Goal: Task Accomplishment & Management: Use online tool/utility

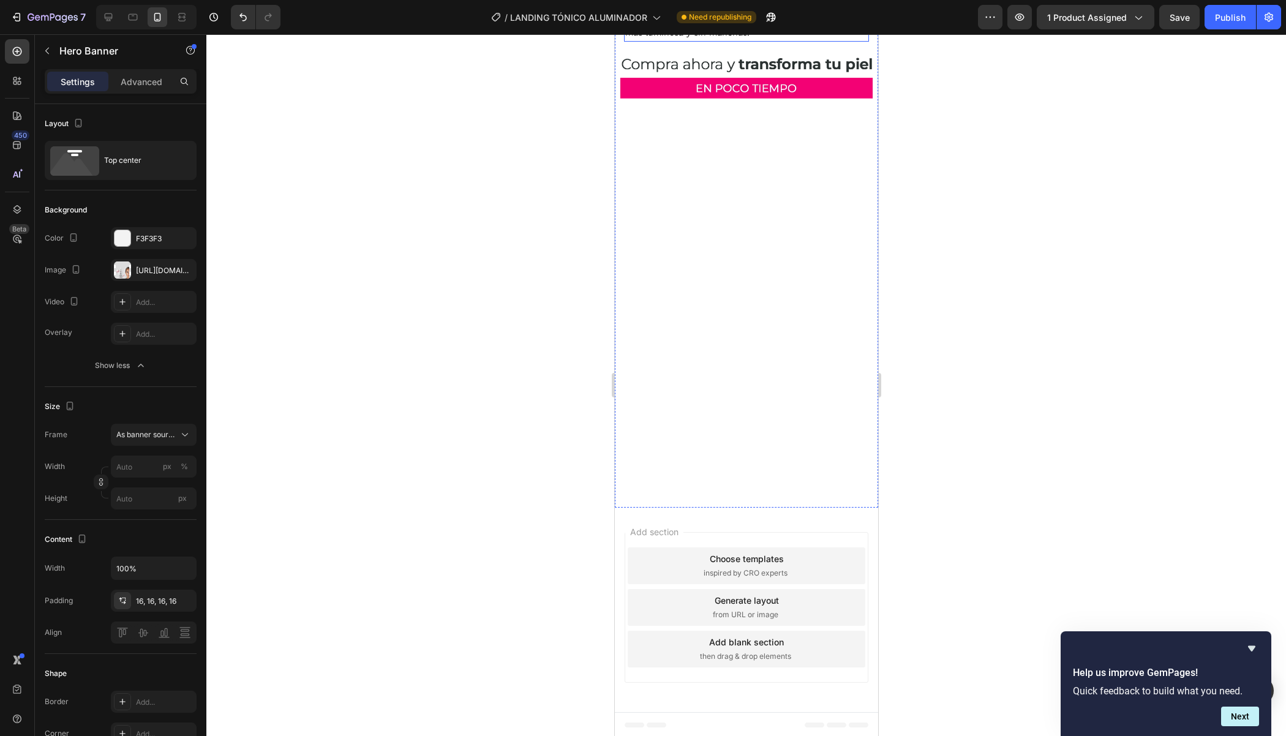
scroll to position [2919, 0]
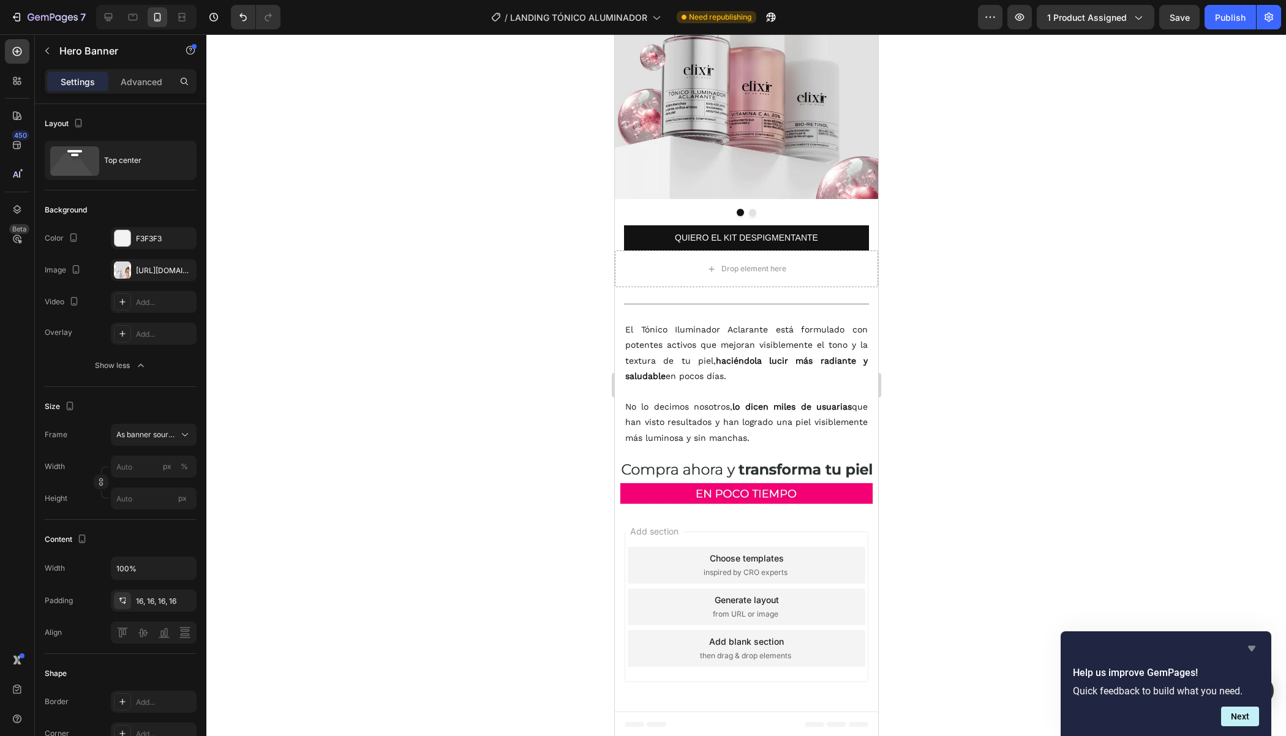
click at [1254, 653] on icon "Hide survey" at bounding box center [1251, 648] width 15 height 15
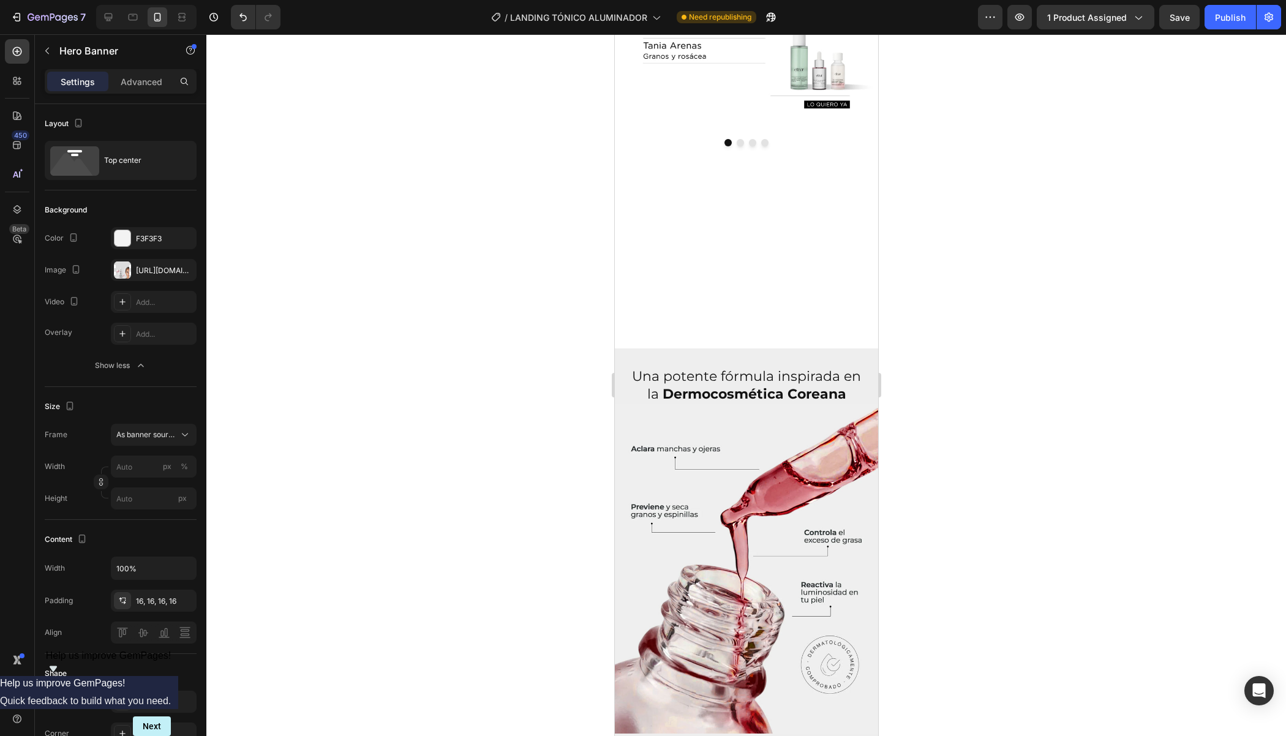
scroll to position [0, 0]
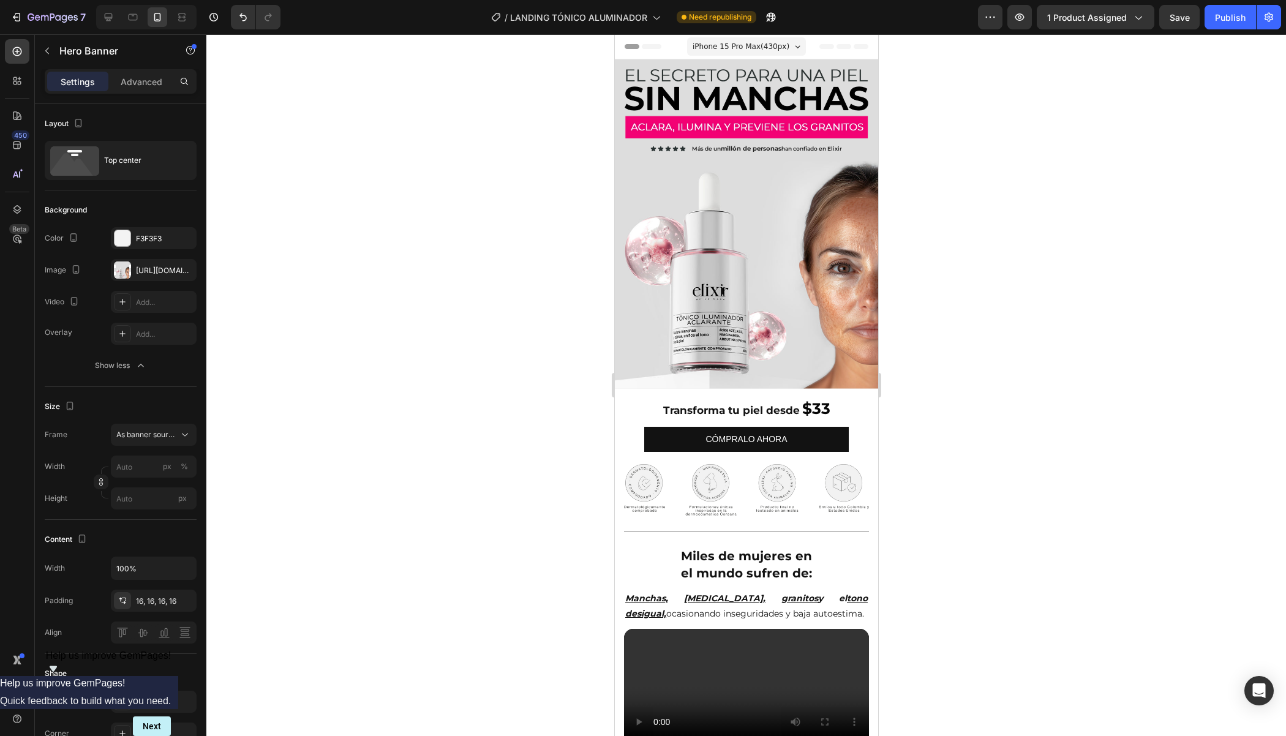
click at [620, 116] on div "Image Icon Icon Icon Icon Icon Icon List Hoz Más de un millón de personas han c…" at bounding box center [745, 114] width 263 height 110
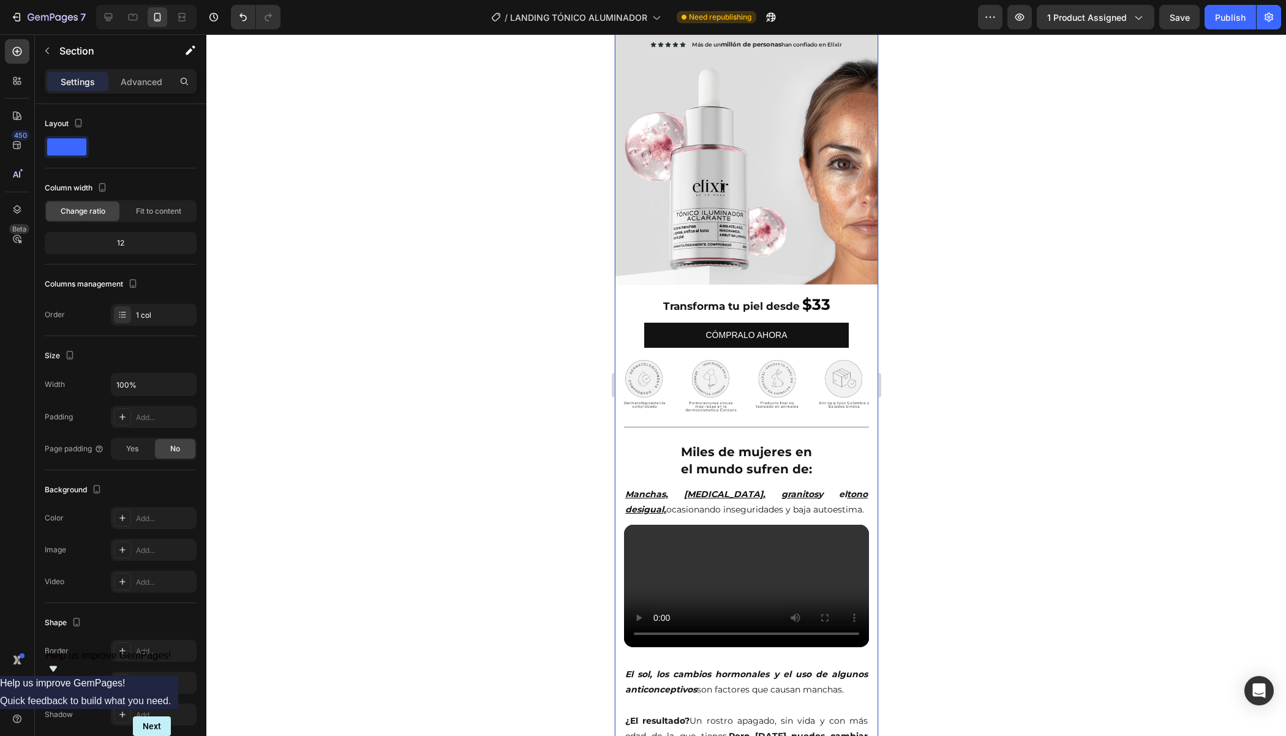
click at [619, 447] on div "Image Icon Icon Icon Icon Icon Icon List Hoz Más de un millón de personas han c…" at bounding box center [745, 679] width 263 height 1449
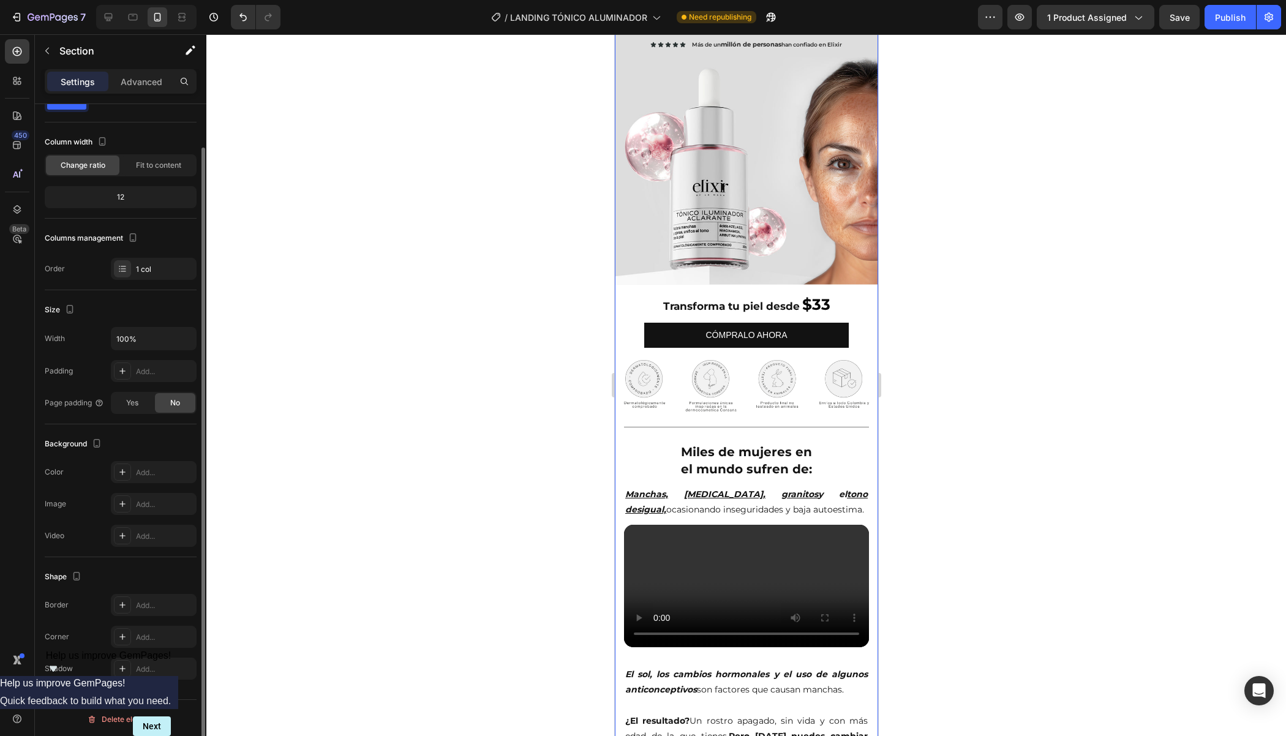
scroll to position [0, 0]
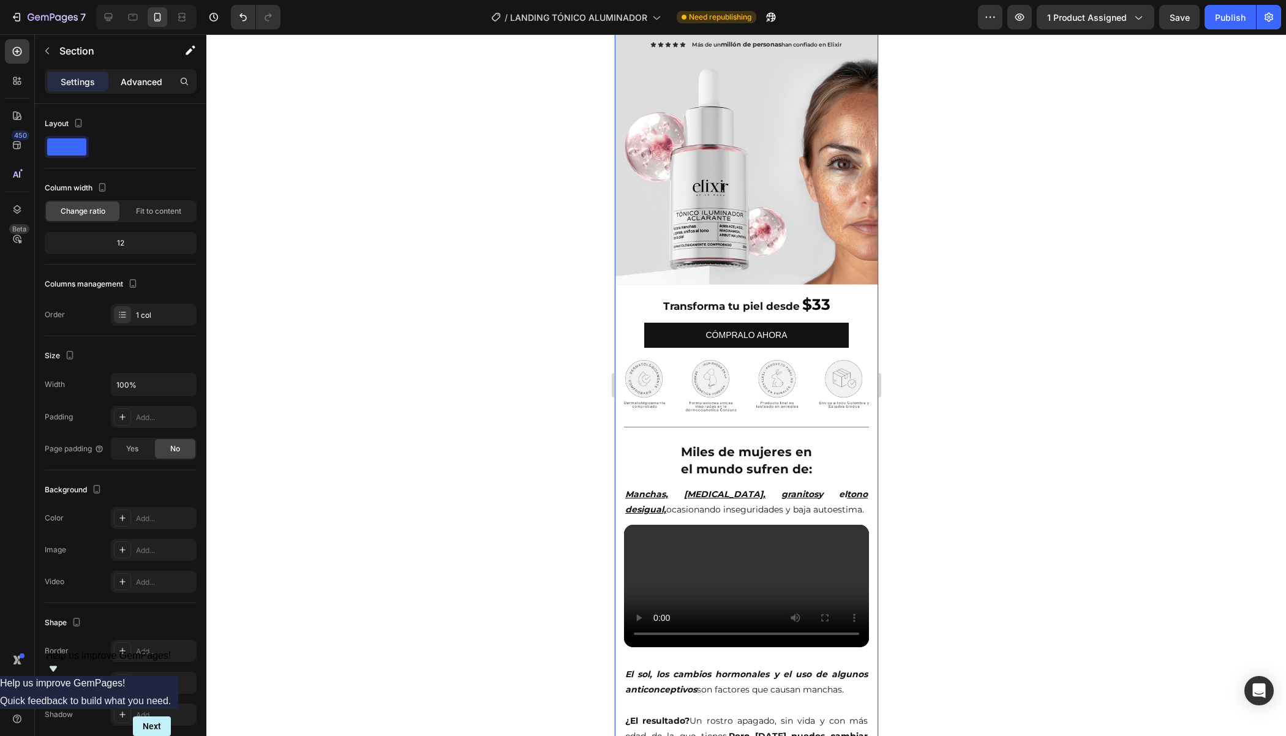
click at [131, 87] on p "Advanced" at bounding box center [142, 81] width 42 height 13
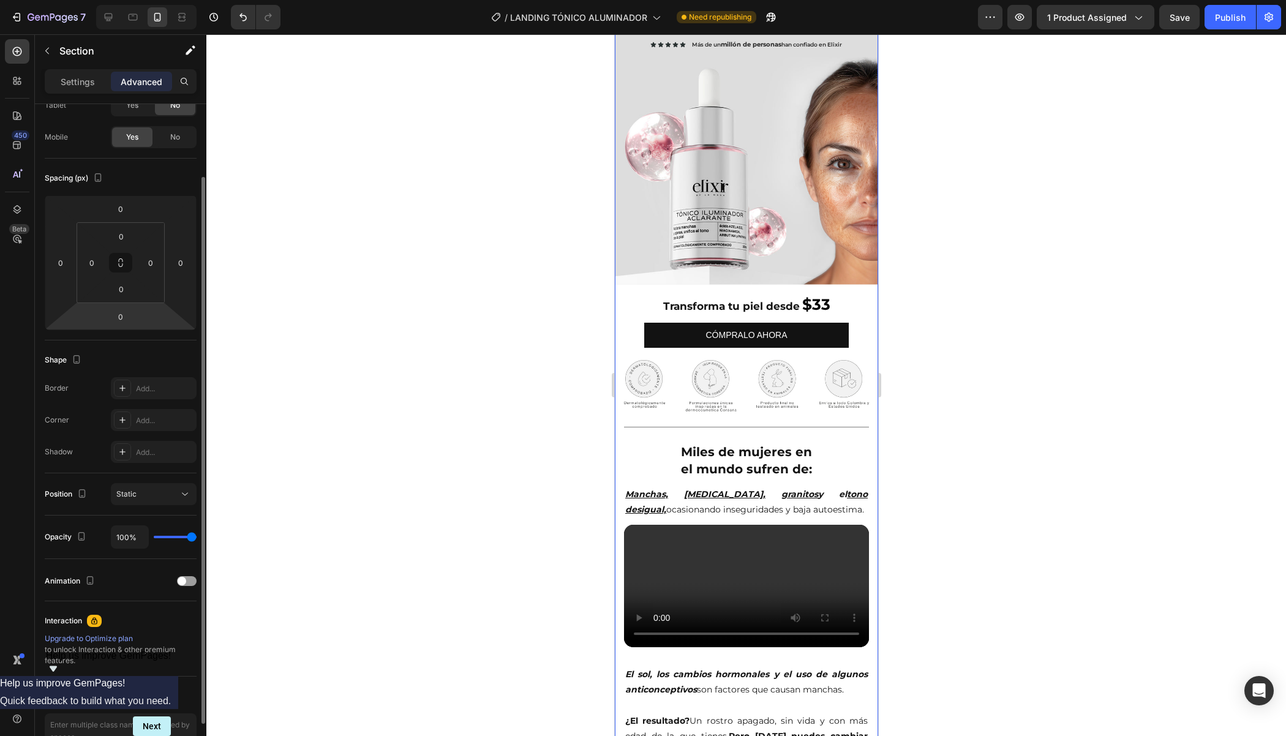
scroll to position [147, 0]
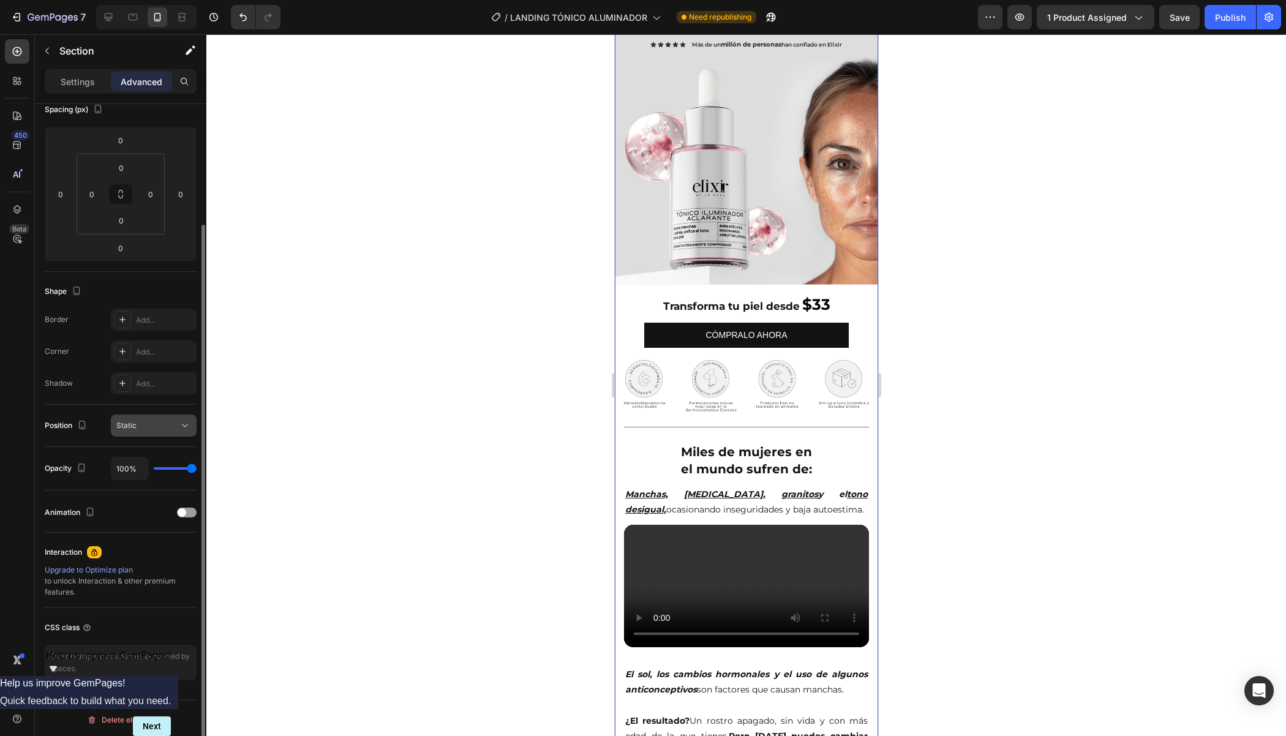
click at [162, 420] on div "Static" at bounding box center [147, 425] width 62 height 11
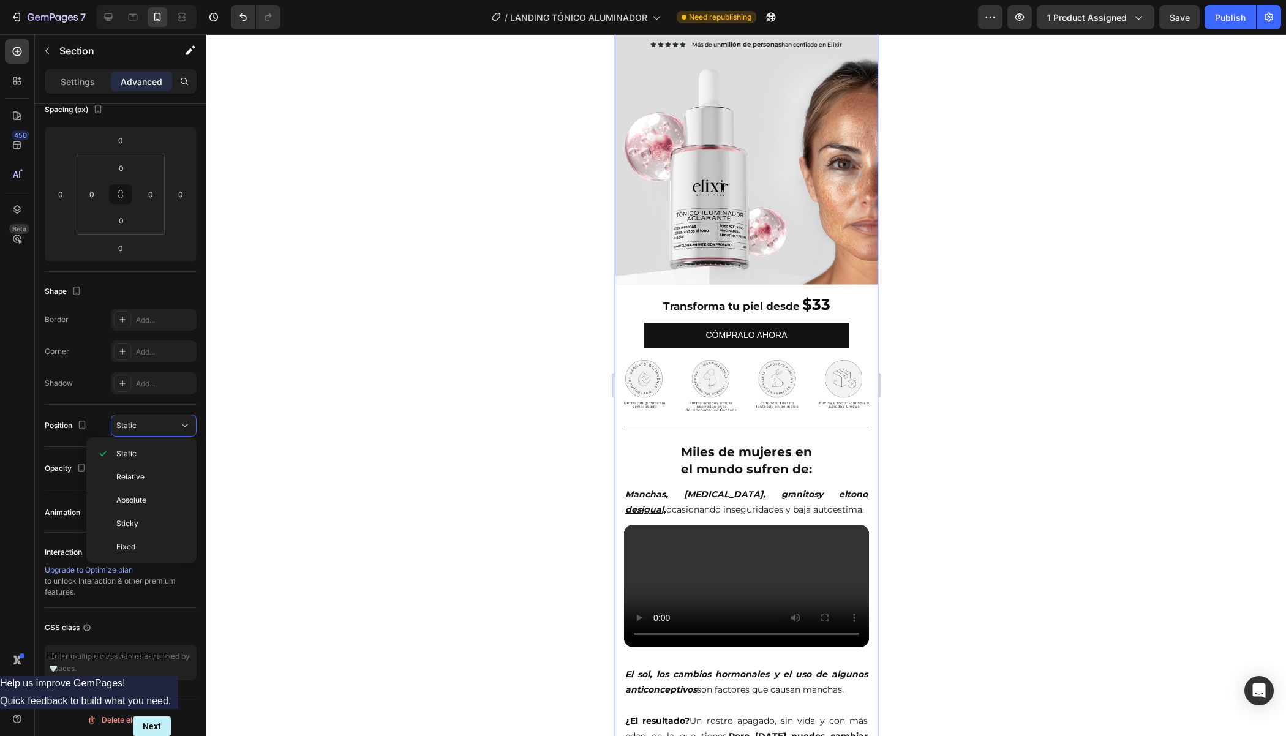
click at [286, 407] on div at bounding box center [745, 385] width 1079 height 702
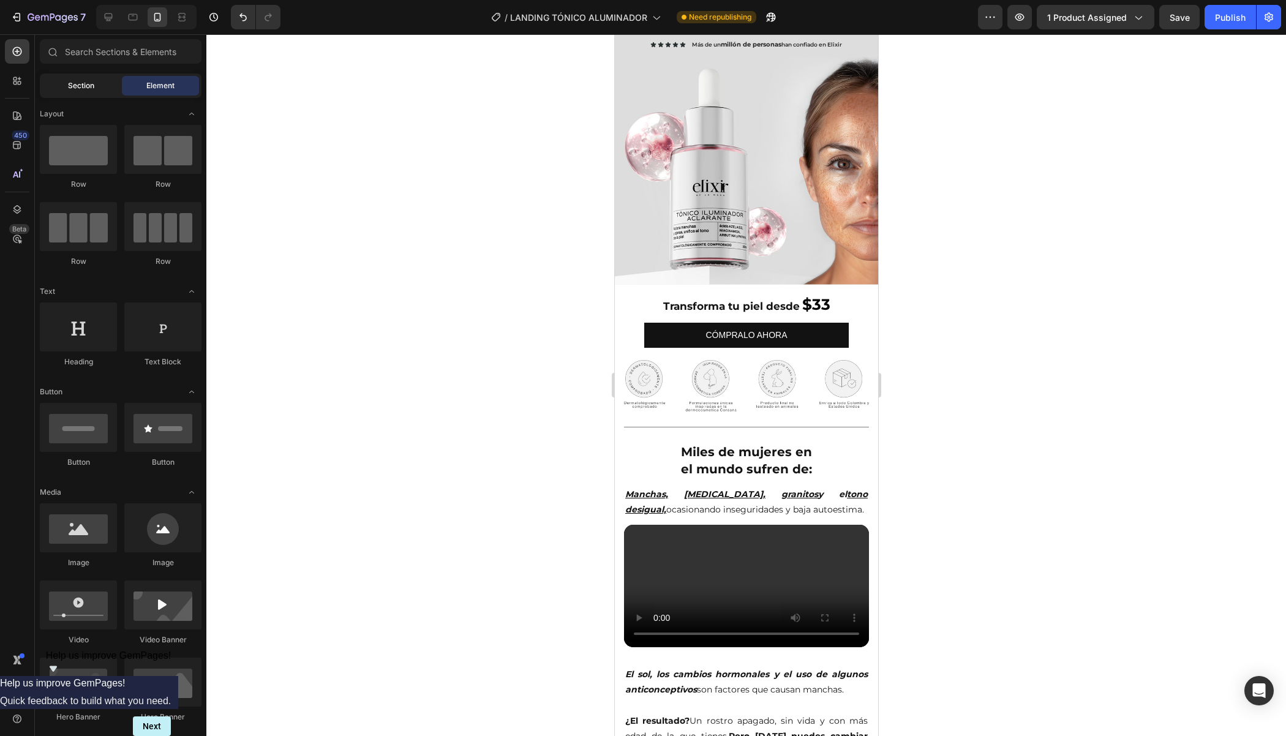
click at [86, 80] on span "Section" at bounding box center [81, 85] width 26 height 11
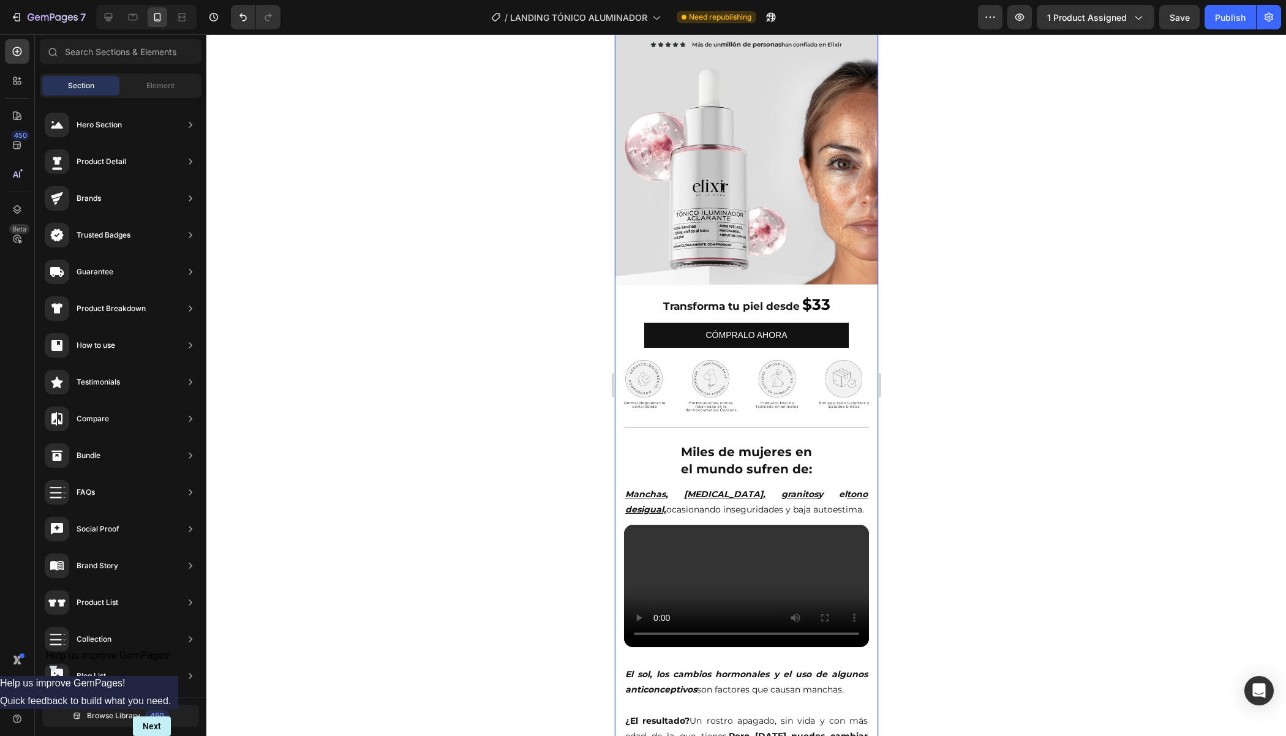
click at [619, 318] on div "Image Icon Icon Icon Icon Icon Icon List Hoz Más de un millón de personas han c…" at bounding box center [745, 679] width 263 height 1449
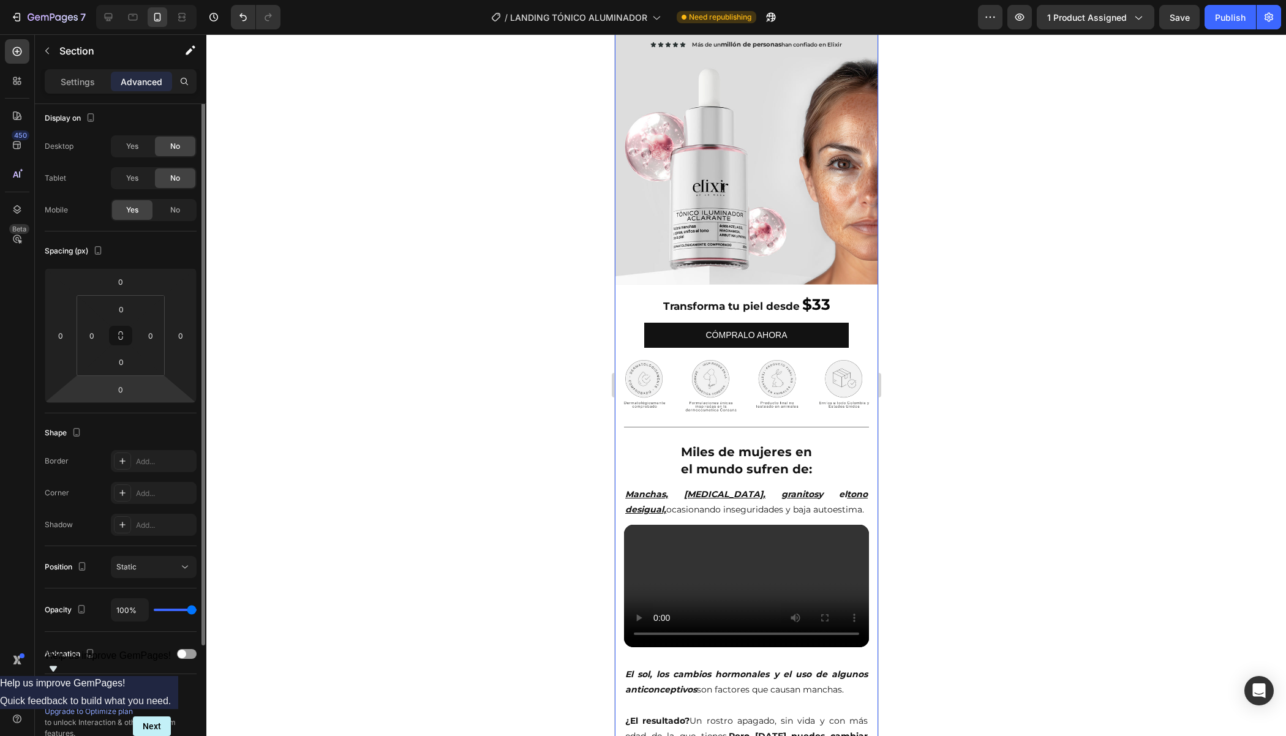
scroll to position [0, 0]
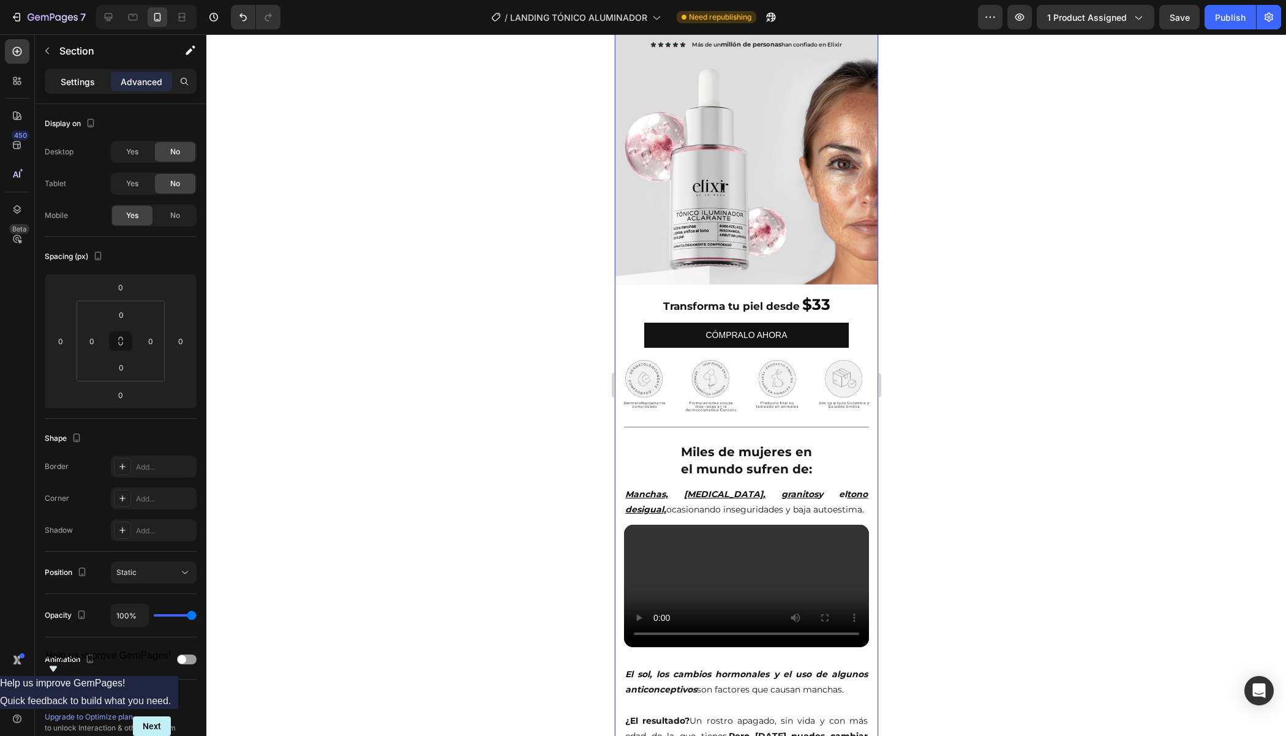
click at [75, 81] on p "Settings" at bounding box center [78, 81] width 34 height 13
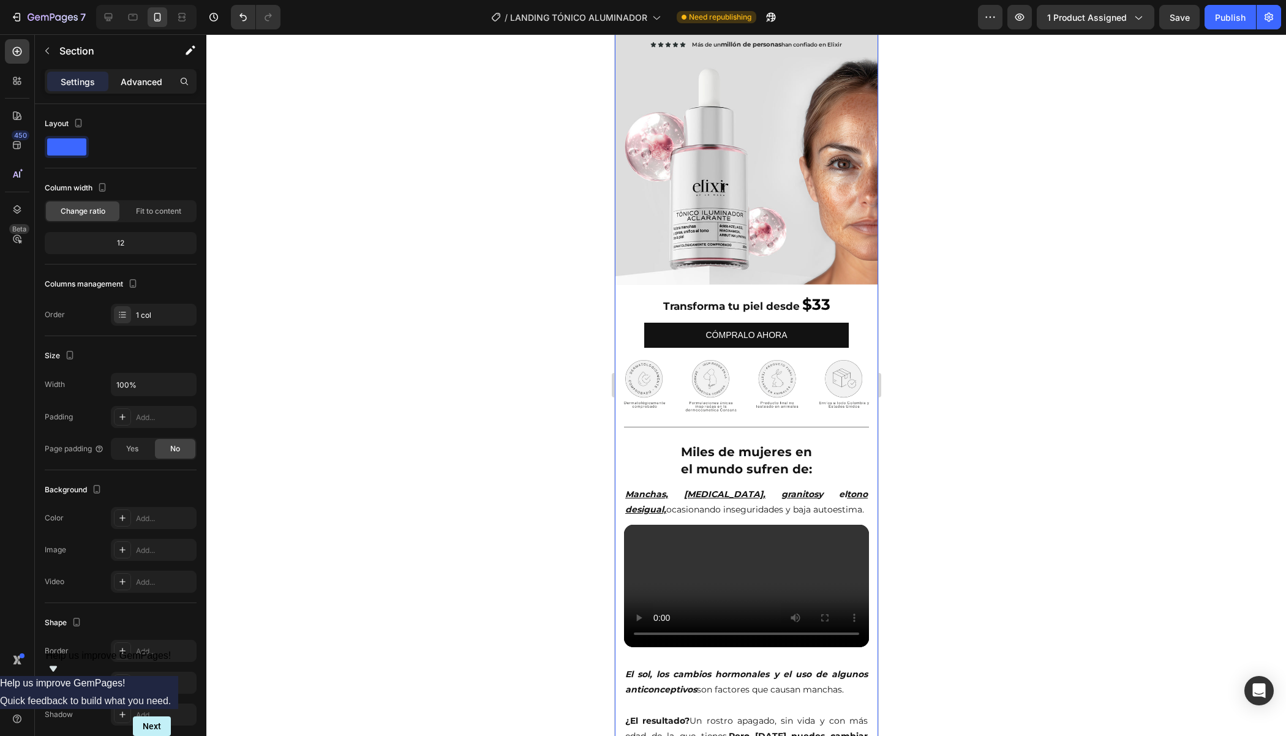
click at [115, 78] on div "Advanced" at bounding box center [141, 82] width 61 height 20
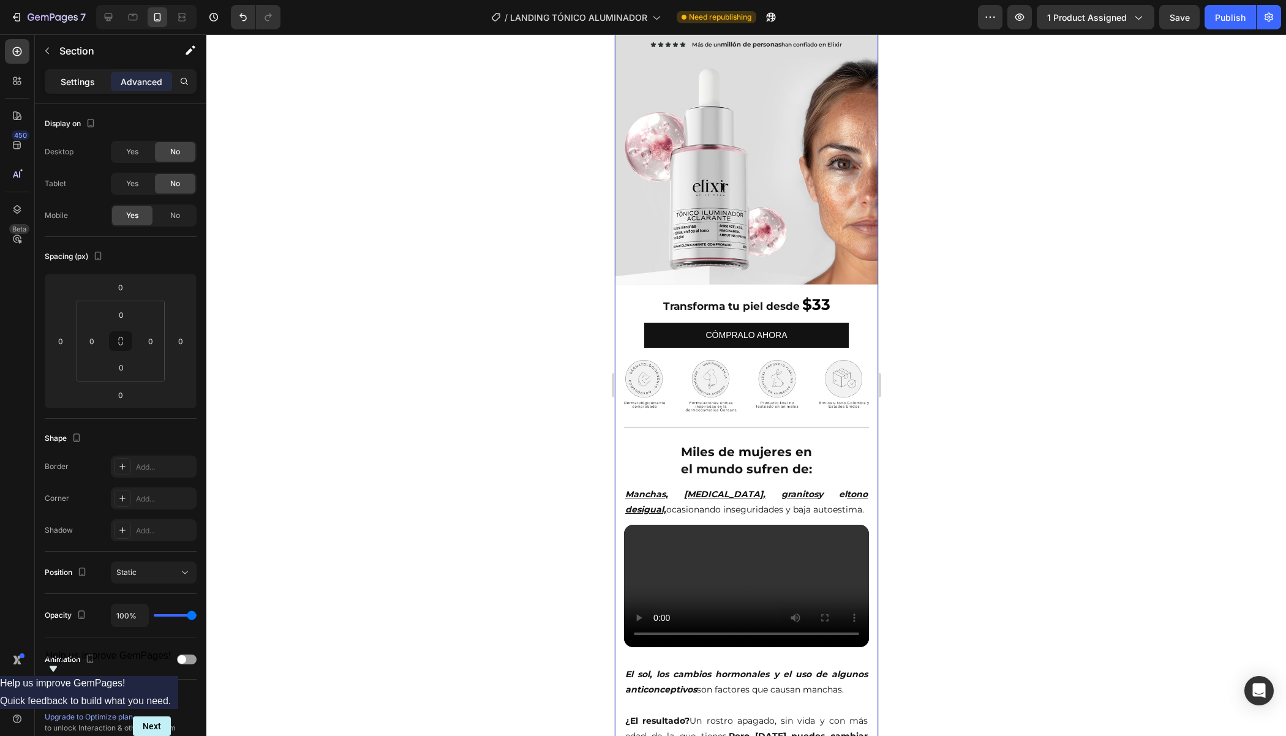
click at [89, 80] on p "Settings" at bounding box center [78, 81] width 34 height 13
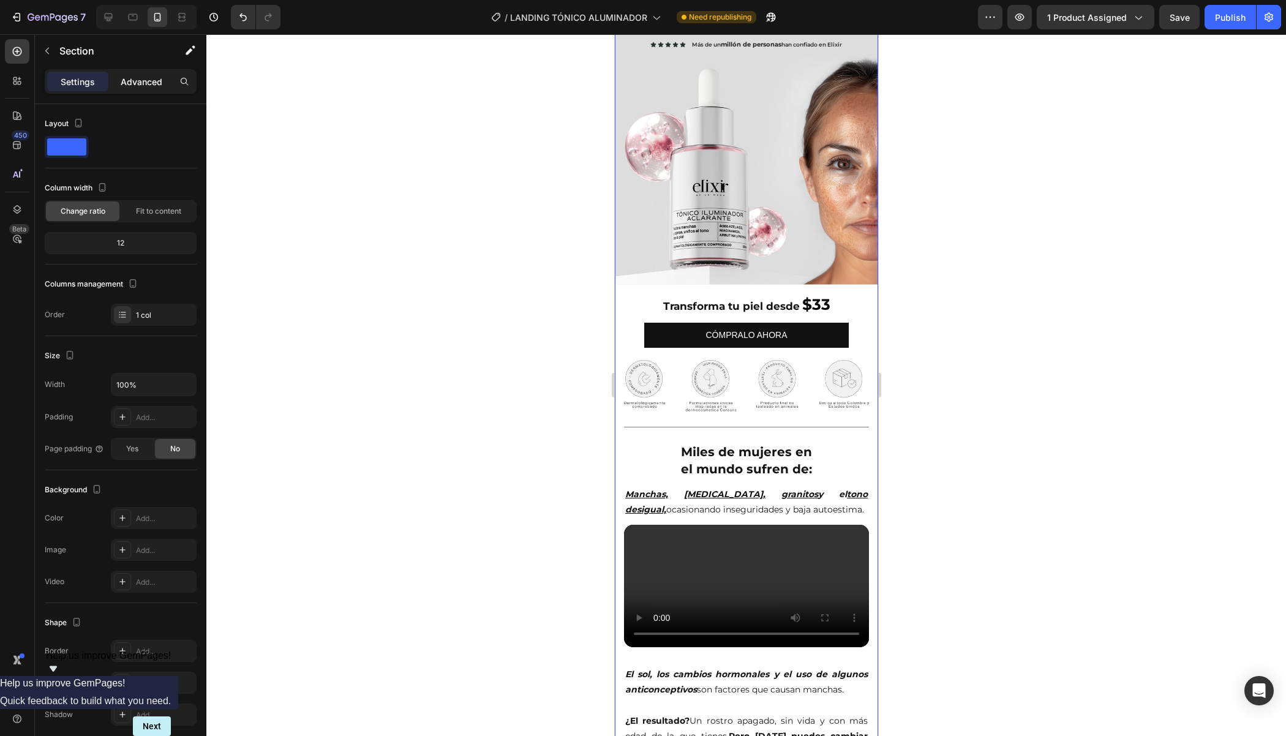
click at [122, 84] on p "Advanced" at bounding box center [142, 81] width 42 height 13
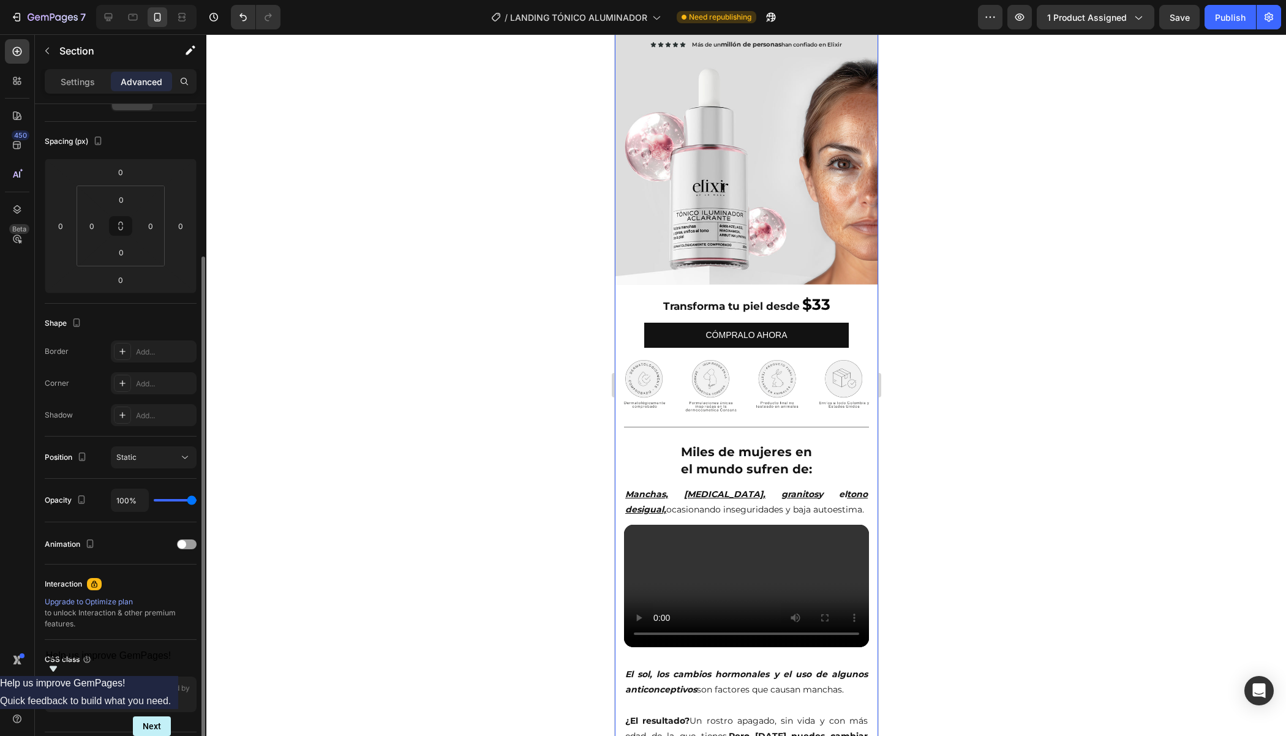
scroll to position [147, 0]
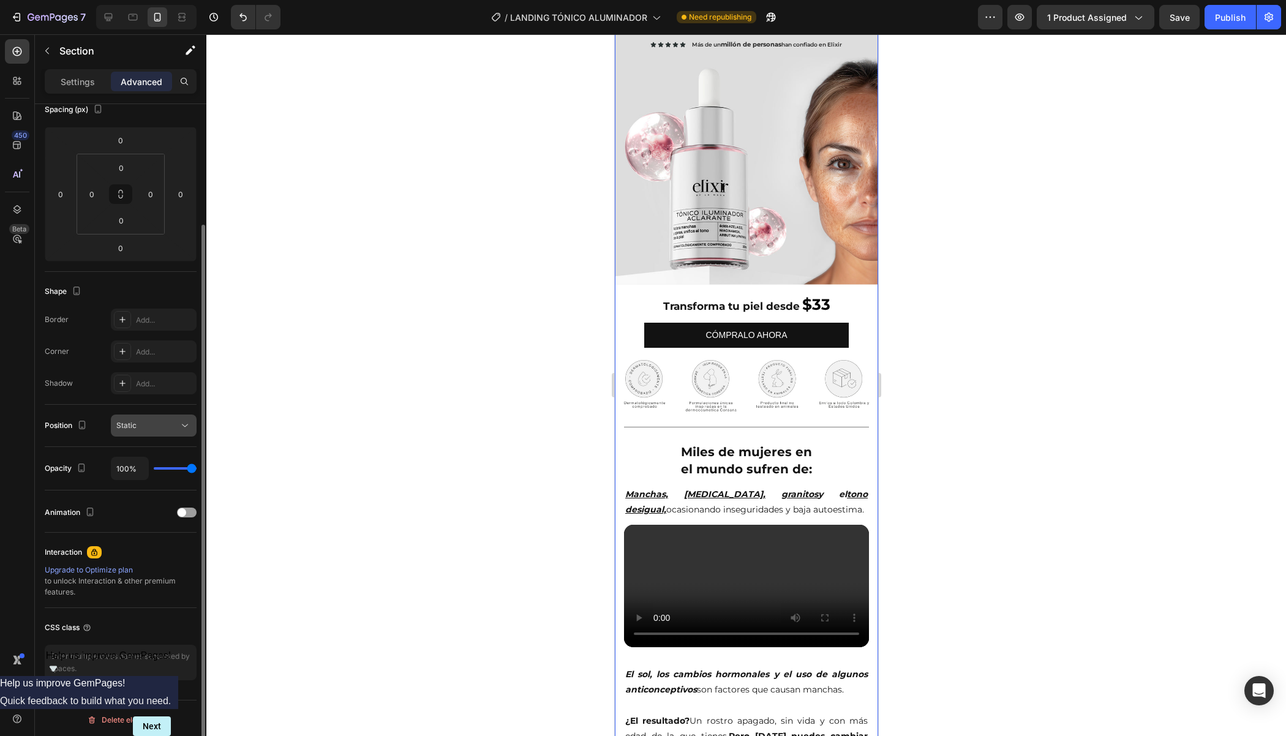
click at [181, 433] on button "Static" at bounding box center [154, 425] width 86 height 22
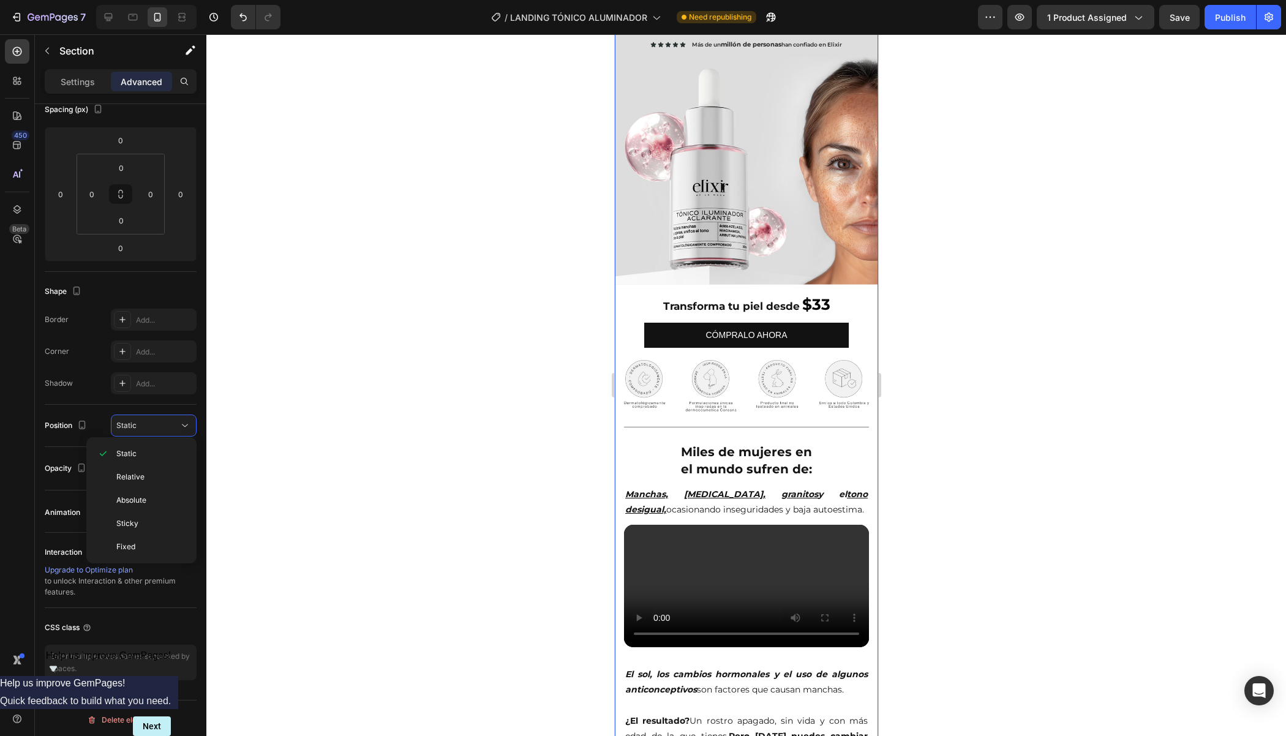
click at [17, 517] on div "450 Beta" at bounding box center [17, 343] width 24 height 608
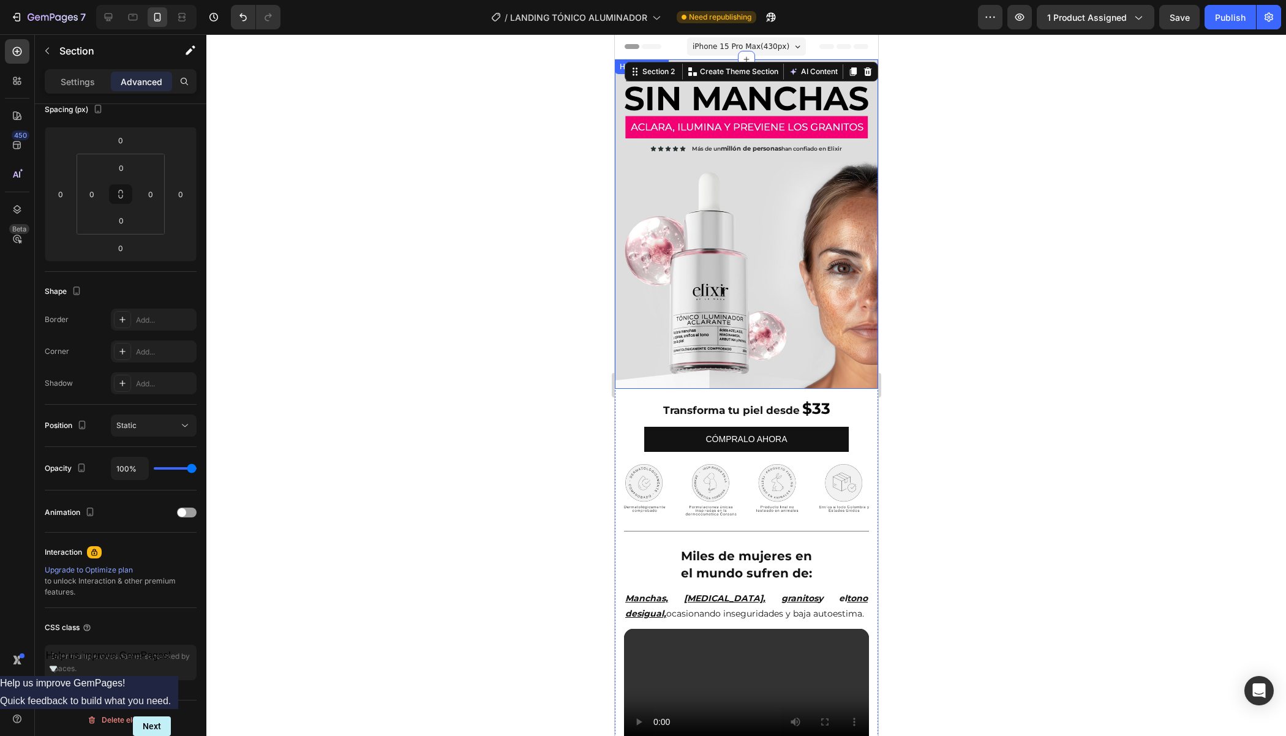
click at [661, 225] on div "Background Image" at bounding box center [745, 223] width 263 height 329
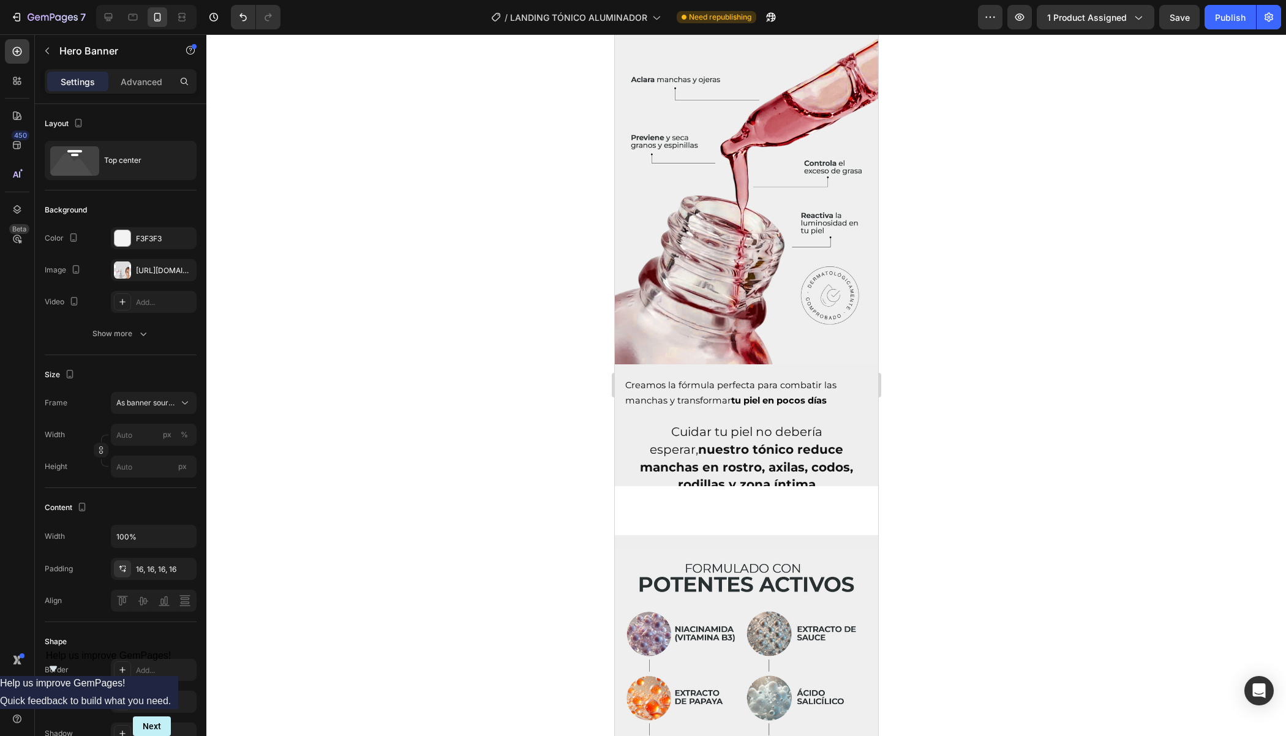
scroll to position [1568, 0]
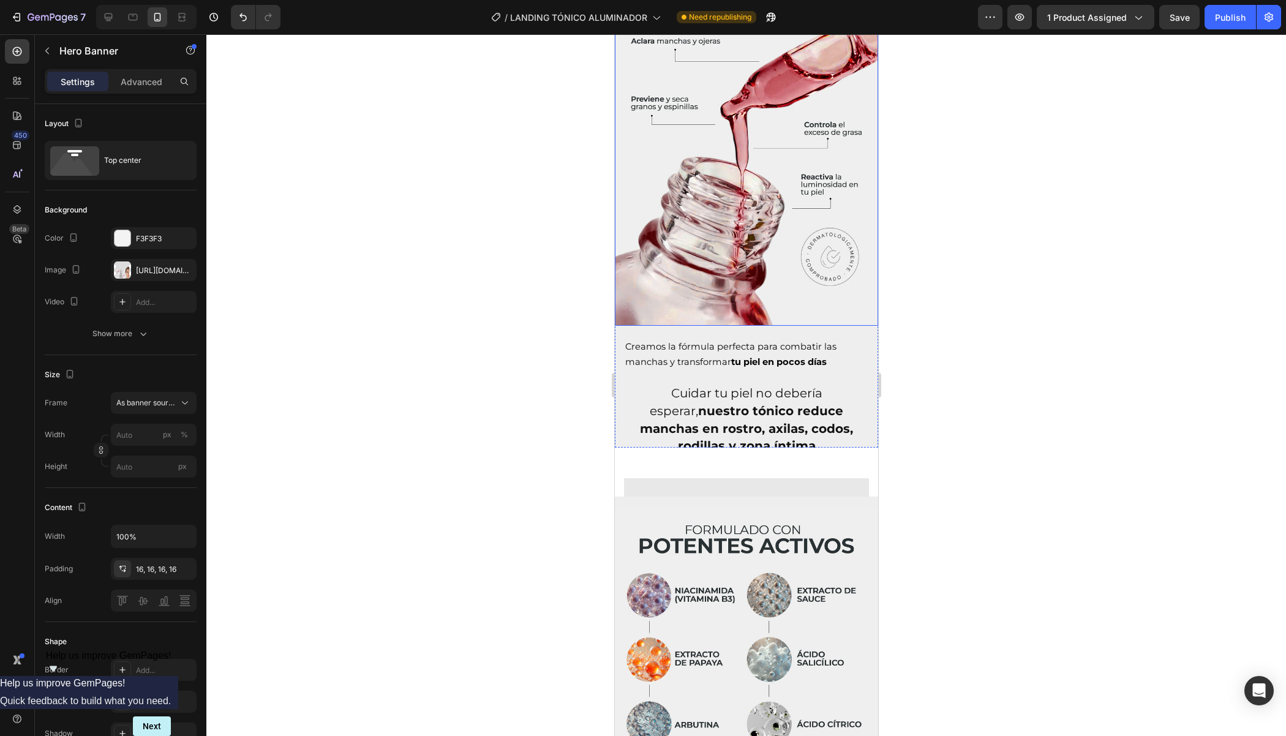
click at [678, 306] on img at bounding box center [745, 160] width 263 height 329
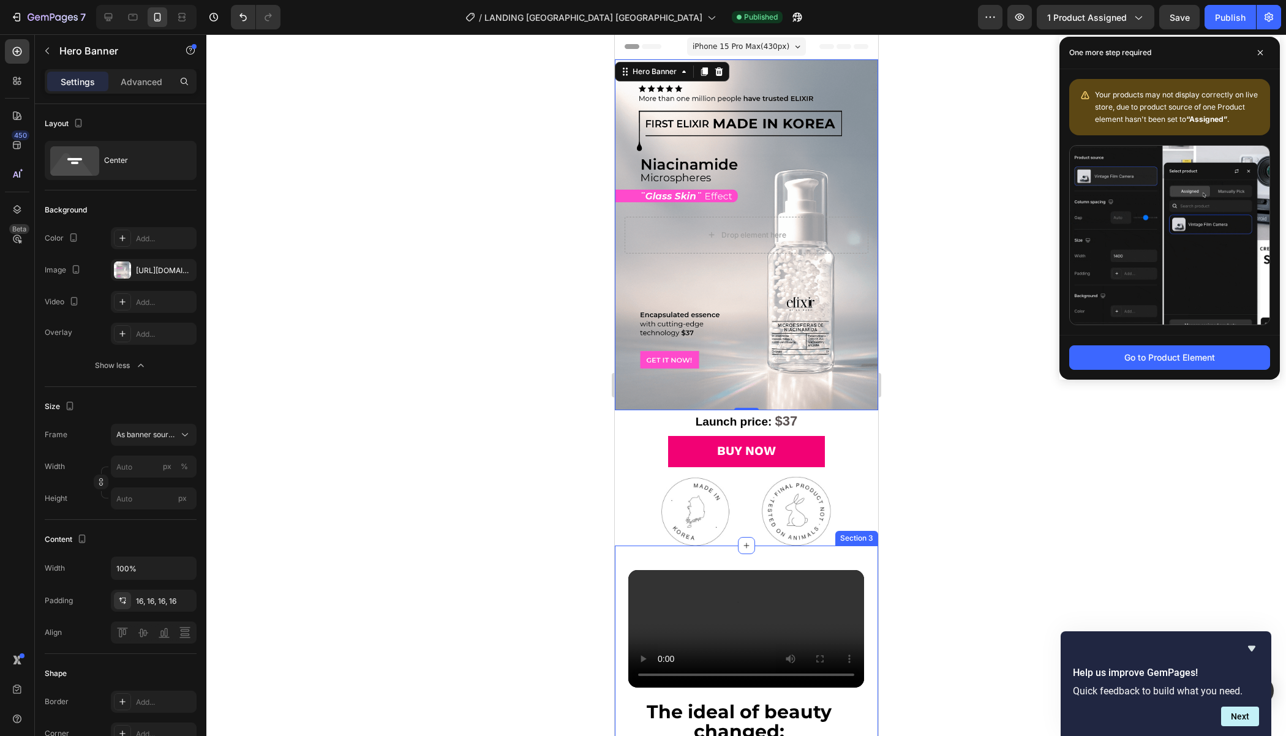
click at [847, 537] on div "Section 3" at bounding box center [855, 538] width 43 height 15
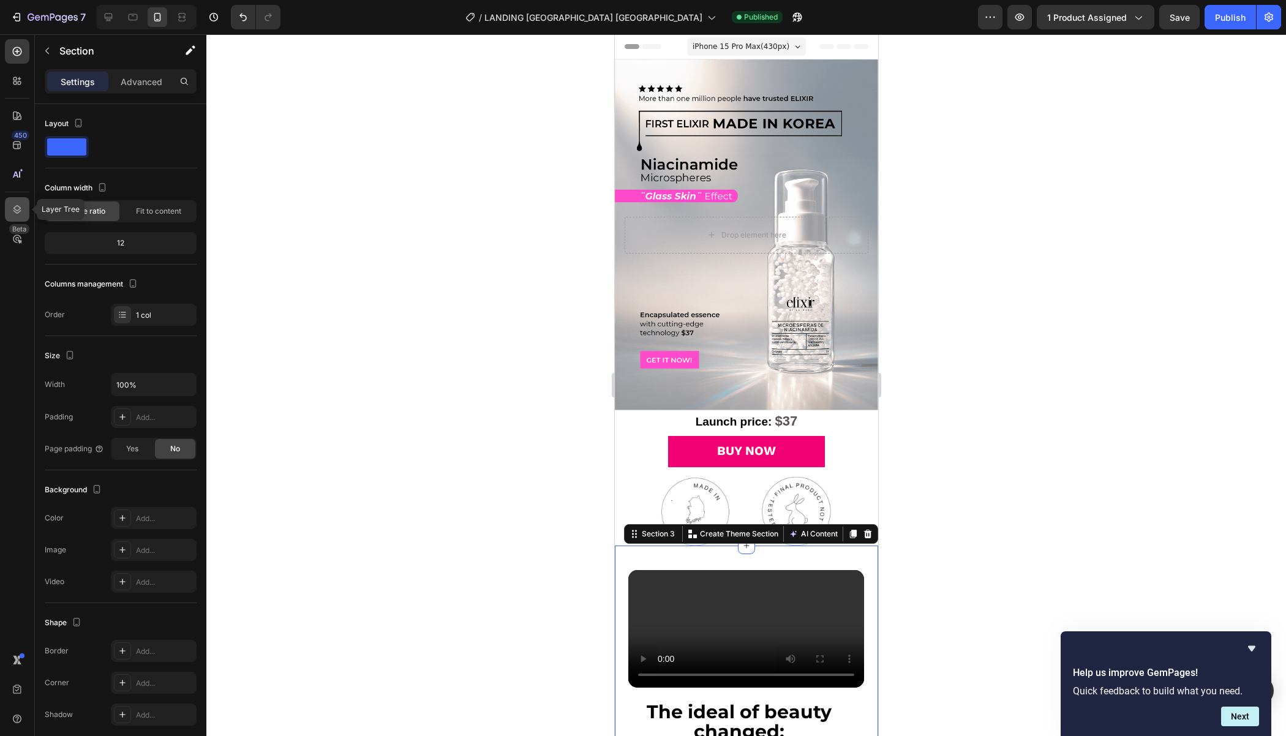
click at [11, 209] on icon at bounding box center [17, 209] width 12 height 12
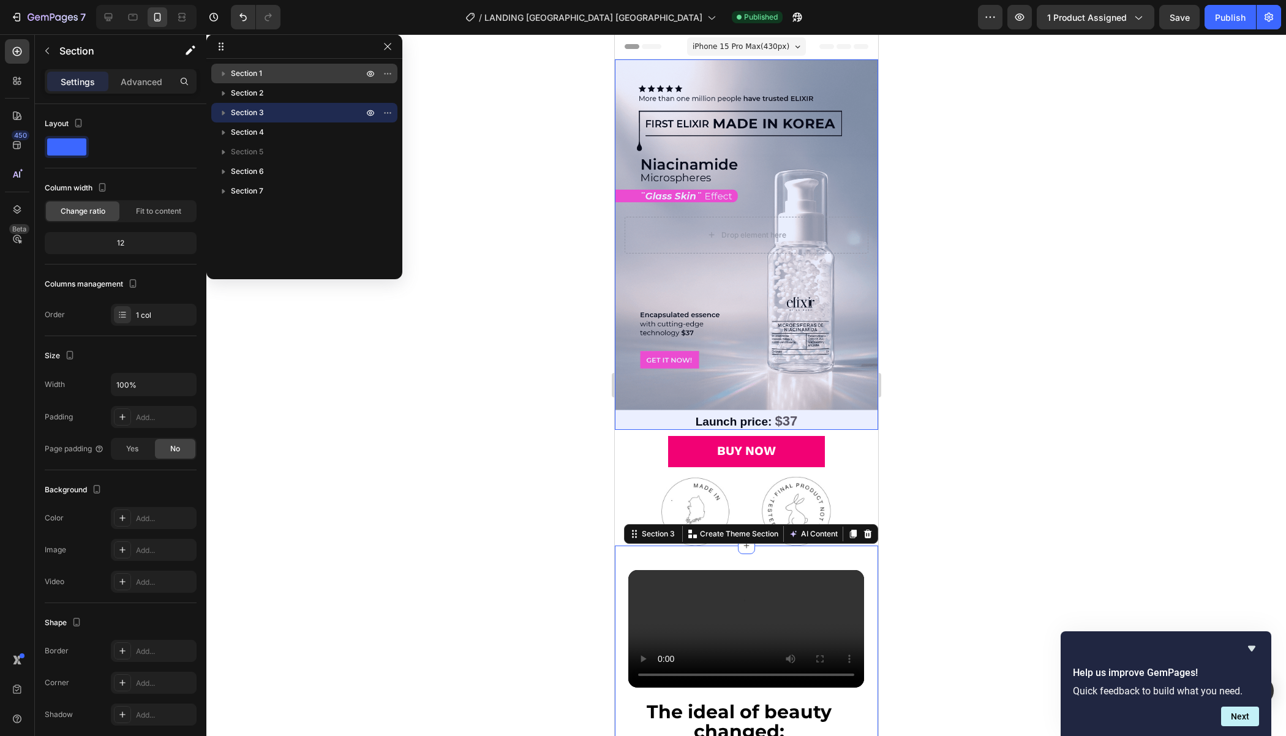
click at [235, 75] on span "Section 1" at bounding box center [246, 73] width 31 height 12
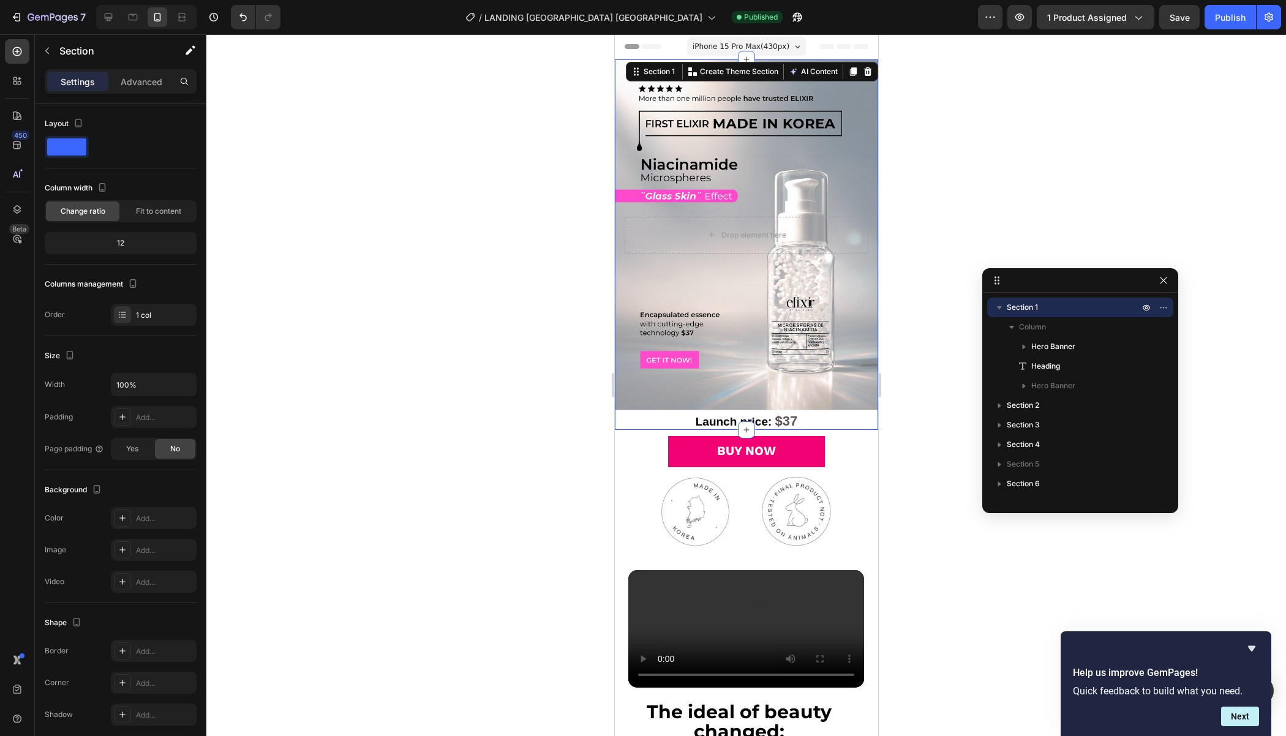
drag, startPoint x: 293, startPoint y: 45, endPoint x: 1093, endPoint y: 286, distance: 836.4
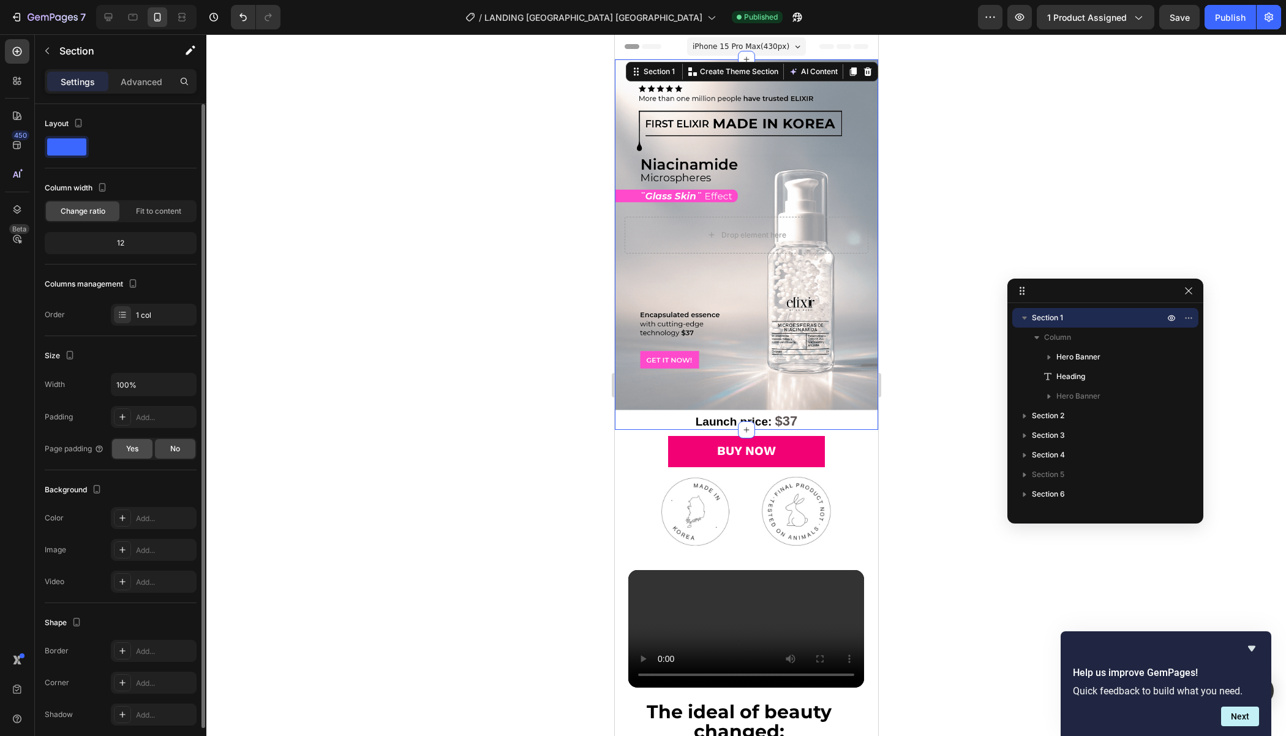
click at [148, 447] on div "Yes" at bounding box center [132, 449] width 40 height 20
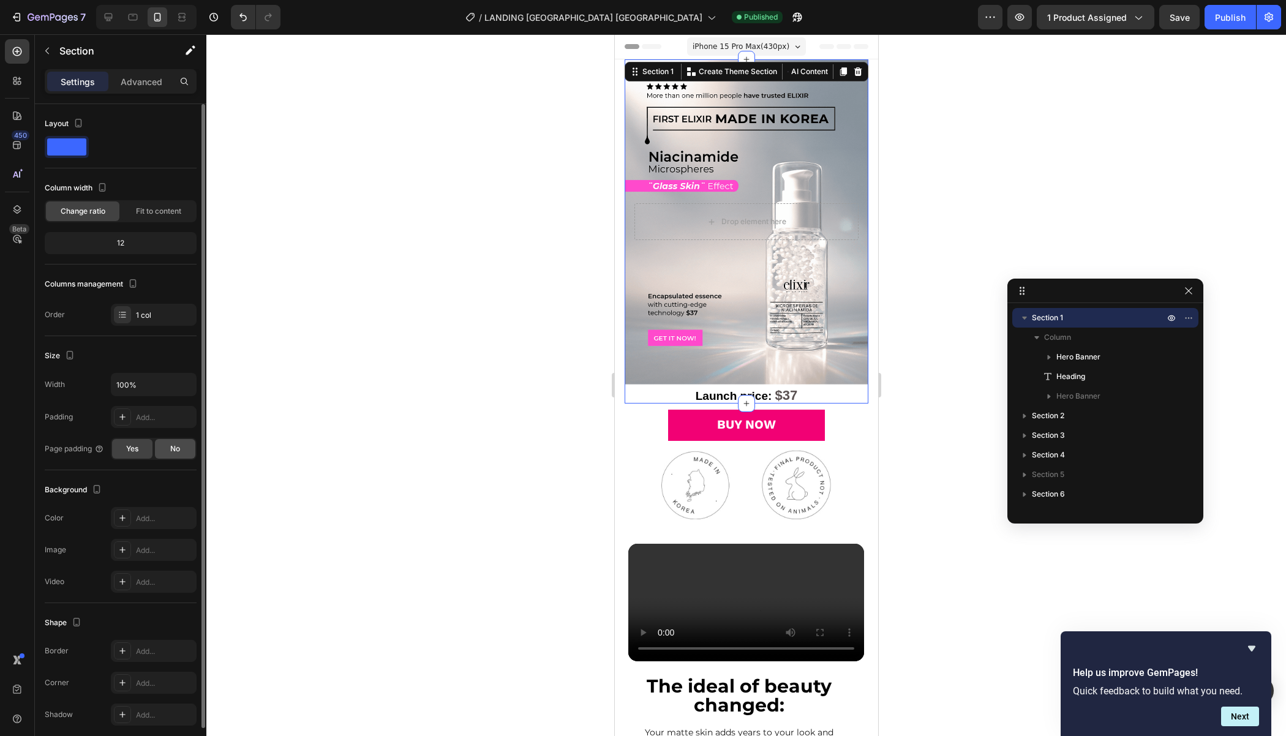
click at [162, 447] on div "No" at bounding box center [175, 449] width 40 height 20
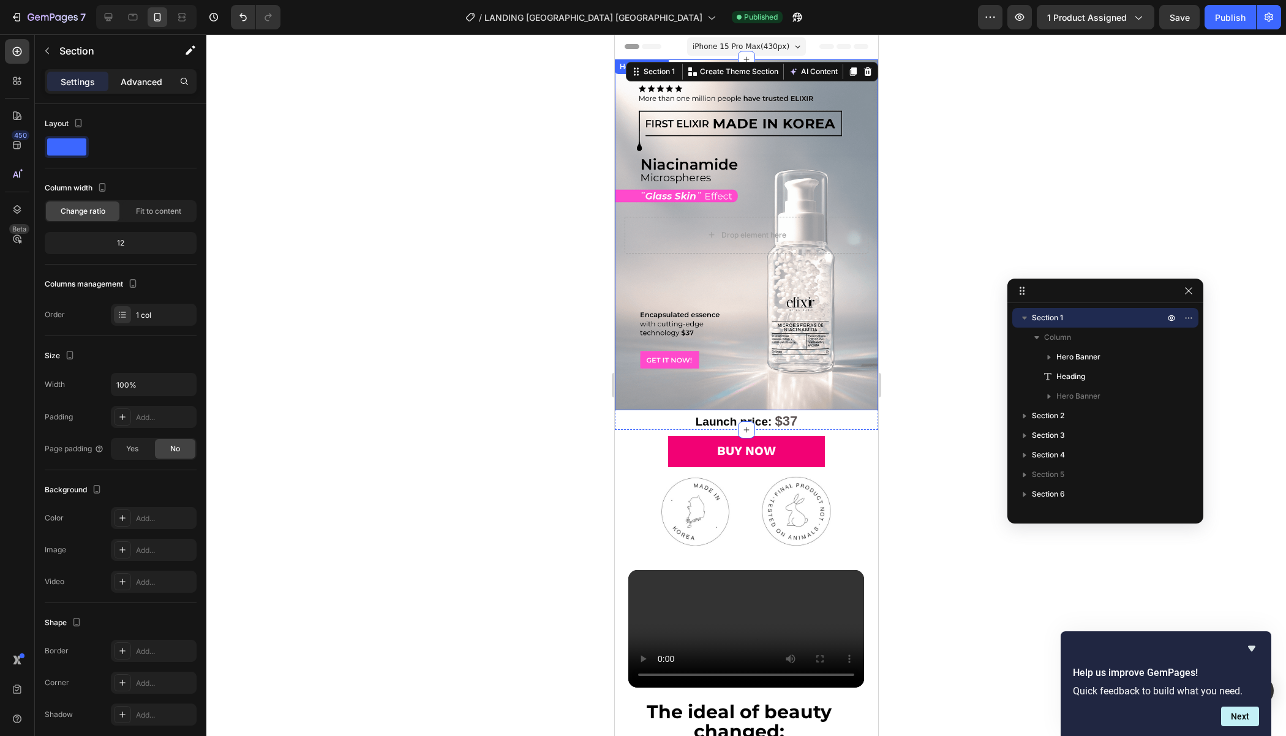
click at [141, 81] on p "Advanced" at bounding box center [142, 81] width 42 height 13
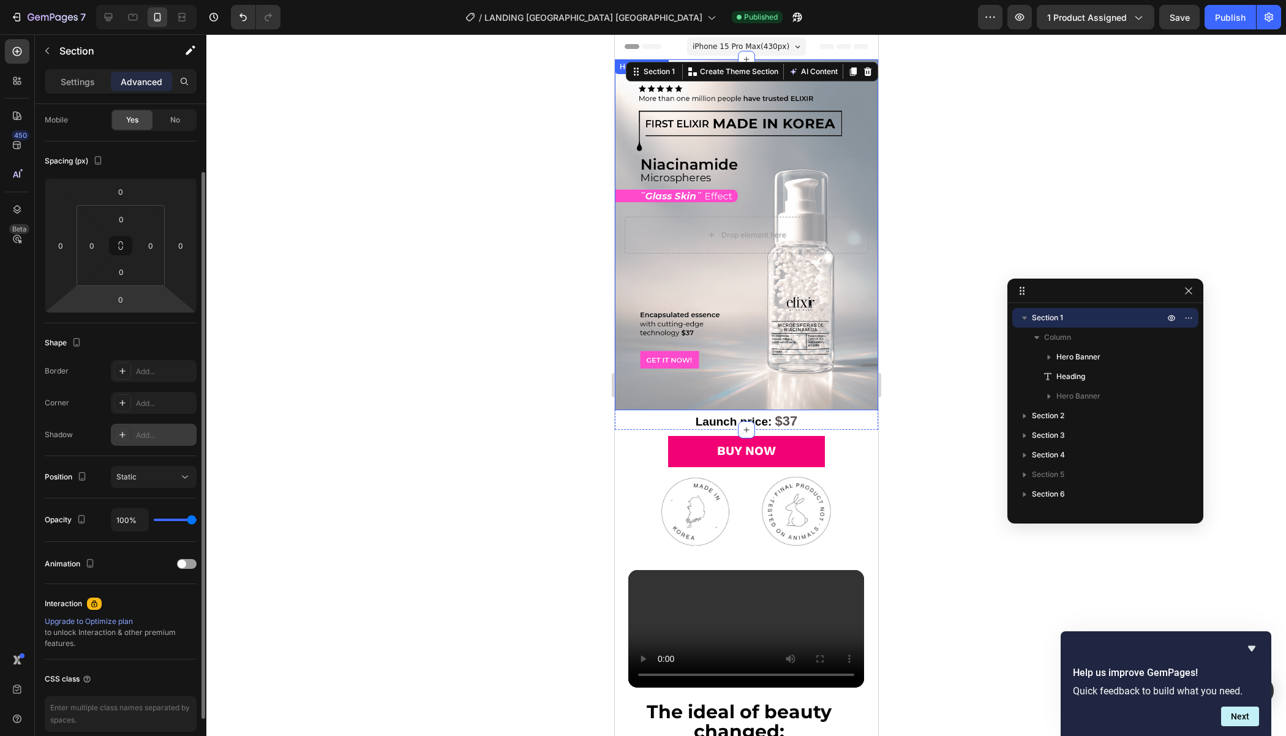
scroll to position [100, 0]
click at [164, 485] on div "Position Static" at bounding box center [121, 473] width 152 height 42
click at [155, 470] on div "Static" at bounding box center [147, 472] width 62 height 11
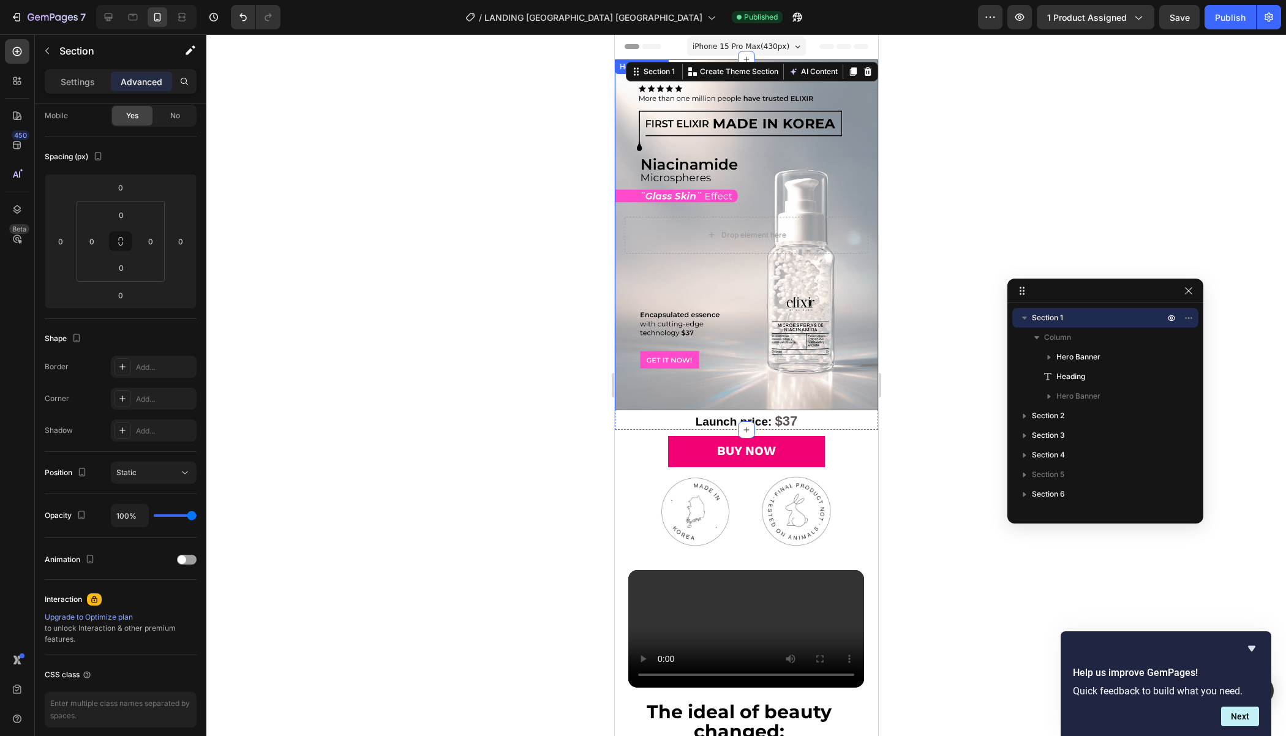
click at [279, 490] on div at bounding box center [745, 385] width 1079 height 702
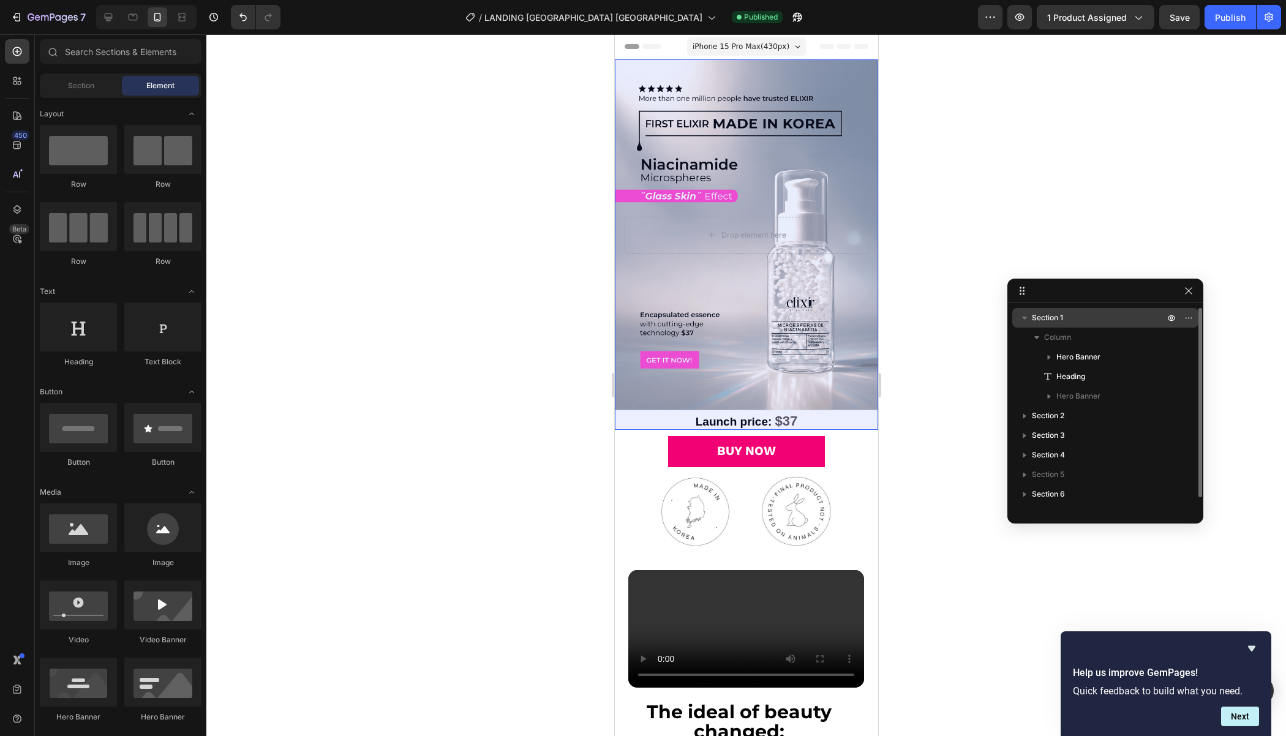
click at [1025, 322] on icon "button" at bounding box center [1024, 318] width 12 height 12
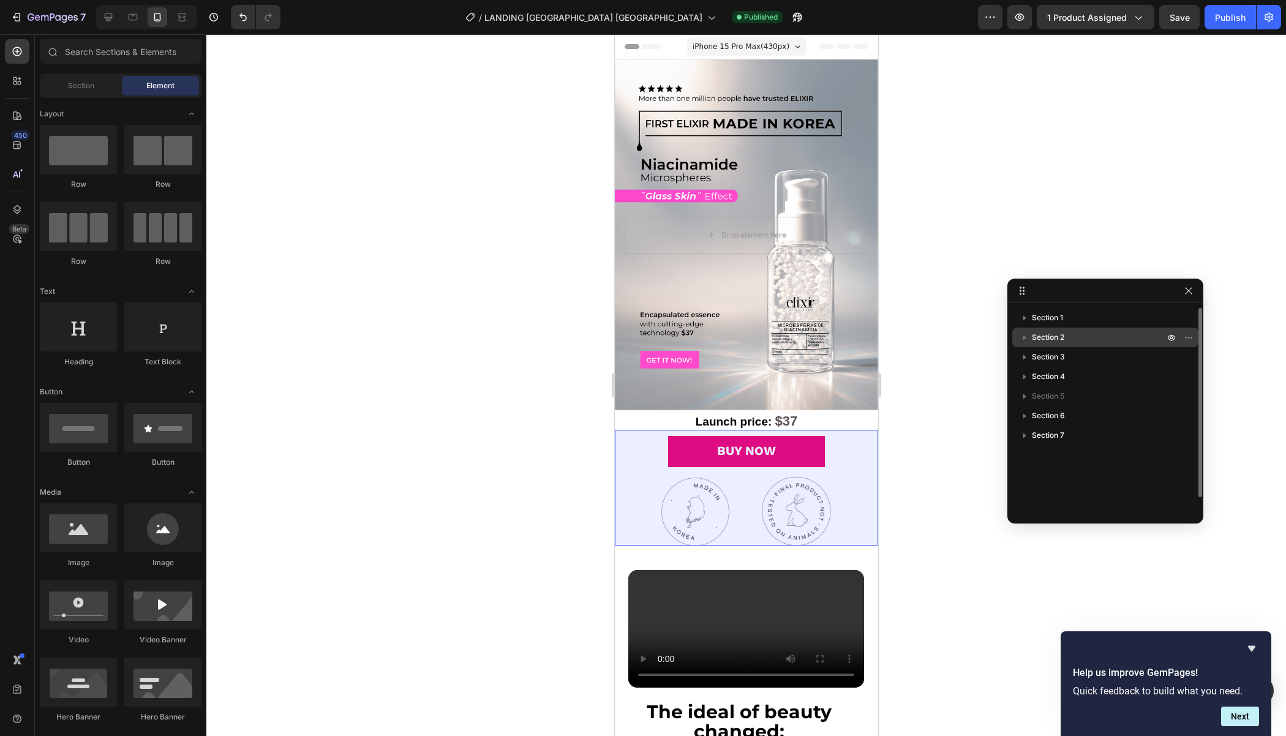
click at [1054, 337] on span "Section 2" at bounding box center [1047, 337] width 32 height 12
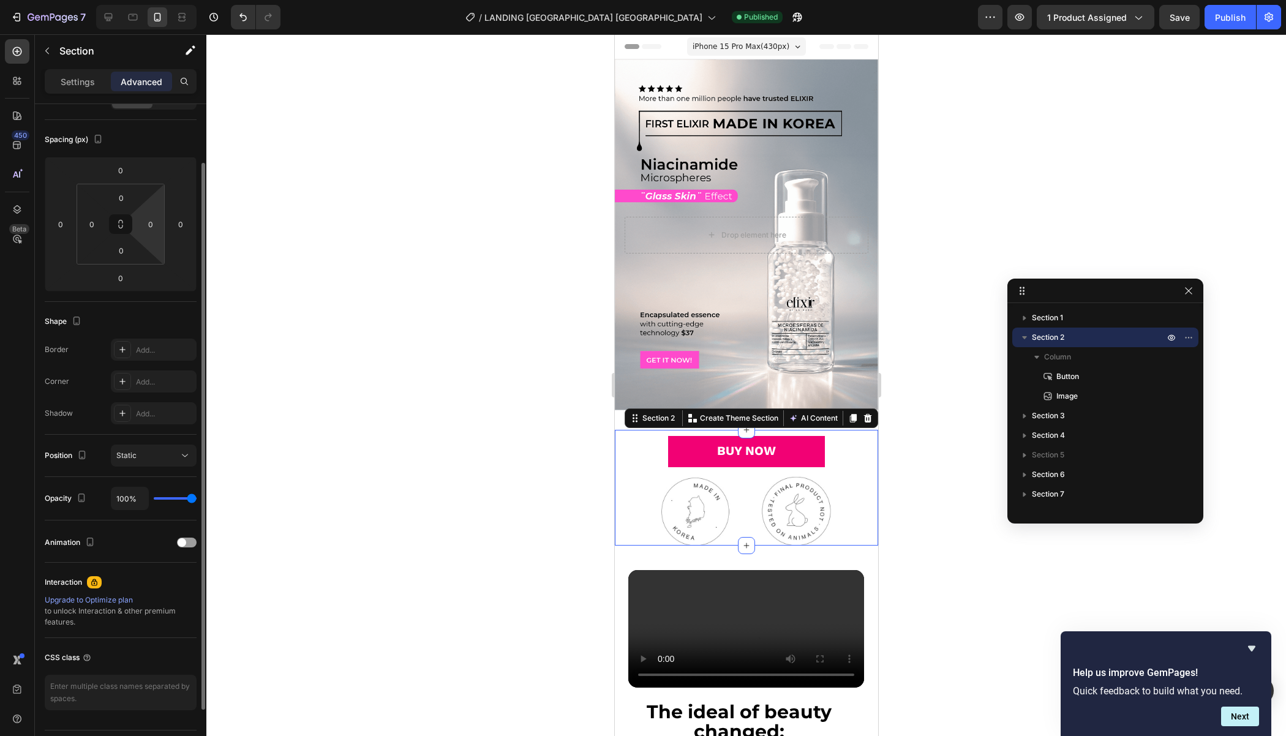
scroll to position [120, 0]
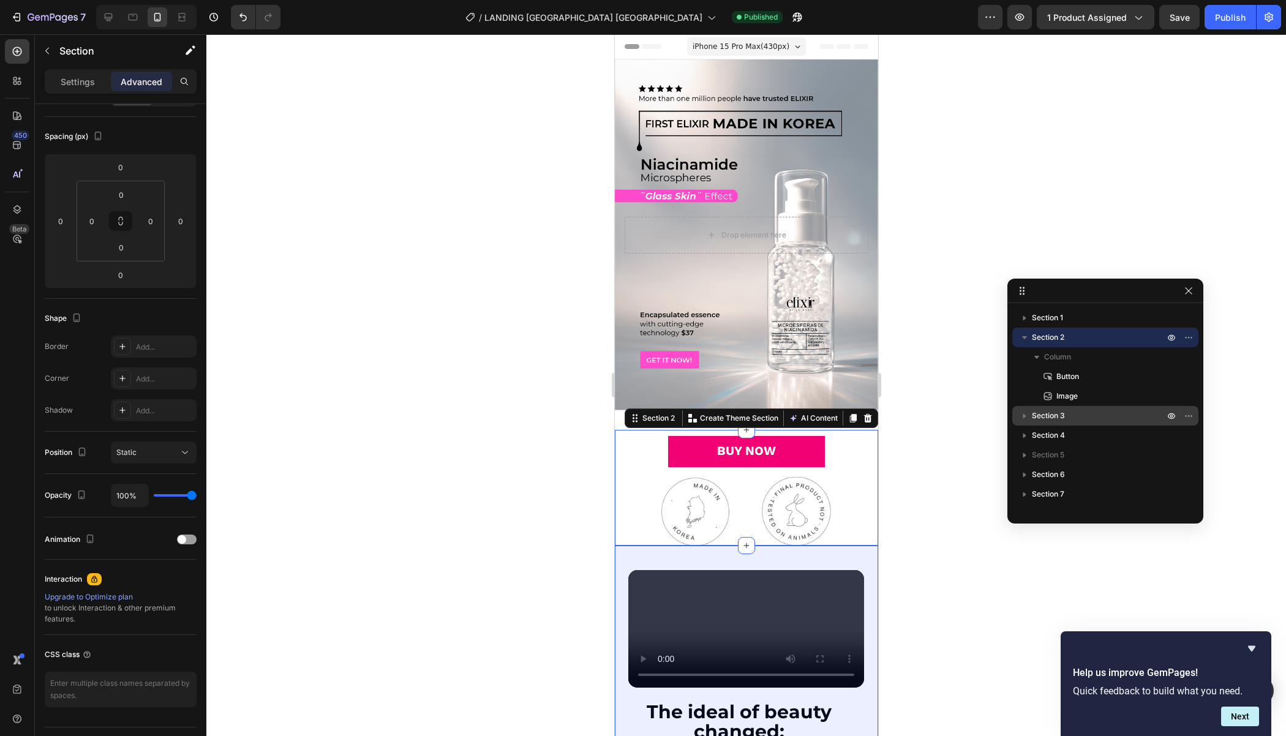
click at [1051, 417] on span "Section 3" at bounding box center [1047, 416] width 33 height 12
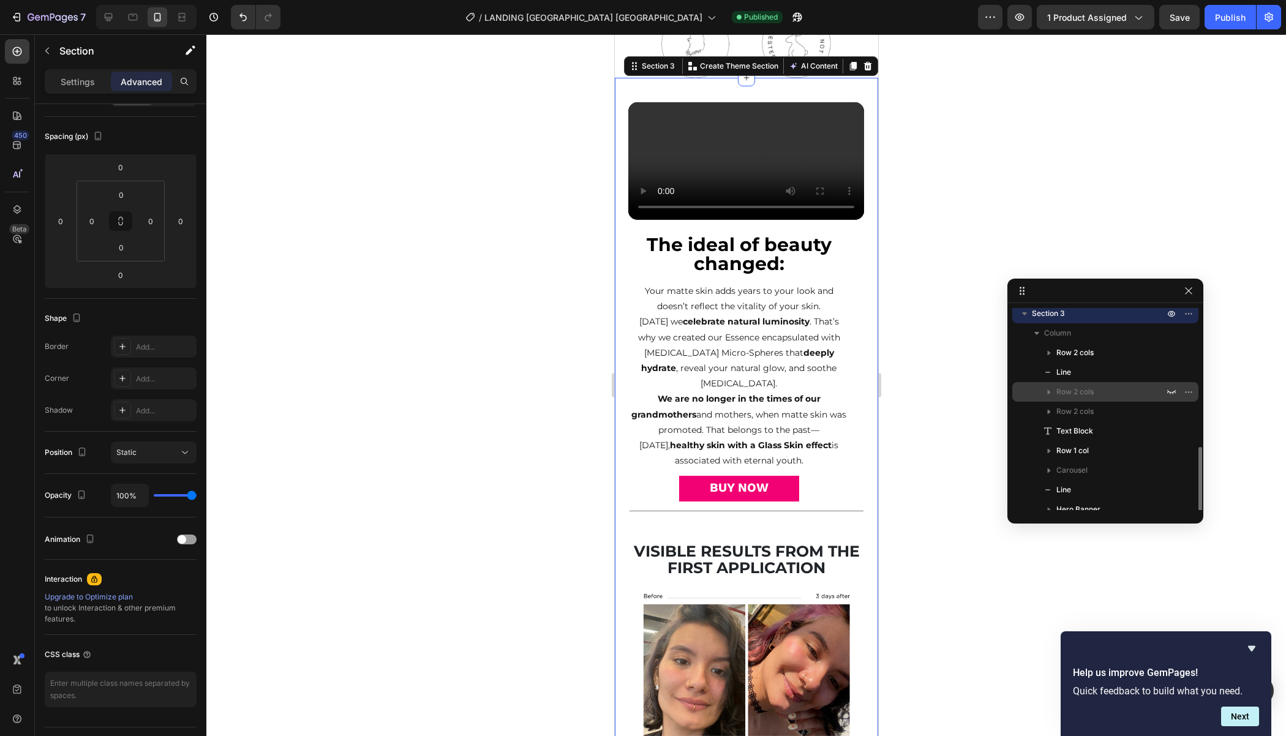
scroll to position [248, 0]
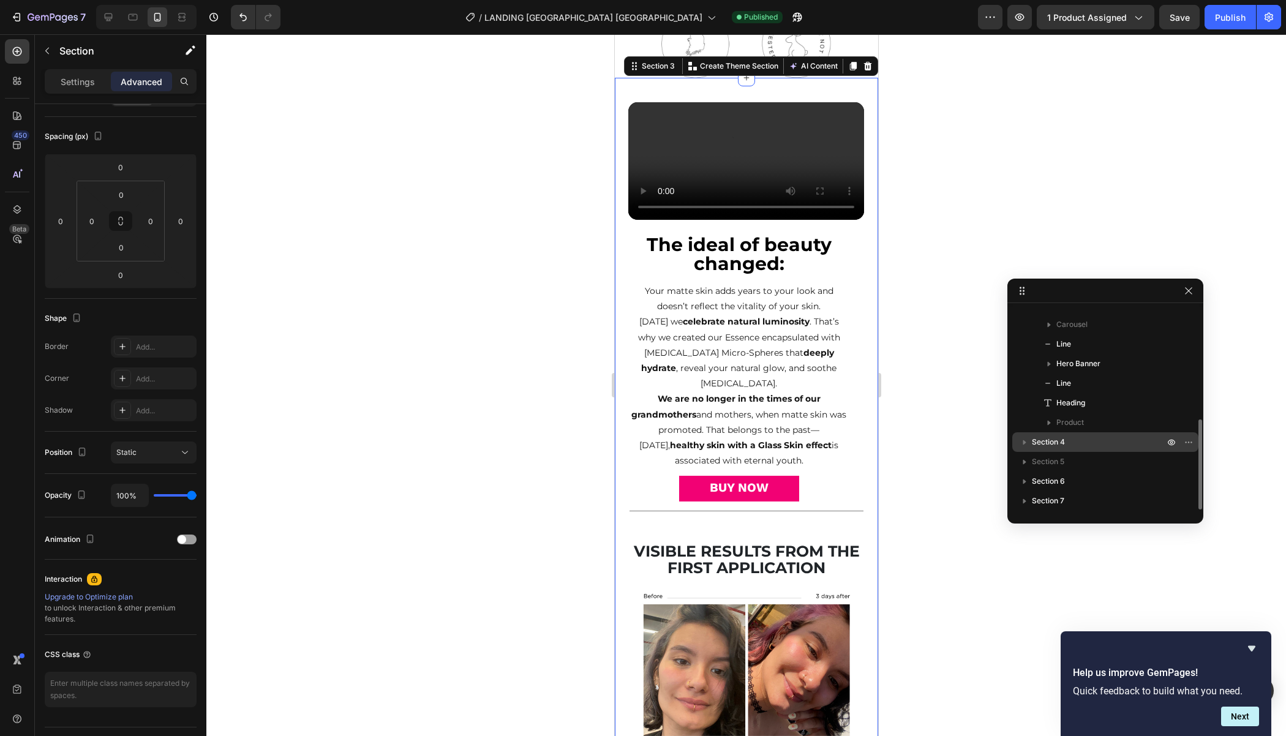
click at [1054, 437] on span "Section 4" at bounding box center [1047, 442] width 33 height 12
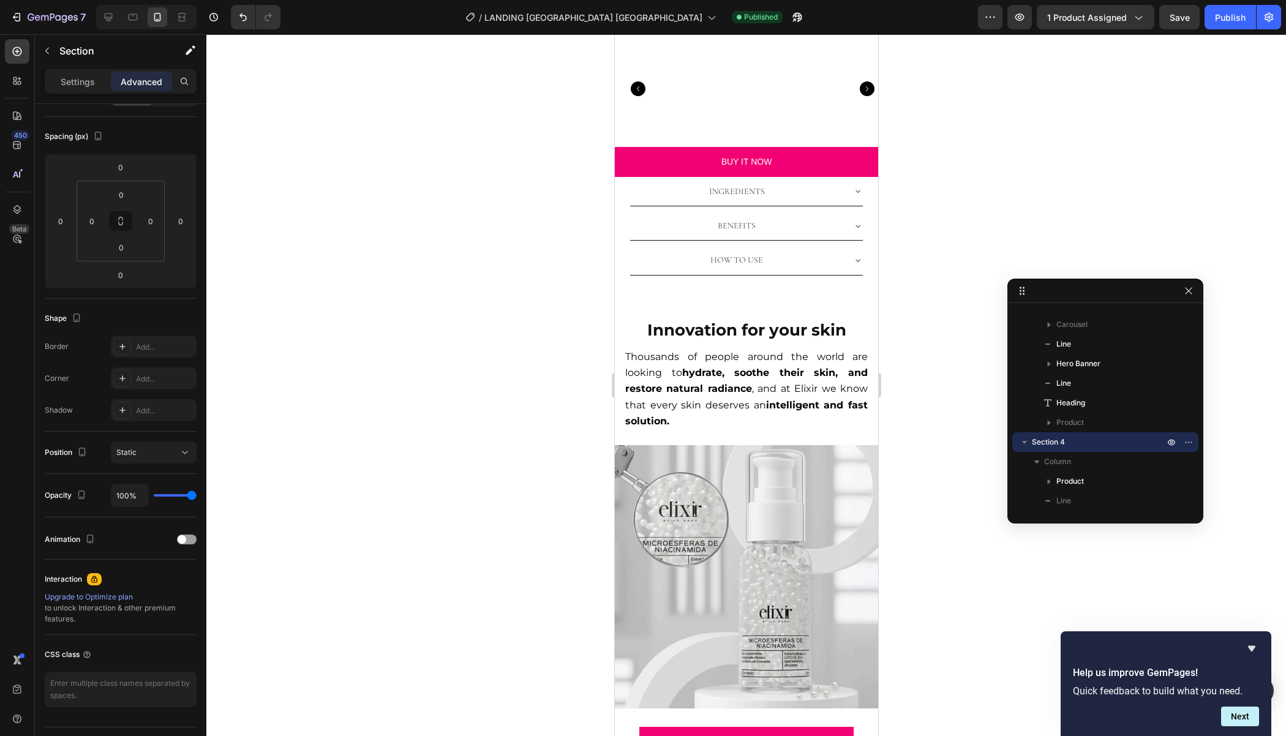
scroll to position [1891, 0]
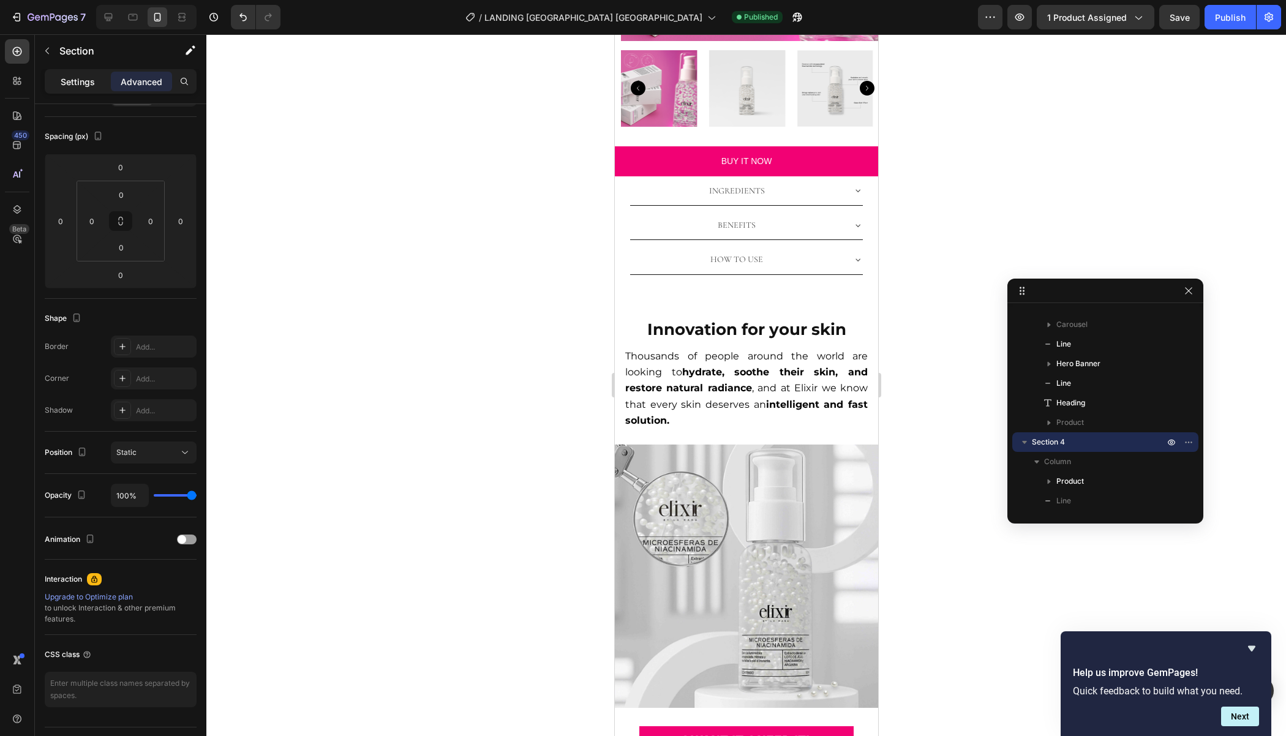
click at [69, 78] on p "Settings" at bounding box center [78, 81] width 34 height 13
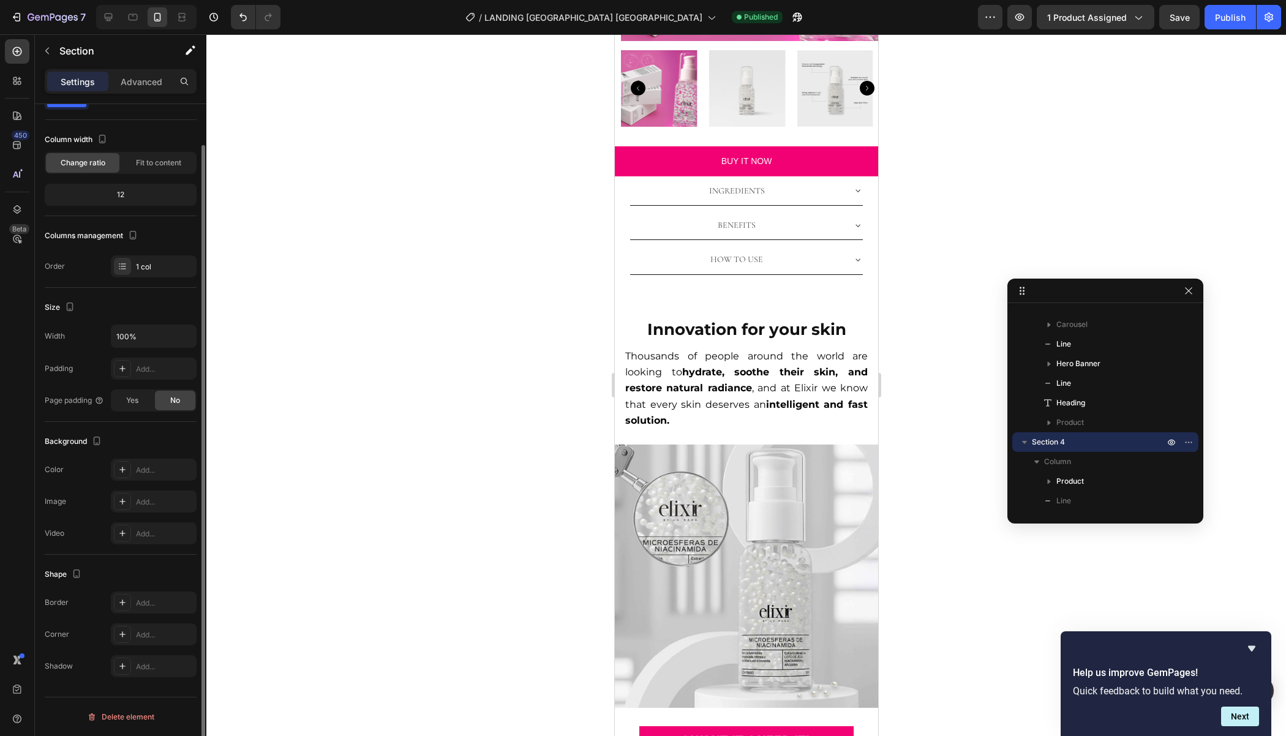
scroll to position [46, 0]
click at [121, 77] on p "Advanced" at bounding box center [142, 81] width 42 height 13
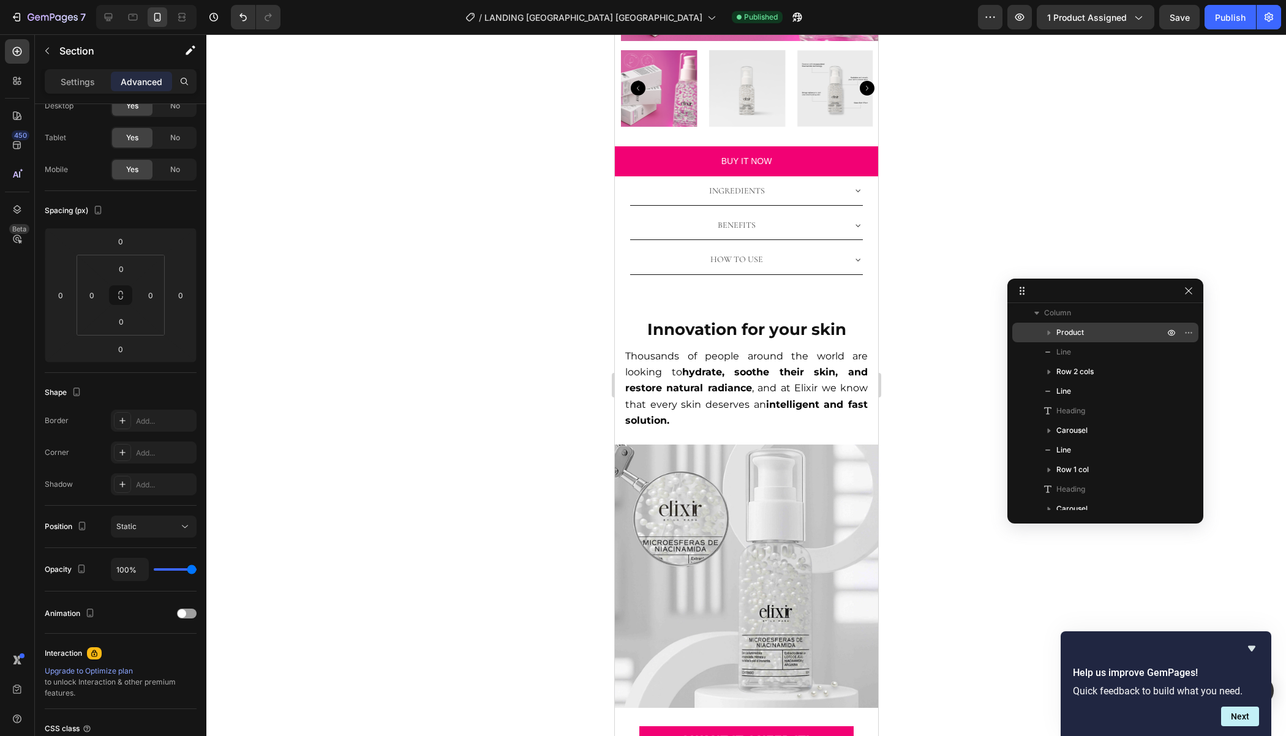
scroll to position [463, 0]
click at [1050, 471] on div "Section 6" at bounding box center [1105, 481] width 176 height 20
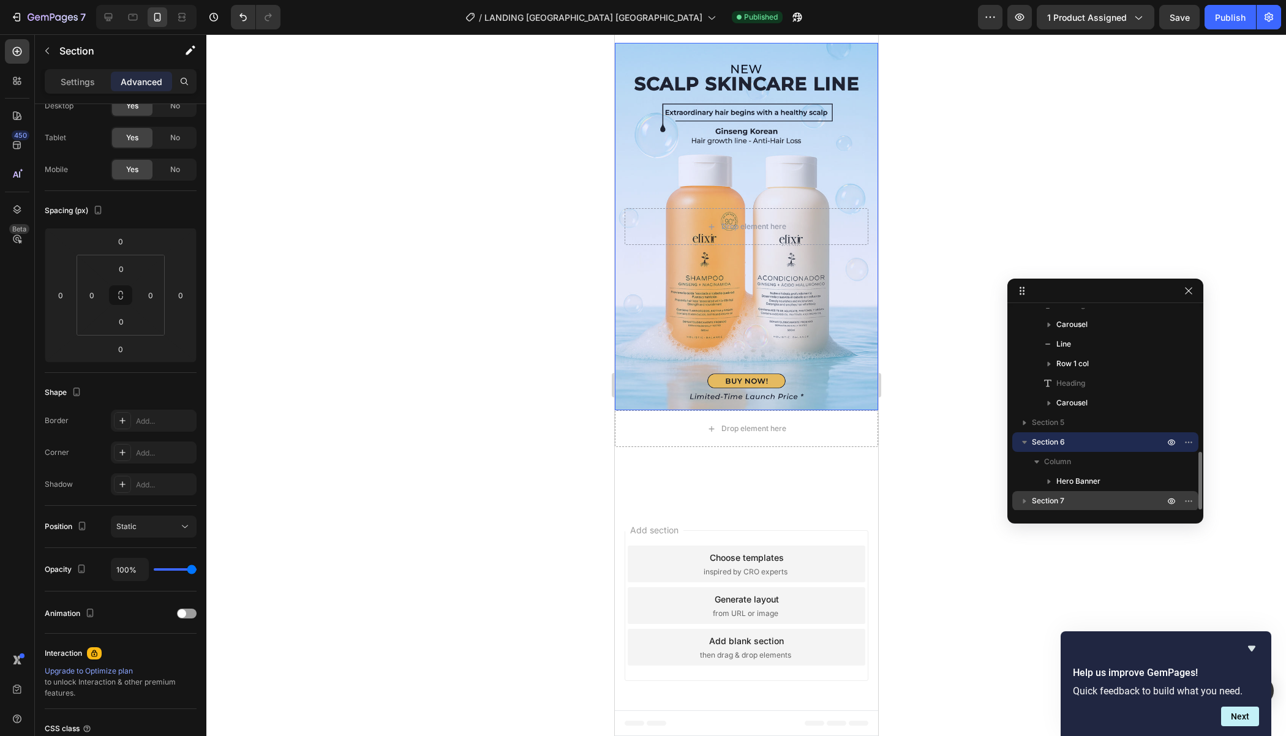
scroll to position [3942, 0]
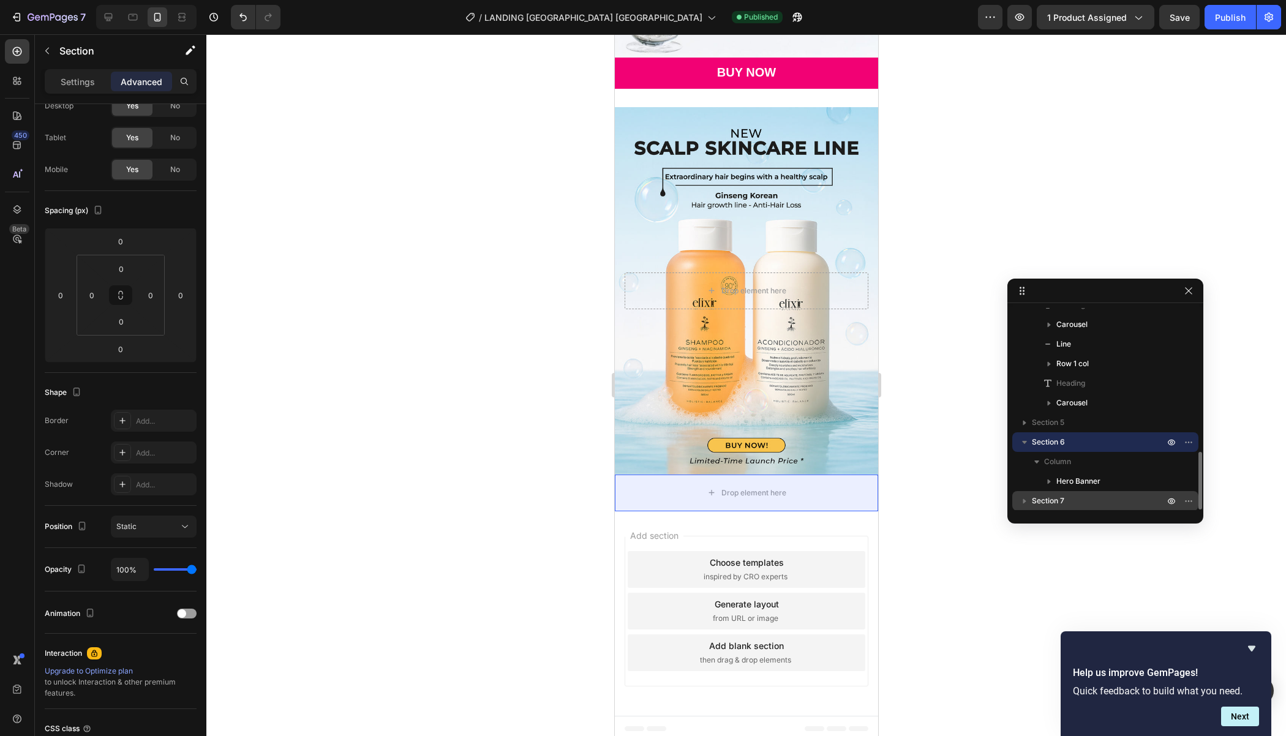
click at [1049, 499] on span "Section 7" at bounding box center [1047, 501] width 32 height 12
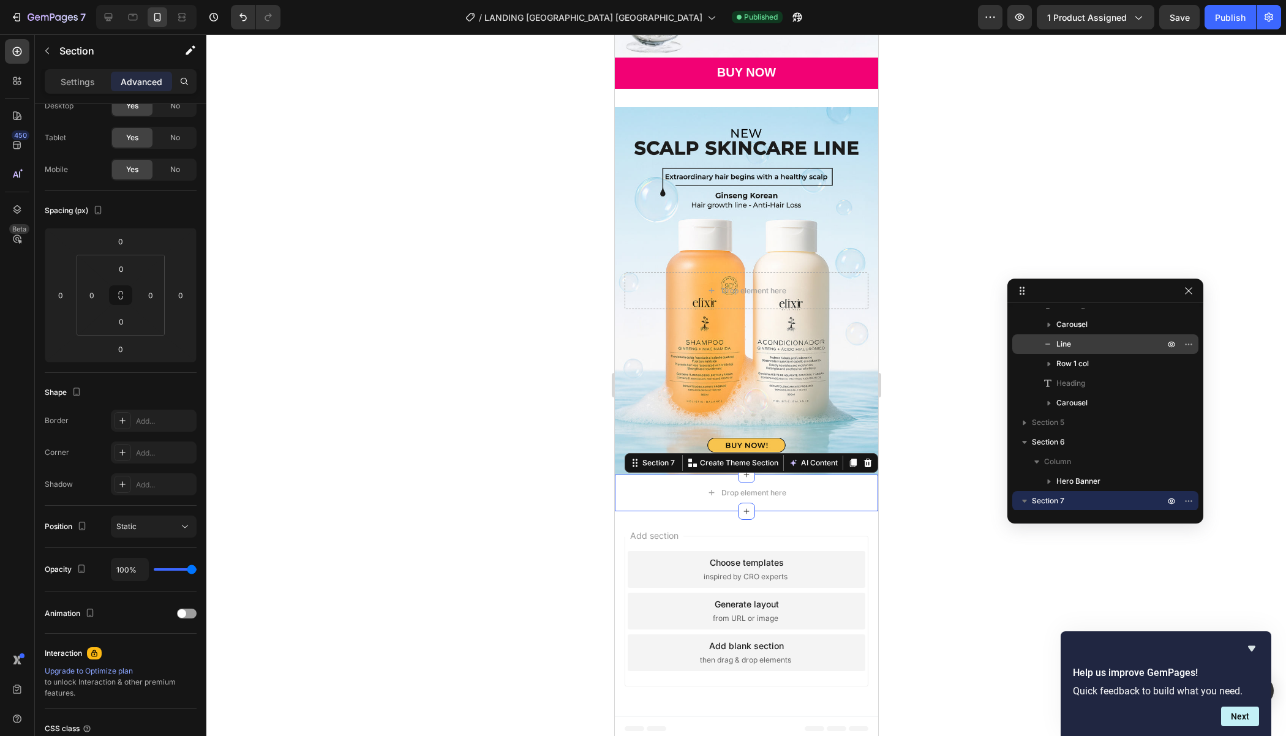
scroll to position [0, 0]
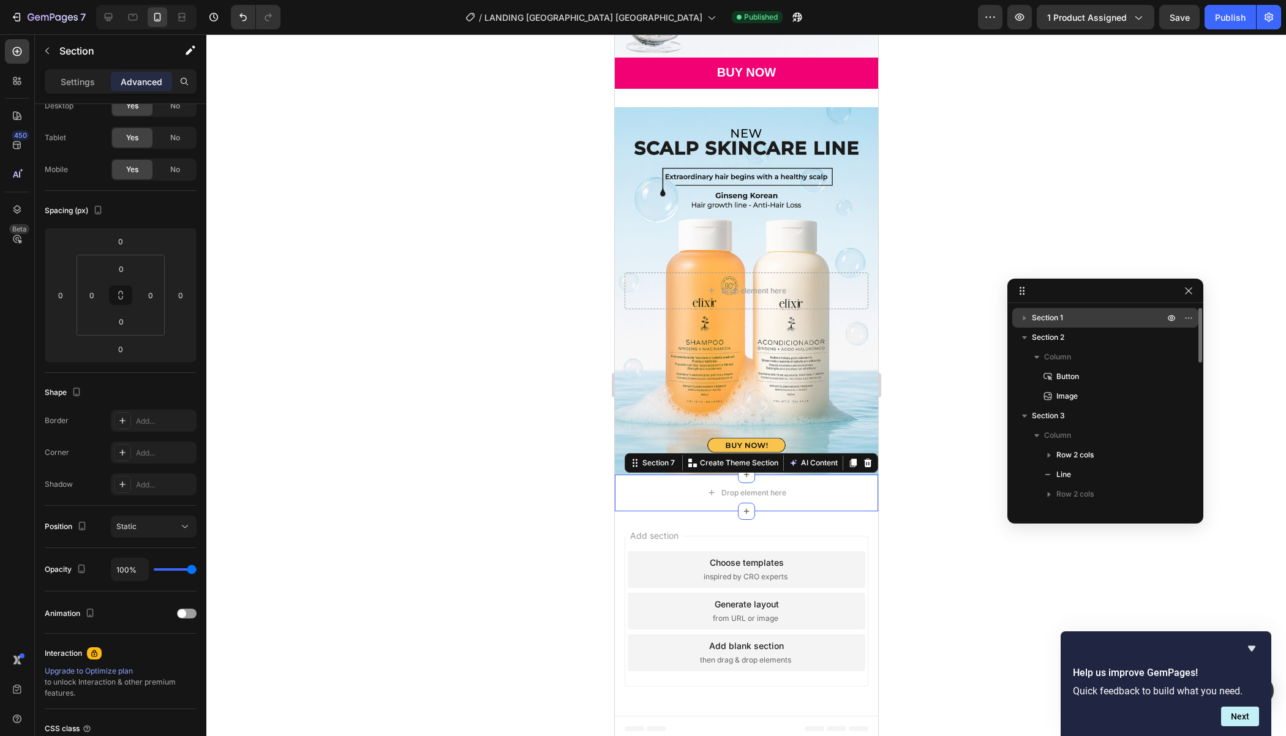
click at [1043, 316] on span "Section 1" at bounding box center [1046, 318] width 31 height 12
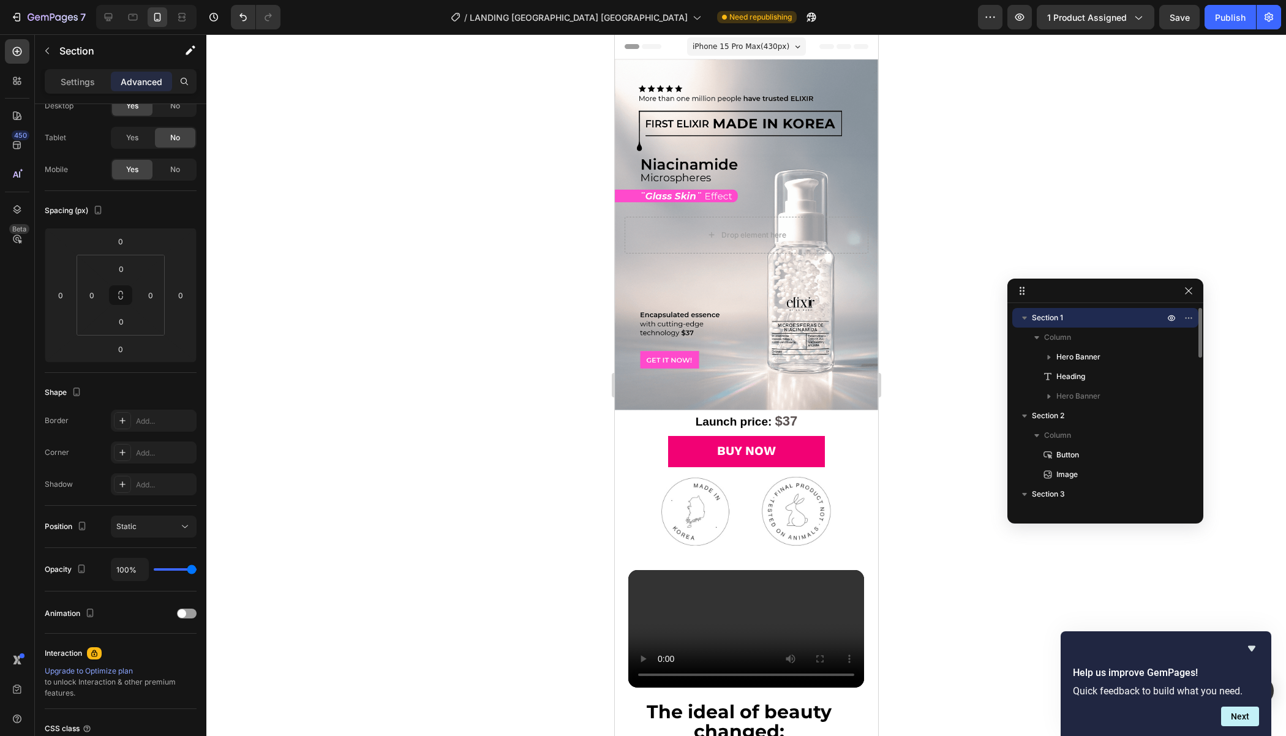
click at [1030, 315] on icon "button" at bounding box center [1024, 318] width 12 height 12
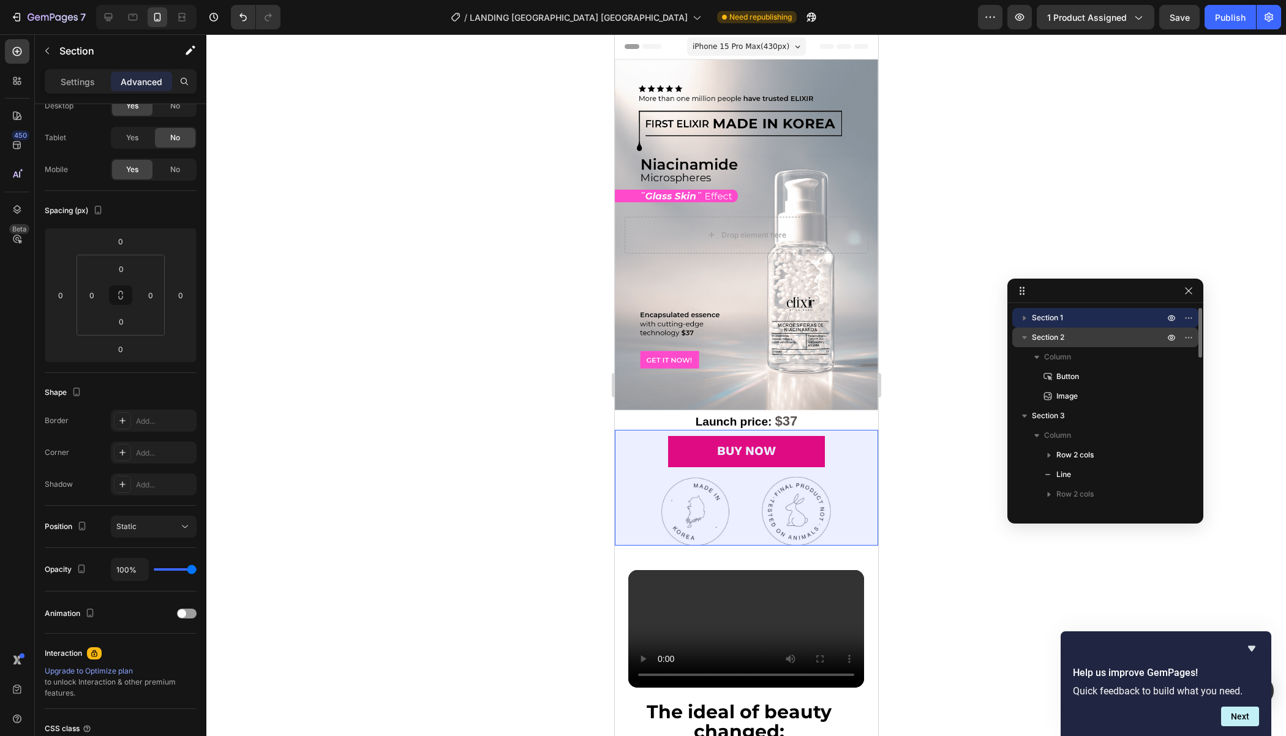
click at [1016, 339] on div "Section 2" at bounding box center [1105, 338] width 186 height 20
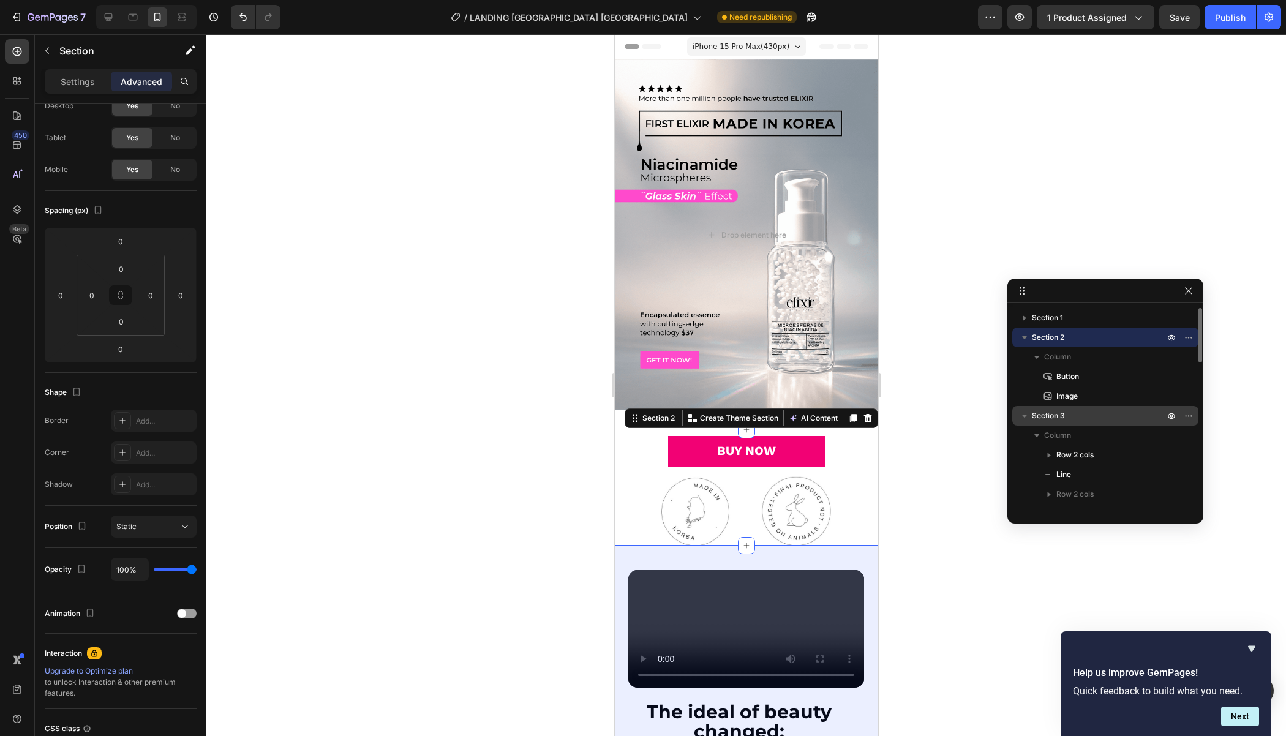
click at [1024, 417] on icon "button" at bounding box center [1024, 415] width 5 height 3
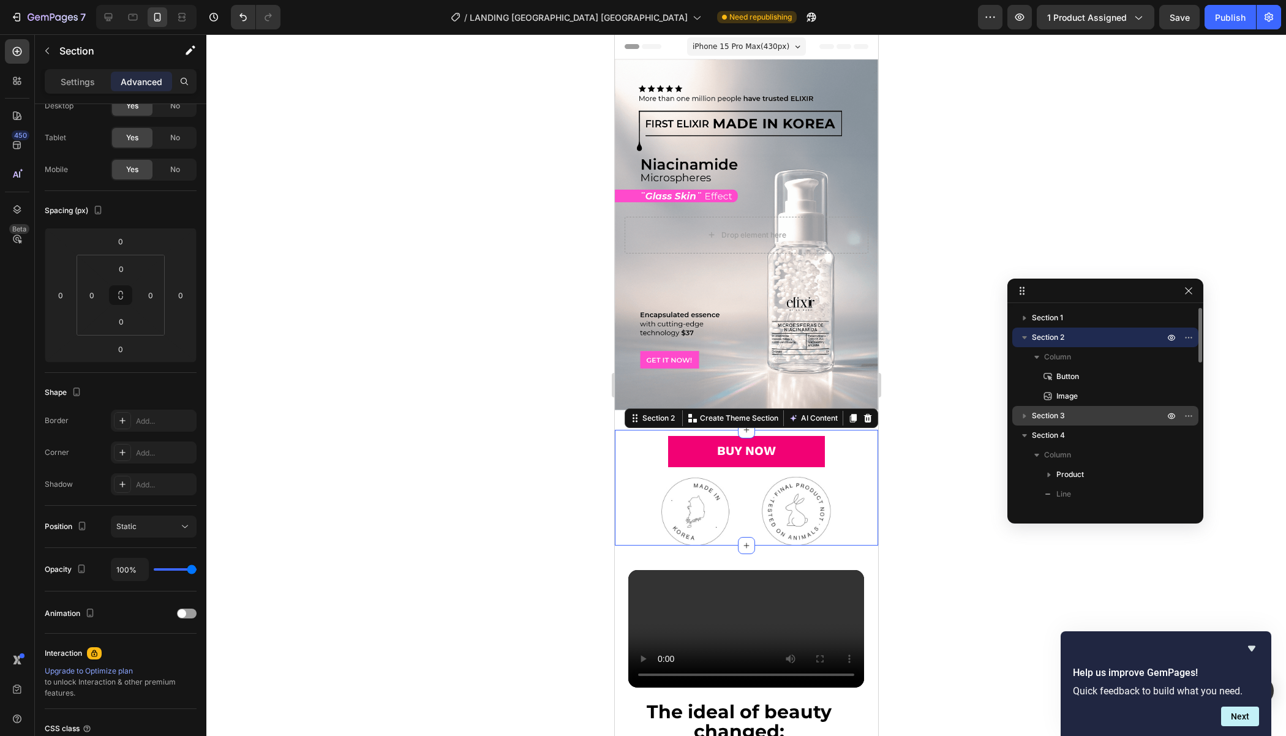
click at [1031, 334] on button "button" at bounding box center [1024, 337] width 15 height 15
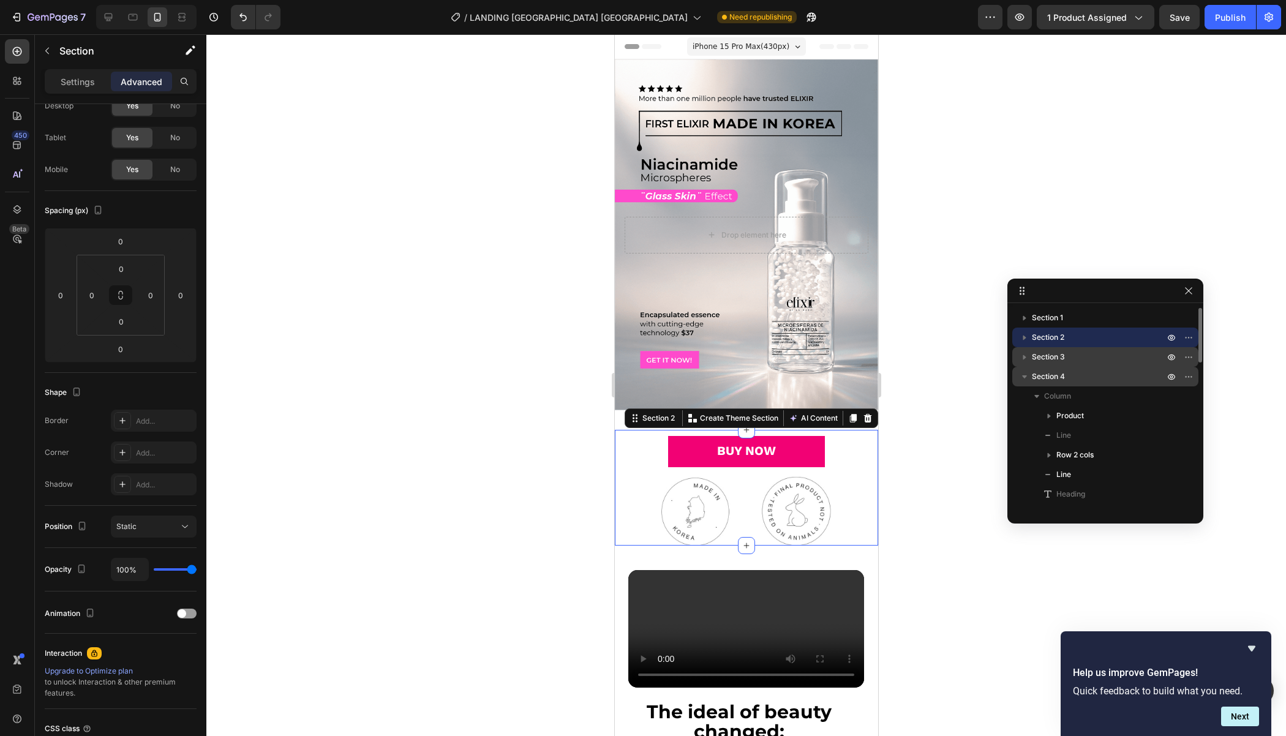
click at [1020, 380] on icon "button" at bounding box center [1024, 376] width 12 height 12
click at [1022, 412] on icon "button" at bounding box center [1024, 416] width 12 height 12
click at [1027, 435] on icon "button" at bounding box center [1024, 435] width 12 height 12
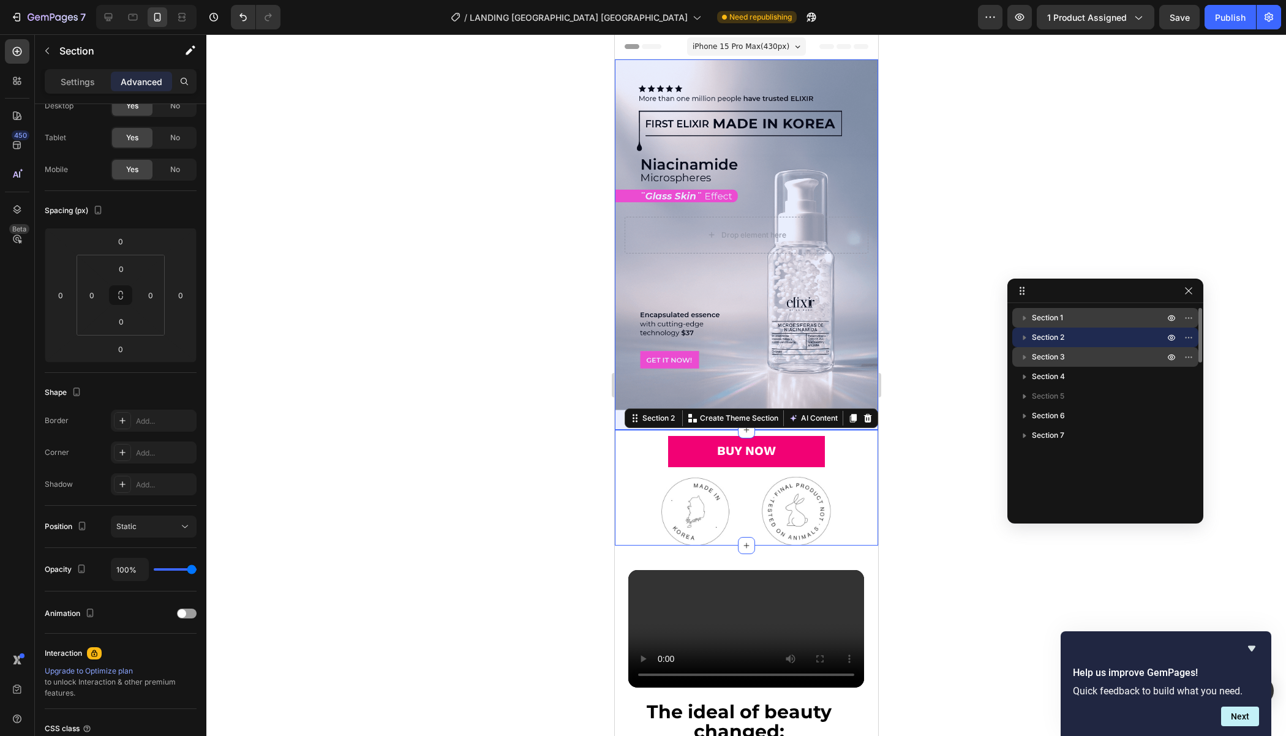
click at [1071, 312] on p "Section 1" at bounding box center [1098, 318] width 135 height 12
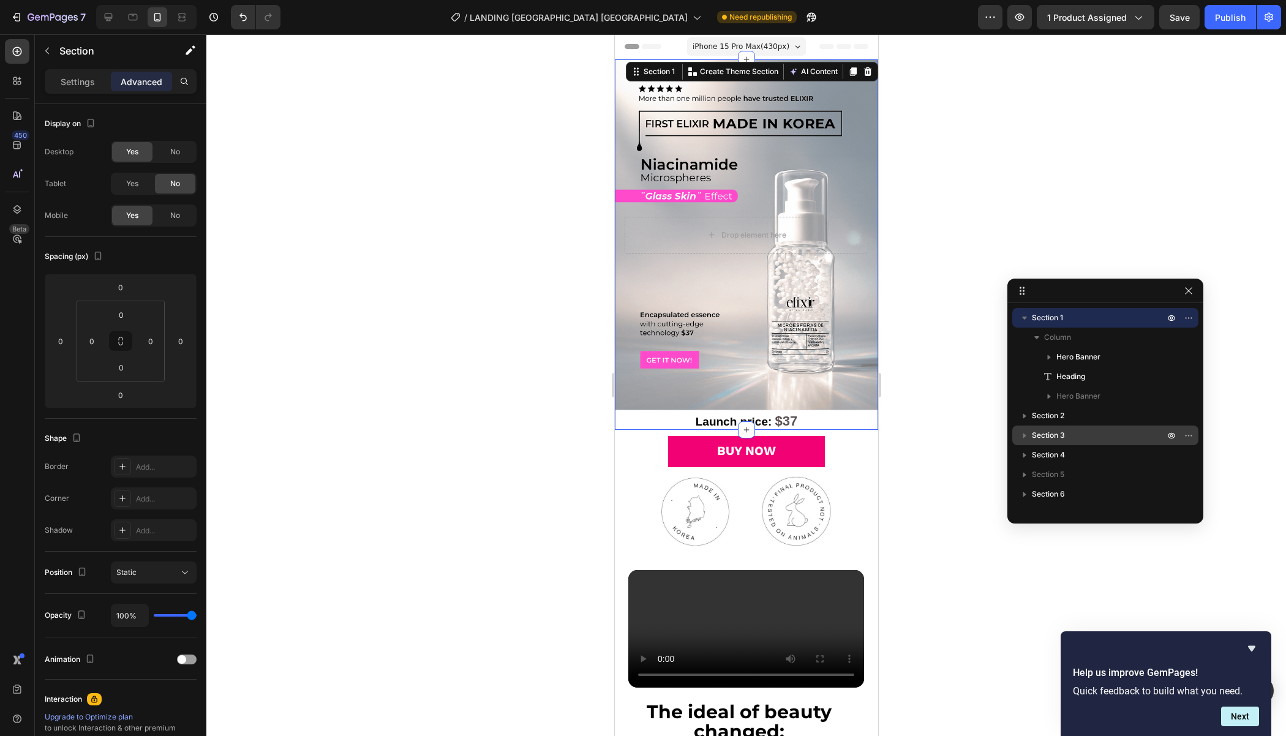
click at [621, 415] on div "Drop element here Hero Banner Launch price: $37 Heading Icon Icon Icon Icon Ico…" at bounding box center [745, 244] width 263 height 370
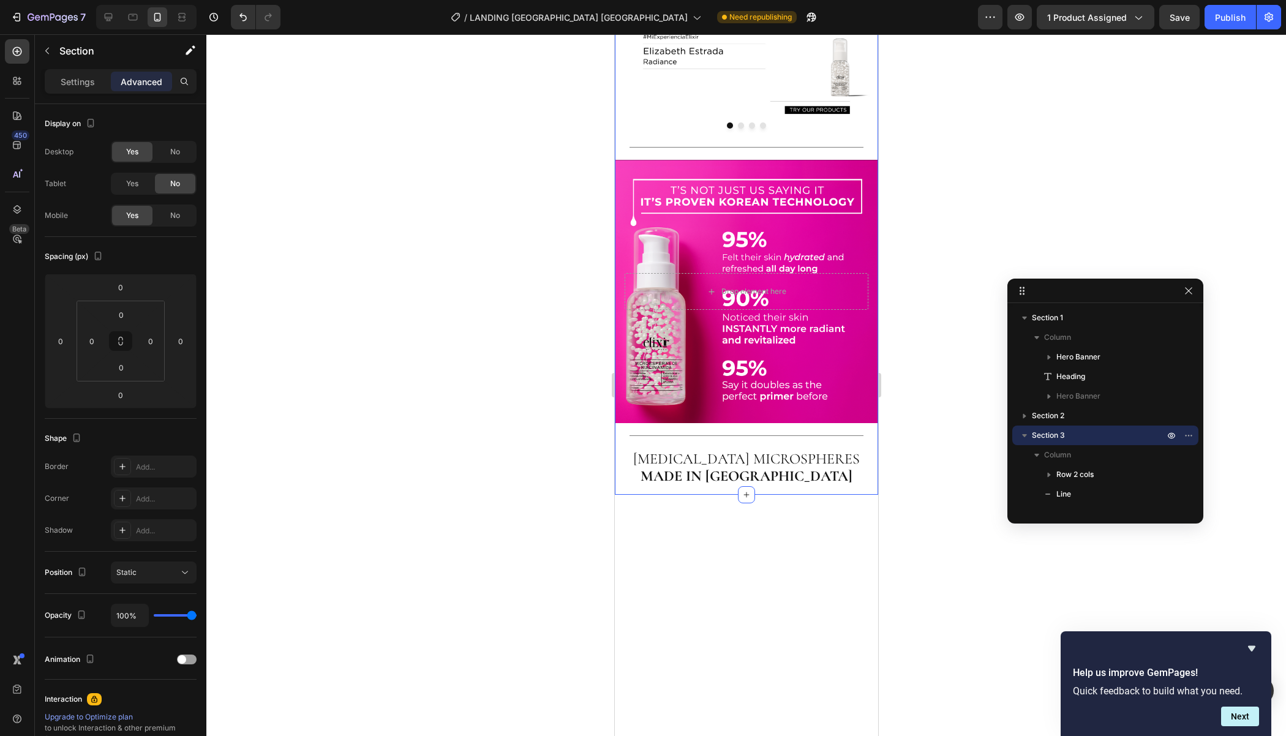
scroll to position [1176, 0]
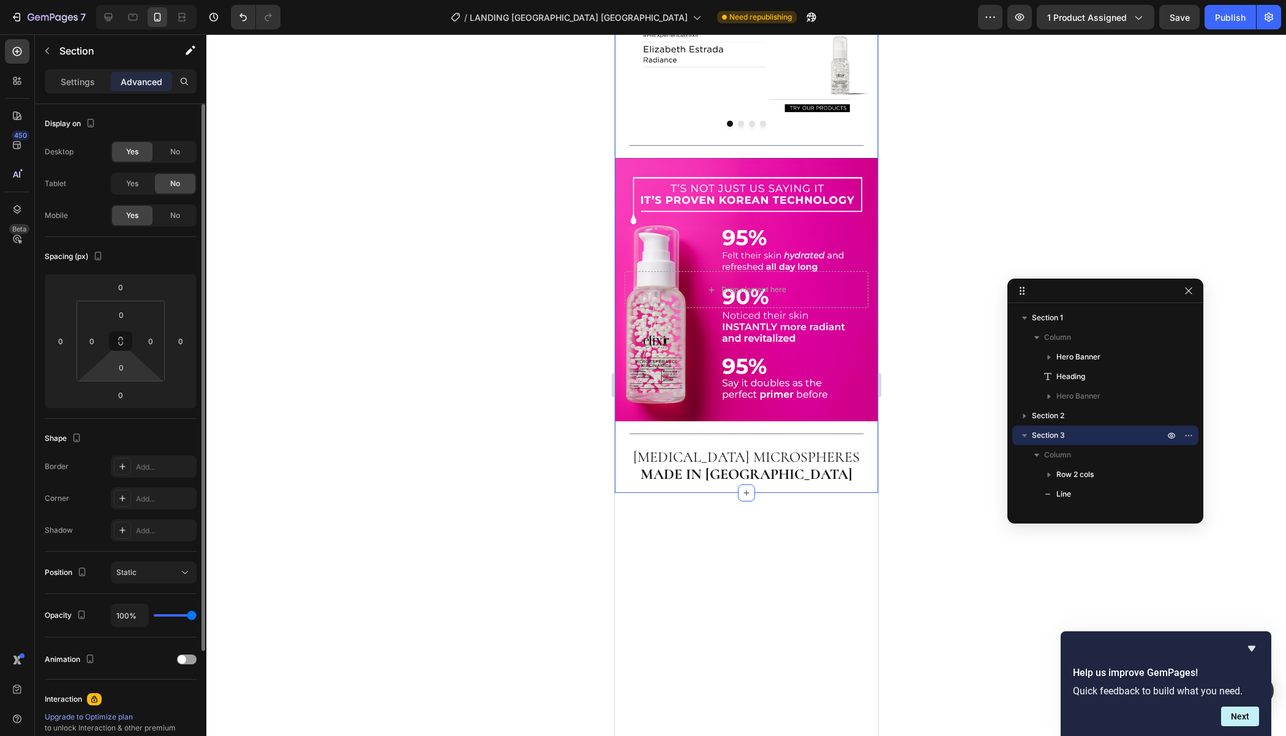
scroll to position [147, 0]
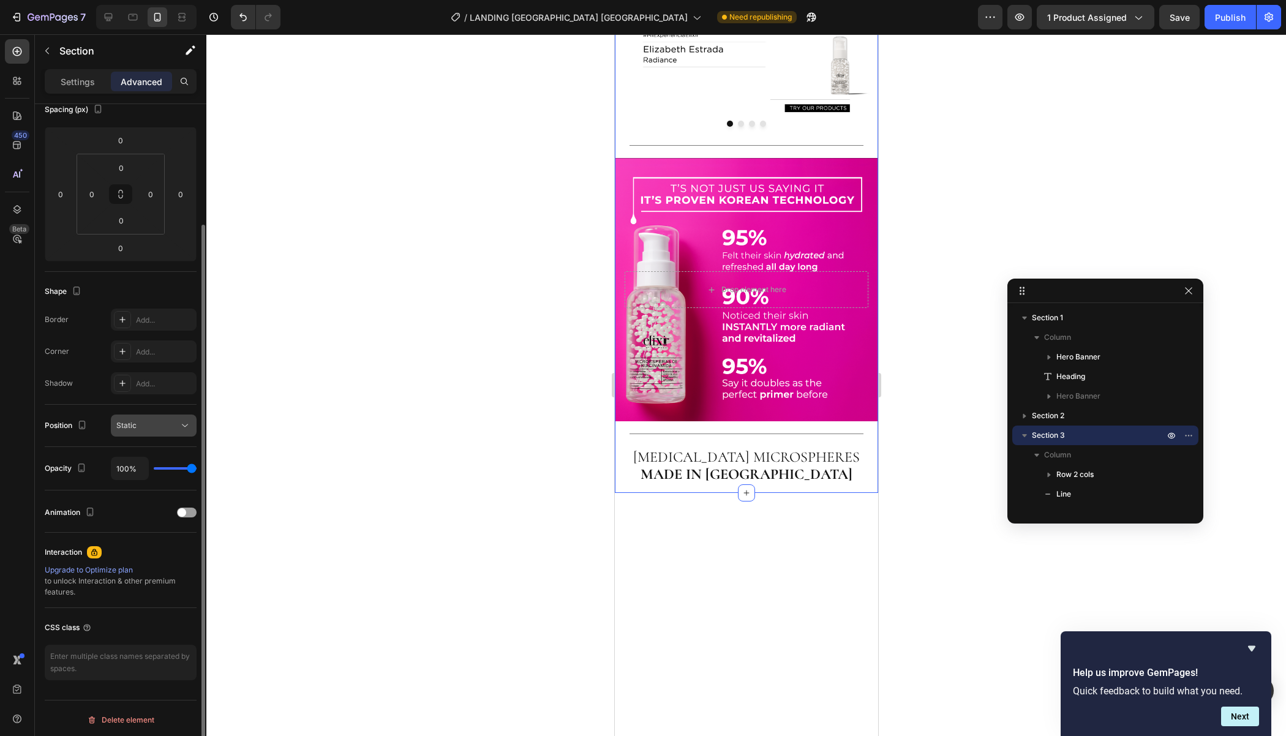
click at [173, 433] on button "Static" at bounding box center [154, 425] width 86 height 22
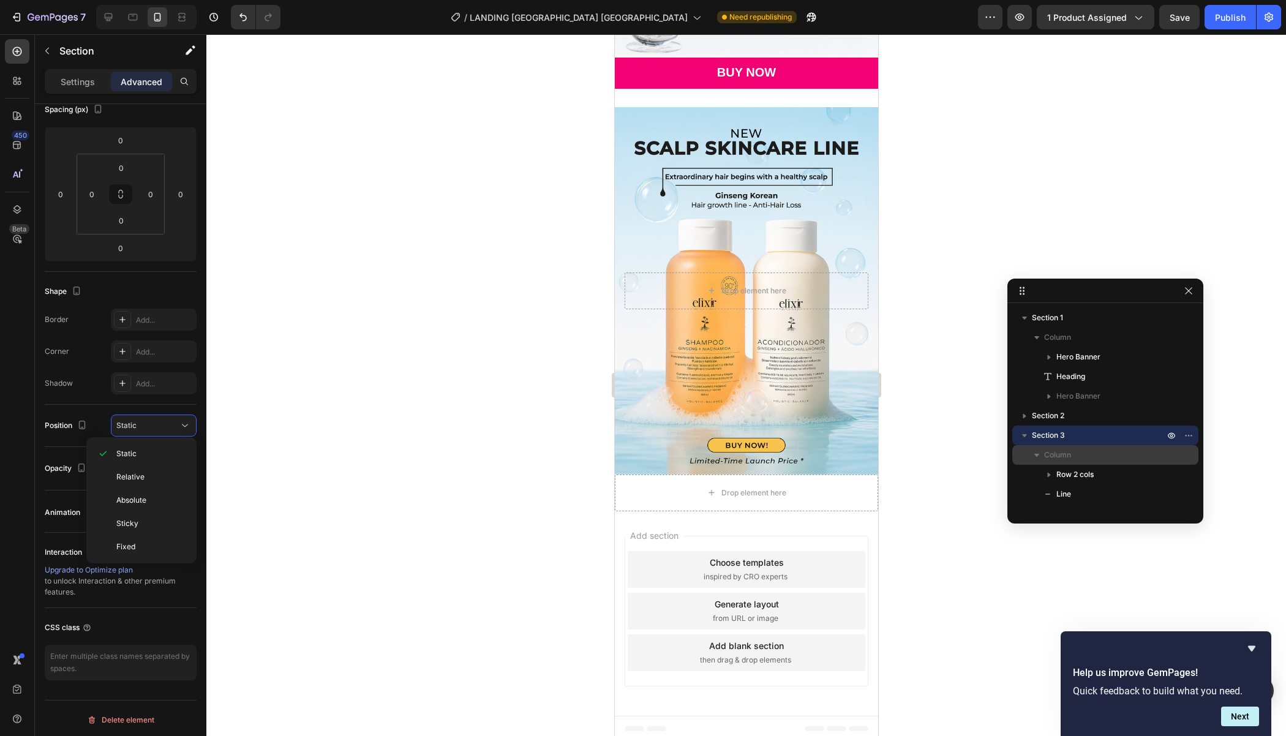
scroll to position [268, 0]
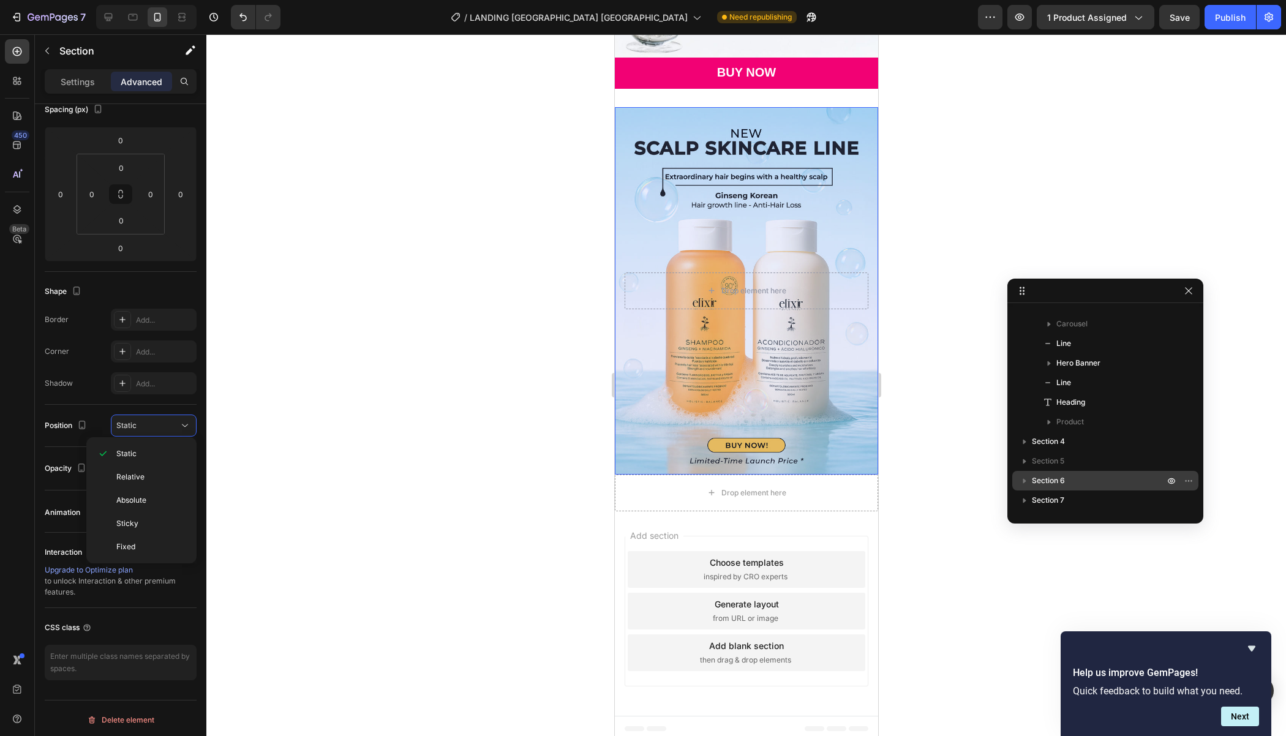
click at [1050, 481] on span "Section 6" at bounding box center [1047, 480] width 33 height 12
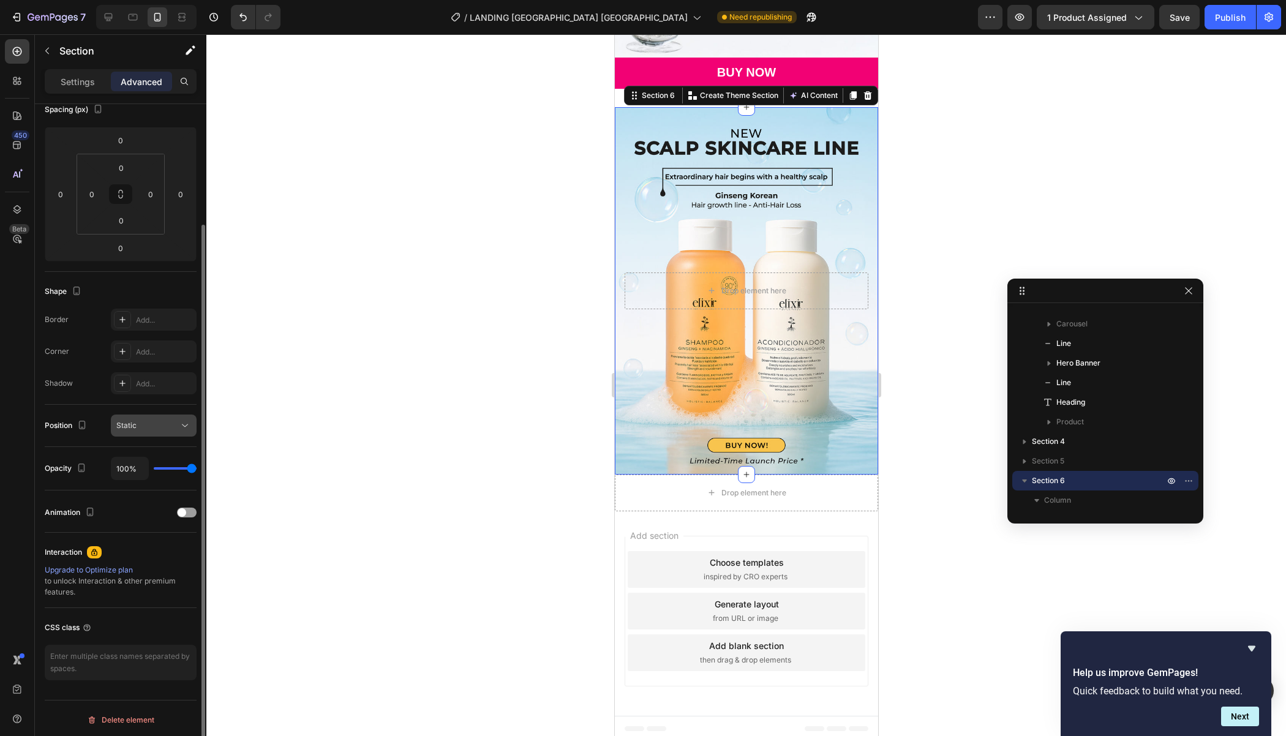
click at [150, 417] on button "Static" at bounding box center [154, 425] width 86 height 22
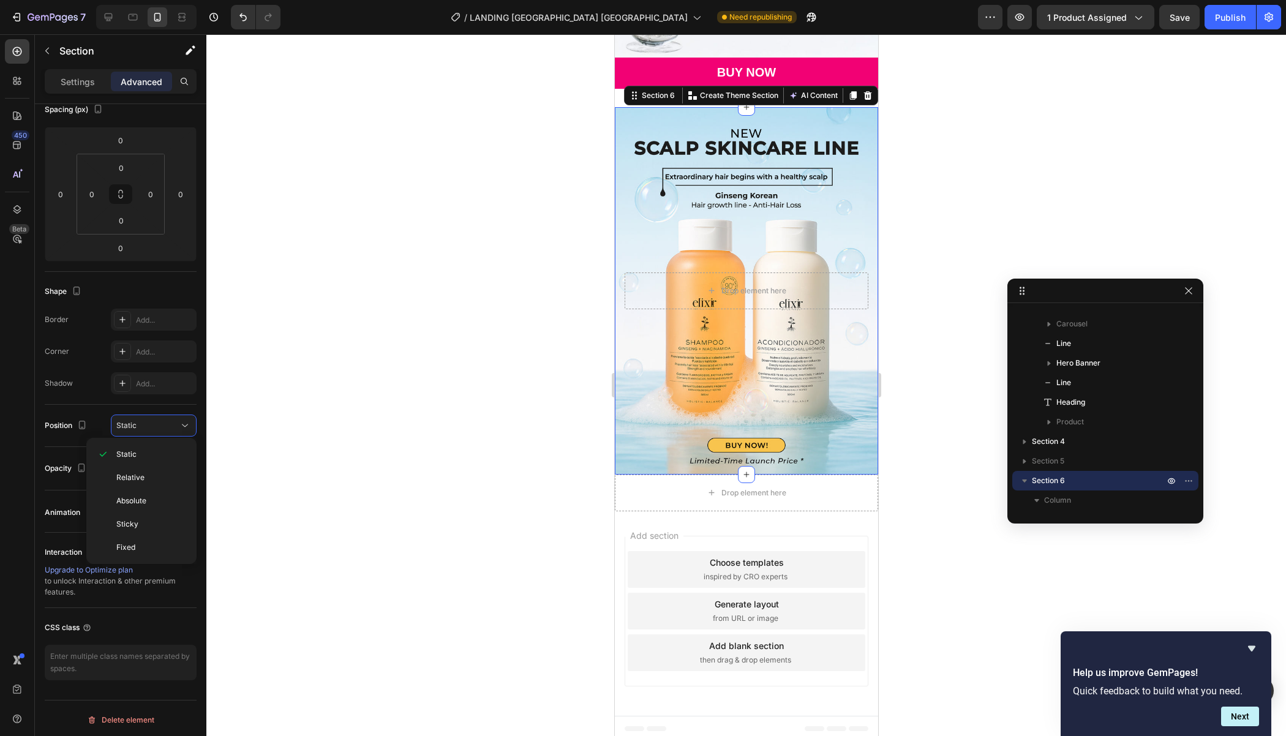
click at [372, 426] on div at bounding box center [745, 385] width 1079 height 702
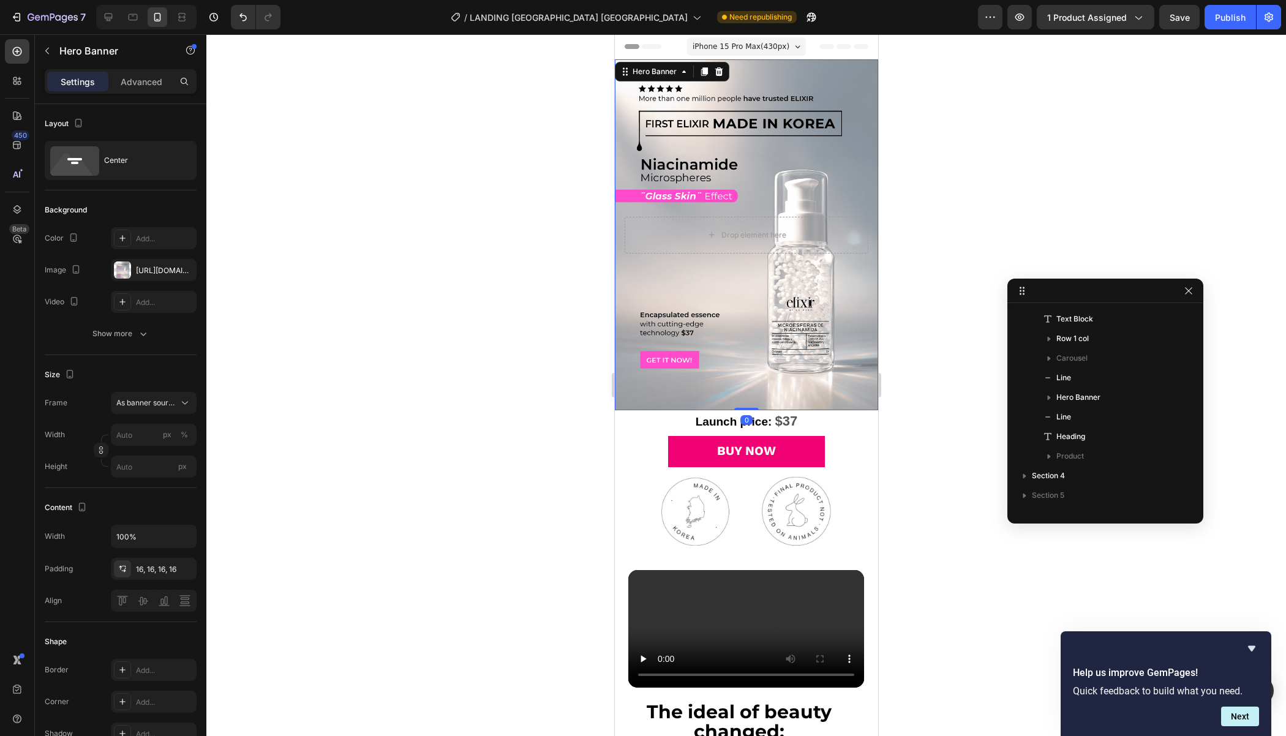
scroll to position [0, 0]
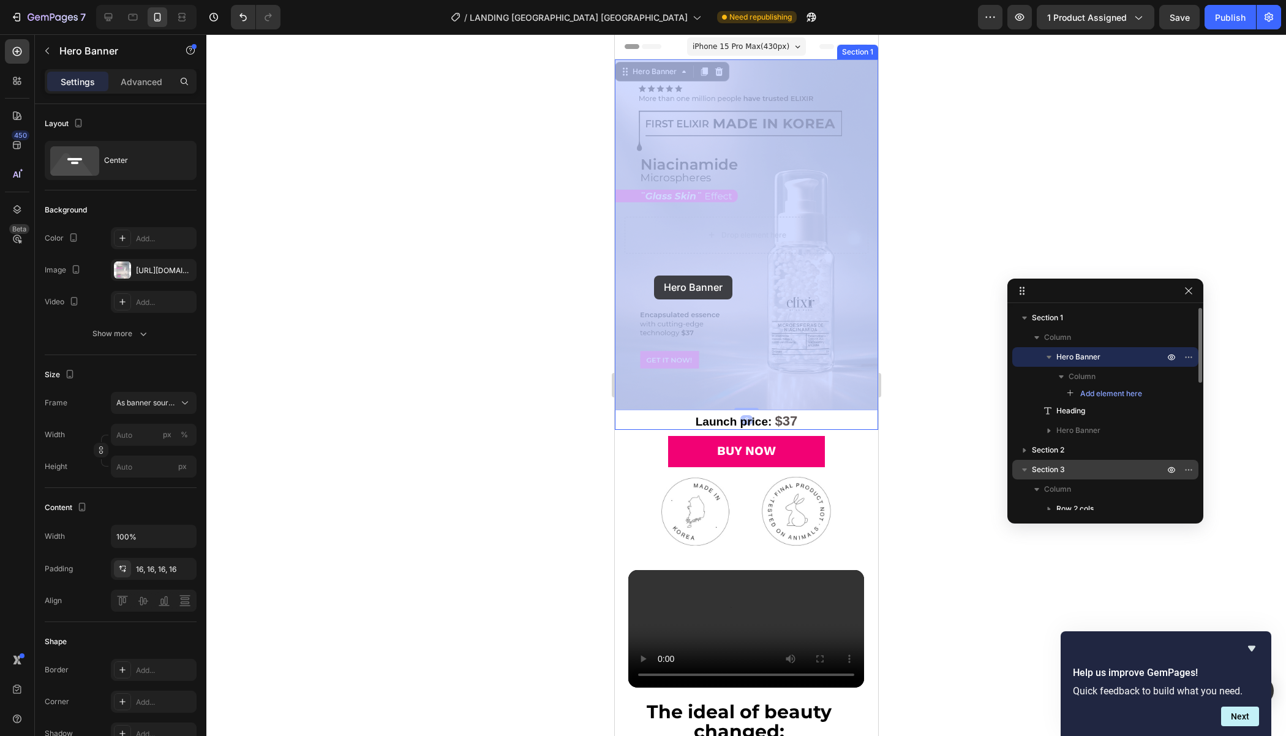
drag, startPoint x: 787, startPoint y: 277, endPoint x: 654, endPoint y: 275, distance: 133.5
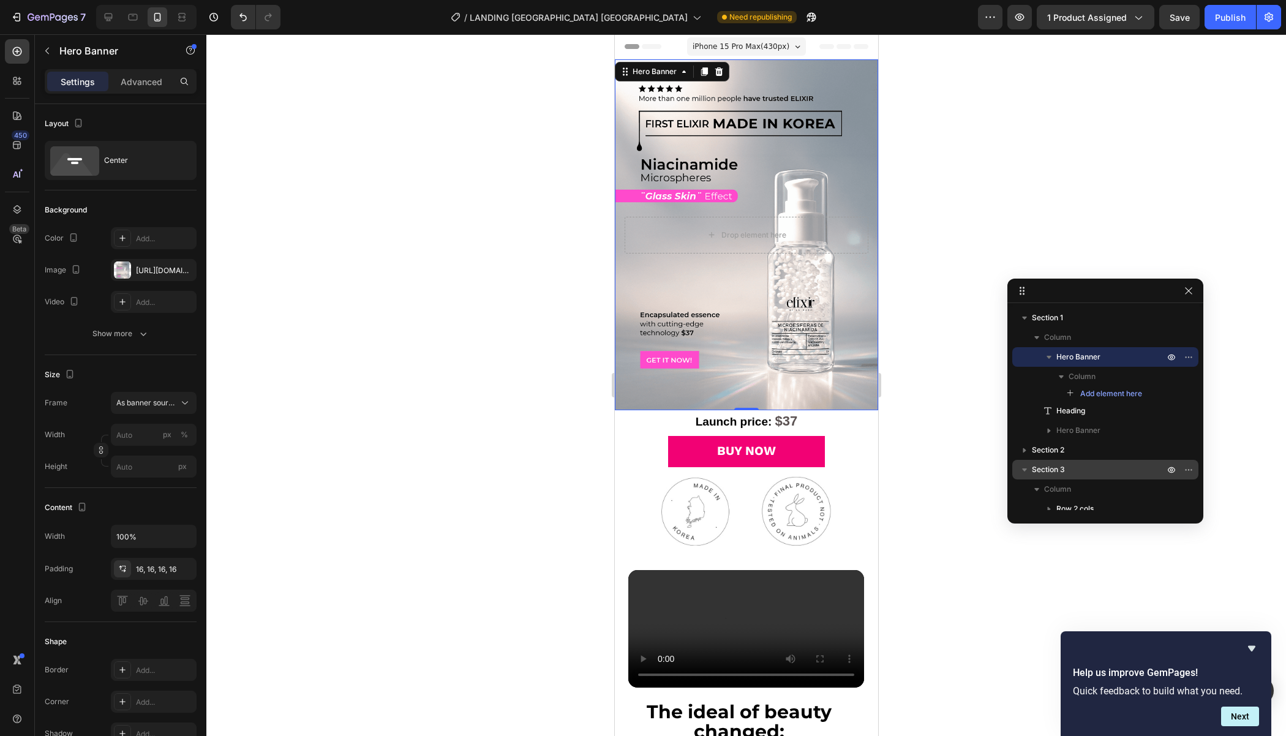
click at [614, 203] on div "Background Image" at bounding box center [745, 234] width 263 height 351
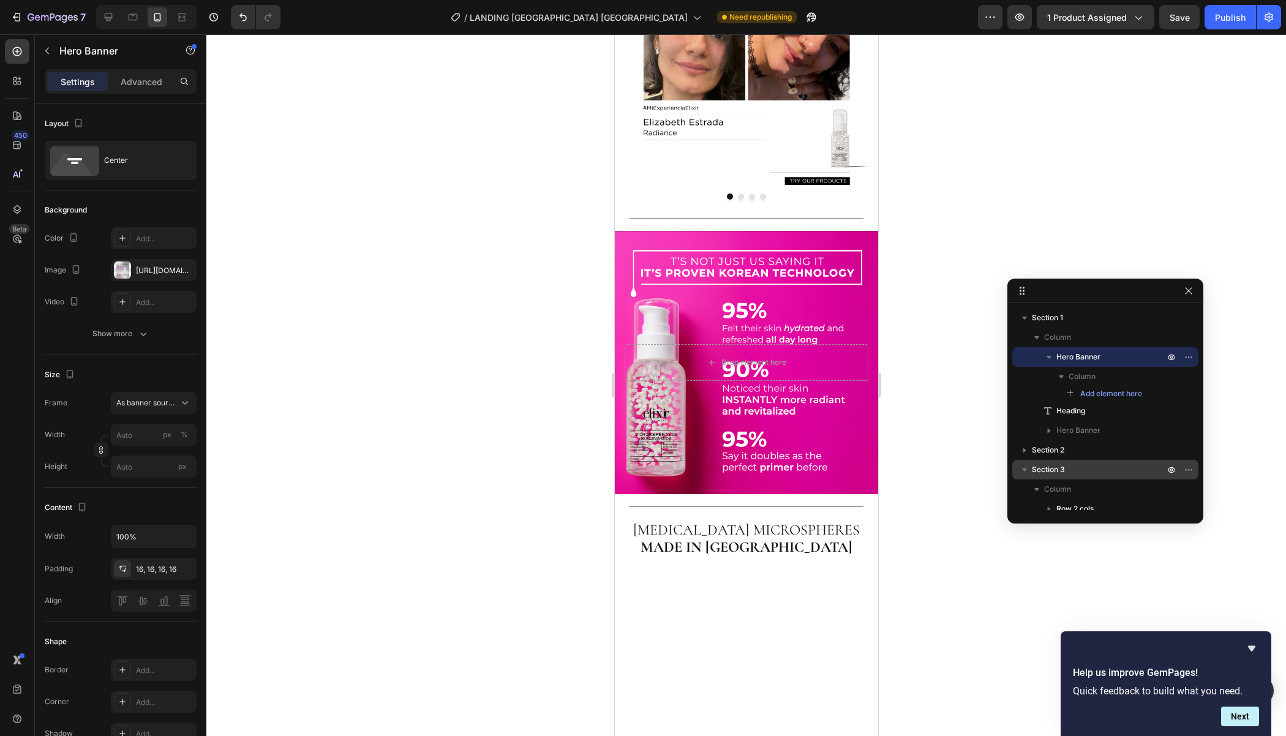
scroll to position [1209, 0]
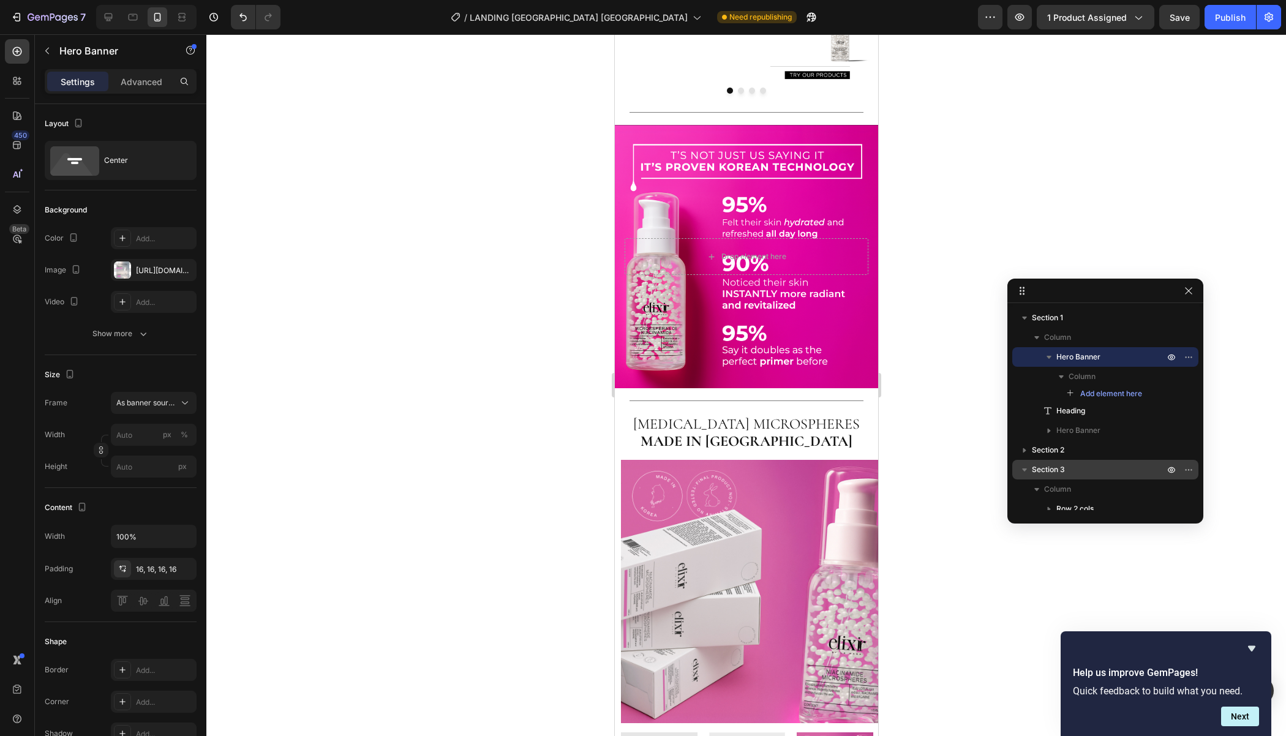
click at [632, 389] on div "Background Image" at bounding box center [745, 257] width 263 height 264
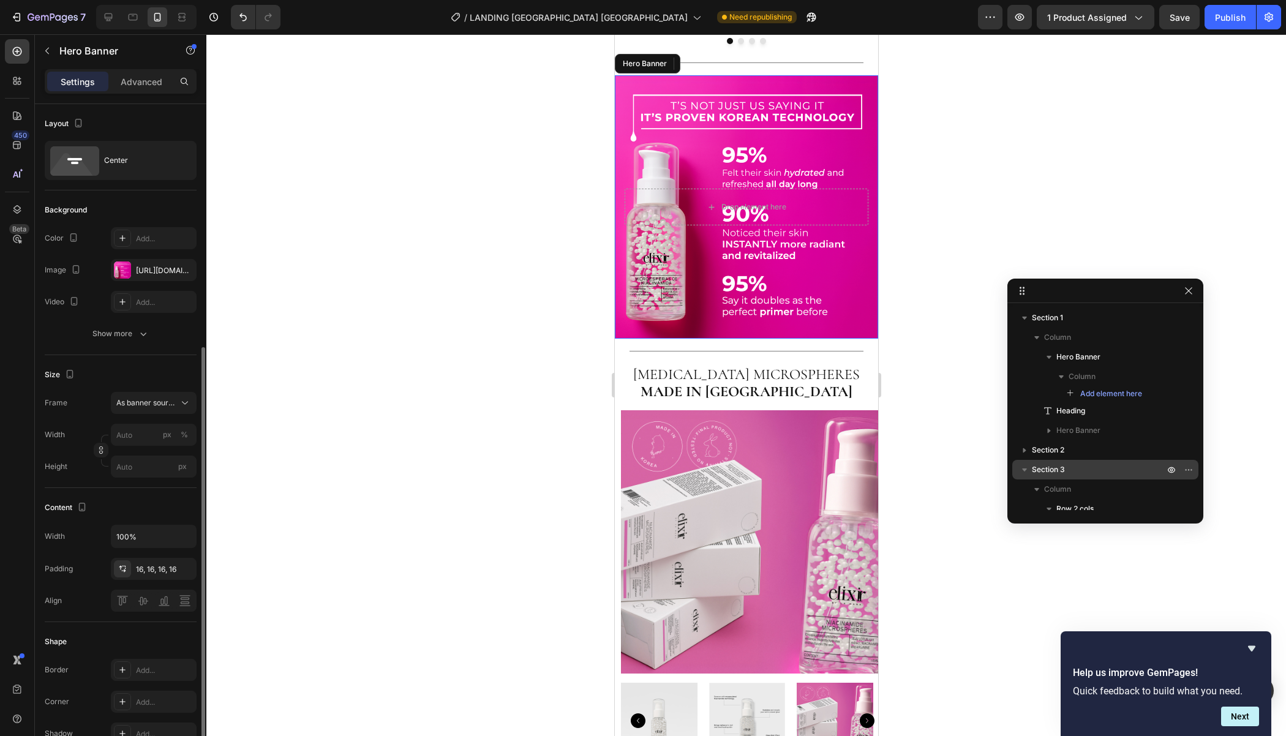
scroll to position [422, 0]
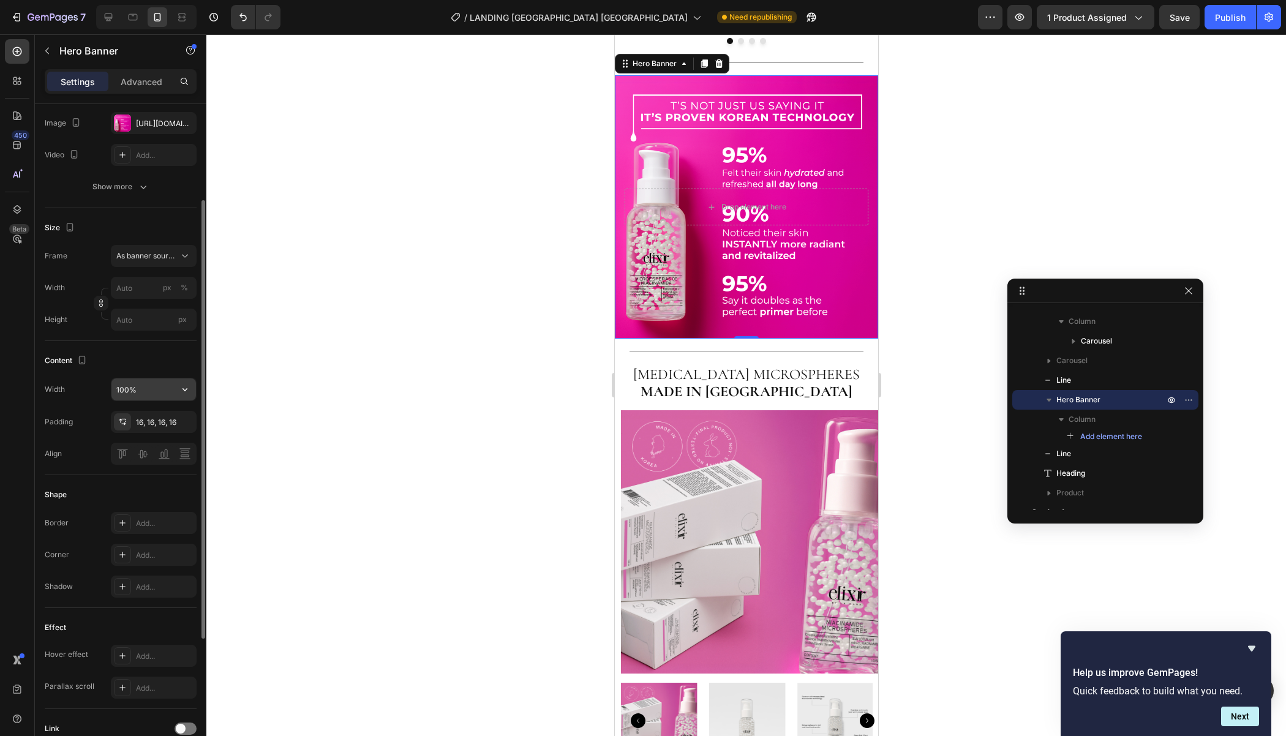
click at [166, 392] on input "100%" at bounding box center [153, 389] width 84 height 22
click at [321, 457] on div at bounding box center [745, 385] width 1079 height 702
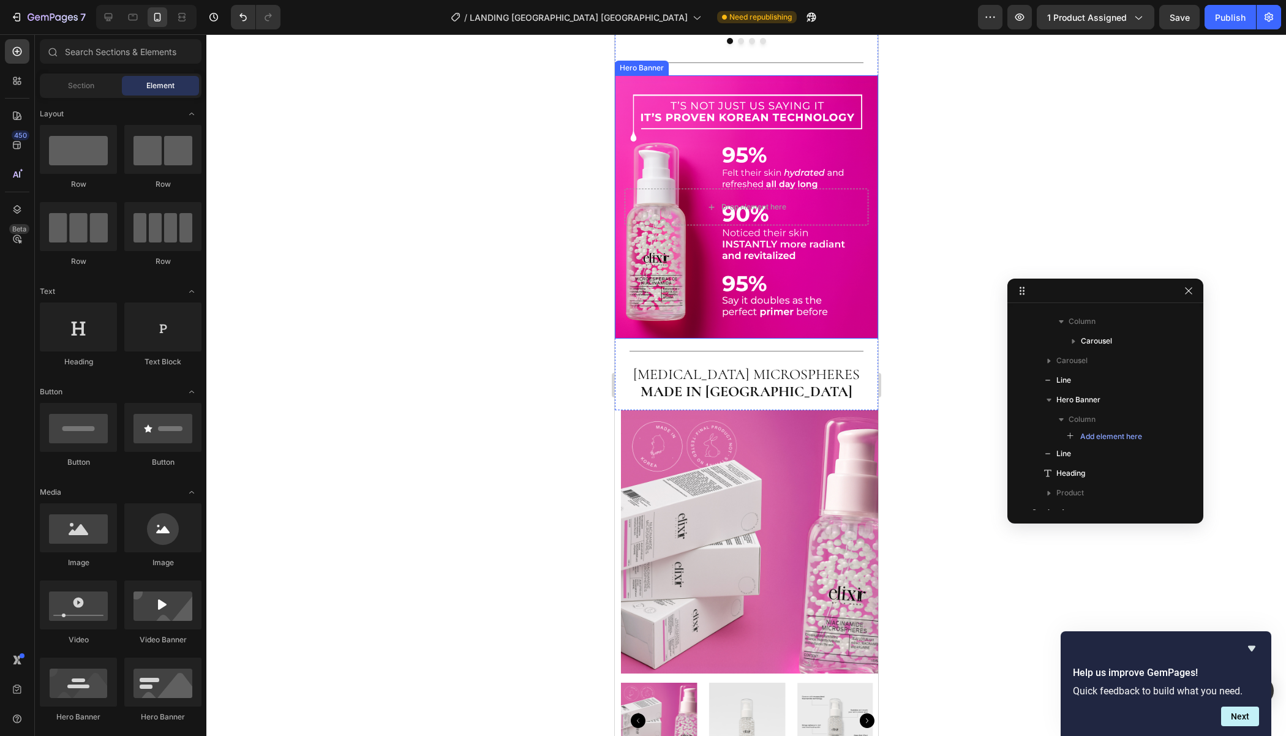
click at [650, 339] on div "Background Image" at bounding box center [745, 207] width 263 height 264
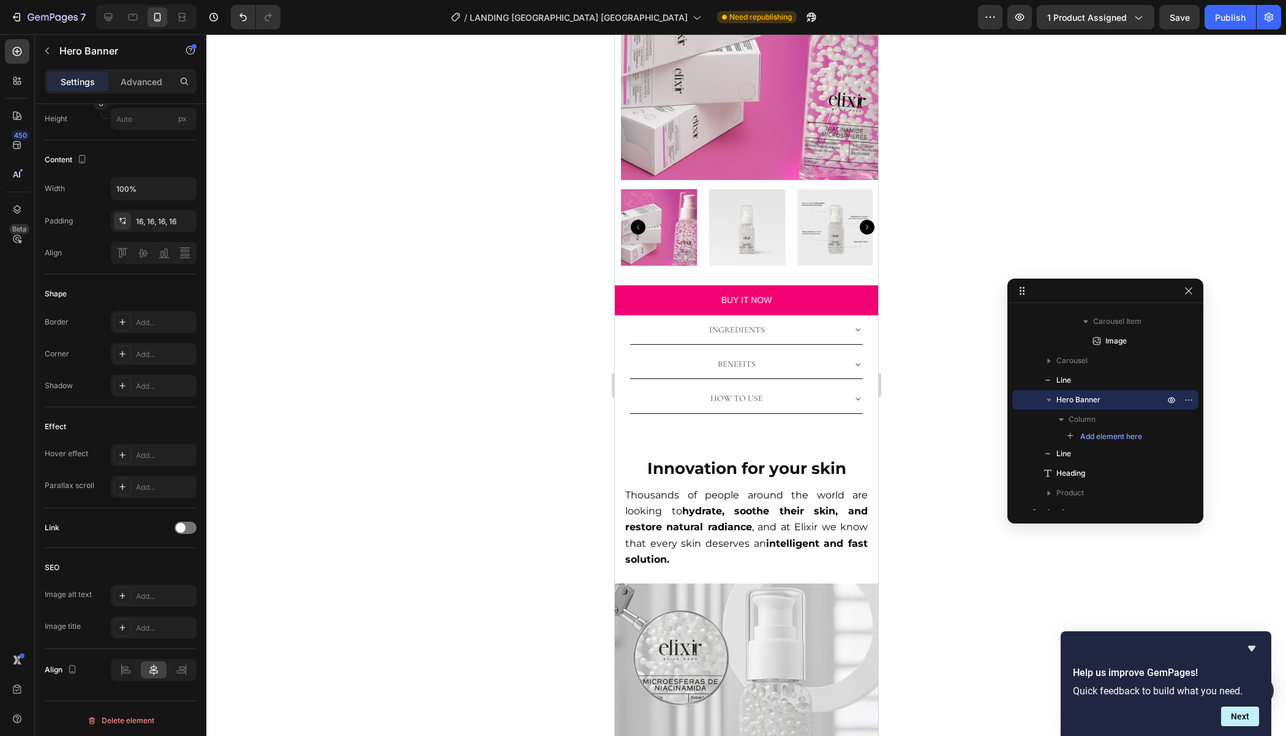
scroll to position [1753, 0]
click at [782, 179] on img at bounding box center [751, 47] width 263 height 263
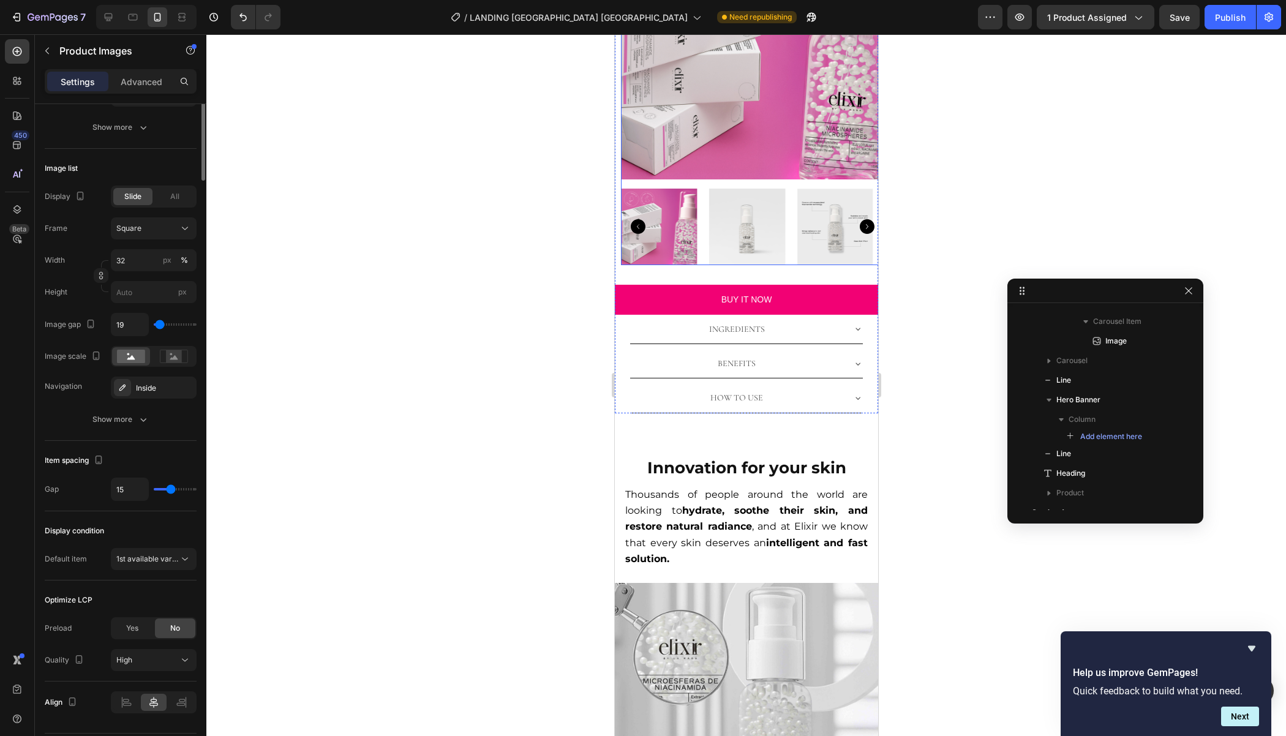
scroll to position [0, 0]
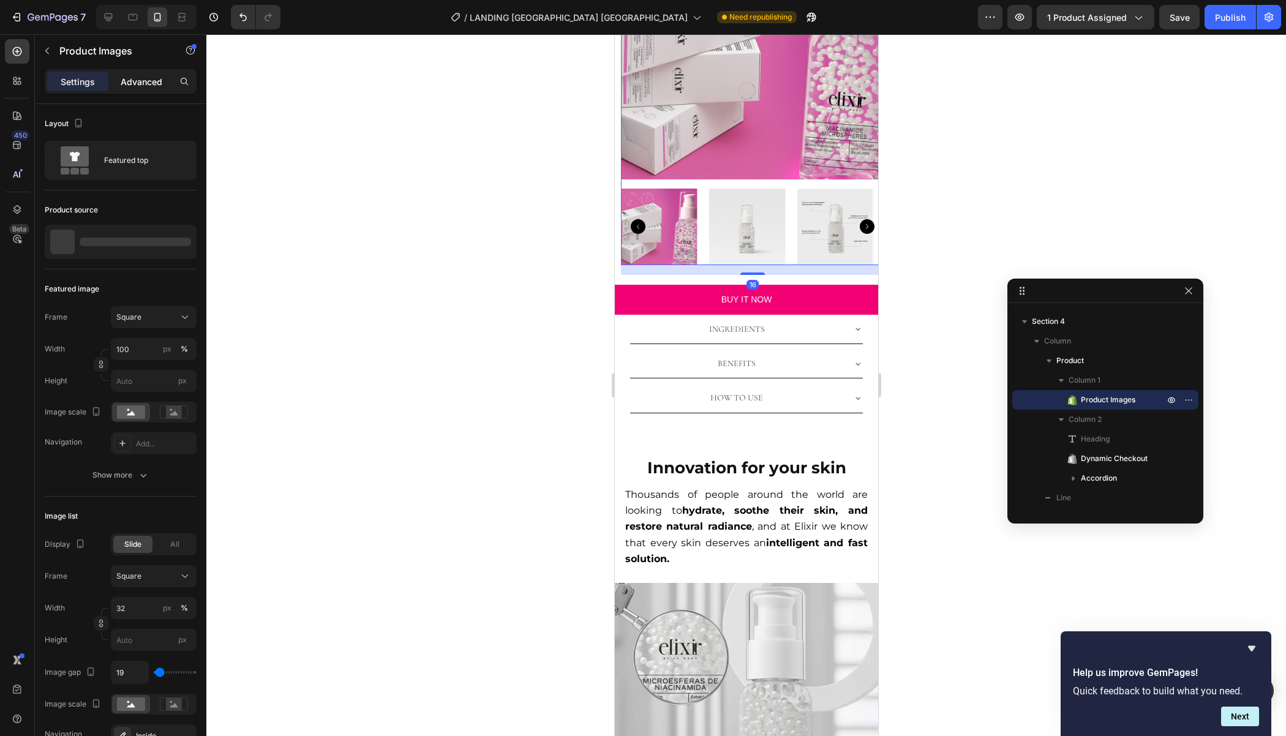
click at [143, 78] on p "Advanced" at bounding box center [142, 81] width 42 height 13
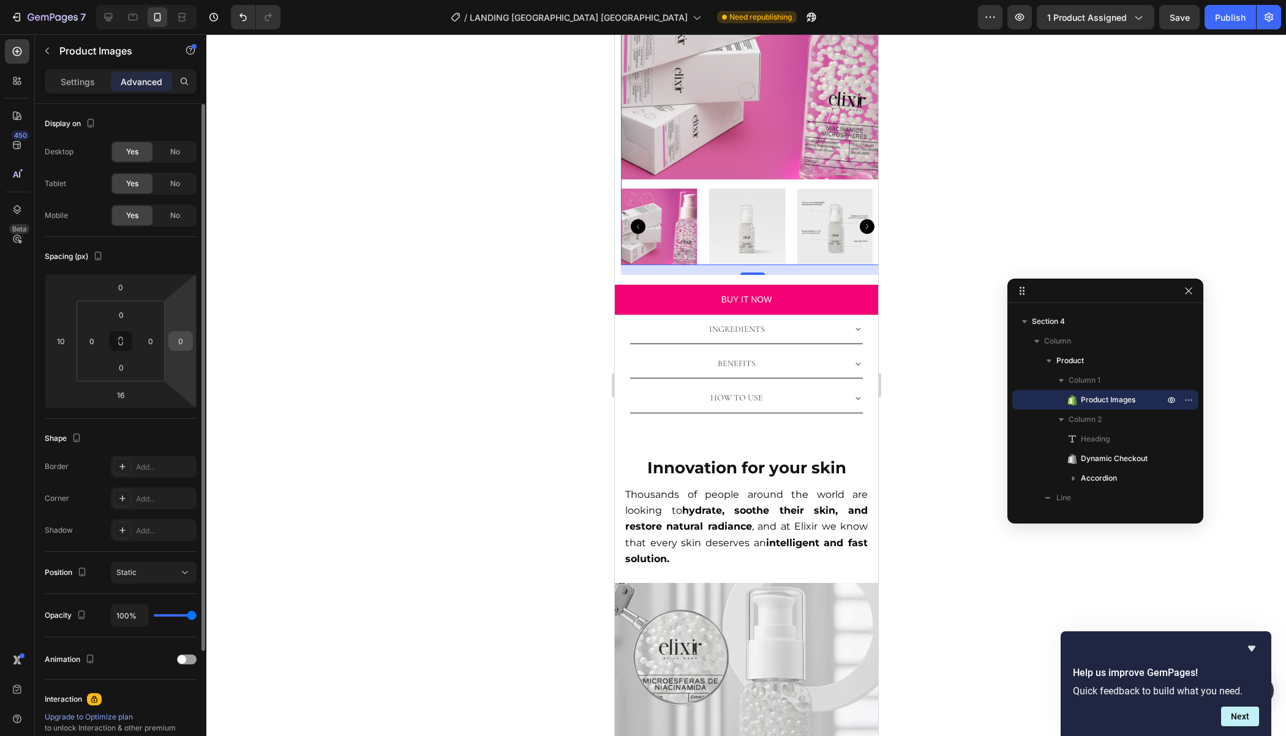
click at [177, 346] on input "0" at bounding box center [180, 341] width 18 height 18
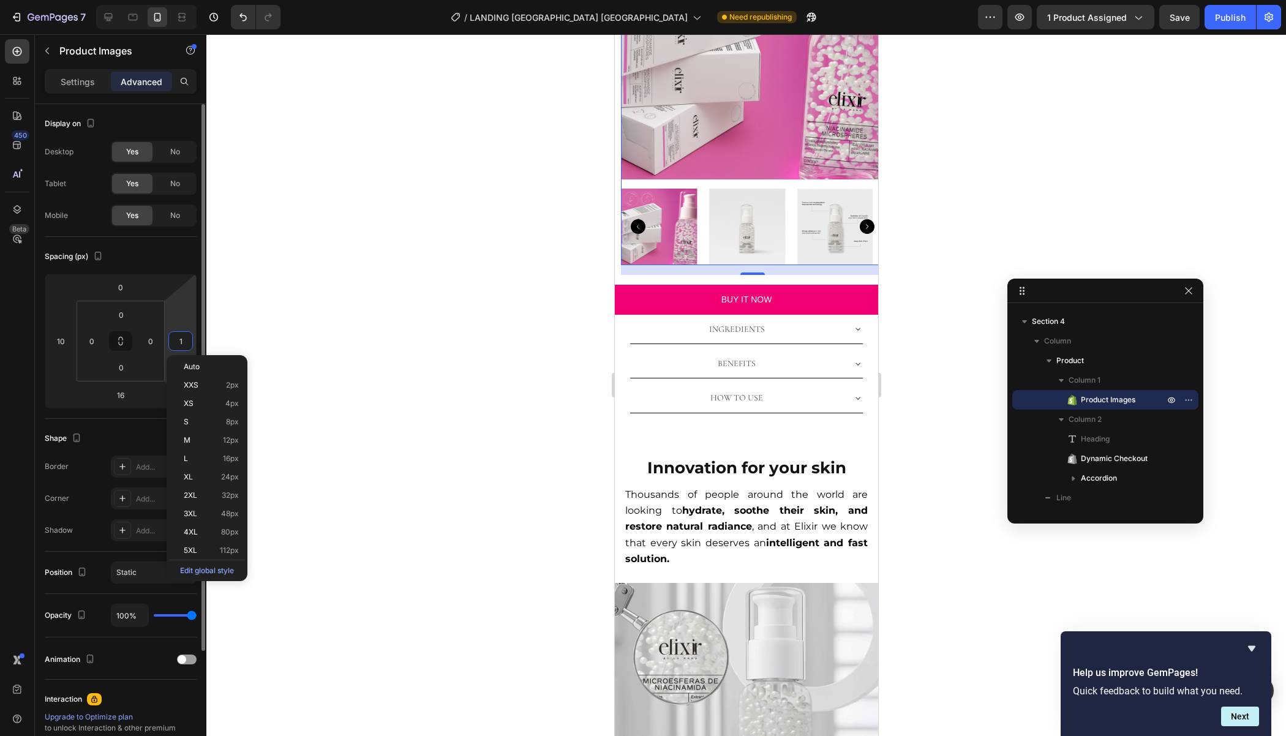
type input "10"
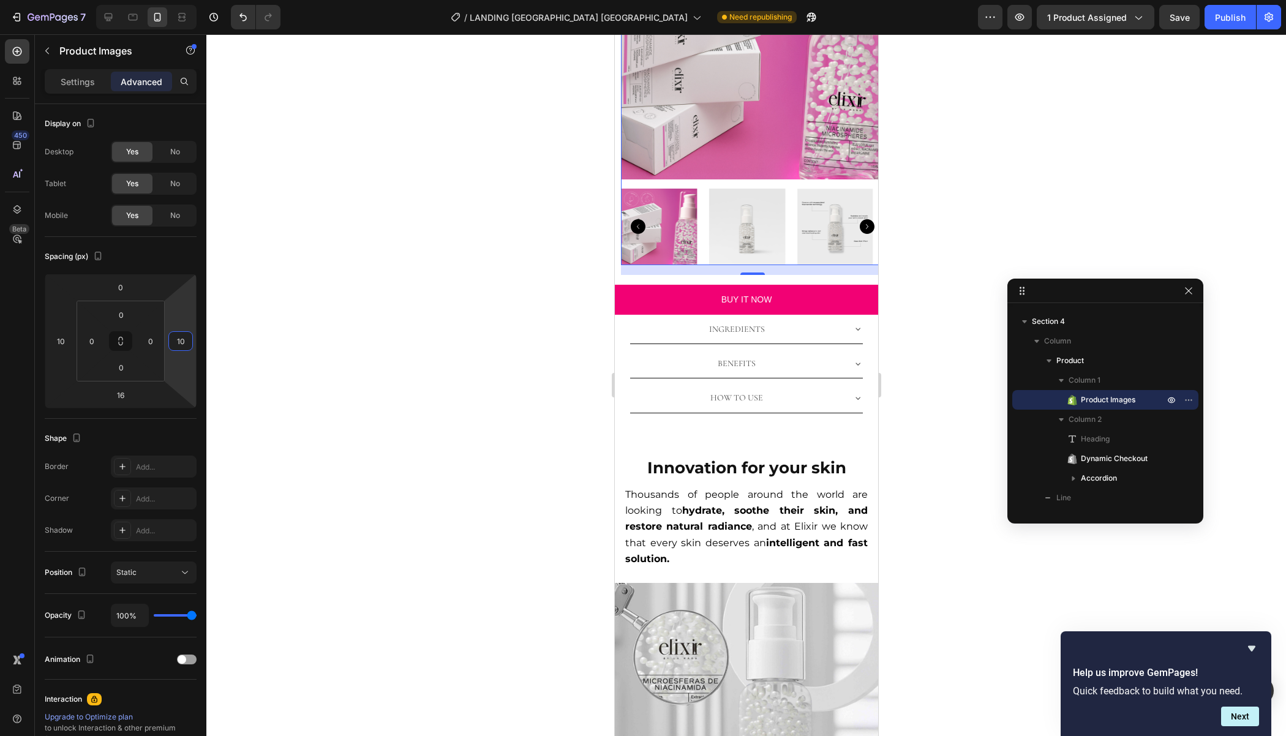
click at [358, 395] on div at bounding box center [745, 385] width 1079 height 702
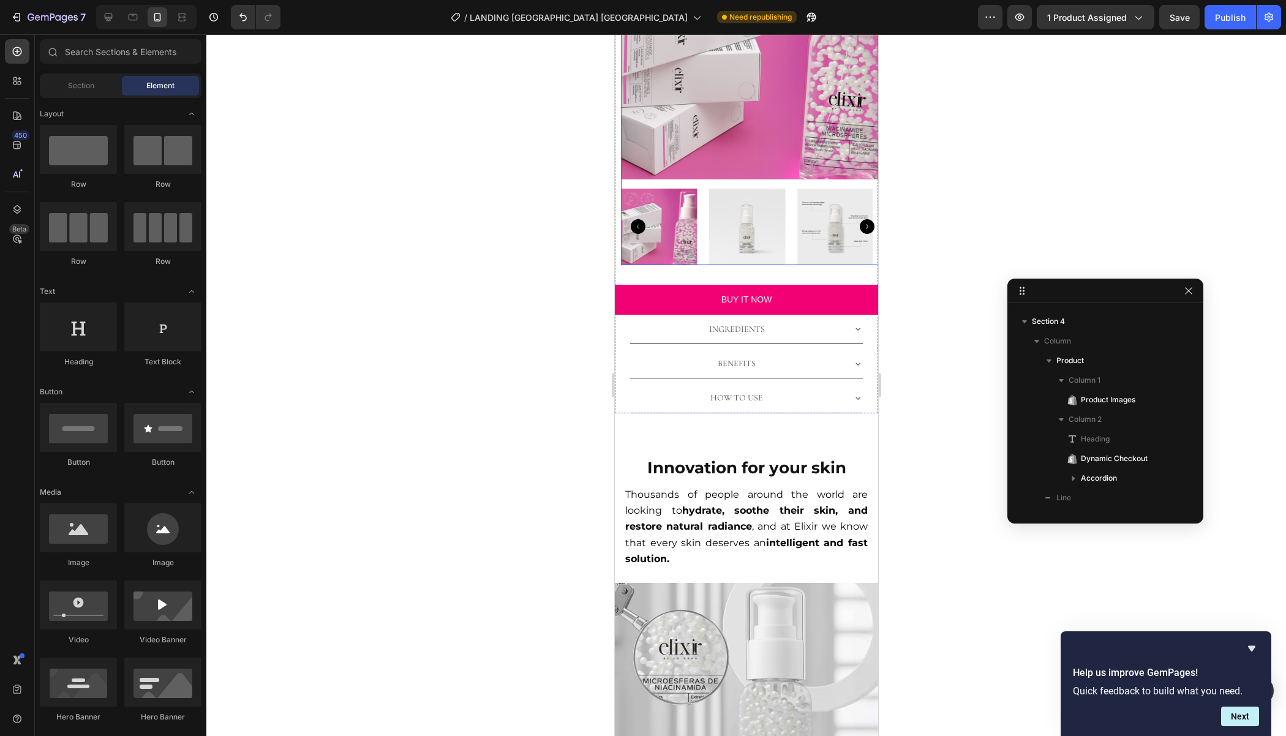
click at [642, 179] on img at bounding box center [751, 47] width 263 height 263
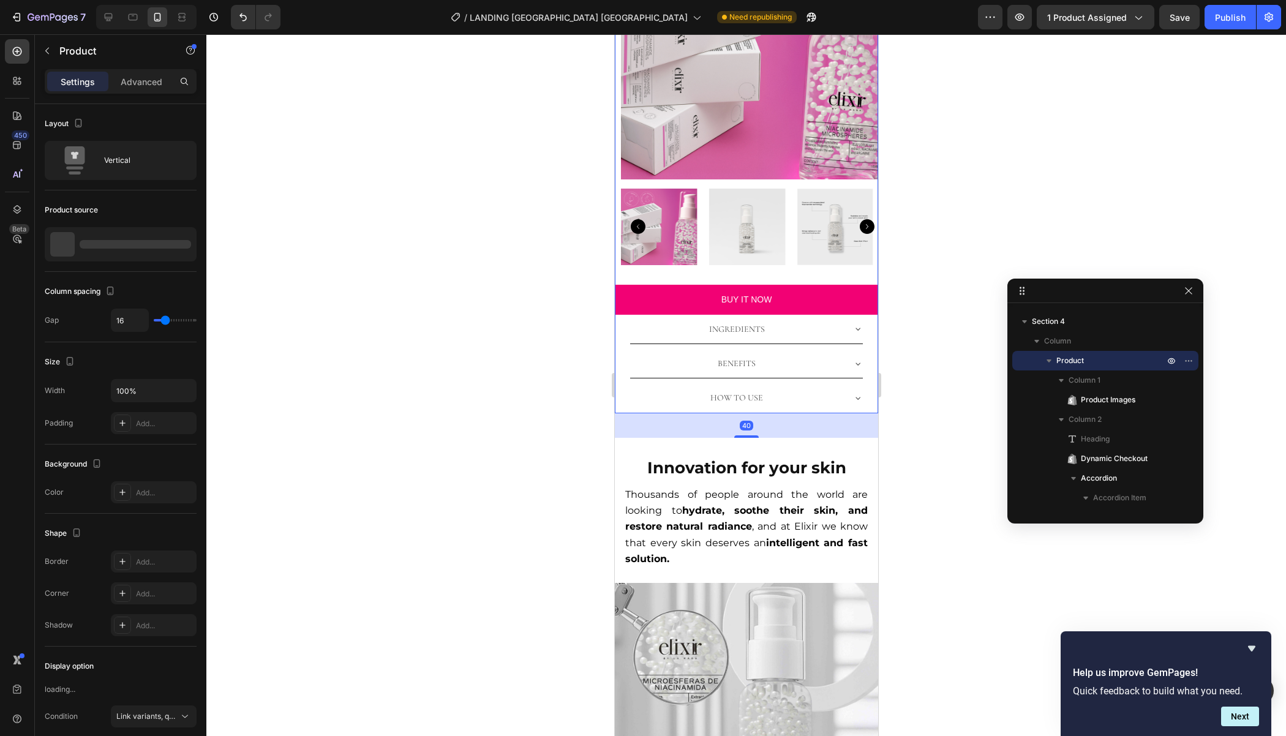
click at [125, 95] on div "Settings Advanced" at bounding box center [120, 86] width 171 height 35
click at [125, 83] on p "Advanced" at bounding box center [142, 81] width 42 height 13
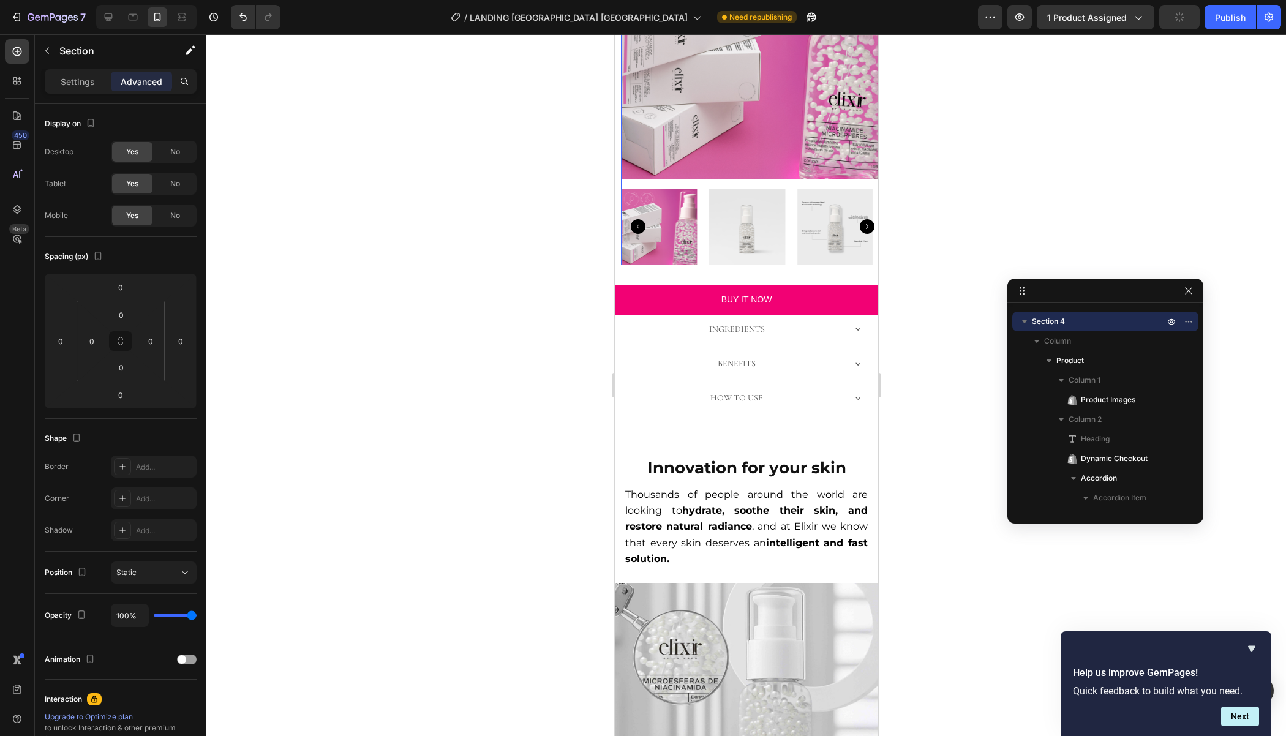
click at [709, 179] on img at bounding box center [751, 47] width 263 height 263
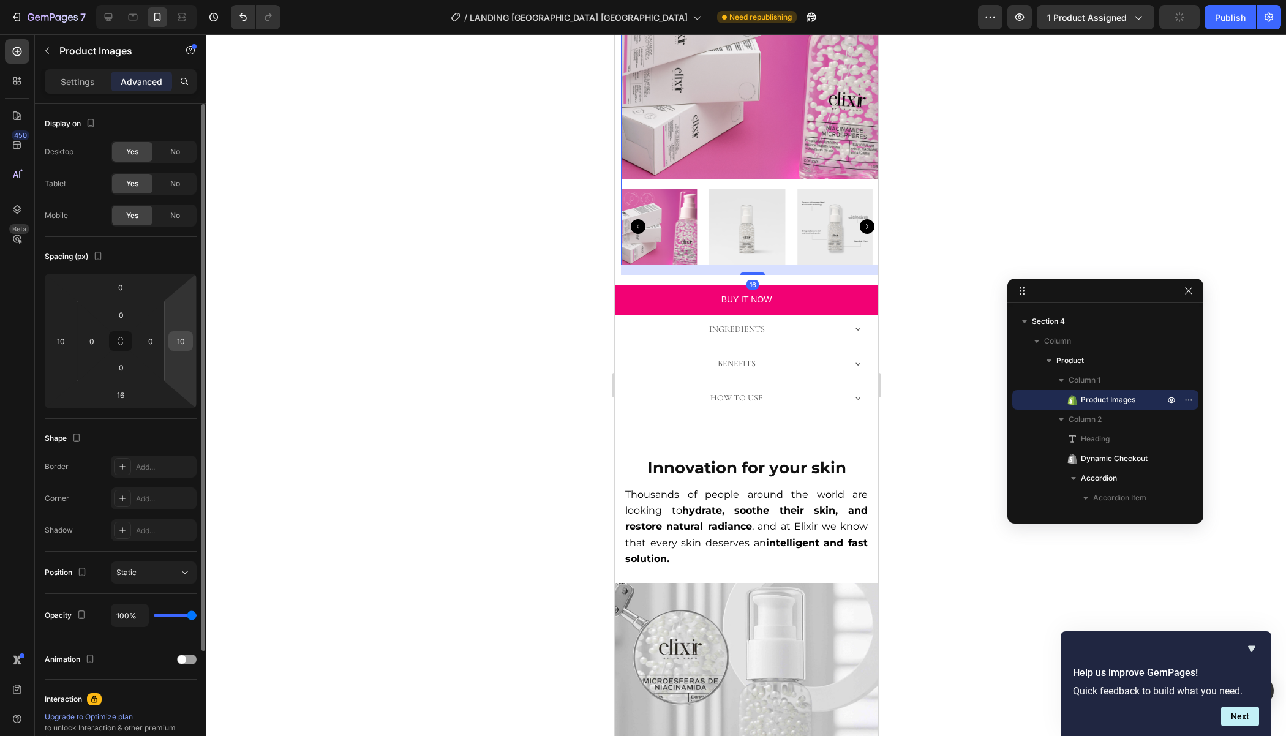
click at [179, 338] on input "10" at bounding box center [180, 341] width 18 height 18
type input "0"
click at [57, 340] on input "10" at bounding box center [60, 341] width 18 height 18
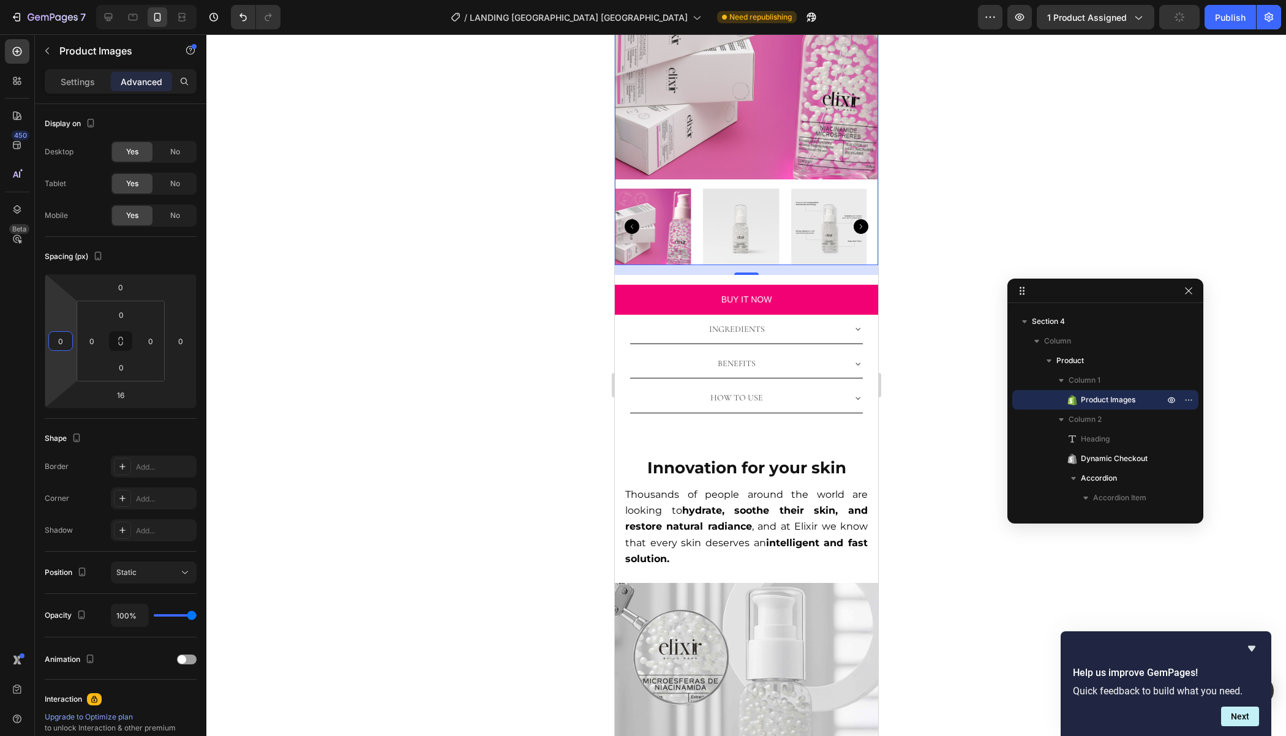
click at [361, 355] on div at bounding box center [745, 385] width 1079 height 702
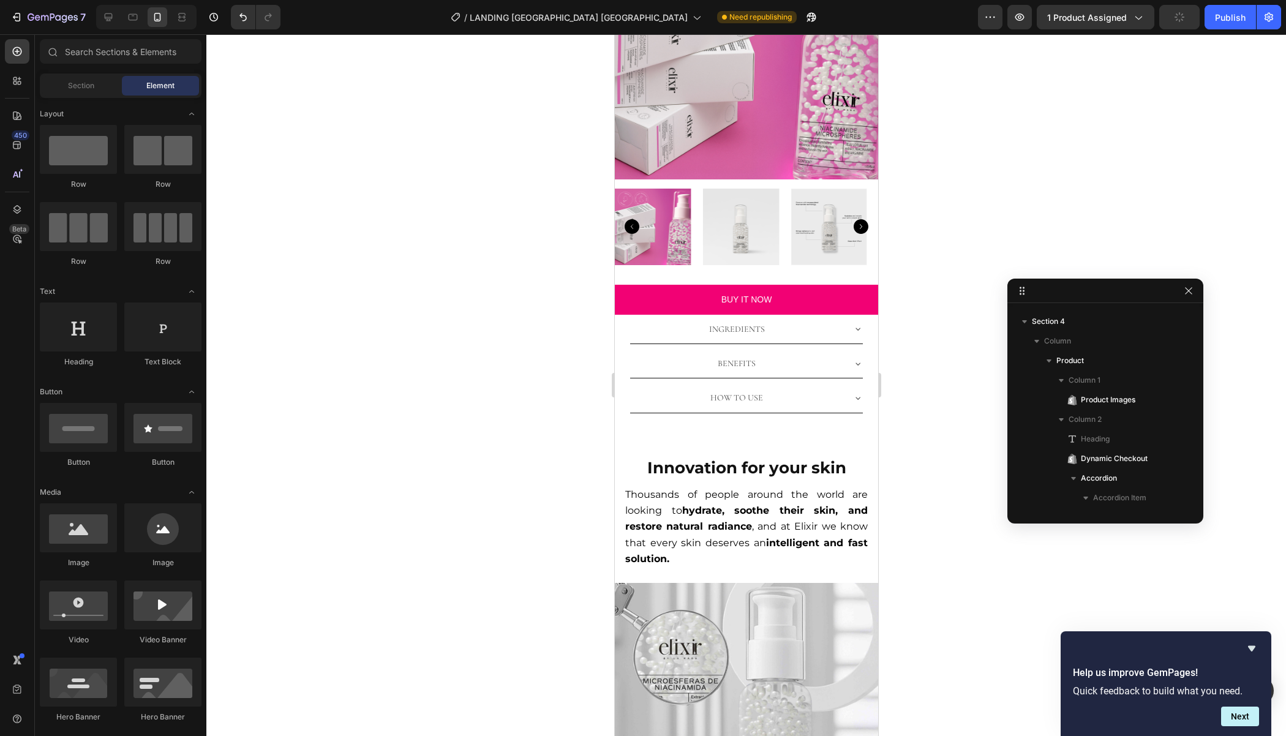
click at [105, 31] on div "7 Version history / LANDING NIACINAMIDAS [GEOGRAPHIC_DATA] Need republishing Pr…" at bounding box center [643, 17] width 1286 height 35
click at [107, 21] on icon at bounding box center [109, 17] width 8 height 8
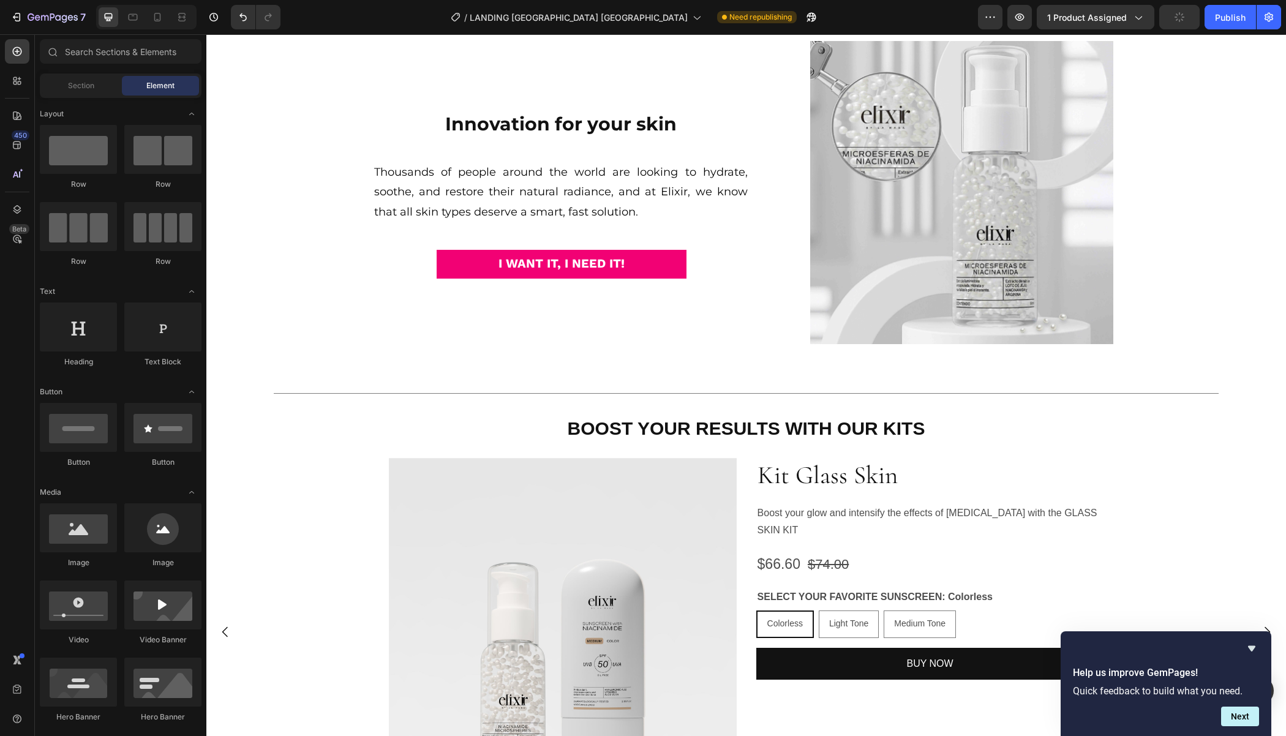
scroll to position [3022, 0]
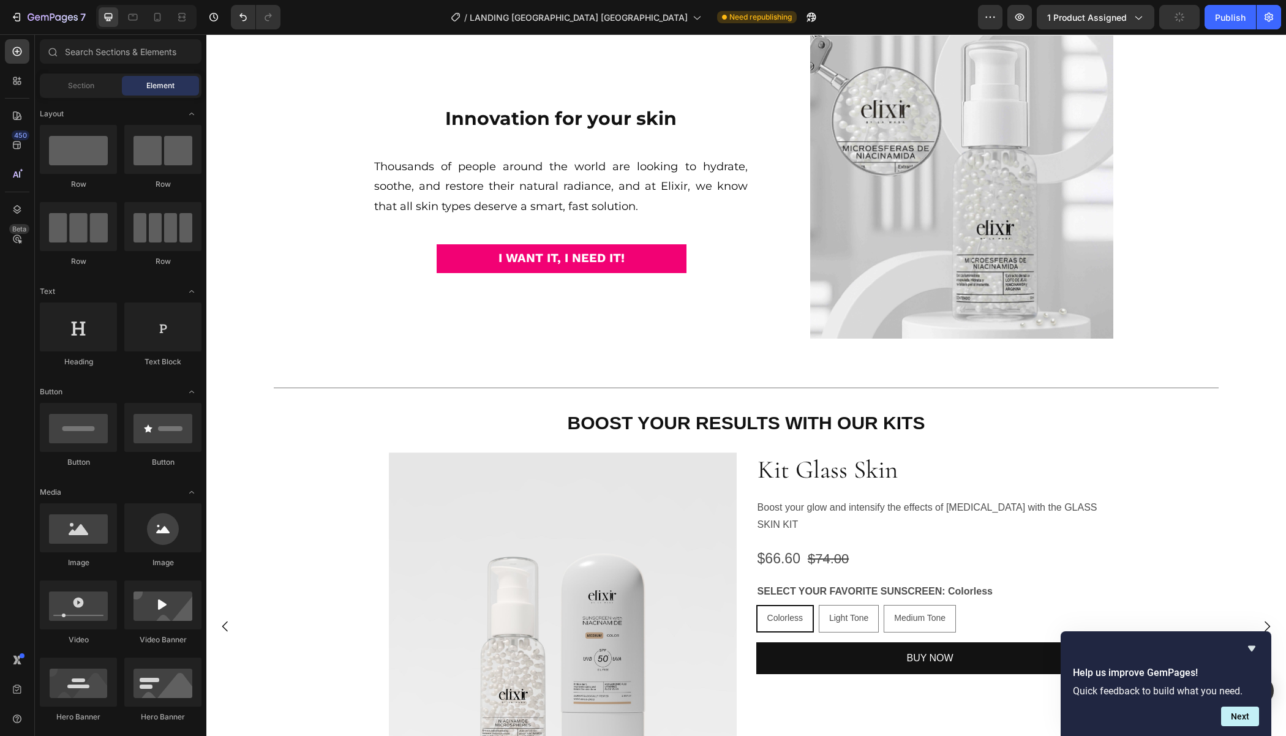
click at [152, 32] on div "7 Version history / LANDING NIACINAMIDAS [GEOGRAPHIC_DATA] Need republishing Pr…" at bounding box center [643, 17] width 1286 height 35
click at [152, 24] on div at bounding box center [158, 17] width 20 height 20
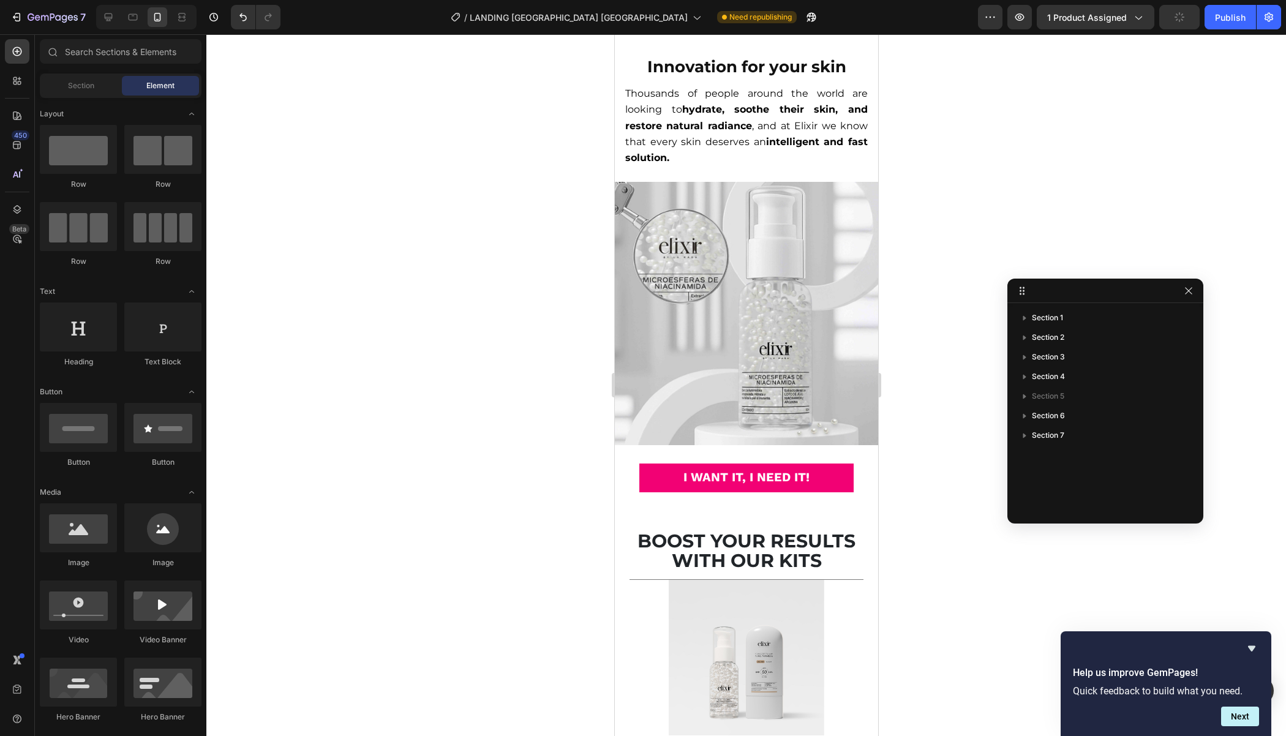
scroll to position [1780, 0]
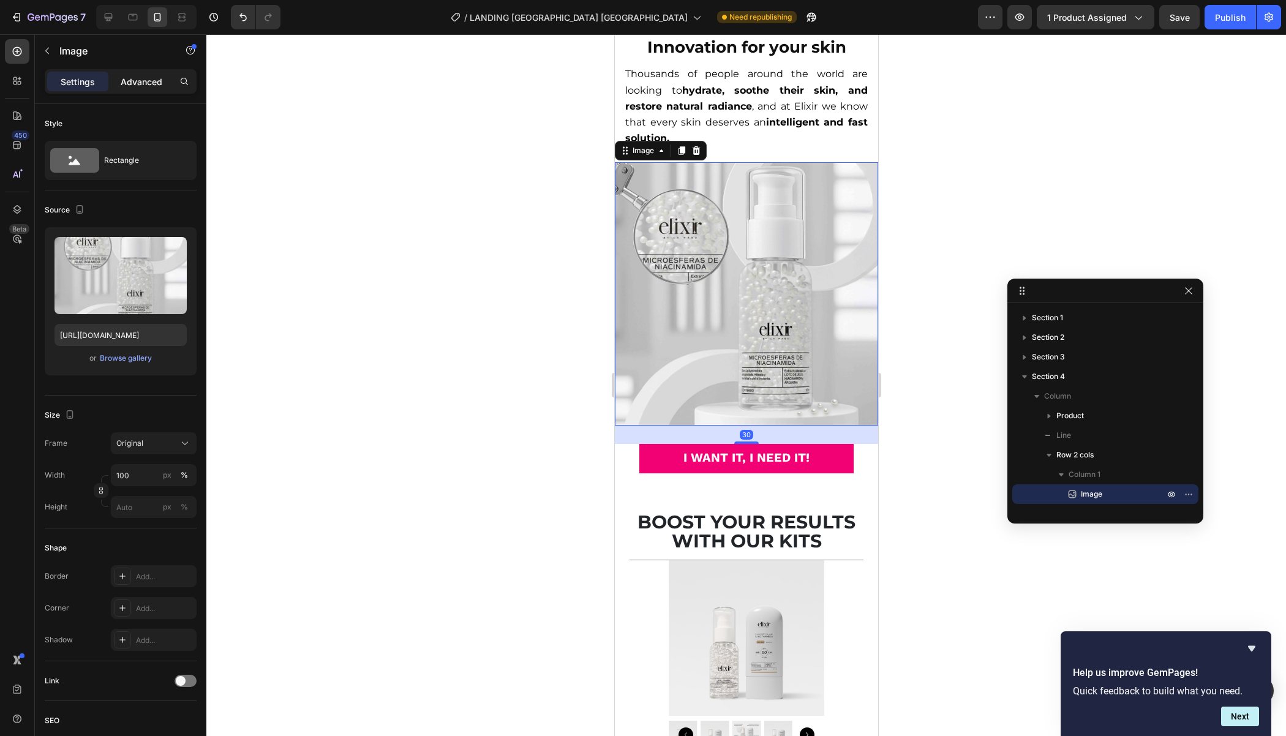
click at [122, 89] on div "Advanced" at bounding box center [141, 82] width 61 height 20
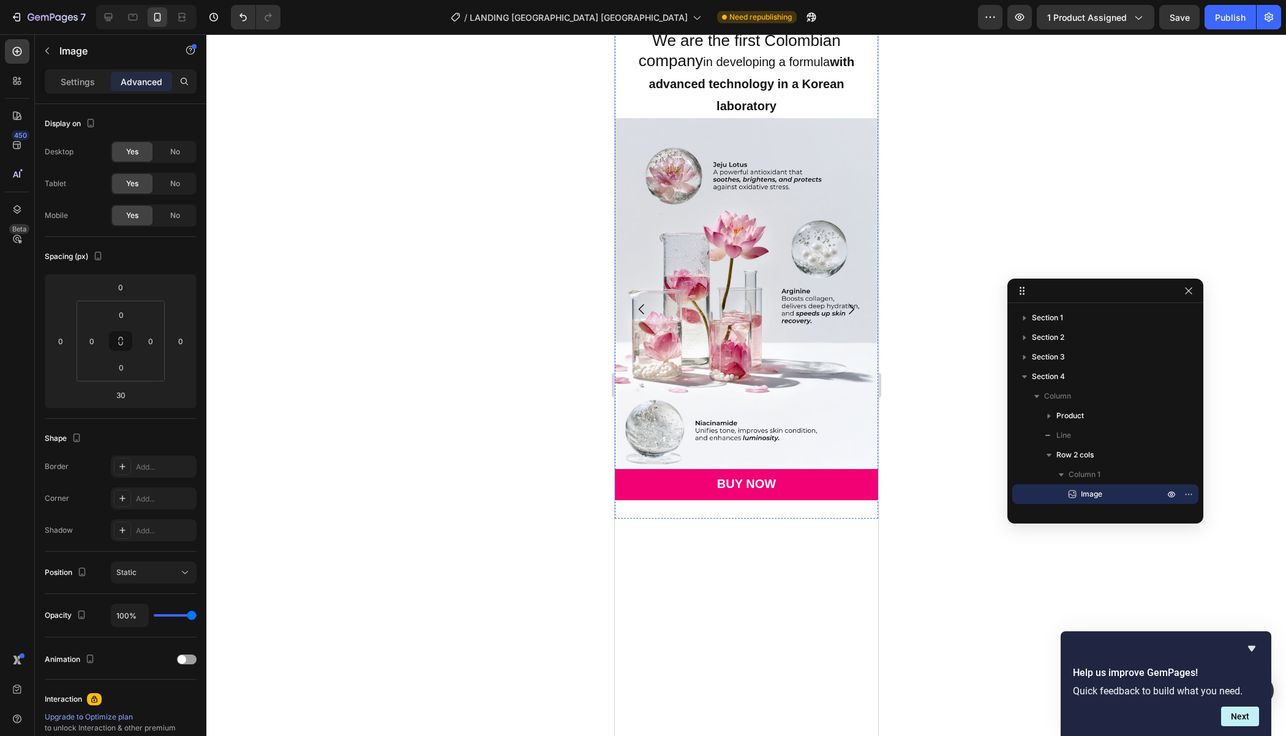
scroll to position [3459, 0]
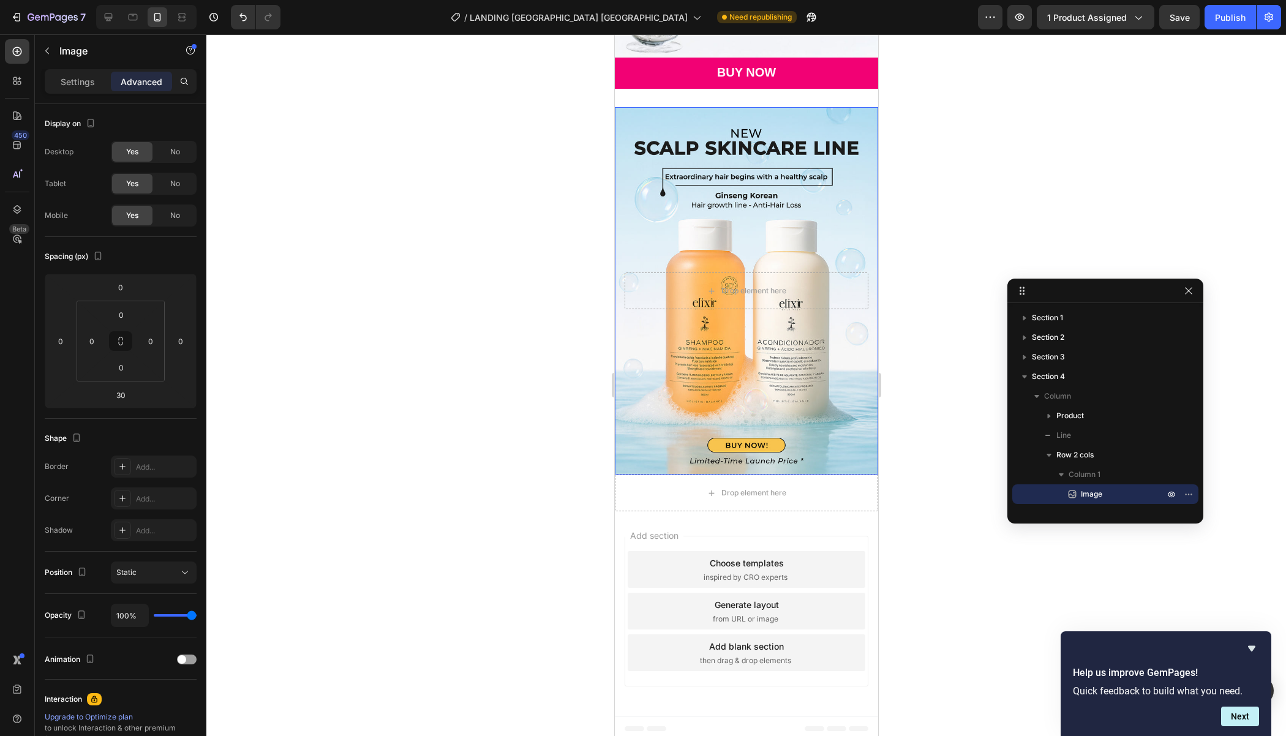
click at [636, 413] on div "Background Image" at bounding box center [745, 290] width 263 height 367
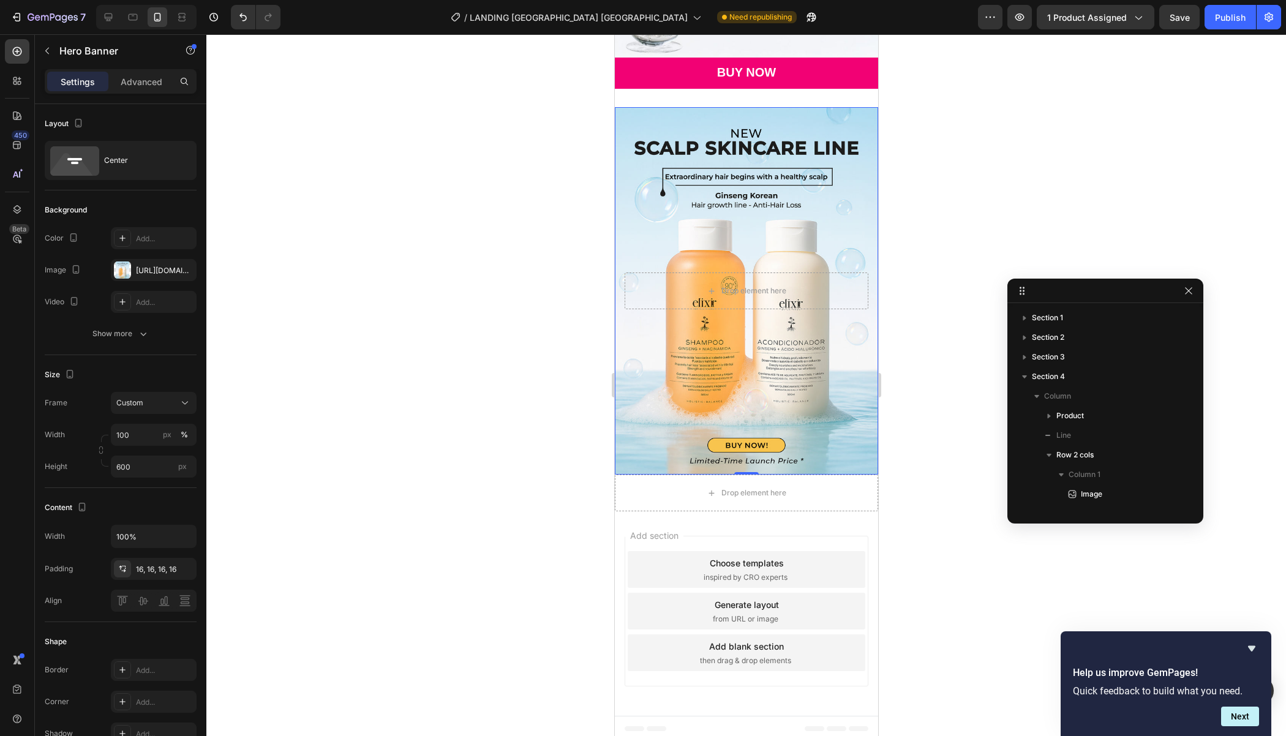
scroll to position [405, 0]
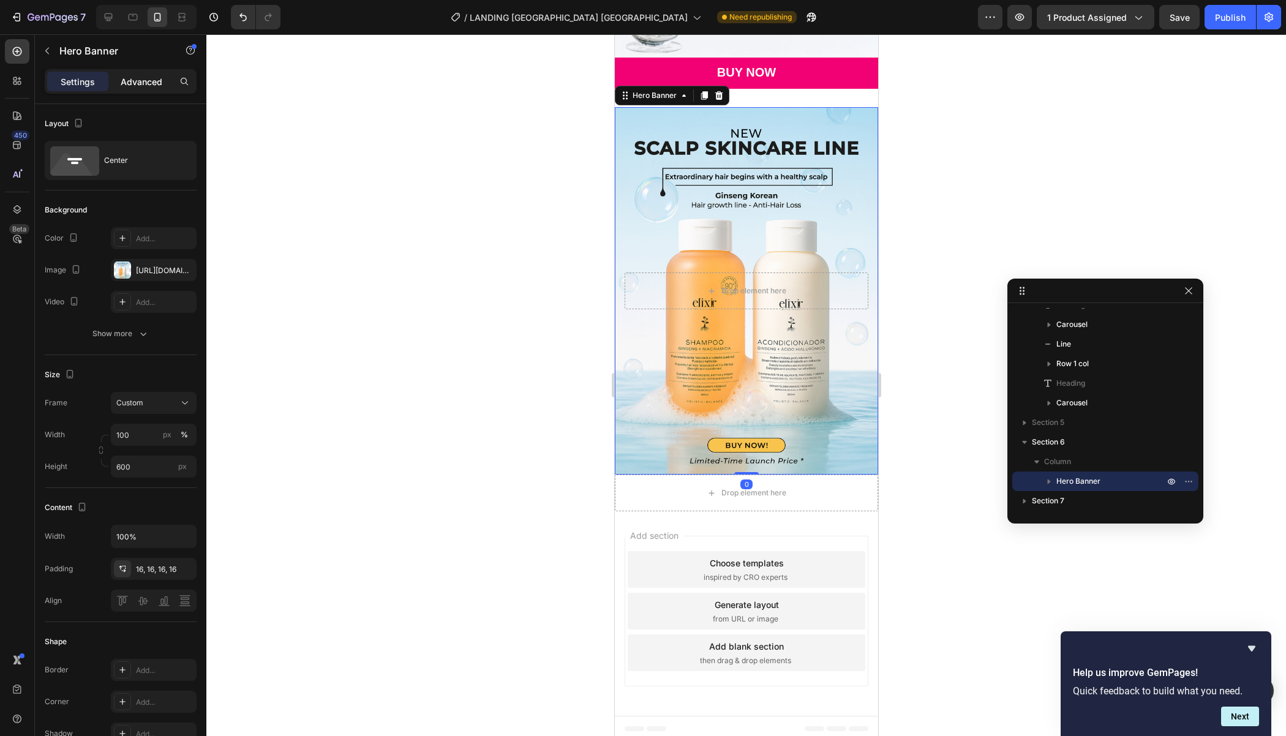
click at [119, 86] on div "Advanced" at bounding box center [141, 82] width 61 height 20
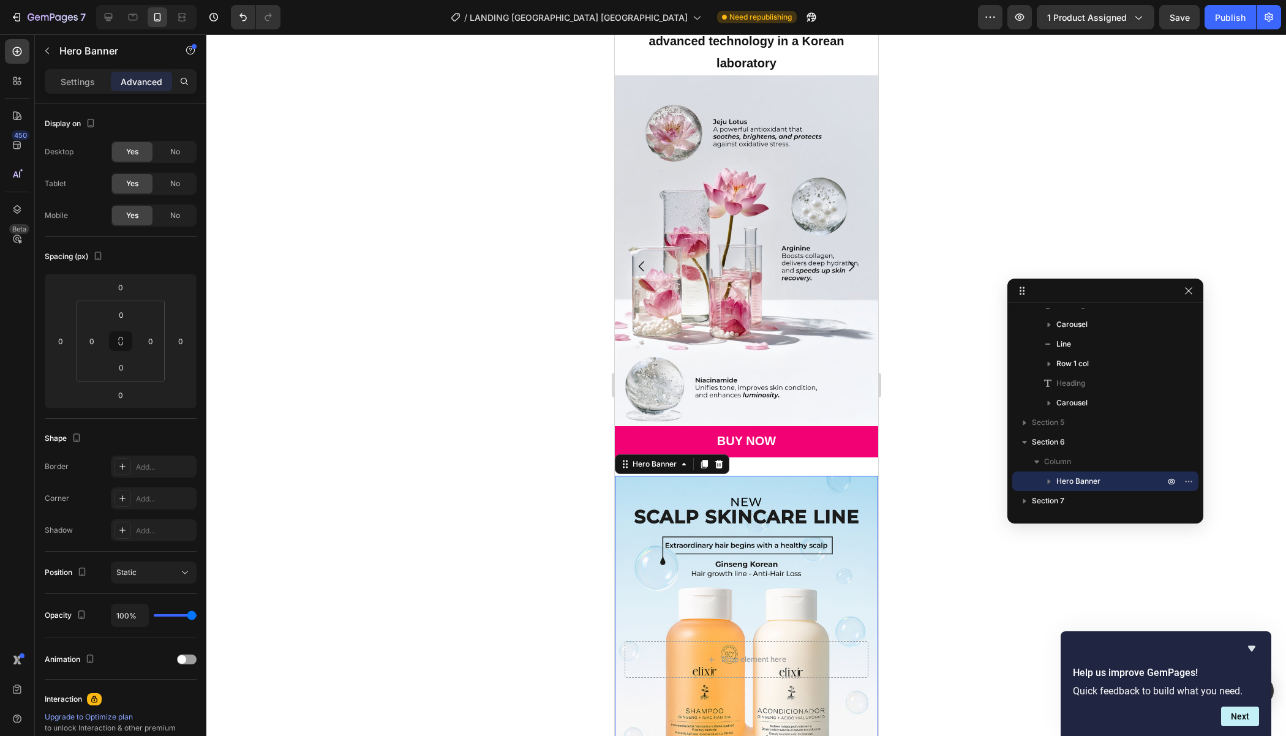
scroll to position [3058, 0]
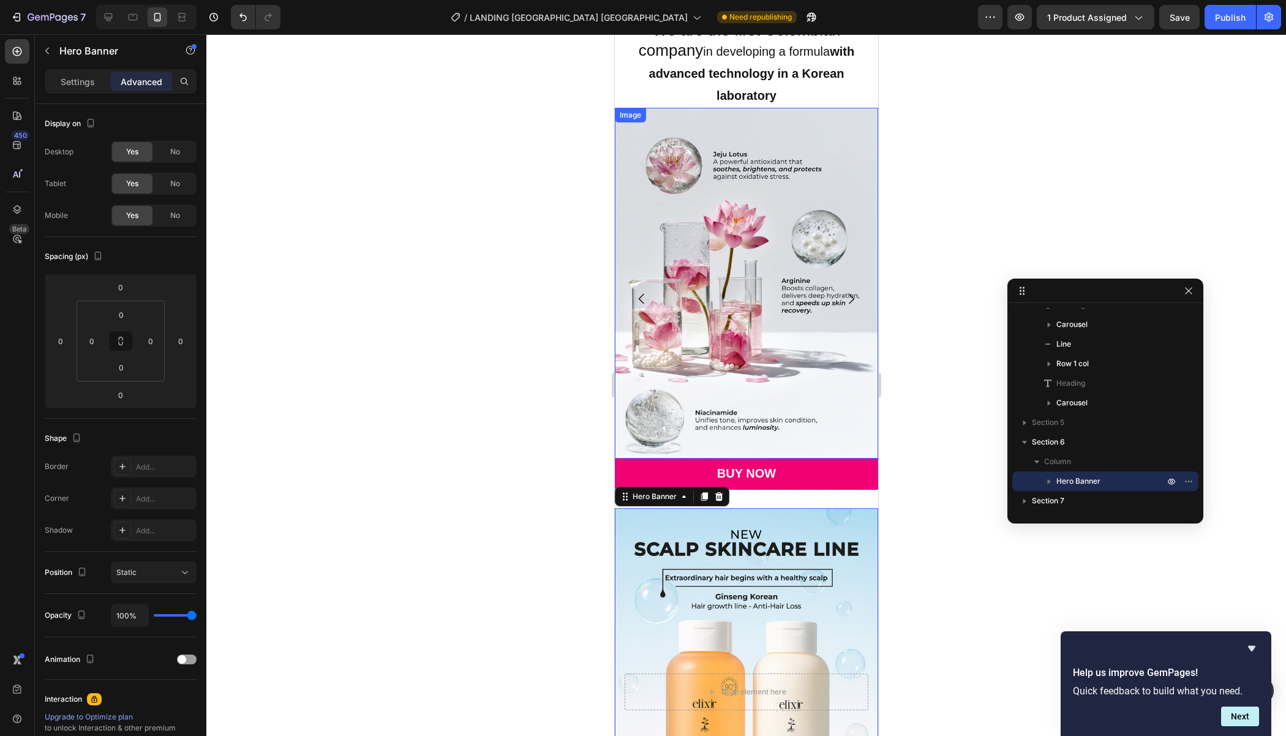
click at [686, 414] on img at bounding box center [745, 283] width 263 height 351
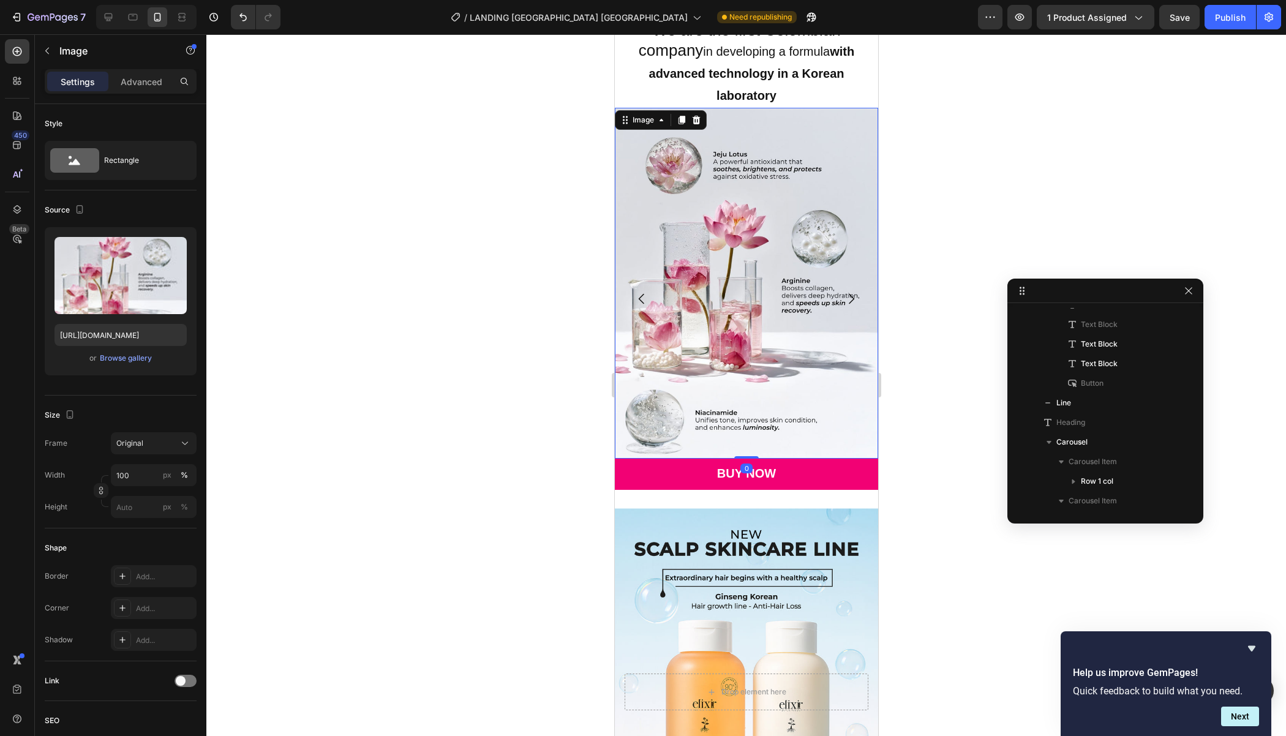
scroll to position [682, 0]
click at [157, 94] on div "Settings Advanced" at bounding box center [120, 86] width 171 height 35
click at [154, 89] on div "Advanced" at bounding box center [141, 82] width 61 height 20
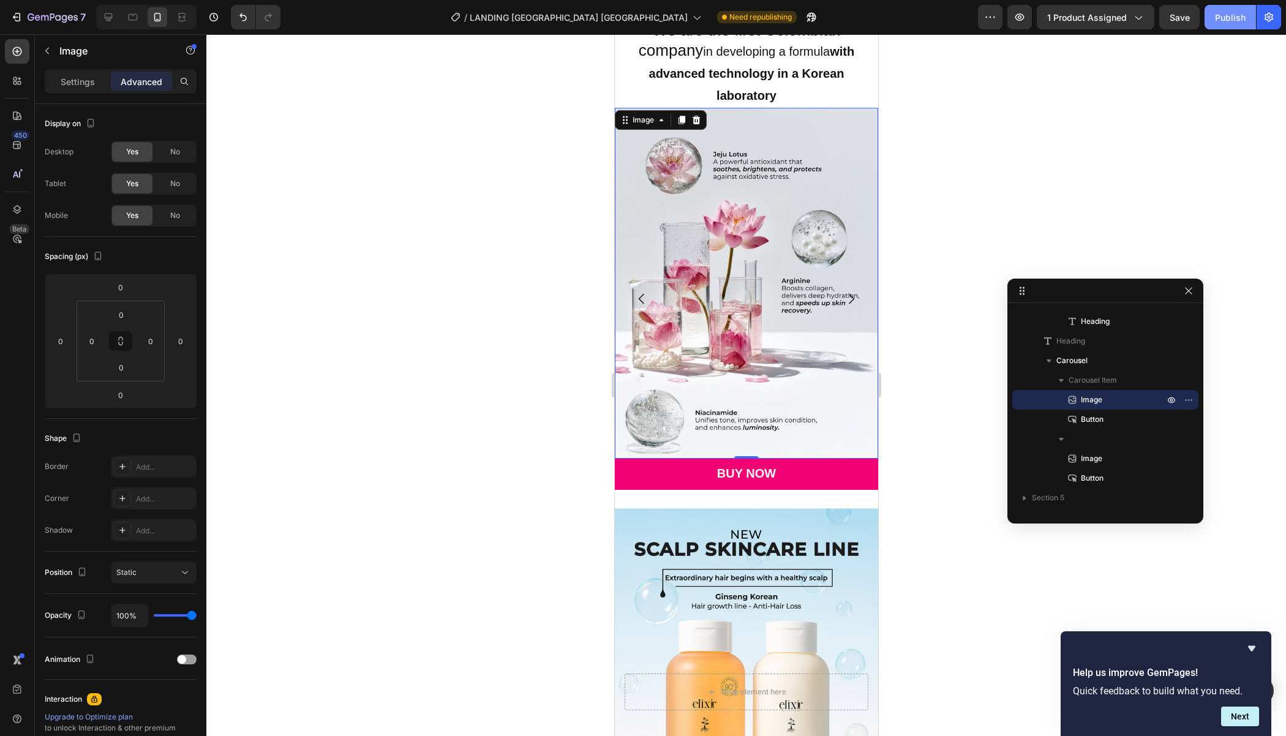
click at [1215, 17] on div "Publish" at bounding box center [1230, 17] width 31 height 13
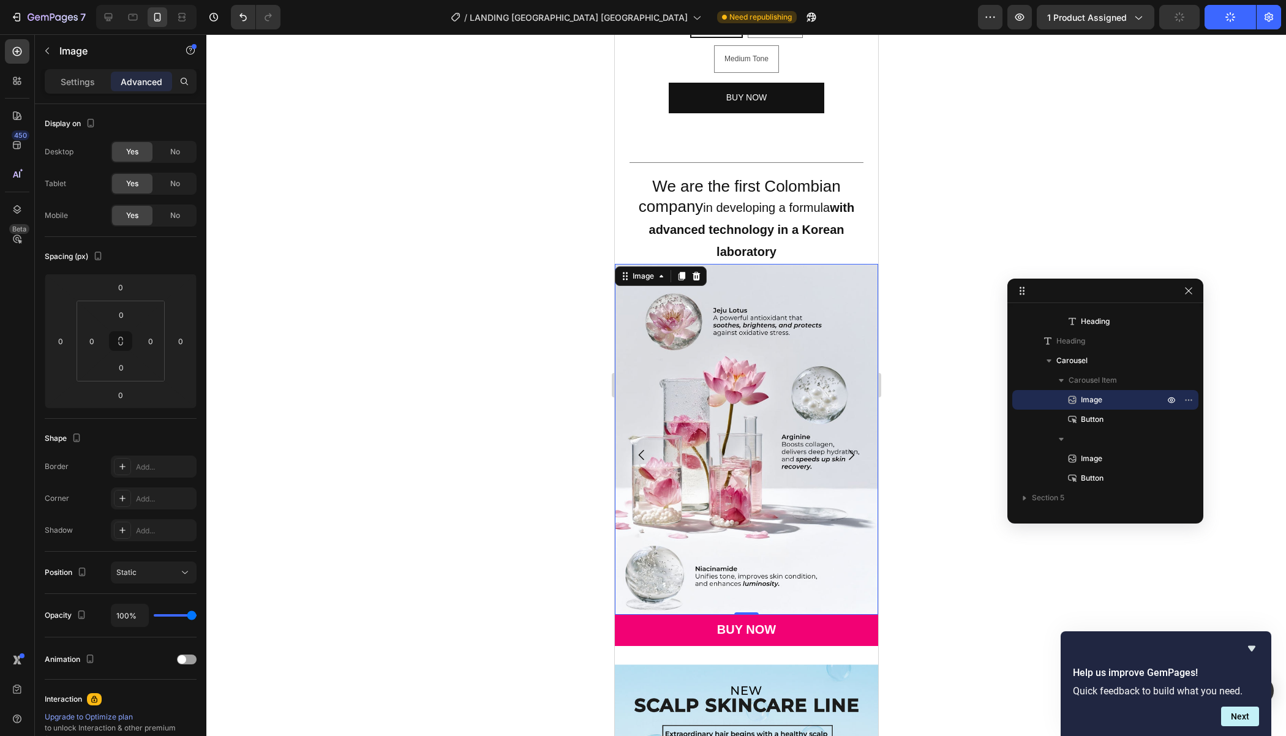
scroll to position [2894, 0]
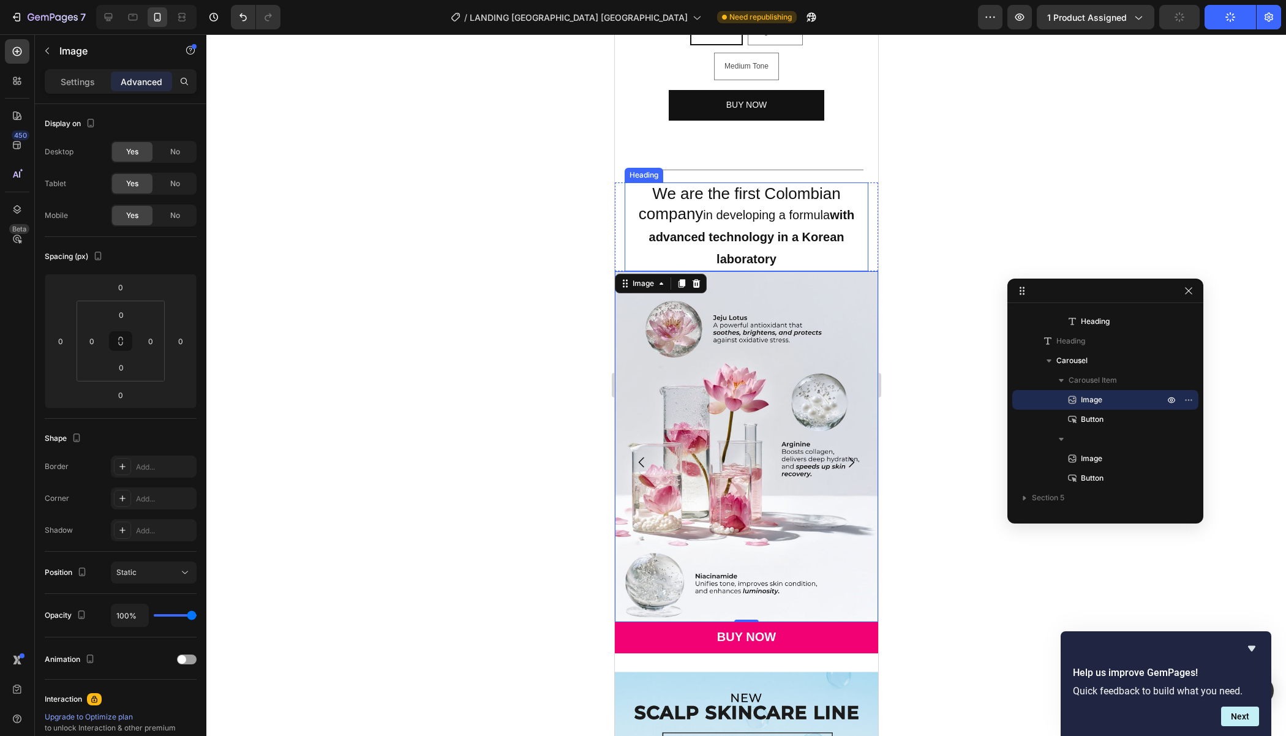
click at [716, 220] on h2 "We are the first Colombian company in developing a formula with advanced techno…" at bounding box center [746, 226] width 244 height 89
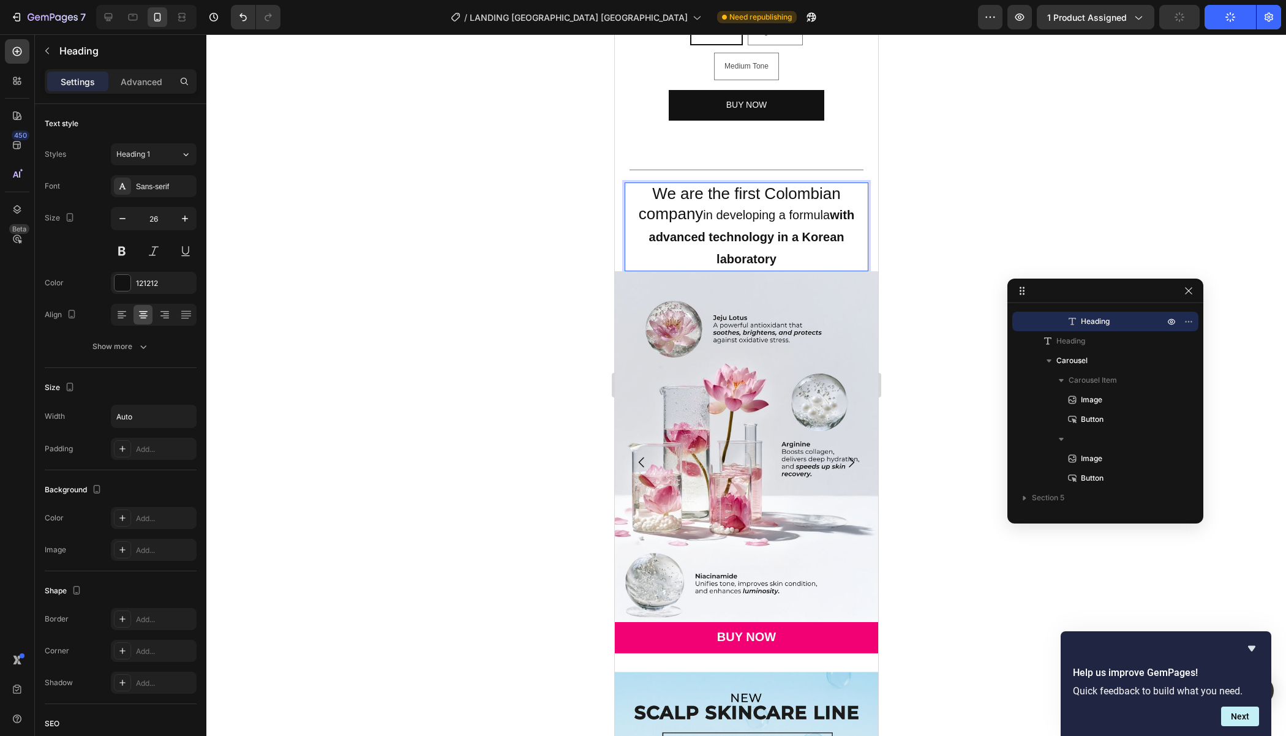
click at [700, 214] on span "in developing a formula with advanced technology in a Korean laboratory" at bounding box center [751, 237] width 206 height 58
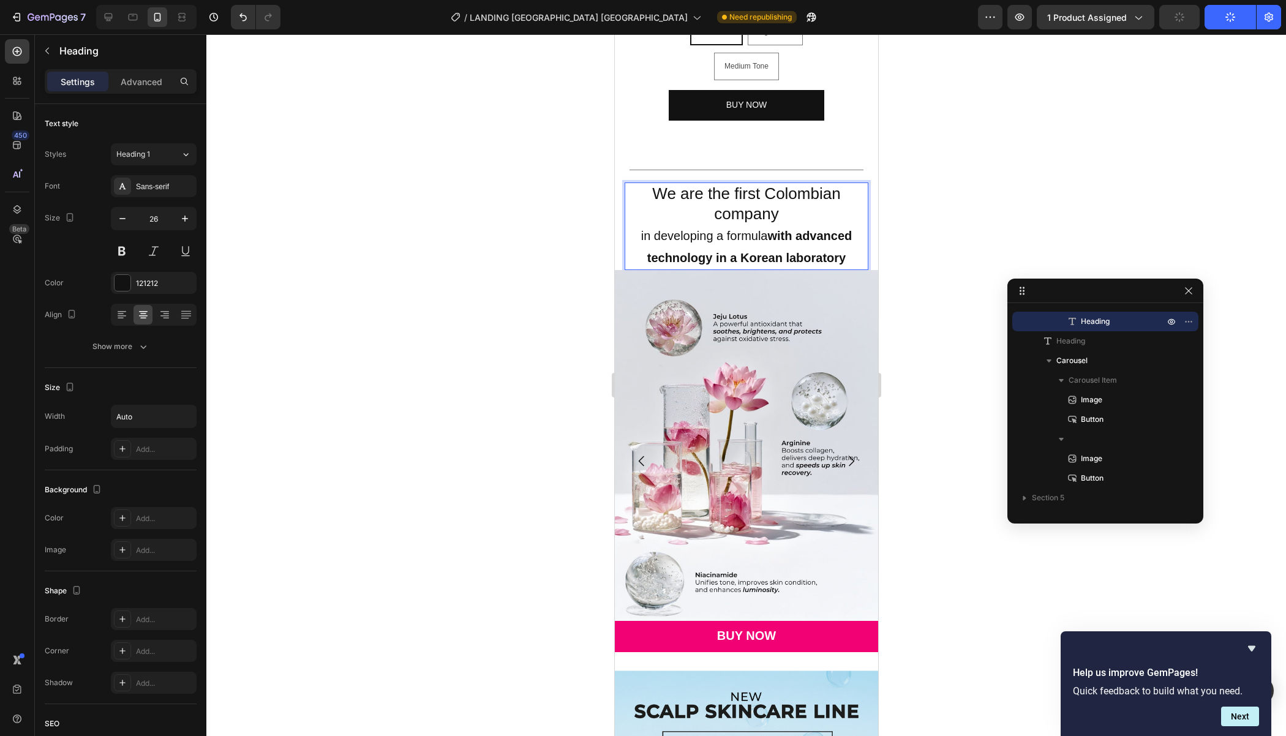
click at [678, 231] on span "in developing a formula with advanced technology in a Korean laboratory" at bounding box center [745, 247] width 211 height 36
drag, startPoint x: 853, startPoint y: 255, endPoint x: 651, endPoint y: 187, distance: 213.1
click at [651, 187] on p "We are the first Colombian company in developing a formula with advanced techno…" at bounding box center [745, 226] width 241 height 85
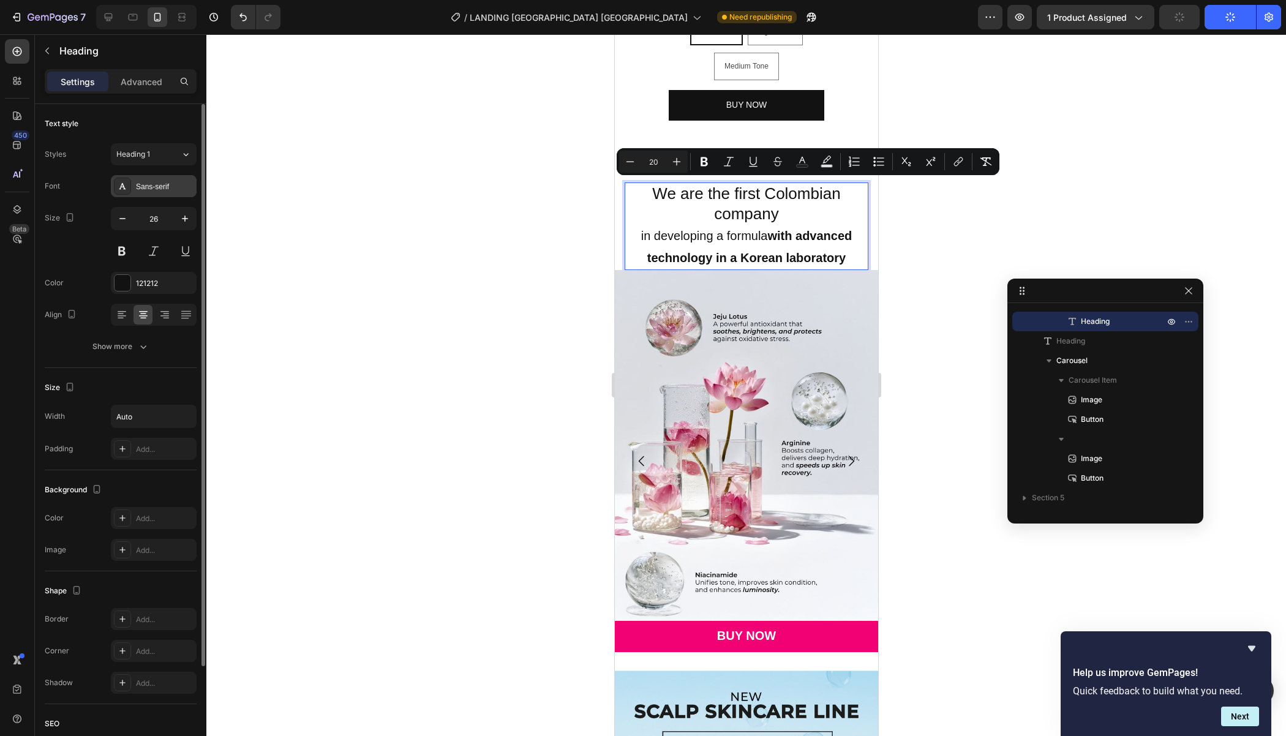
click at [173, 189] on div "Sans-serif" at bounding box center [165, 186] width 58 height 11
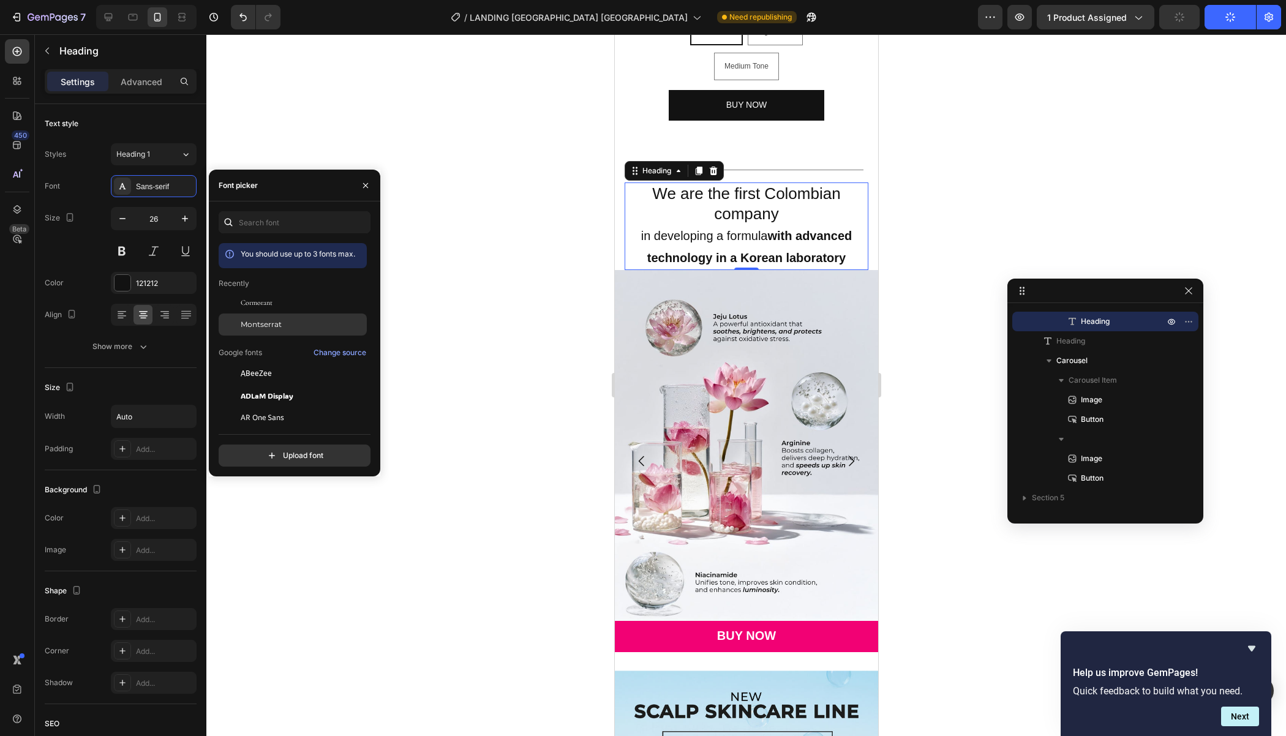
click at [282, 329] on div "Montserrat" at bounding box center [303, 324] width 124 height 11
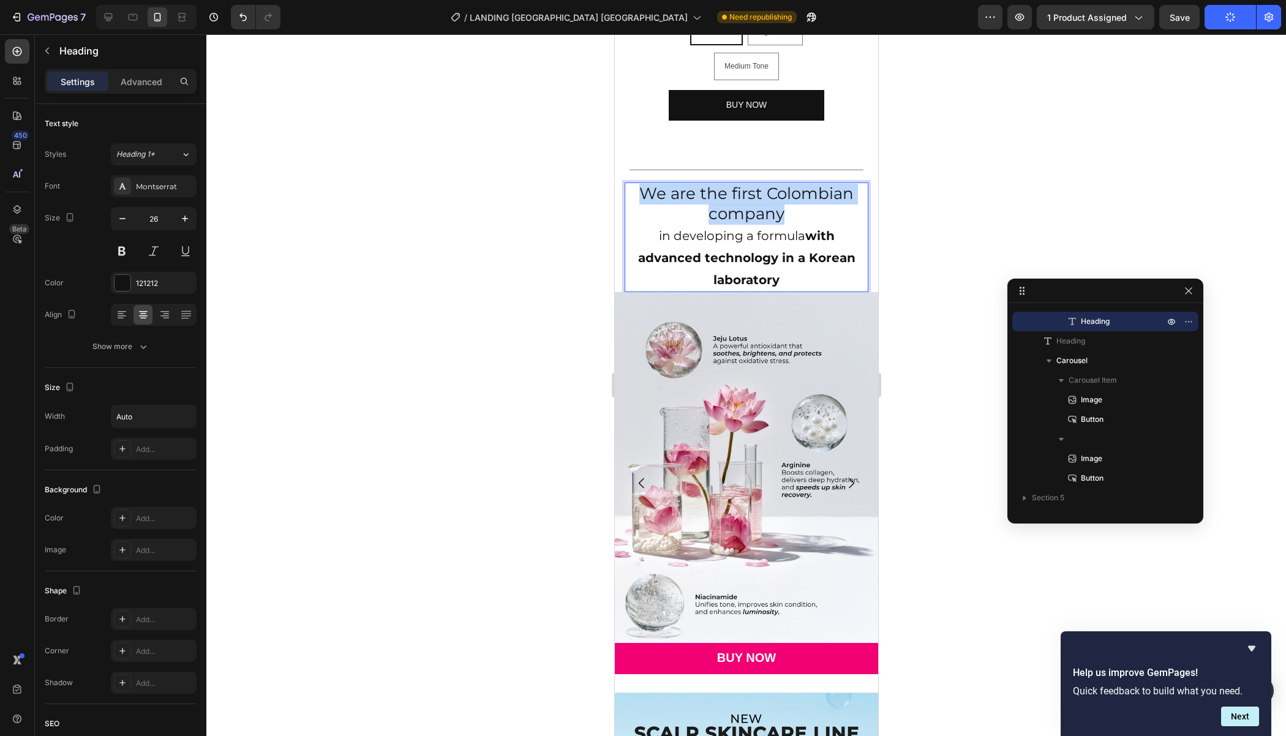
drag, startPoint x: 799, startPoint y: 219, endPoint x: 639, endPoint y: 182, distance: 163.9
click at [639, 184] on p "We are the first Colombian company in developing a formula with advanced techno…" at bounding box center [745, 237] width 241 height 107
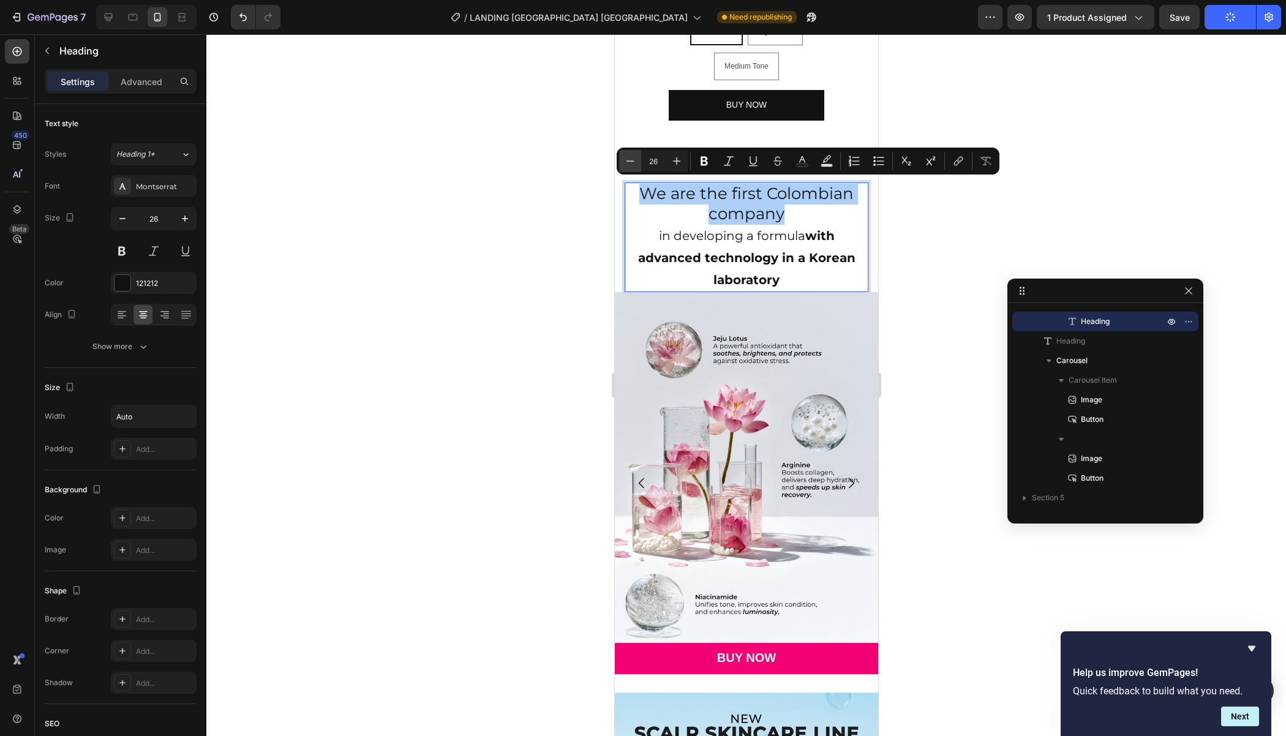
click at [631, 161] on icon "Editor contextual toolbar" at bounding box center [630, 161] width 12 height 12
type input "23"
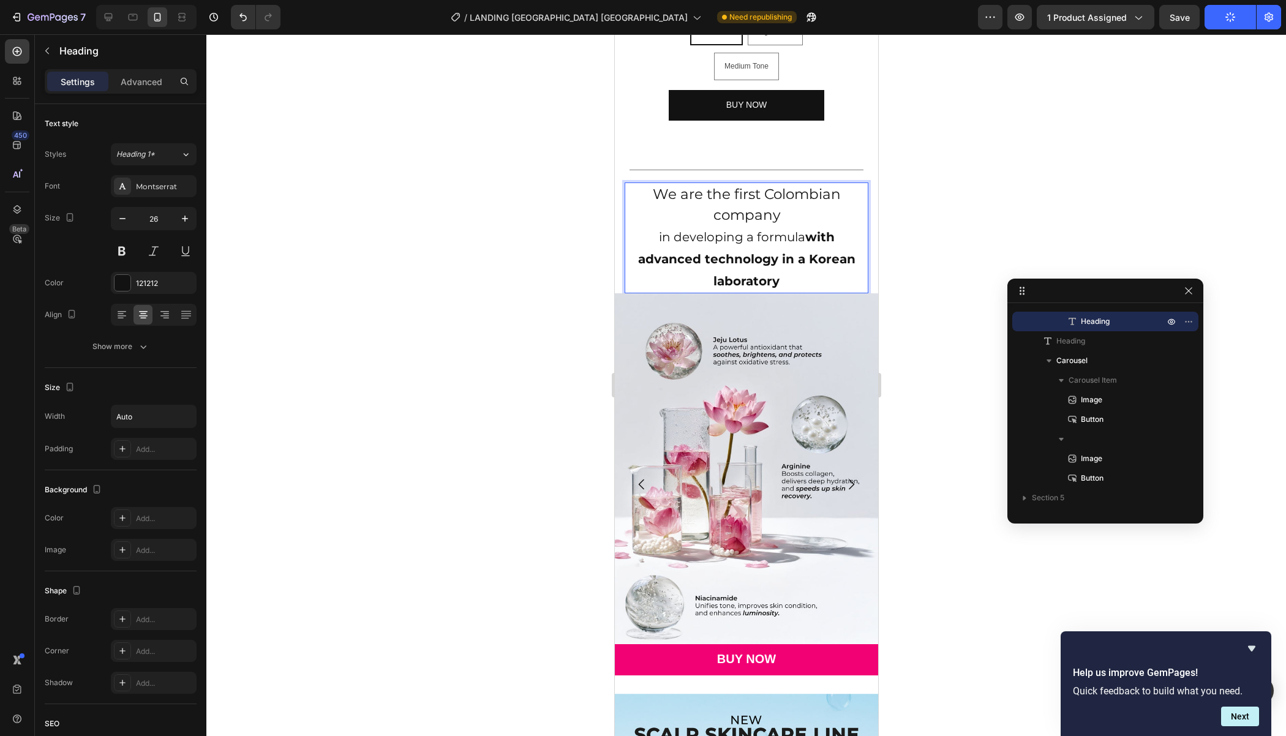
drag, startPoint x: 820, startPoint y: 282, endPoint x: 657, endPoint y: 229, distance: 171.9
click at [657, 229] on p "We are the first Colombian company in developing a formula with advanced techno…" at bounding box center [745, 238] width 241 height 108
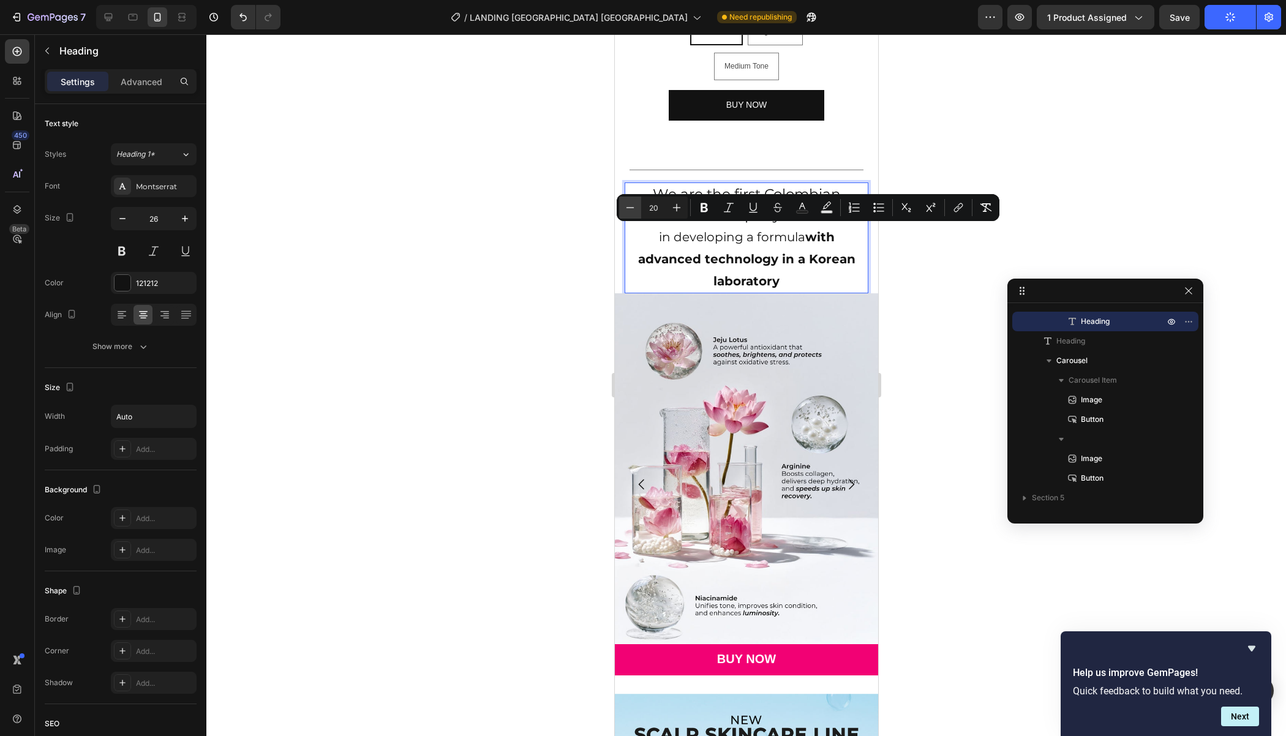
click at [631, 211] on icon "Editor contextual toolbar" at bounding box center [630, 207] width 12 height 12
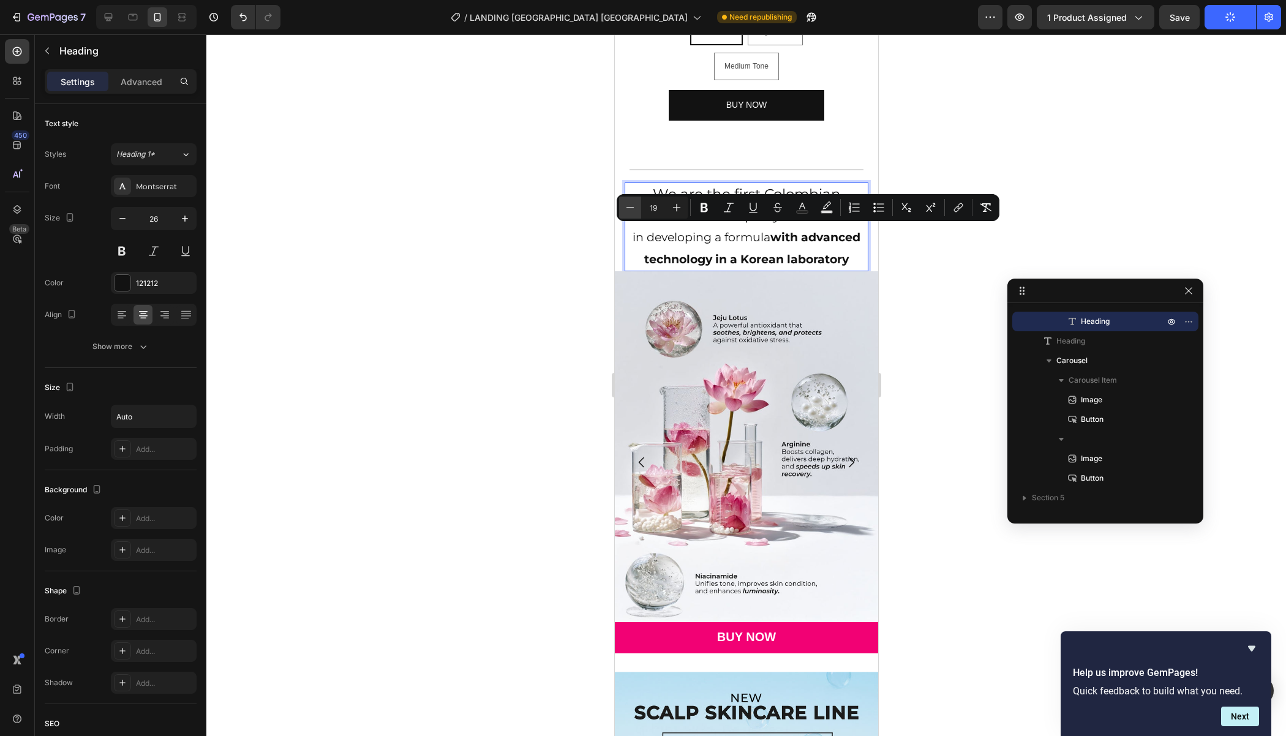
click at [631, 211] on icon "Editor contextual toolbar" at bounding box center [630, 207] width 12 height 12
type input "18"
click at [956, 283] on div at bounding box center [745, 385] width 1079 height 702
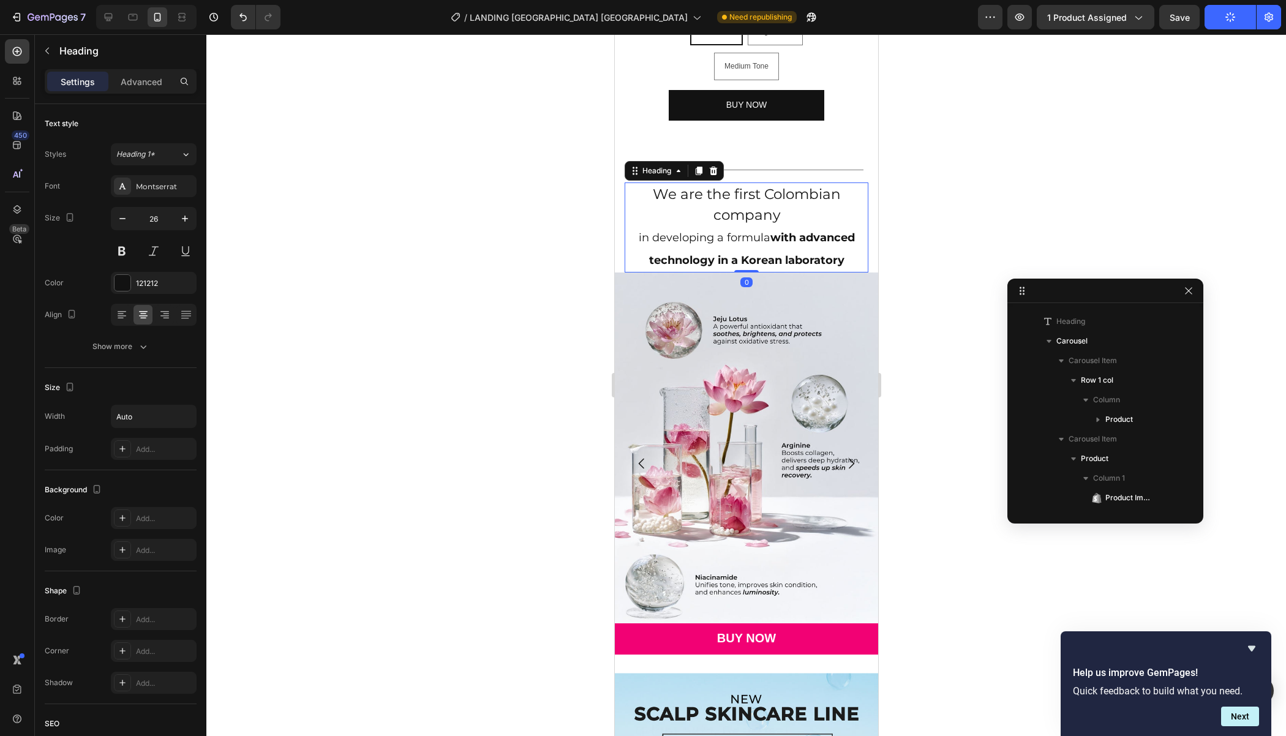
scroll to position [956, 0]
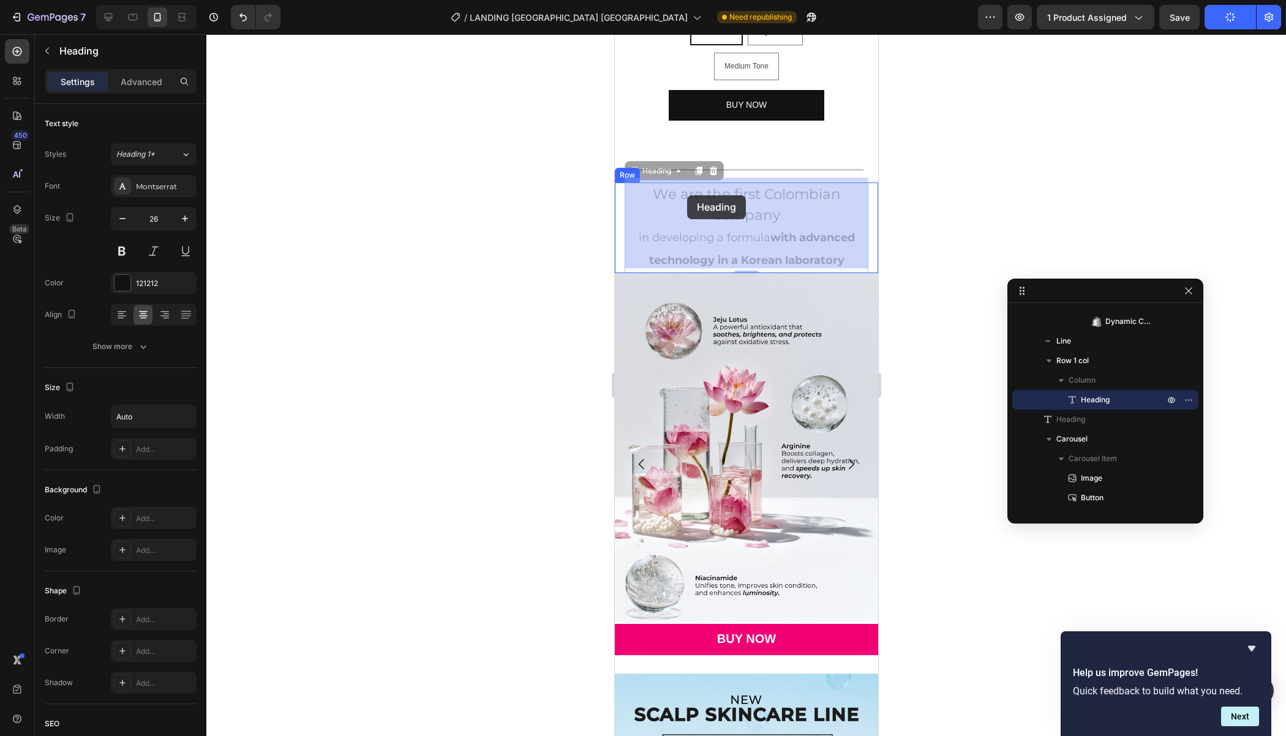
drag, startPoint x: 792, startPoint y: 205, endPoint x: 687, endPoint y: 196, distance: 105.1
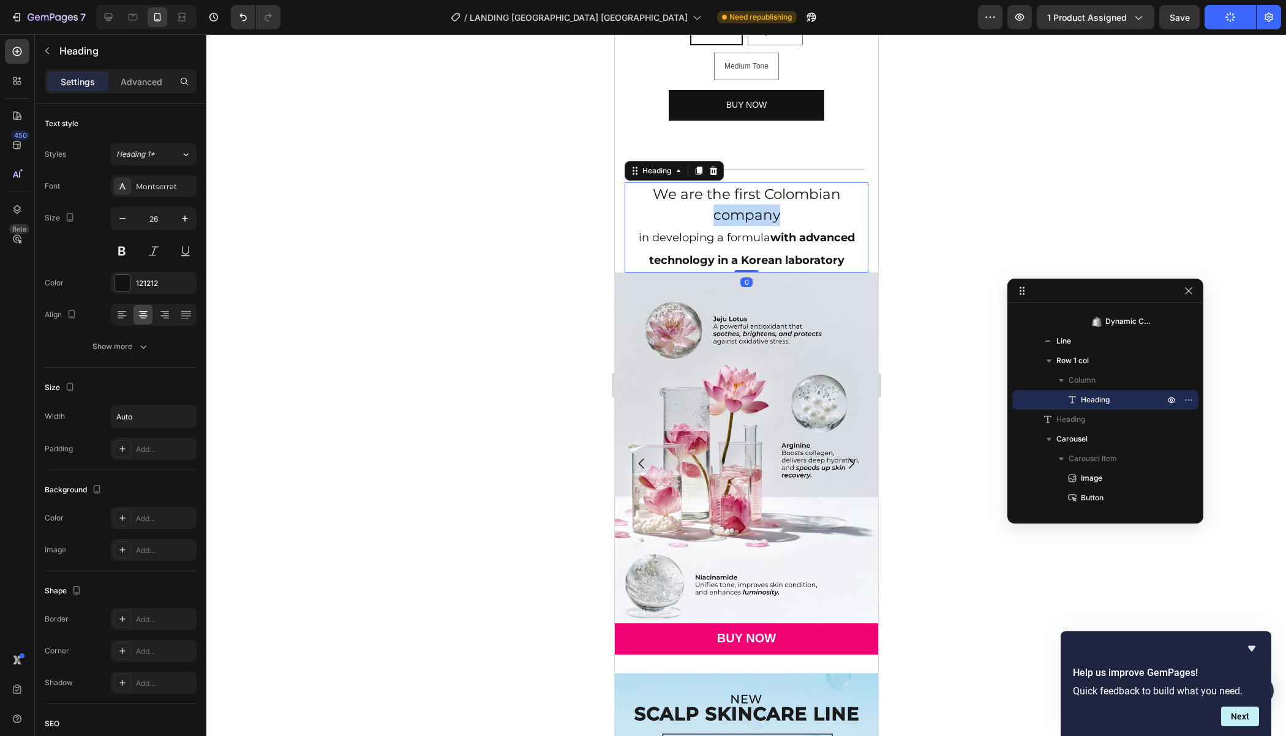
click at [743, 204] on span "We are the first Colombian company" at bounding box center [746, 204] width 188 height 39
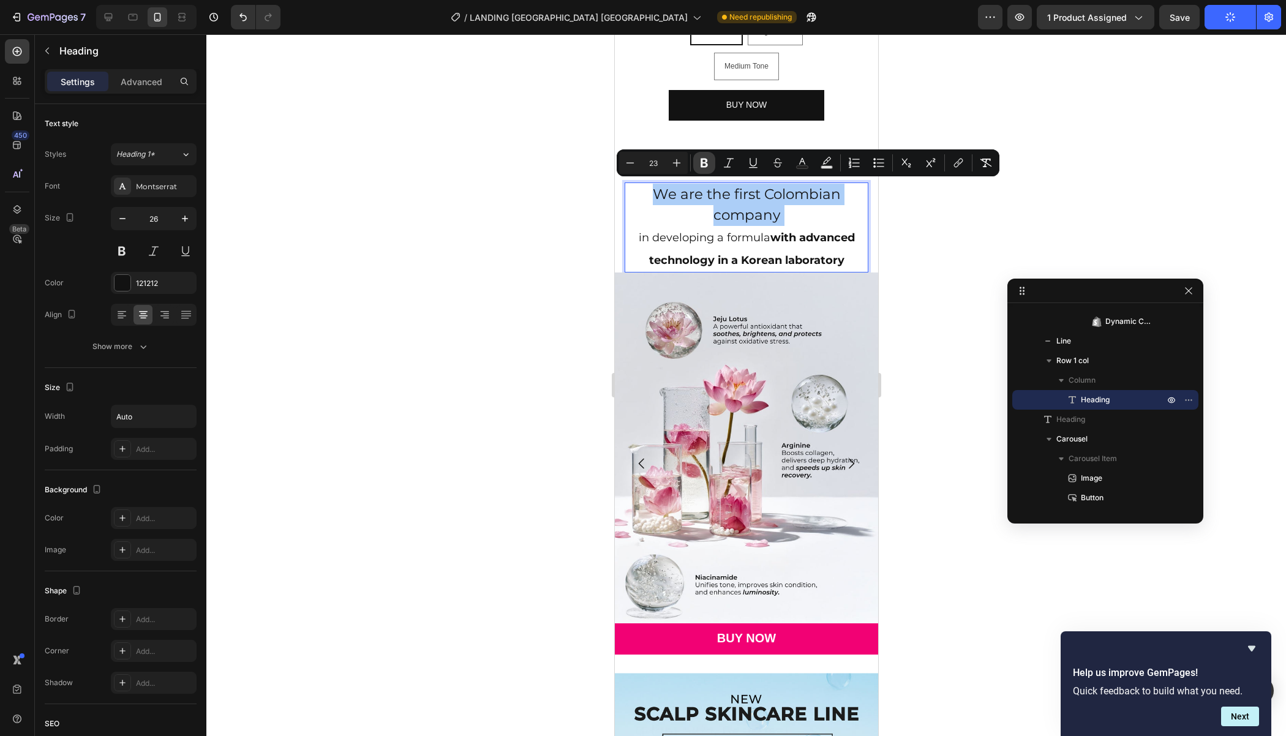
click at [709, 167] on icon "Editor contextual toolbar" at bounding box center [704, 163] width 12 height 12
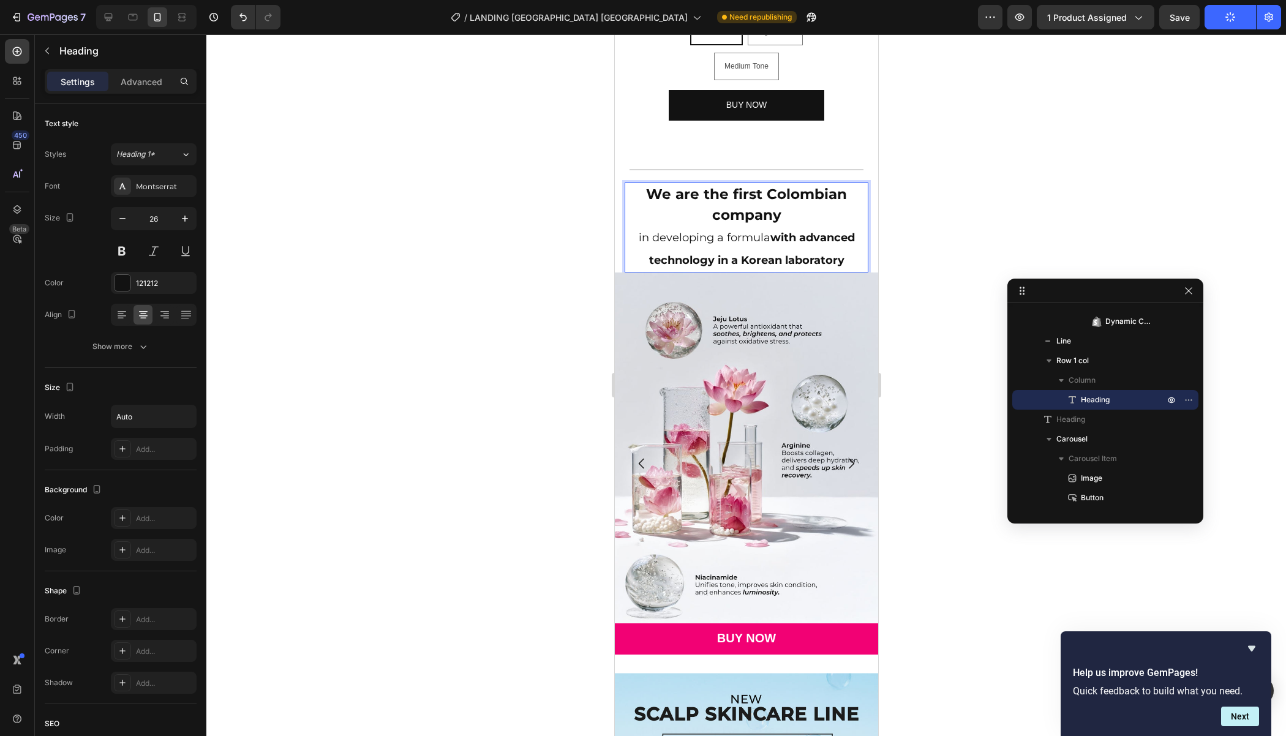
click at [986, 195] on div at bounding box center [745, 385] width 1079 height 702
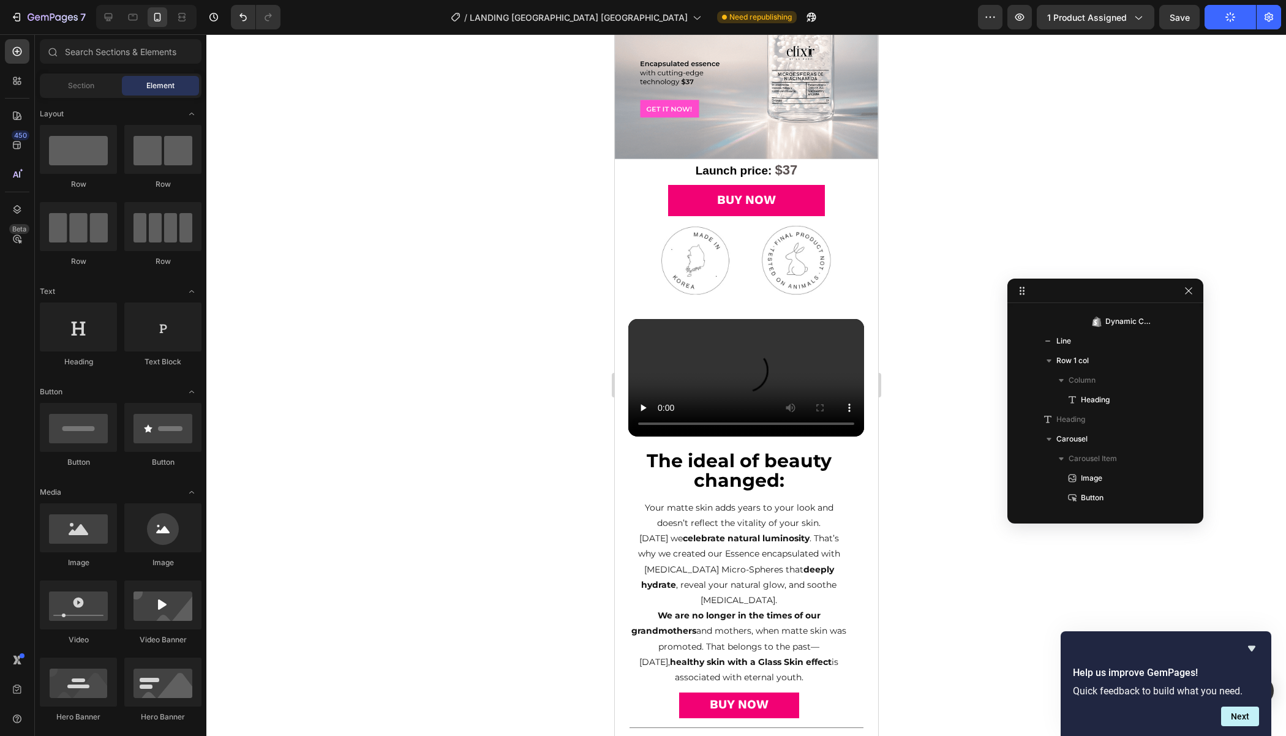
scroll to position [267, 0]
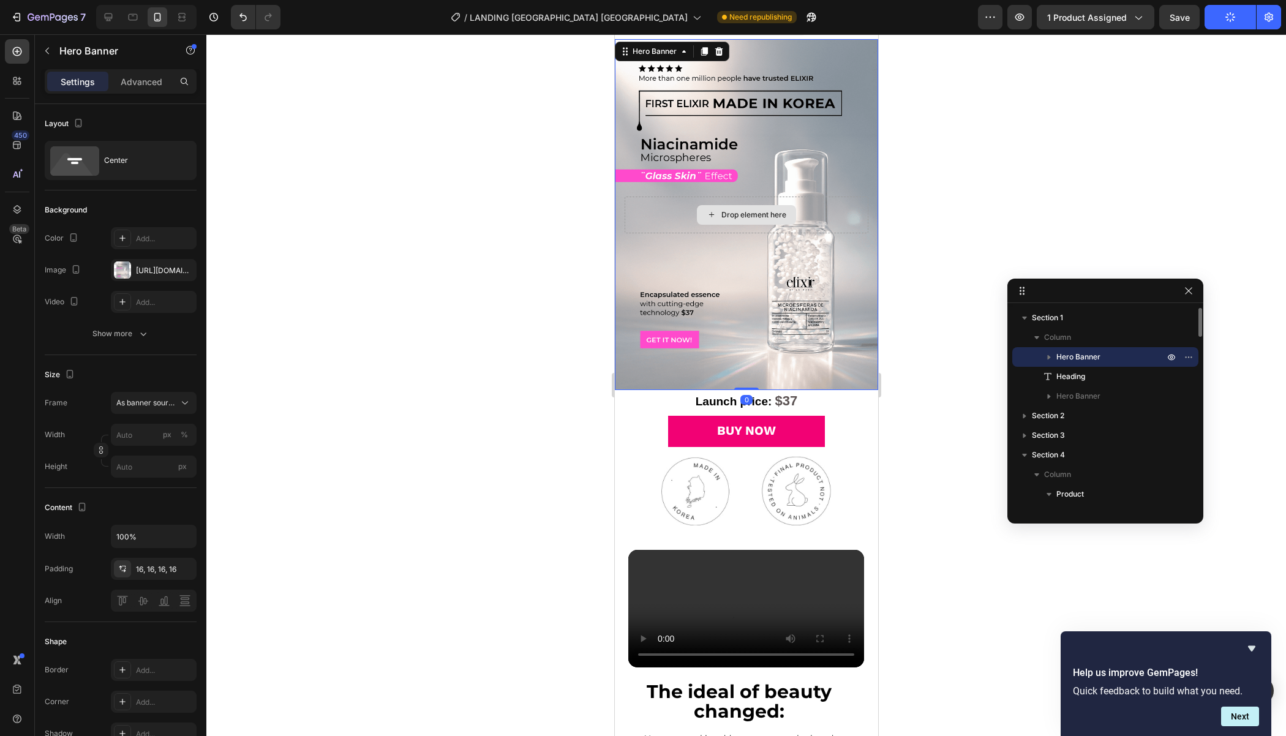
scroll to position [0, 0]
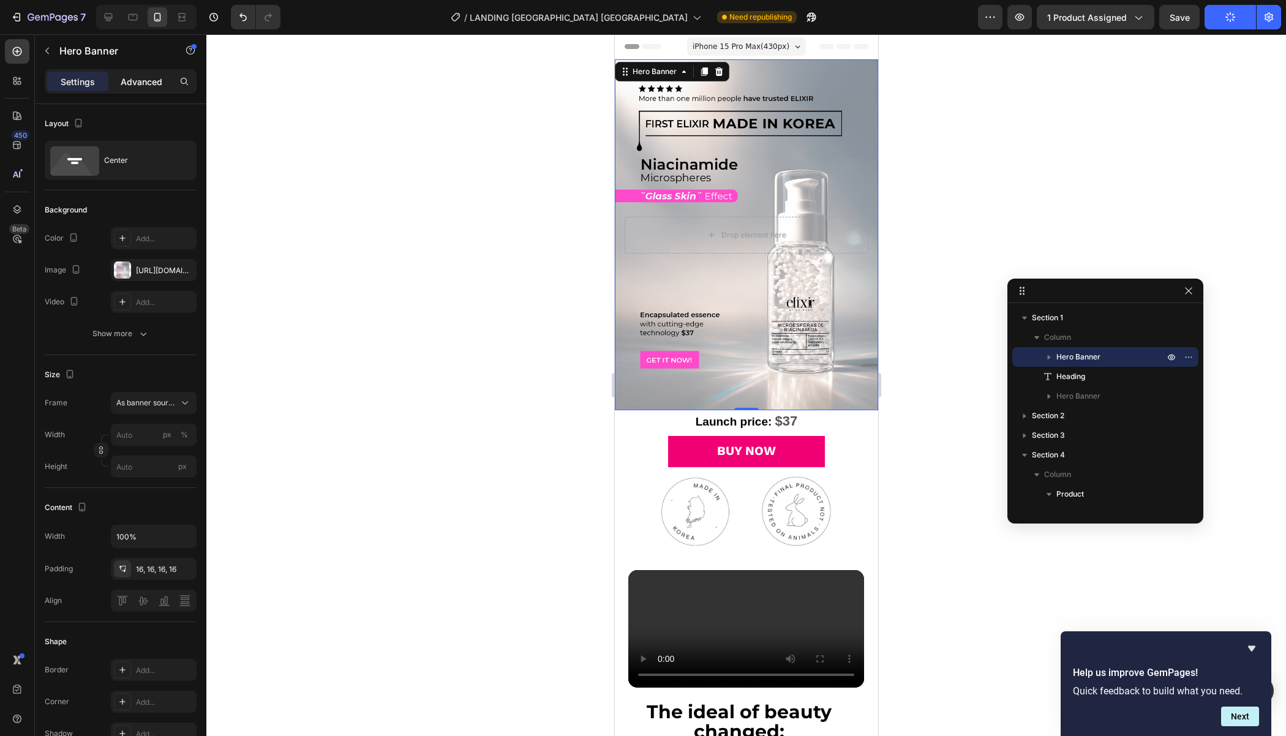
click at [144, 90] on div "Advanced" at bounding box center [141, 82] width 61 height 20
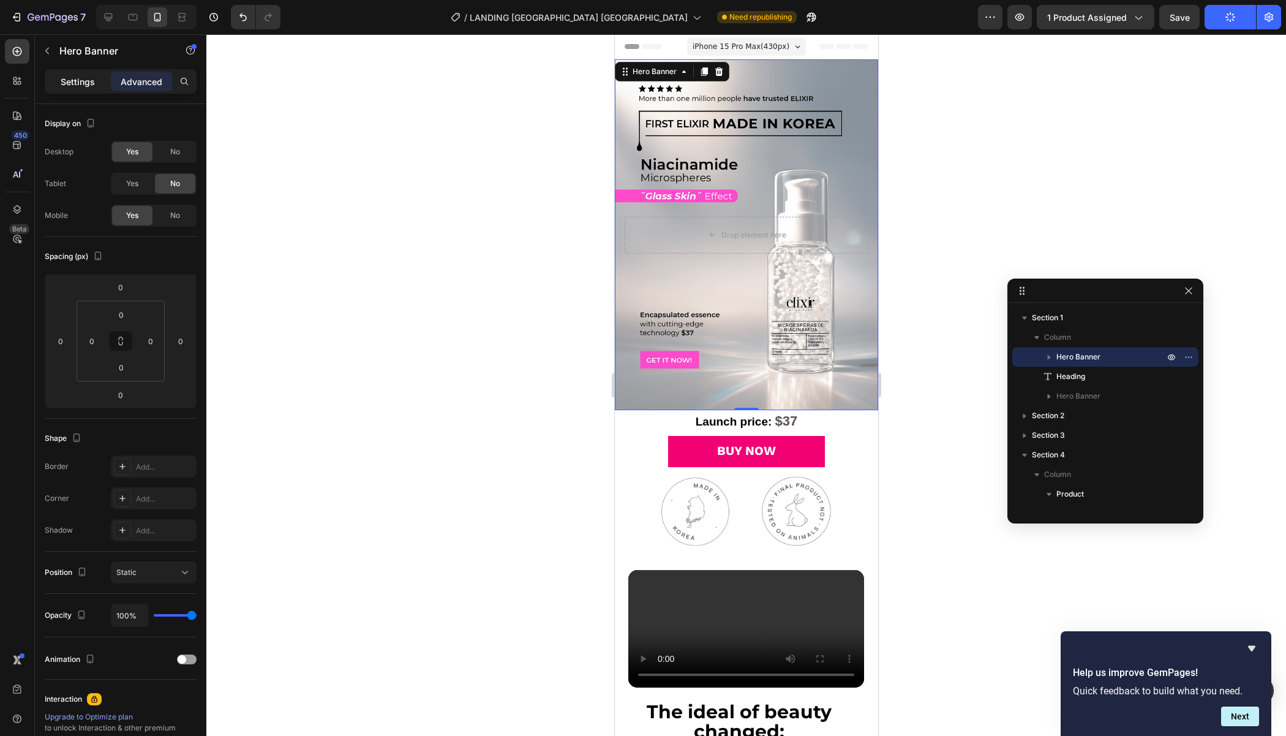
click at [78, 83] on p "Settings" at bounding box center [78, 81] width 34 height 13
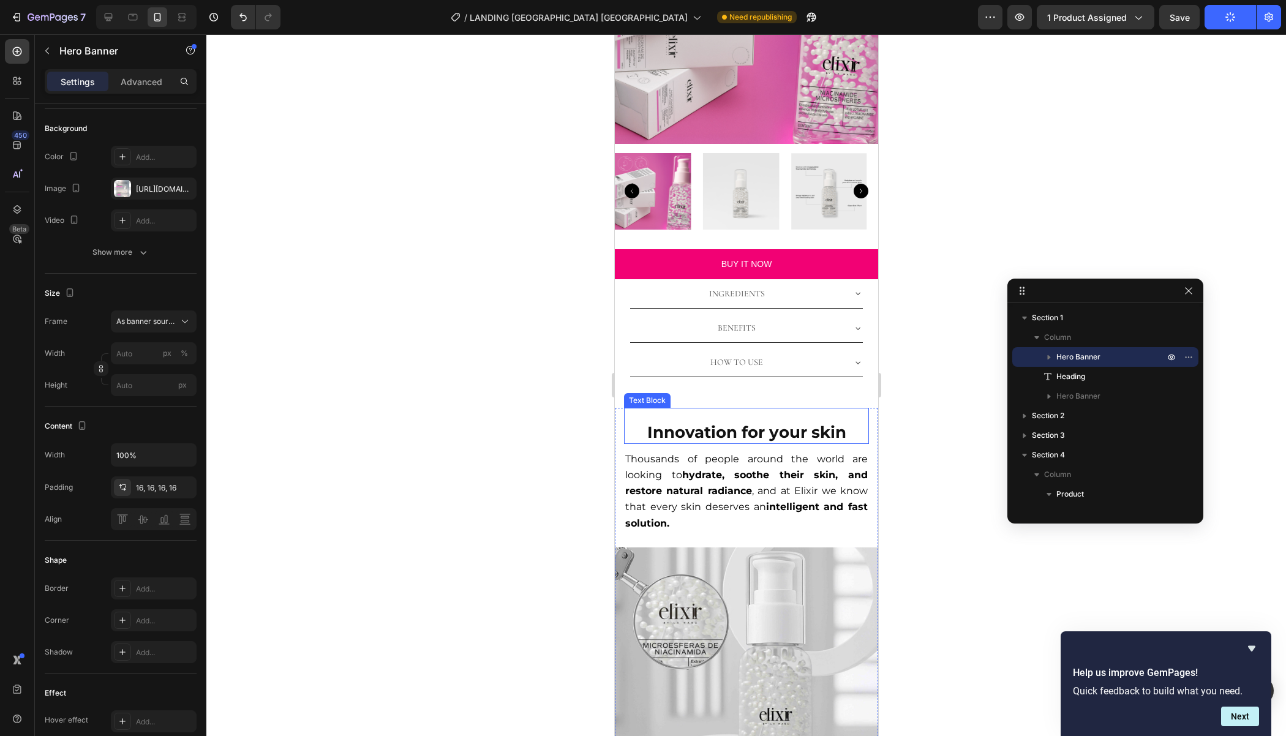
scroll to position [2002, 0]
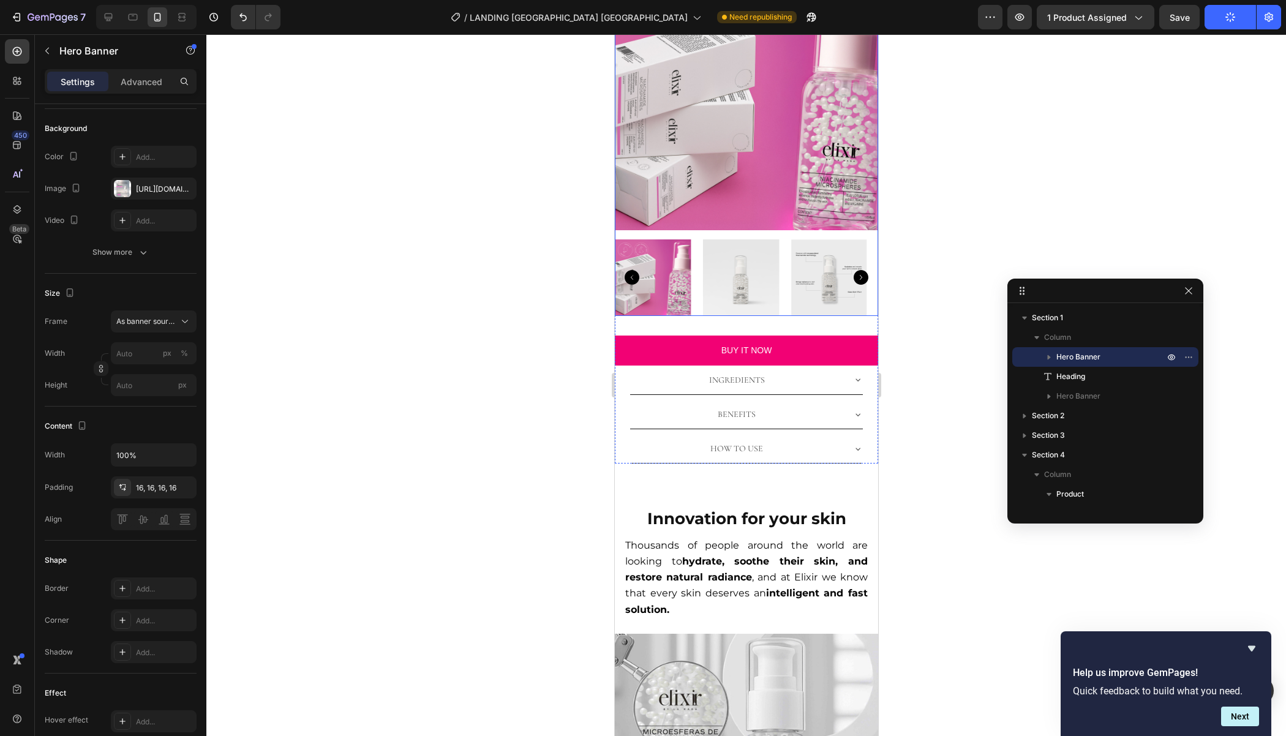
click at [796, 95] on img at bounding box center [745, 98] width 263 height 263
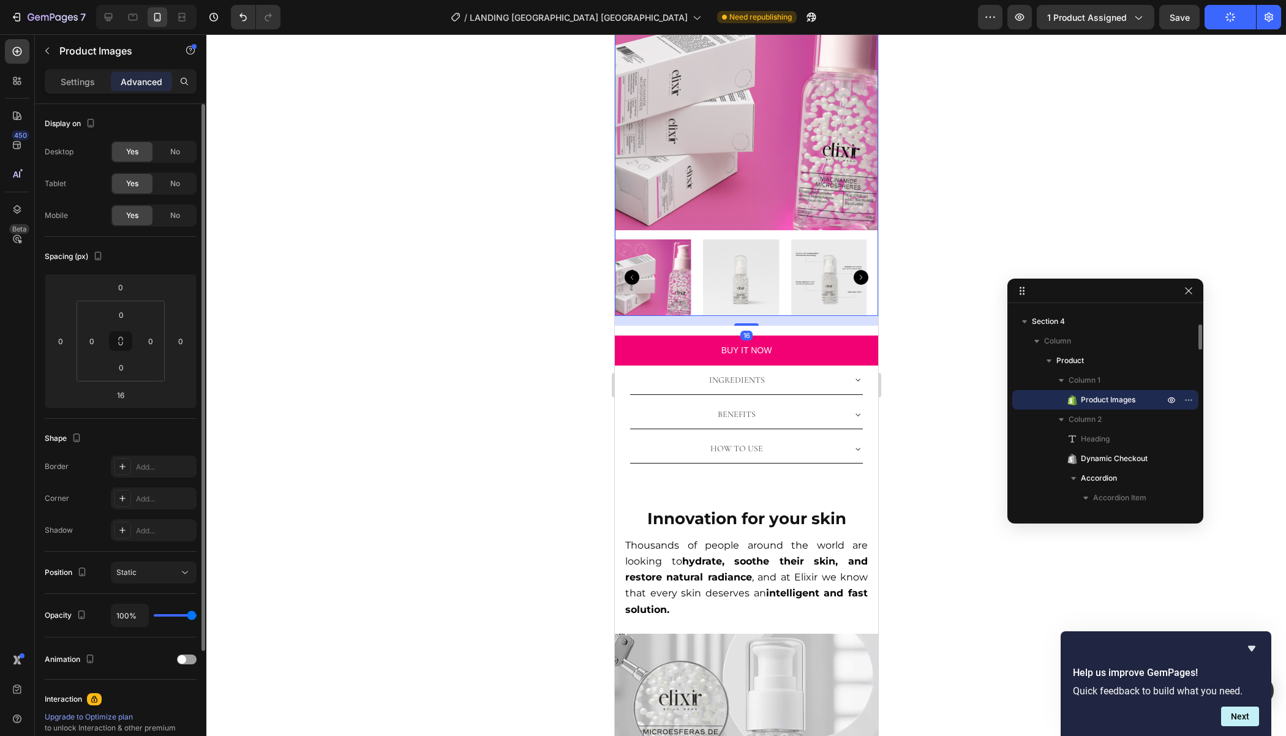
scroll to position [1685, 0]
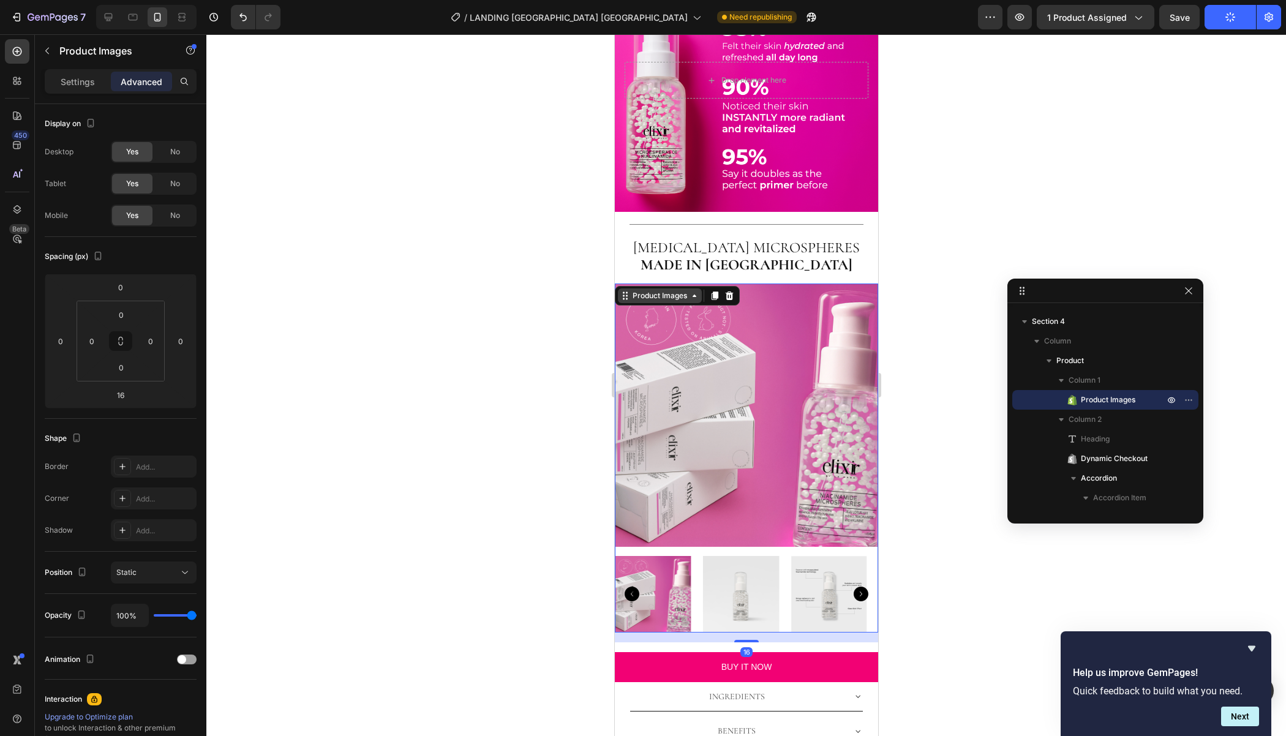
click at [645, 298] on div "Product Images" at bounding box center [658, 295] width 59 height 11
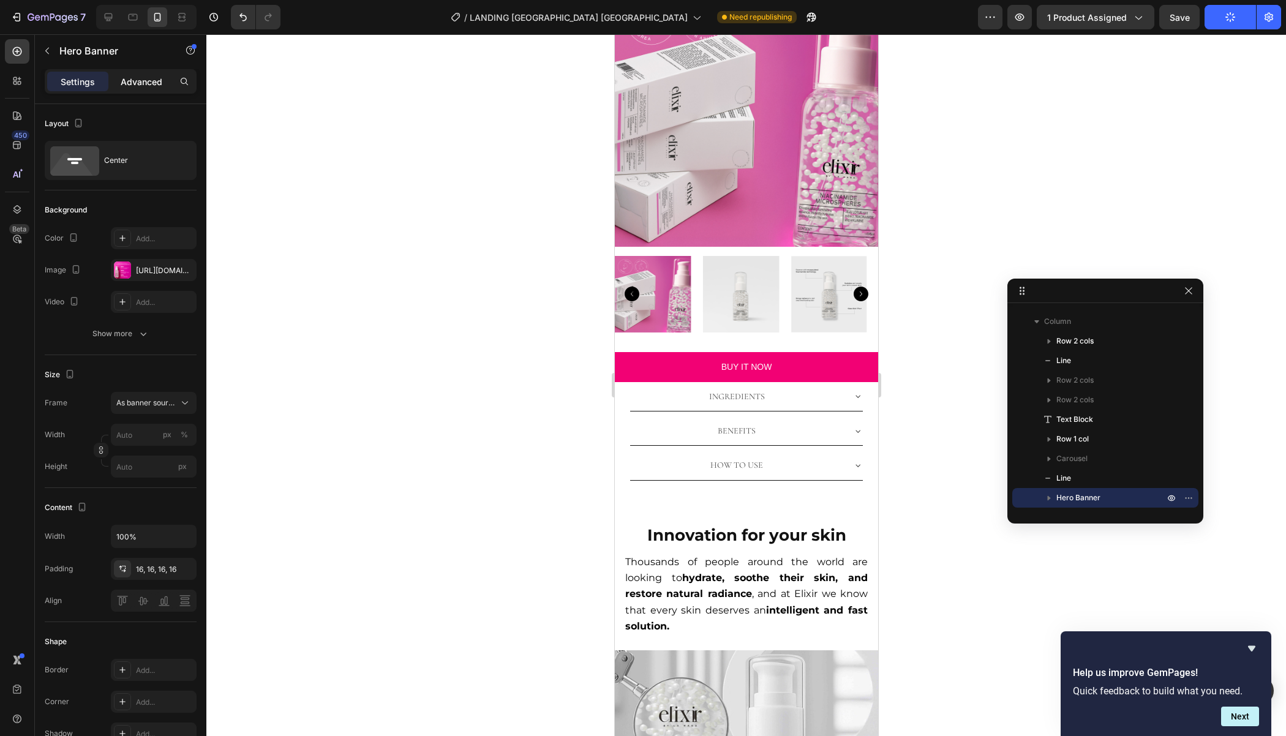
click at [130, 73] on div "Advanced" at bounding box center [141, 82] width 61 height 20
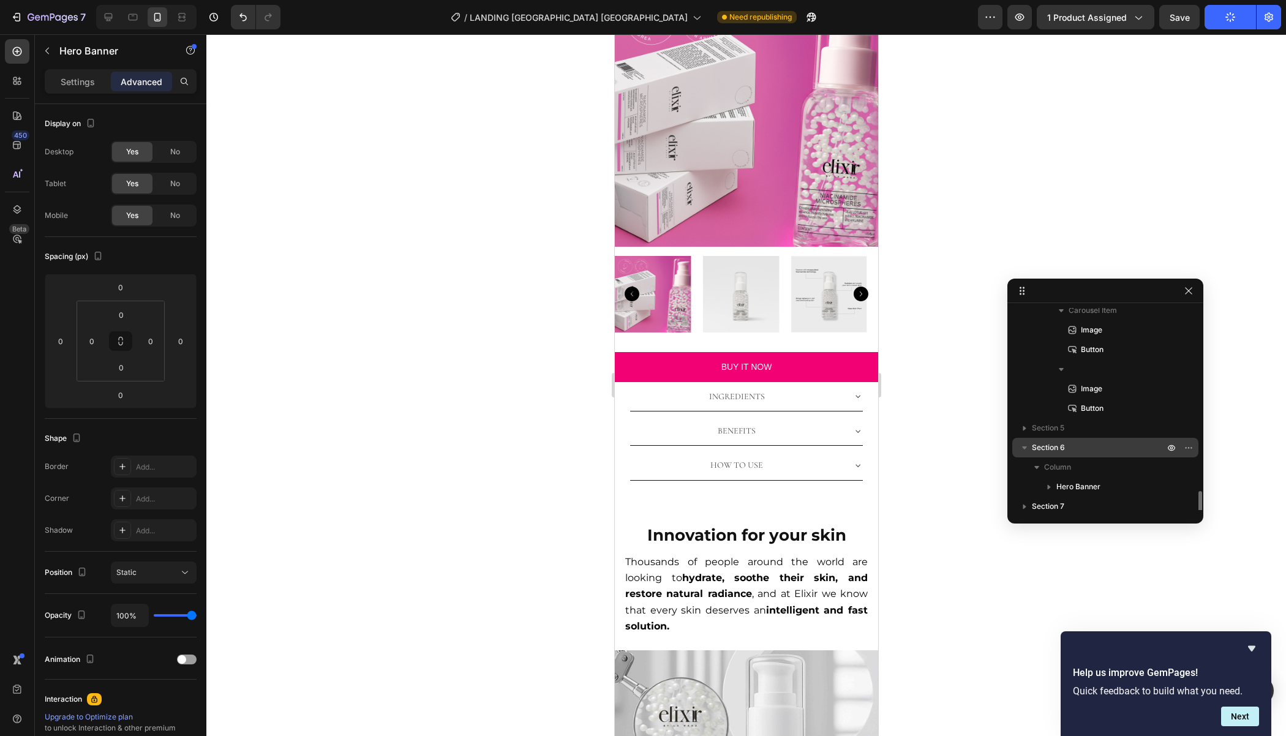
scroll to position [1678, 0]
click at [1033, 497] on span "Section 7" at bounding box center [1047, 501] width 32 height 12
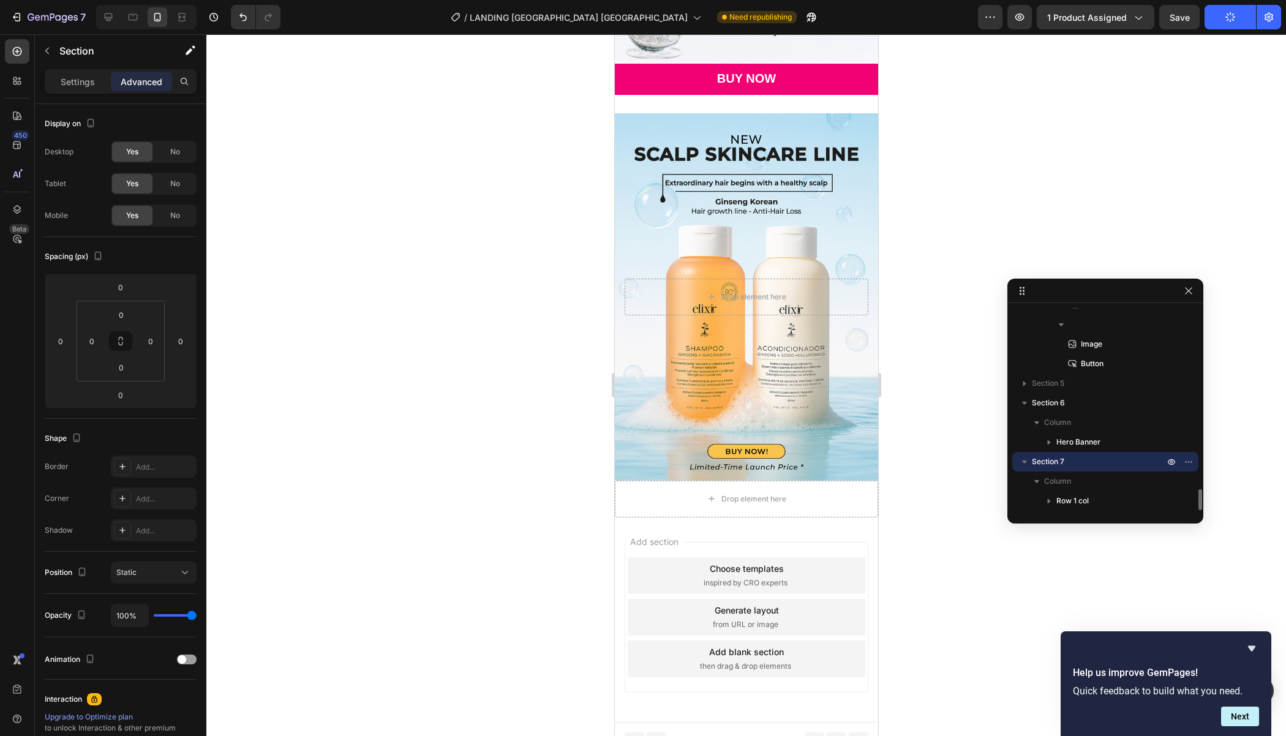
scroll to position [3944, 0]
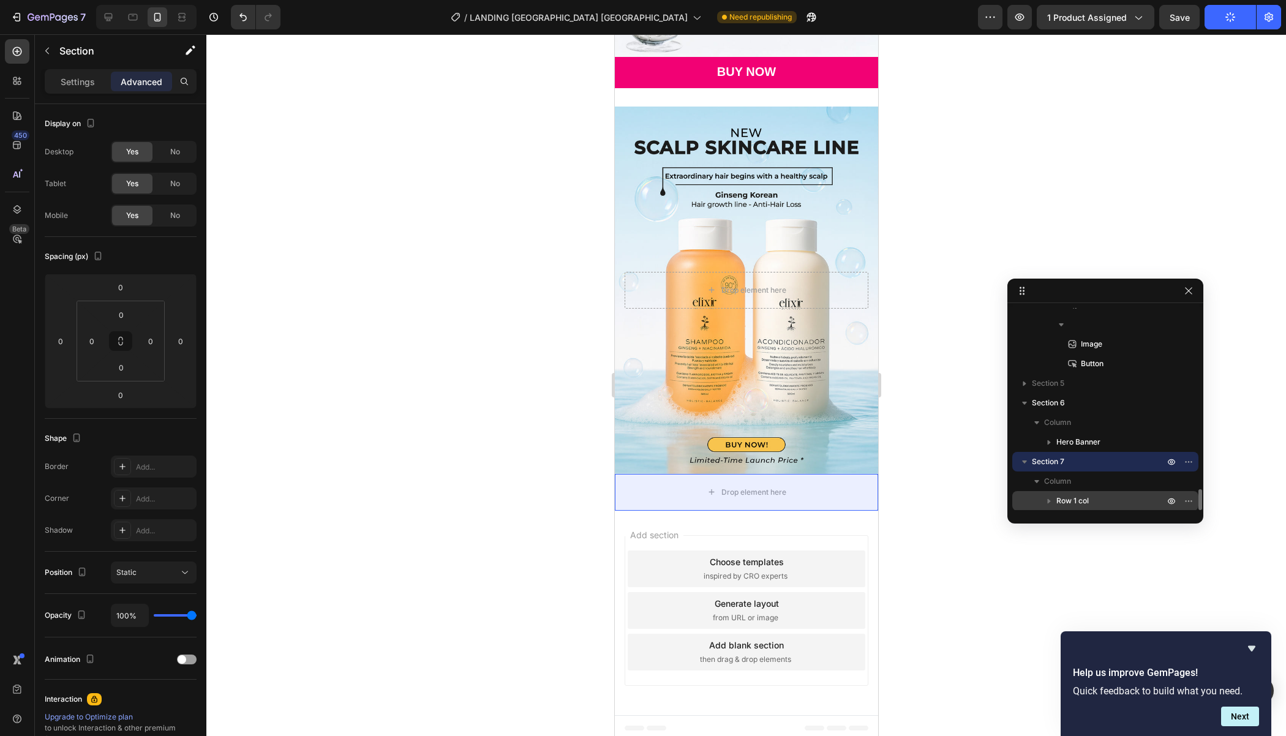
click at [1068, 503] on span "Row 1 col" at bounding box center [1072, 501] width 32 height 12
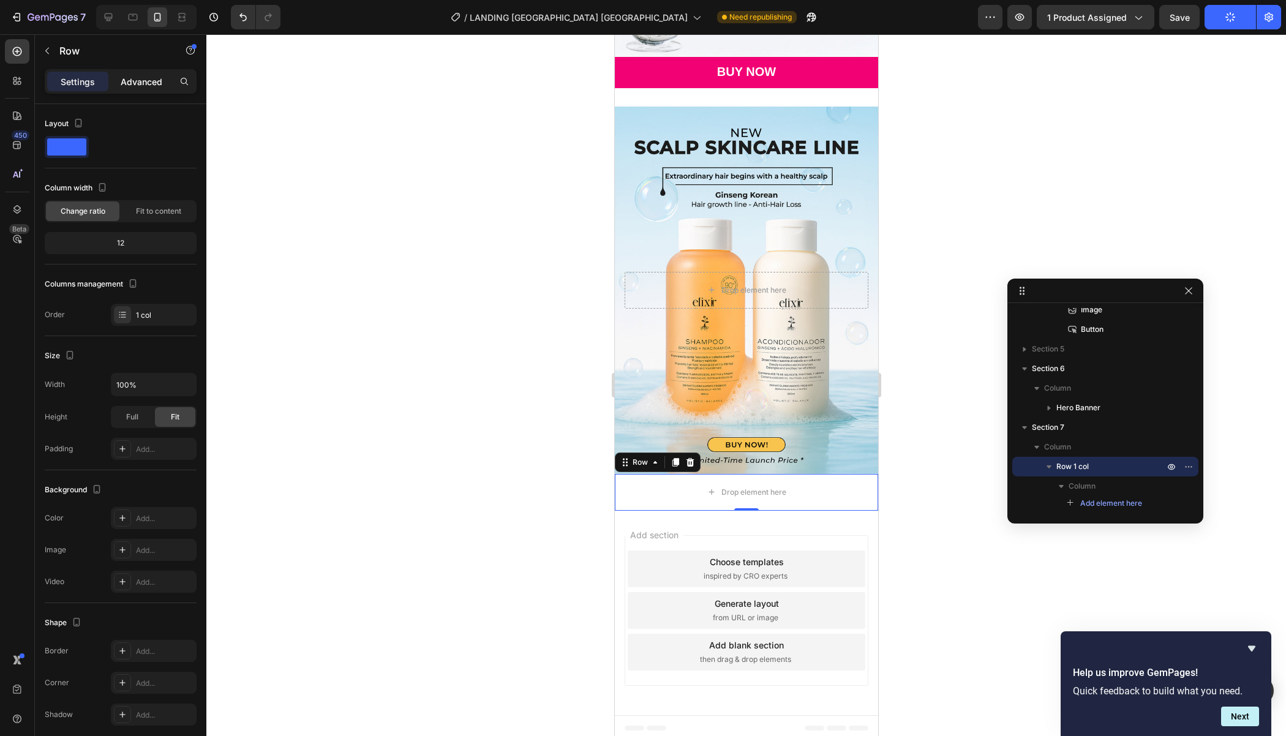
click at [131, 77] on p "Advanced" at bounding box center [142, 81] width 42 height 13
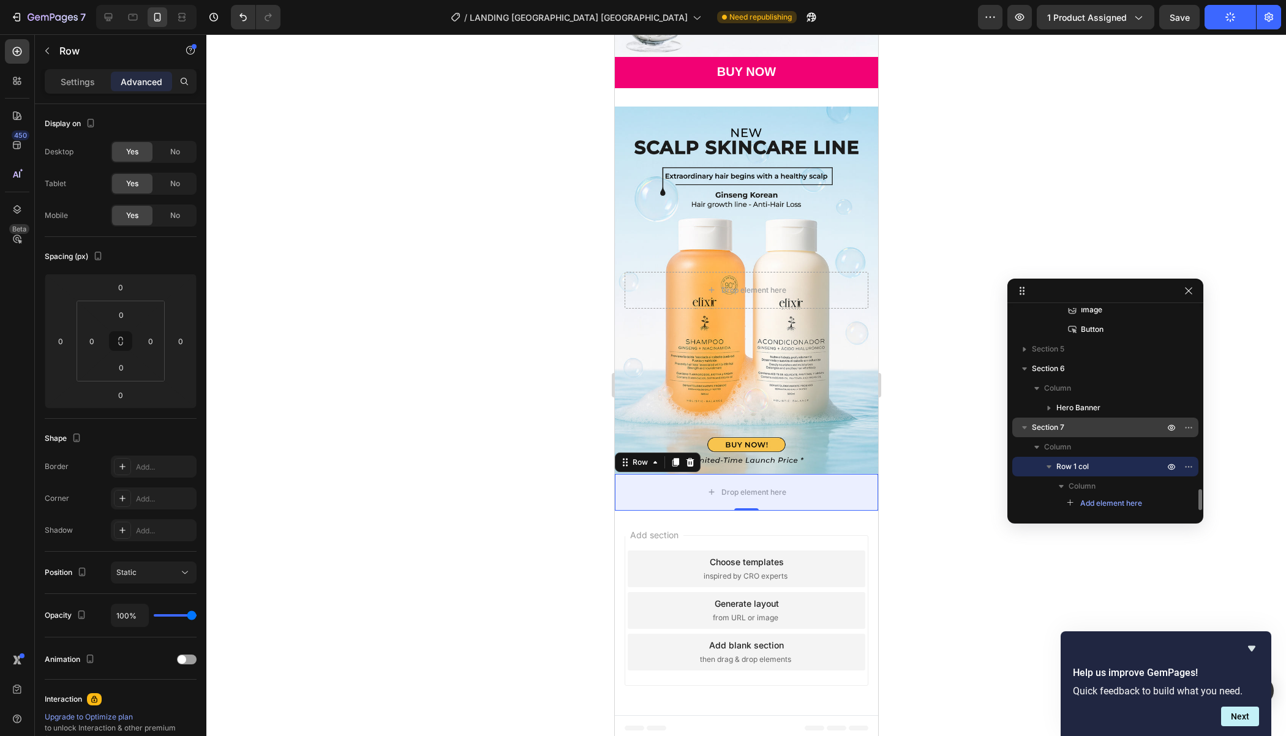
click at [1042, 427] on span "Section 7" at bounding box center [1047, 427] width 32 height 12
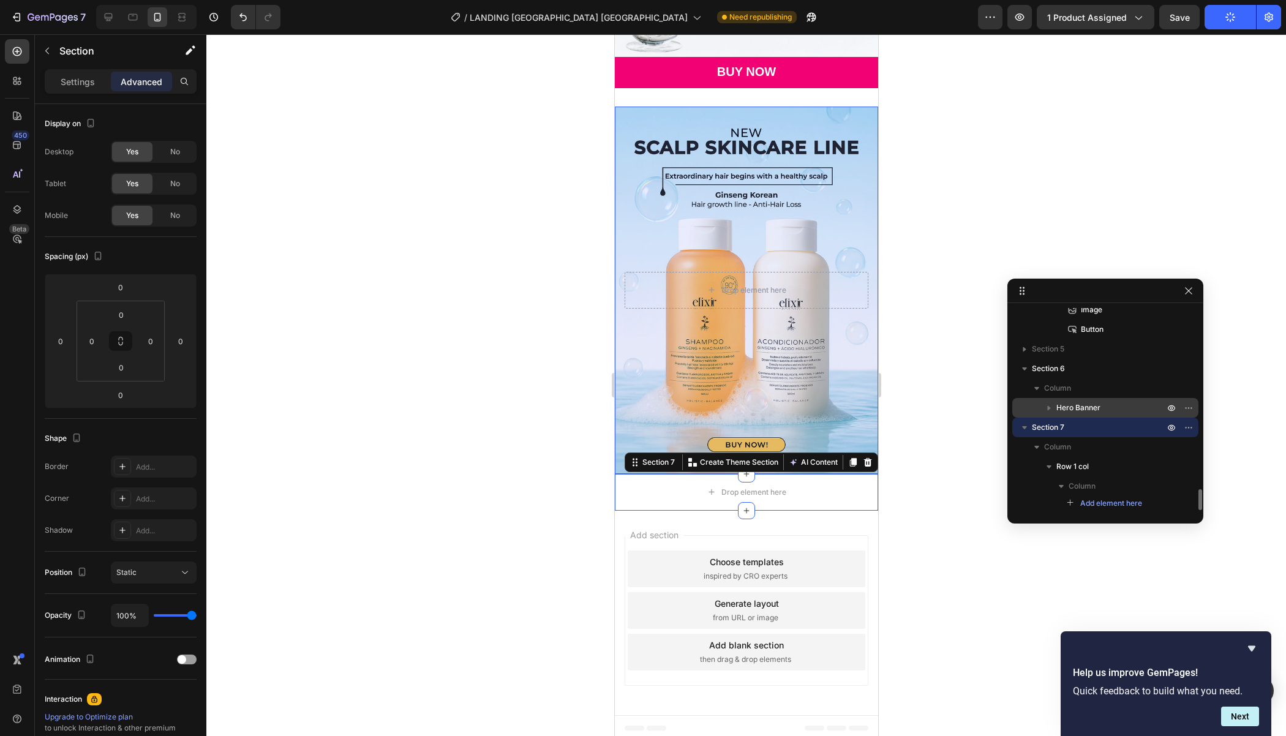
click at [1049, 409] on icon "button" at bounding box center [1049, 408] width 12 height 12
click at [1079, 408] on span "Hero Banner" at bounding box center [1078, 408] width 44 height 12
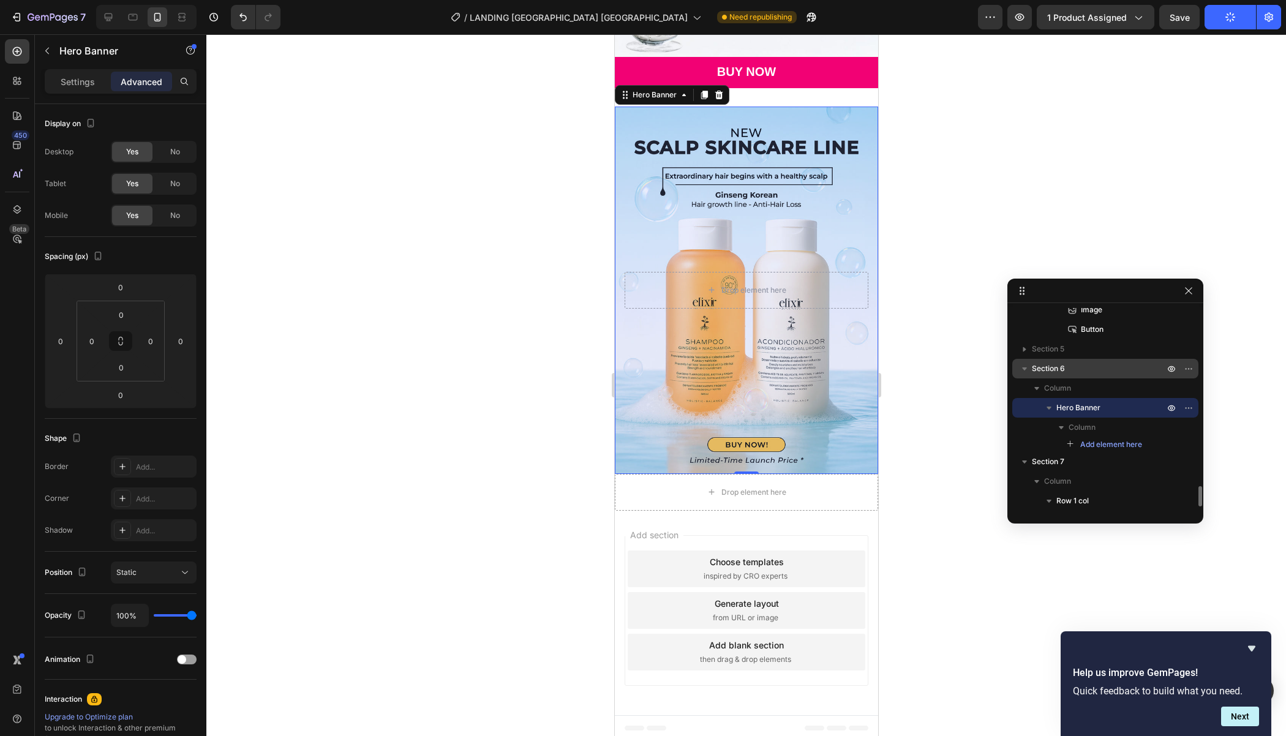
click at [1054, 369] on span "Section 6" at bounding box center [1047, 368] width 33 height 12
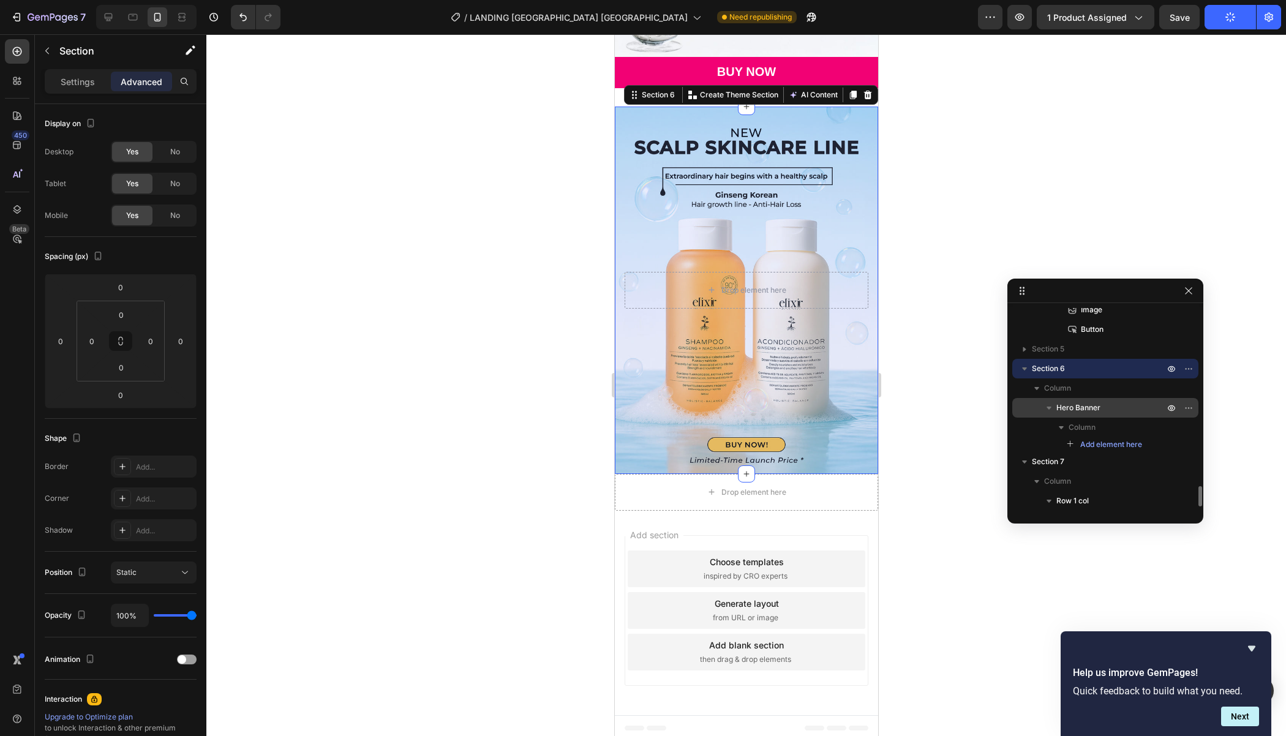
click at [1088, 410] on span "Hero Banner" at bounding box center [1078, 408] width 44 height 12
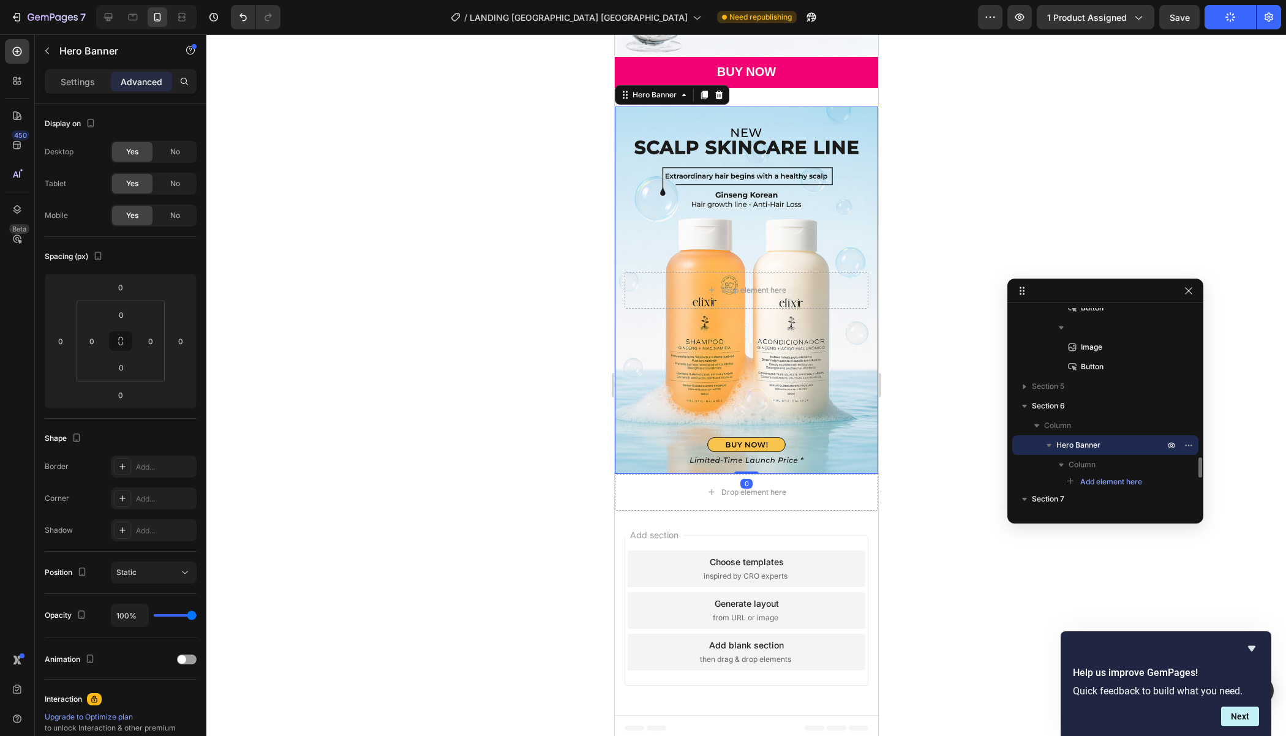
scroll to position [1679, 0]
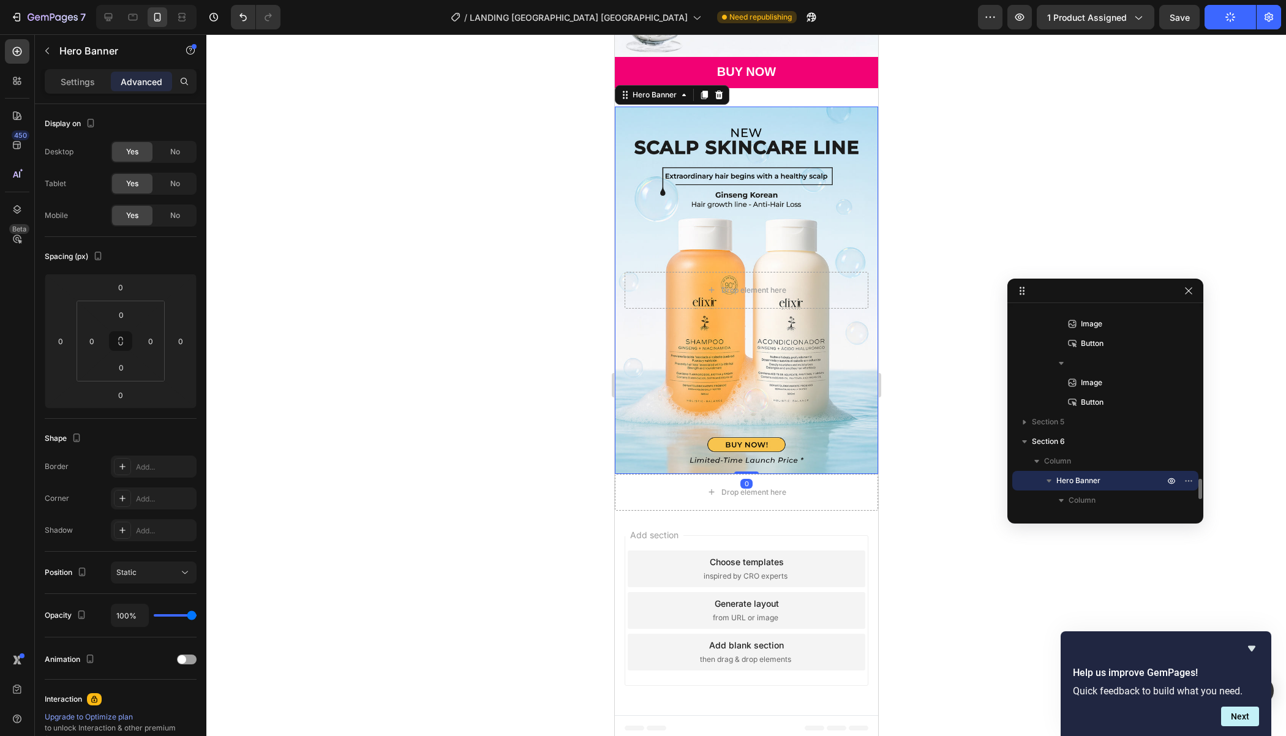
click at [1088, 410] on div "Button" at bounding box center [1105, 402] width 176 height 20
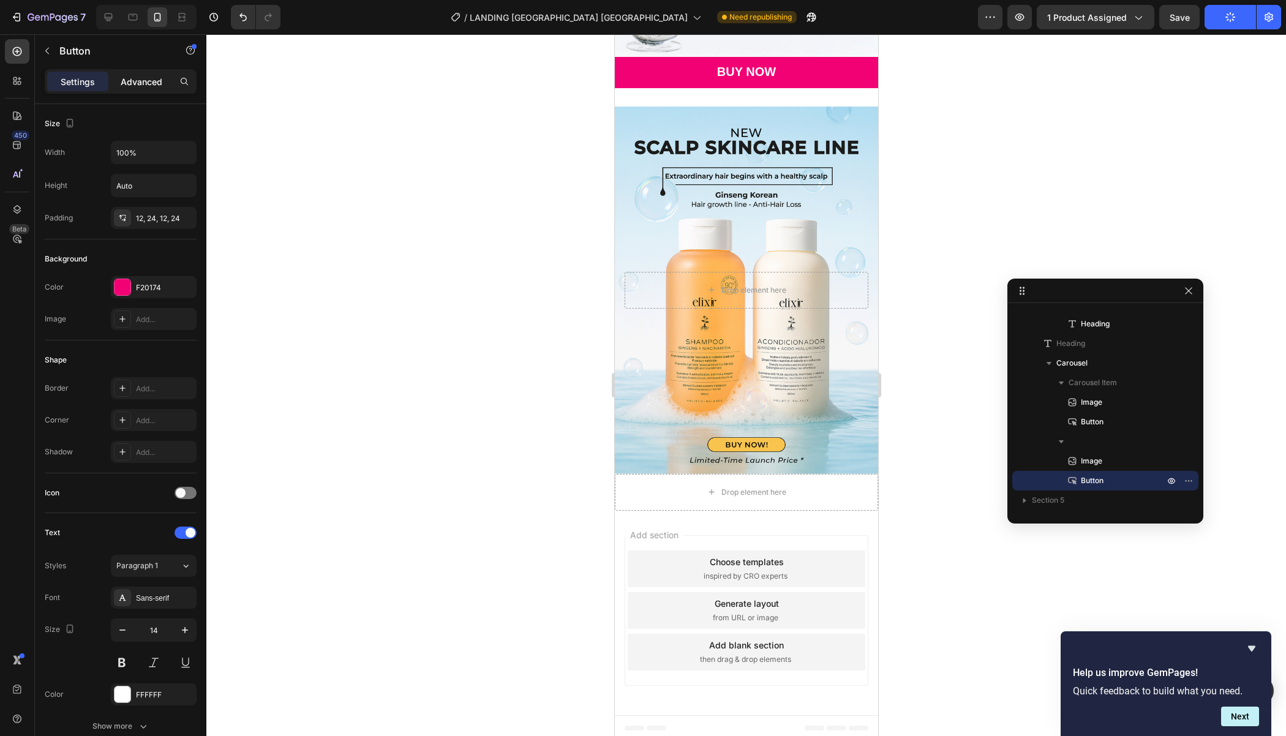
click at [154, 84] on p "Advanced" at bounding box center [142, 81] width 42 height 13
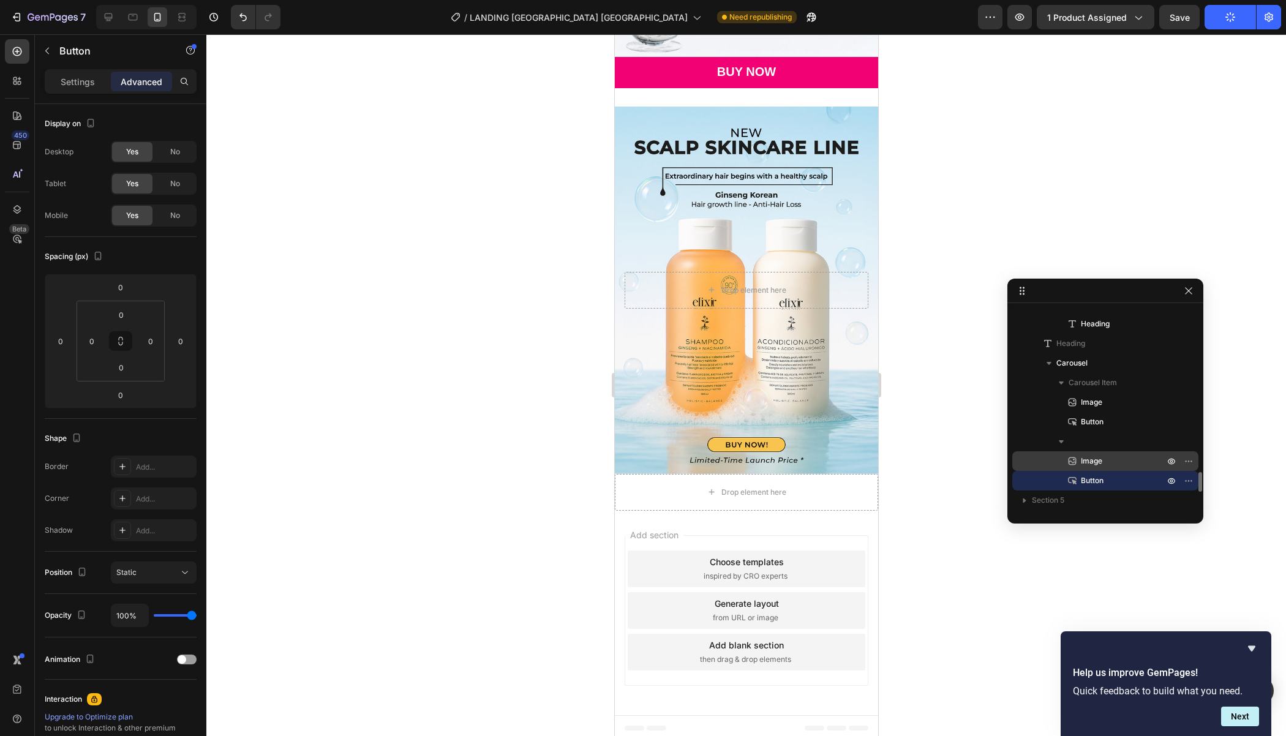
click at [1093, 467] on div "Image" at bounding box center [1105, 461] width 176 height 20
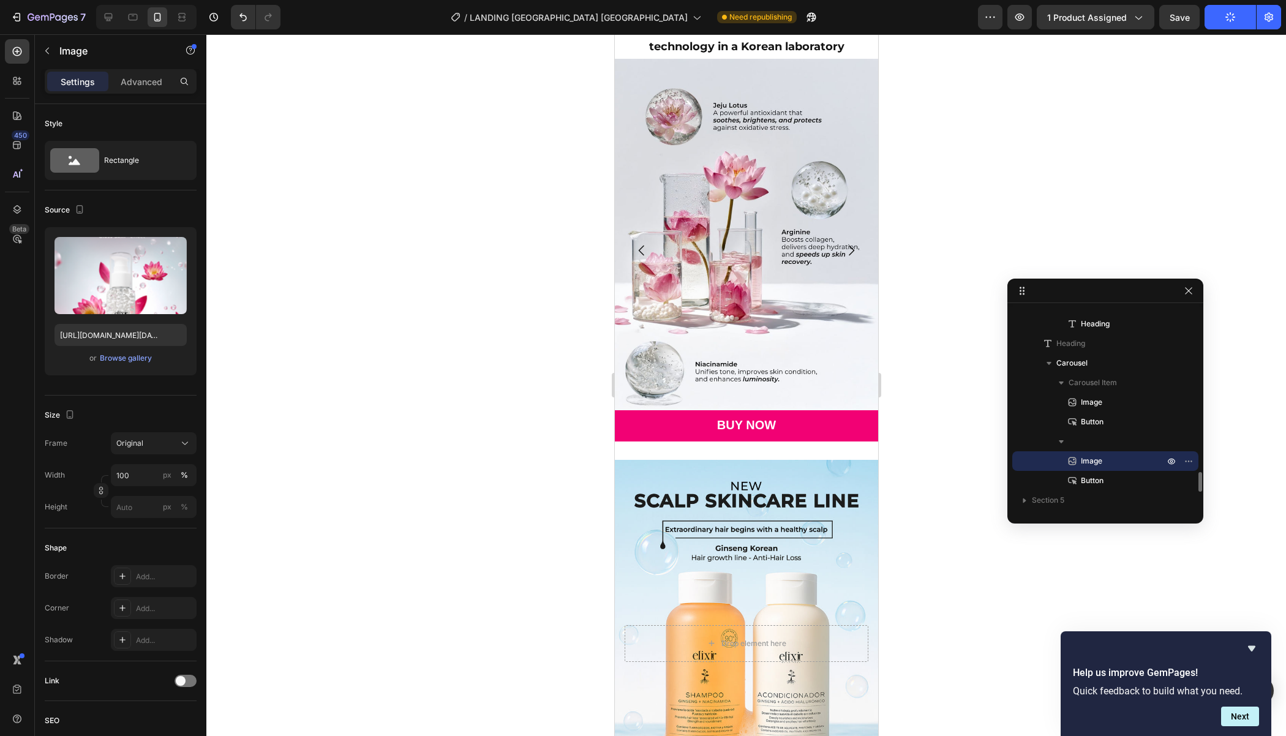
scroll to position [3569, 0]
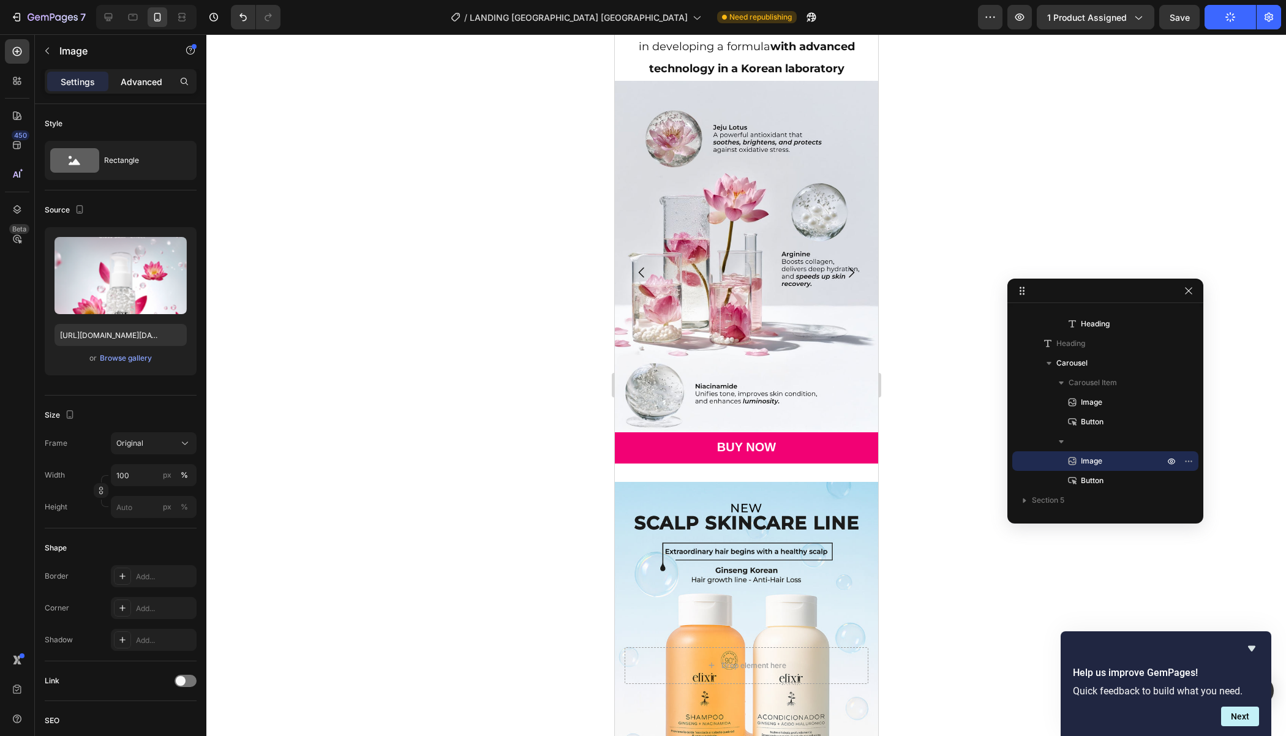
click at [130, 86] on p "Advanced" at bounding box center [142, 81] width 42 height 13
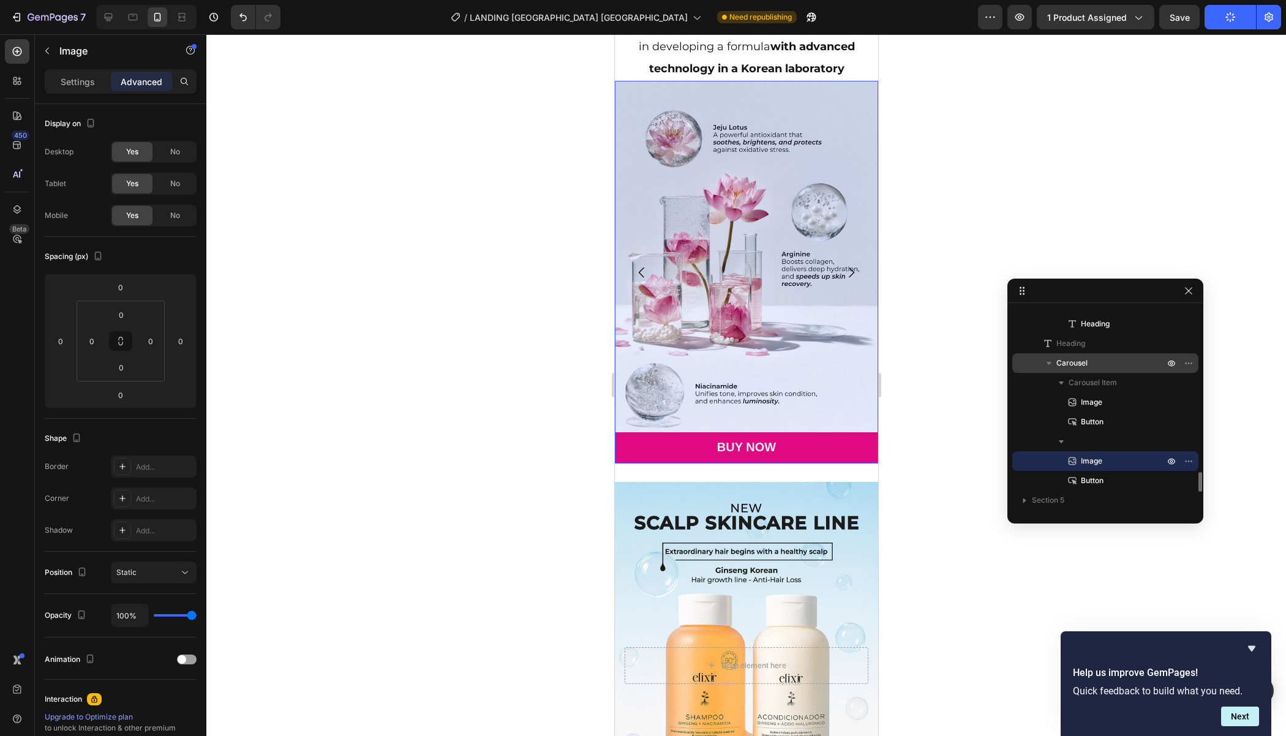
click at [1083, 361] on span "Carousel" at bounding box center [1071, 363] width 31 height 12
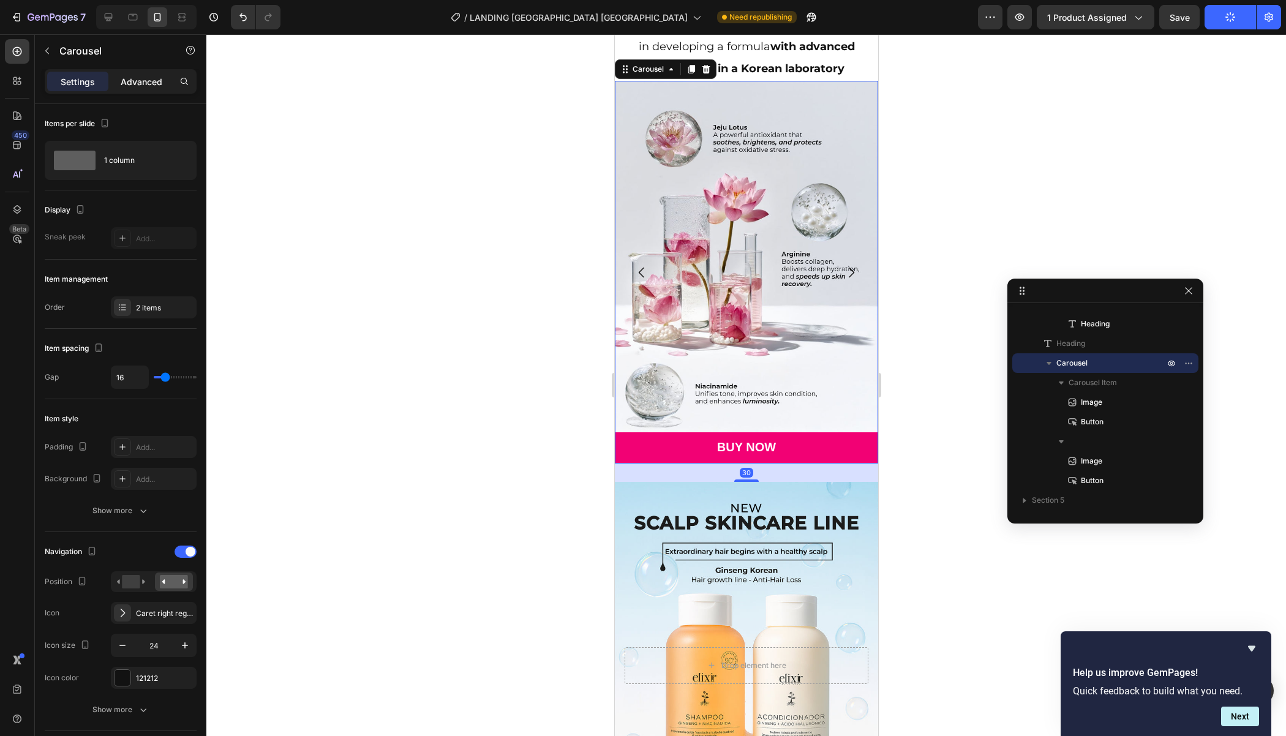
click at [146, 75] on p "Advanced" at bounding box center [142, 81] width 42 height 13
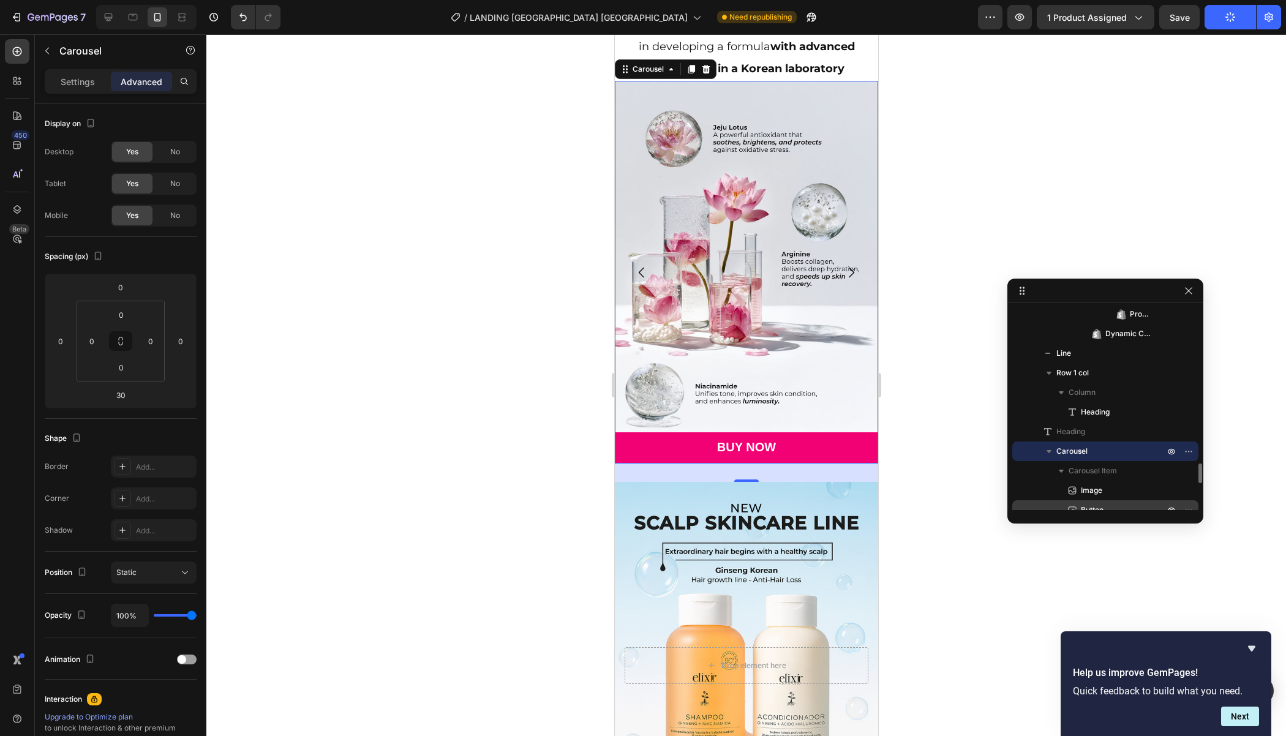
scroll to position [1592, 0]
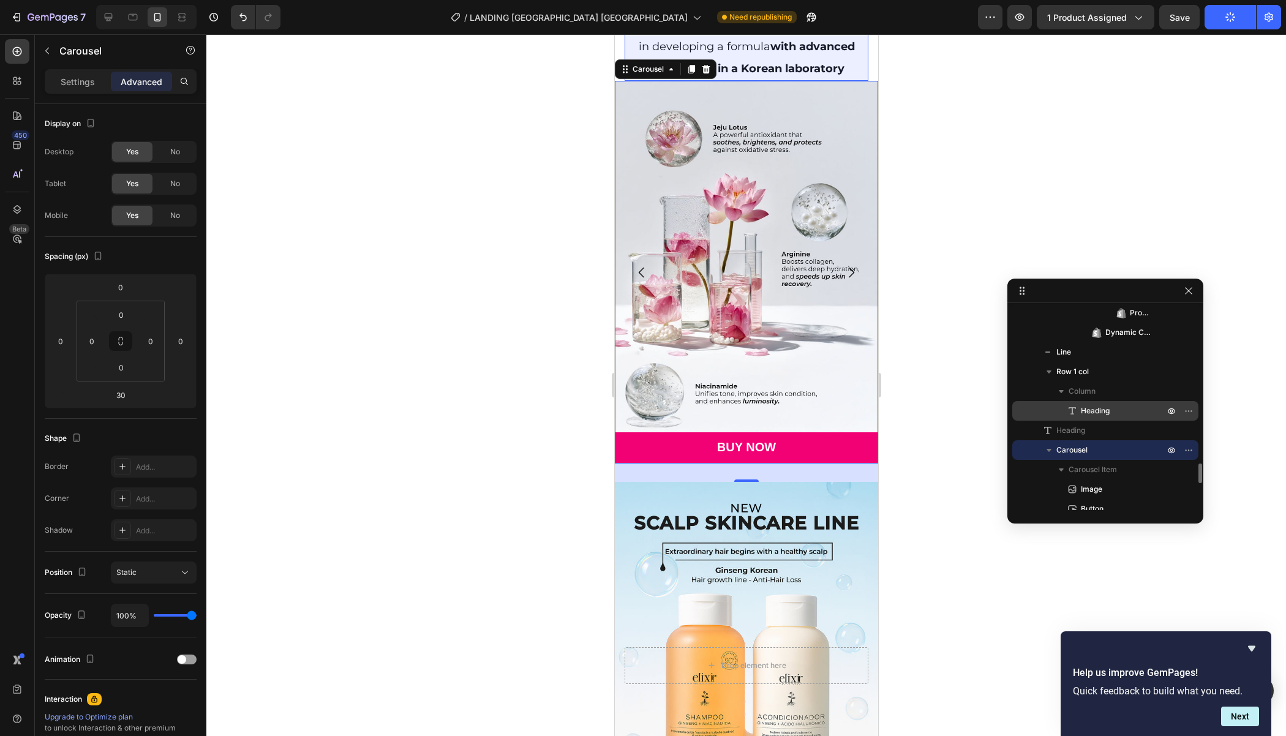
click at [1095, 406] on span "Heading" at bounding box center [1094, 411] width 29 height 12
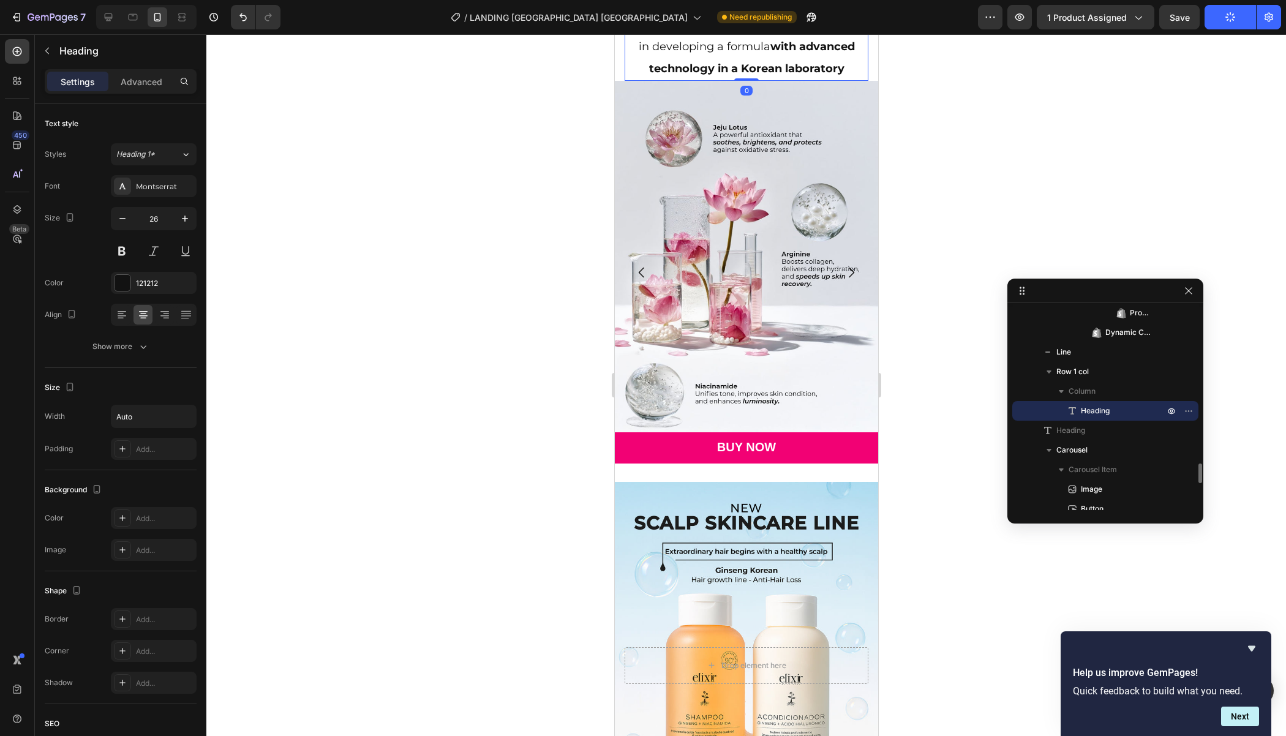
scroll to position [3478, 0]
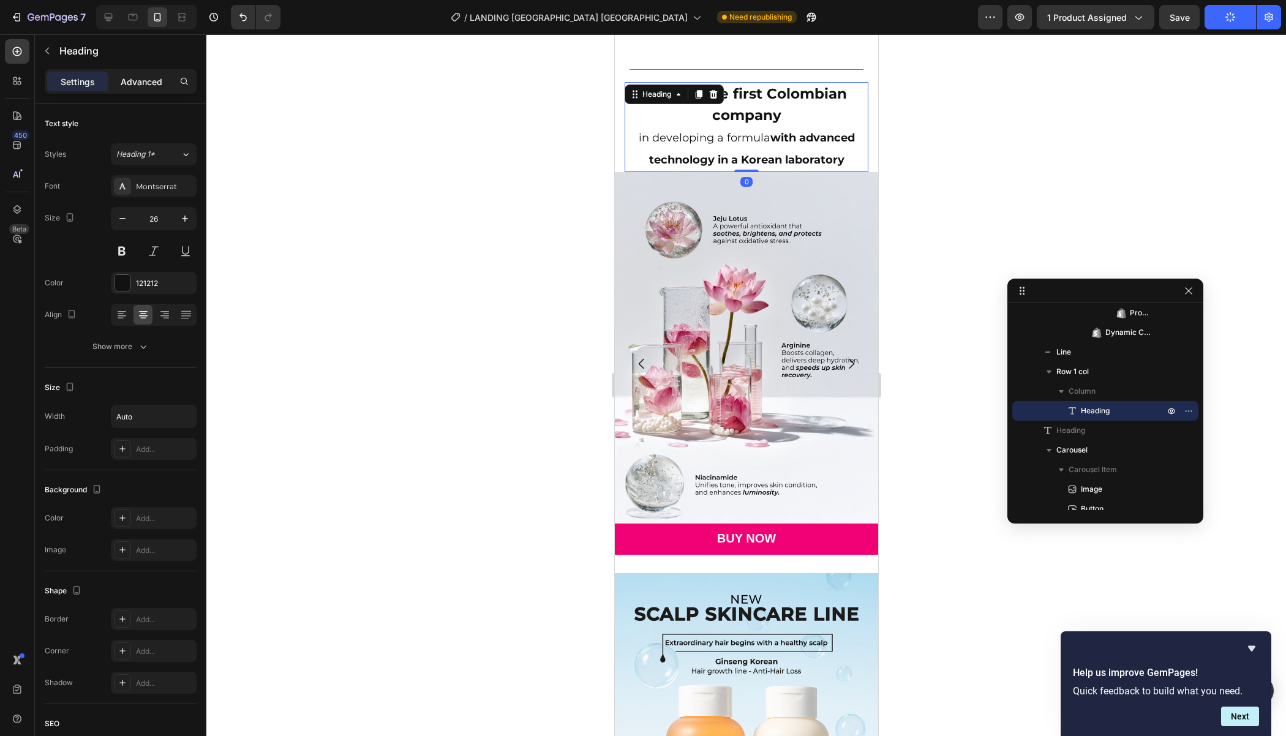
click at [149, 85] on p "Advanced" at bounding box center [142, 81] width 42 height 13
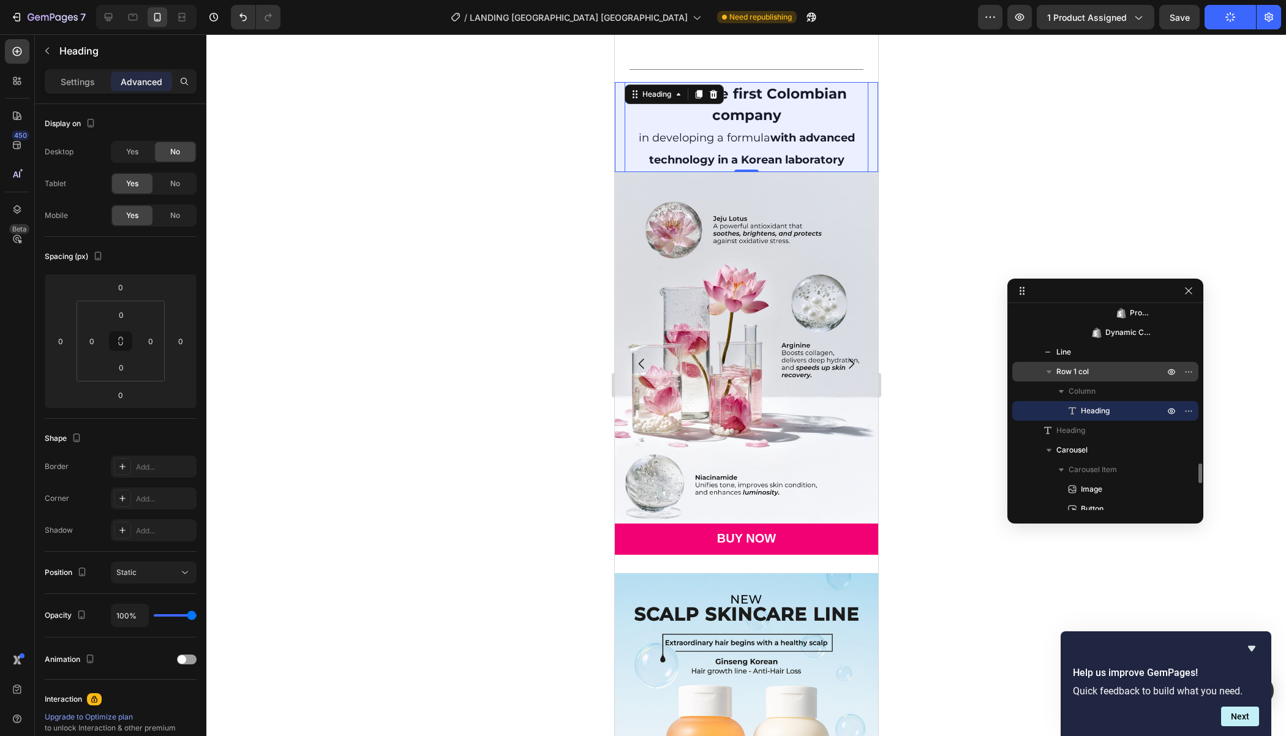
click at [1058, 369] on span "Row 1 col" at bounding box center [1072, 371] width 32 height 12
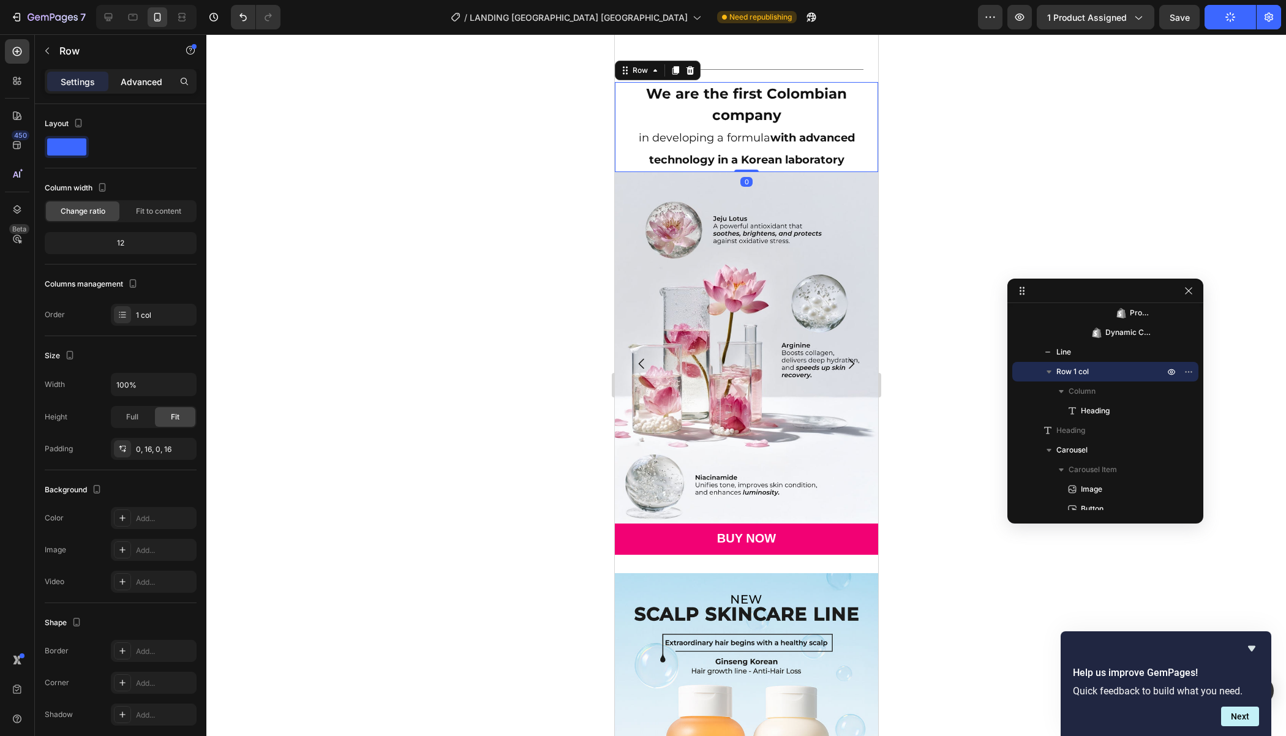
click at [140, 83] on p "Advanced" at bounding box center [142, 81] width 42 height 13
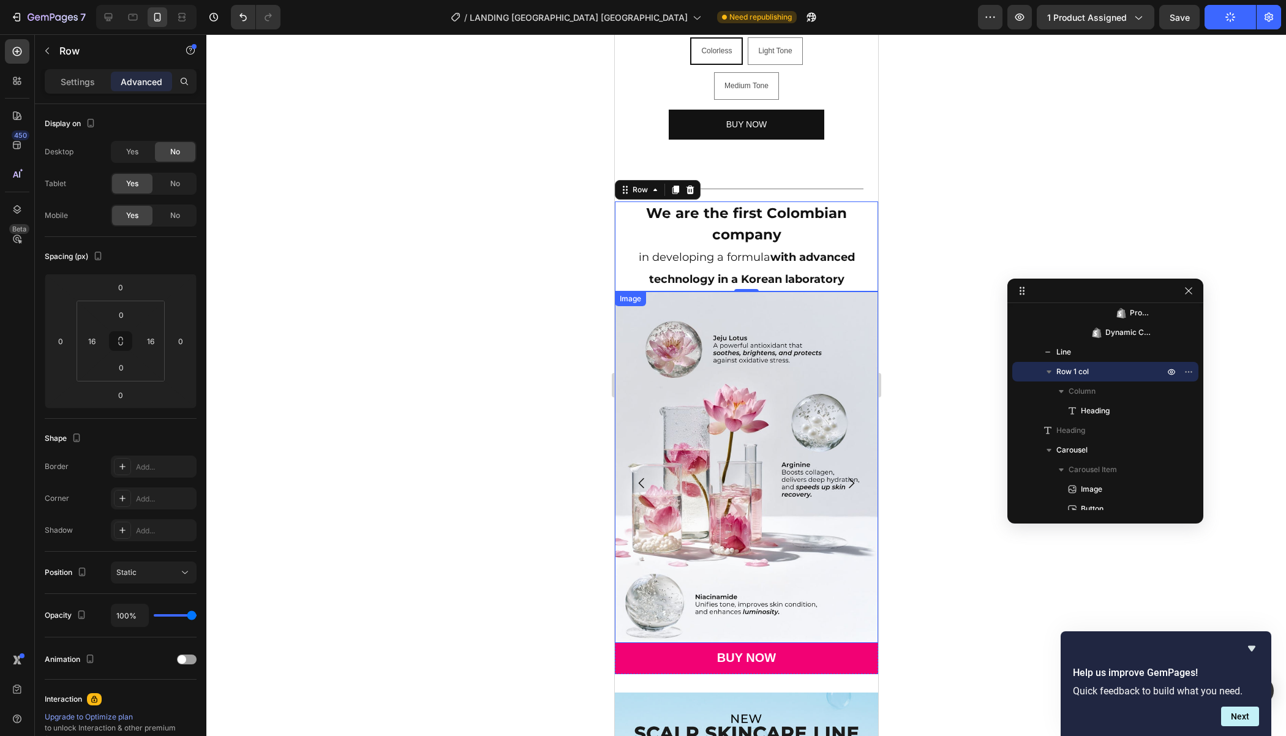
scroll to position [3353, 0]
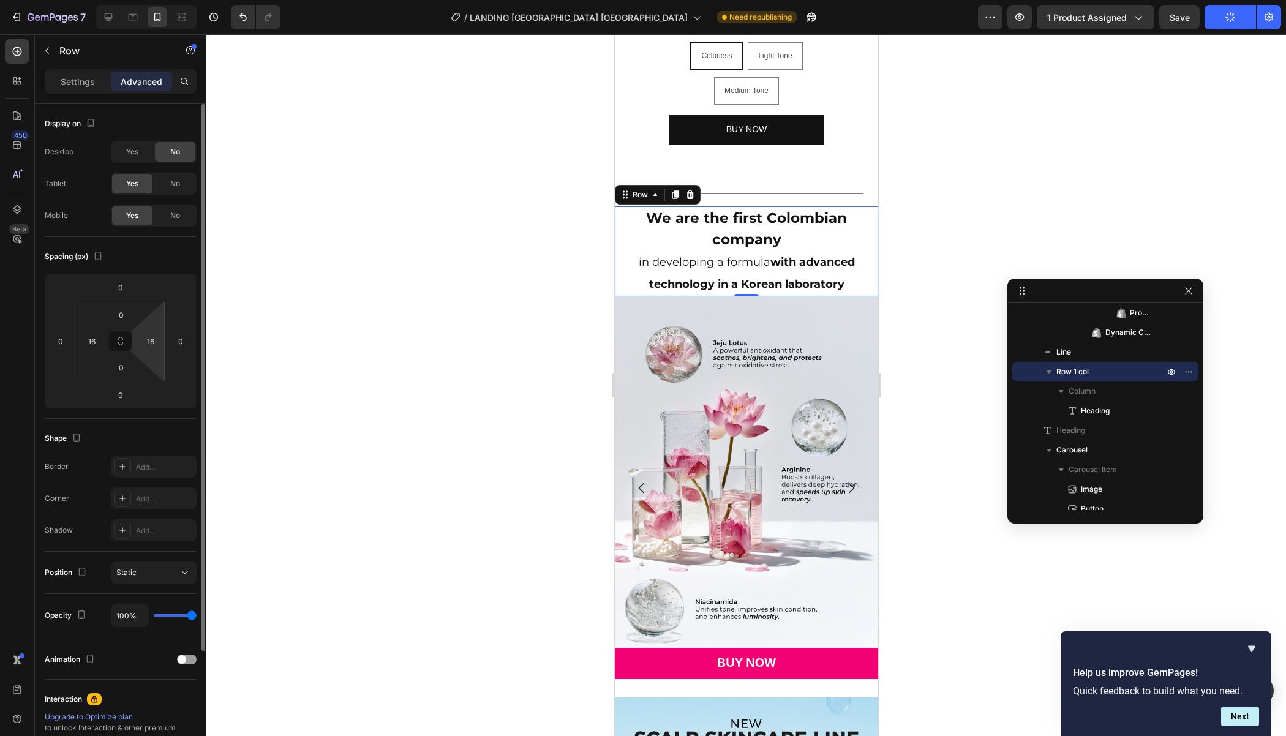
click at [144, 0] on html "7 Version history / LANDING NIACINAMIDAS [GEOGRAPHIC_DATA] Need republishing Pr…" at bounding box center [643, 0] width 1286 height 0
type input "0"
click at [85, 340] on input "16" at bounding box center [92, 341] width 18 height 18
type input "0"
click at [178, 261] on div "Spacing (px)" at bounding box center [121, 257] width 152 height 20
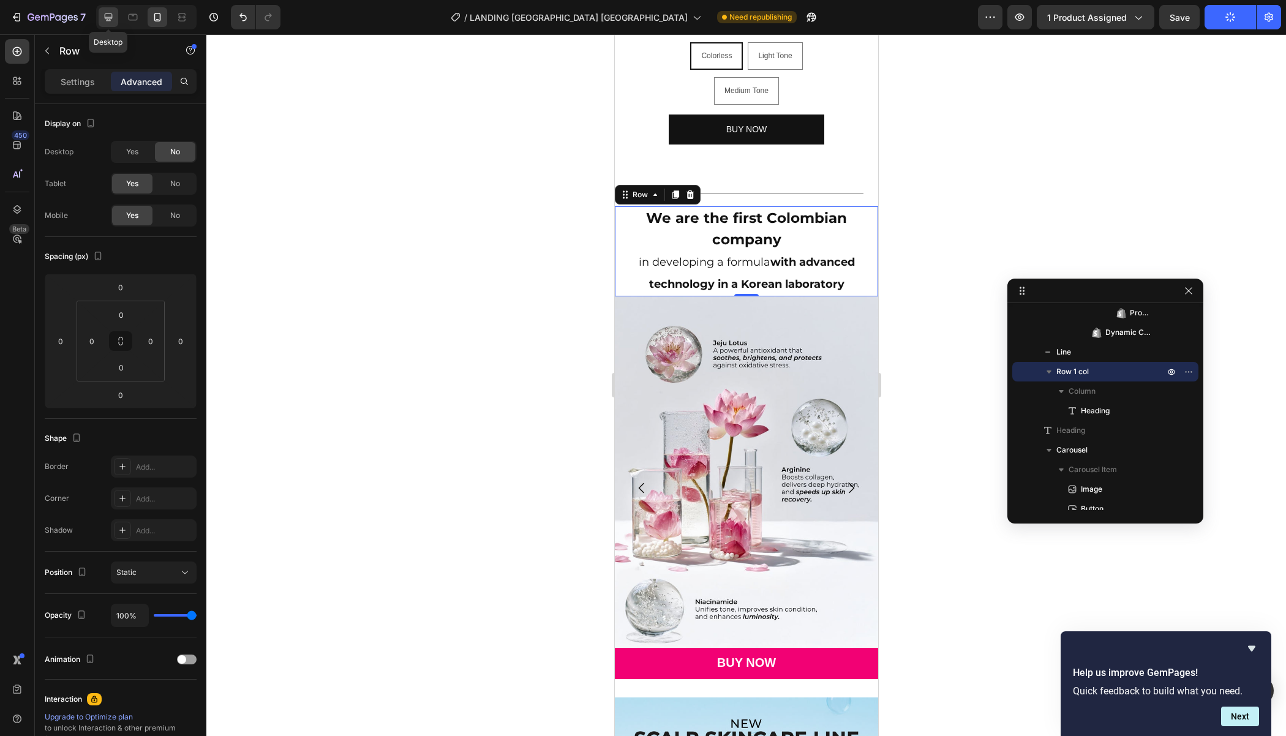
click at [103, 21] on icon at bounding box center [108, 17] width 12 height 12
type input "80"
type input "16"
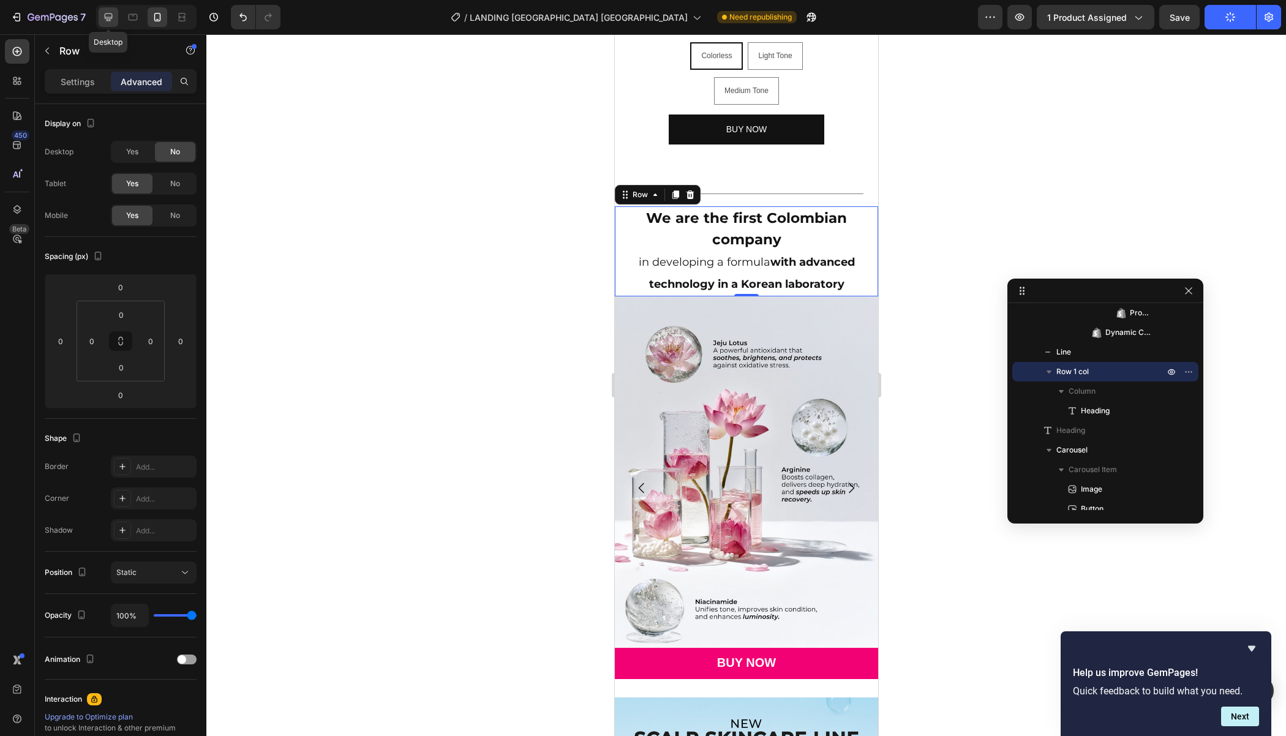
type input "16"
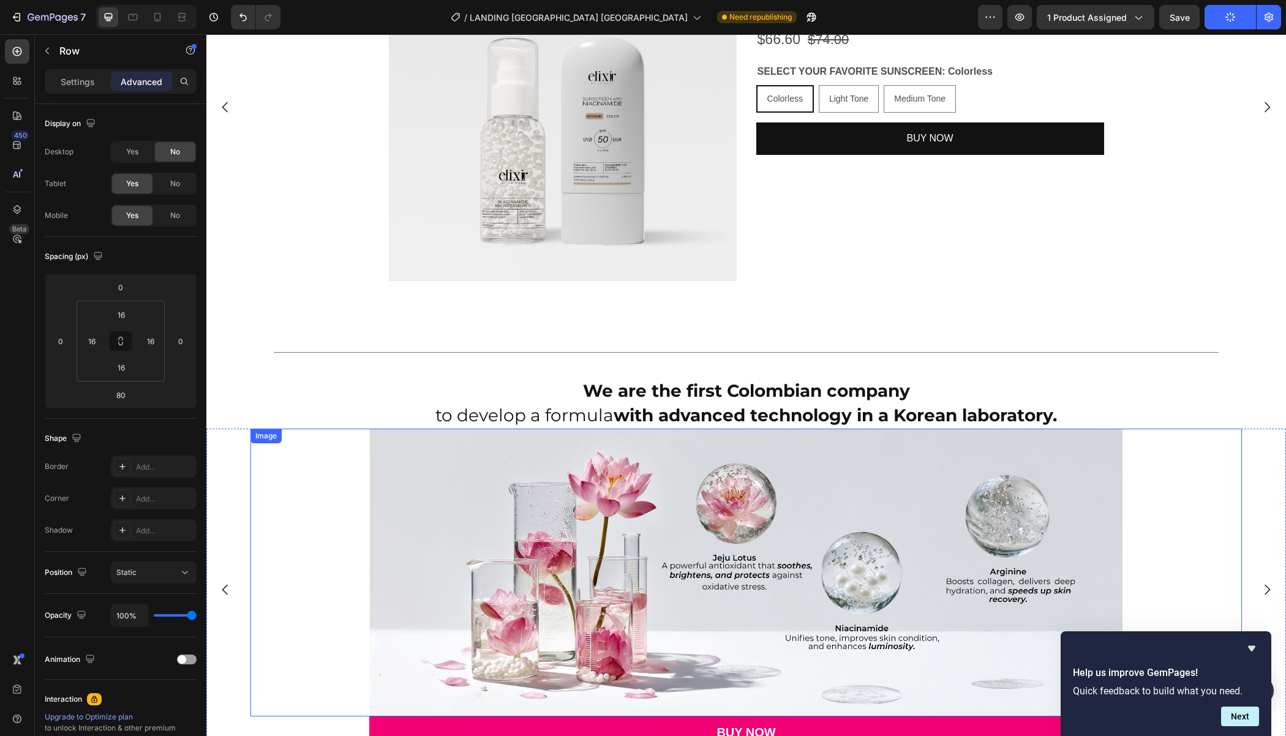
scroll to position [2961, 0]
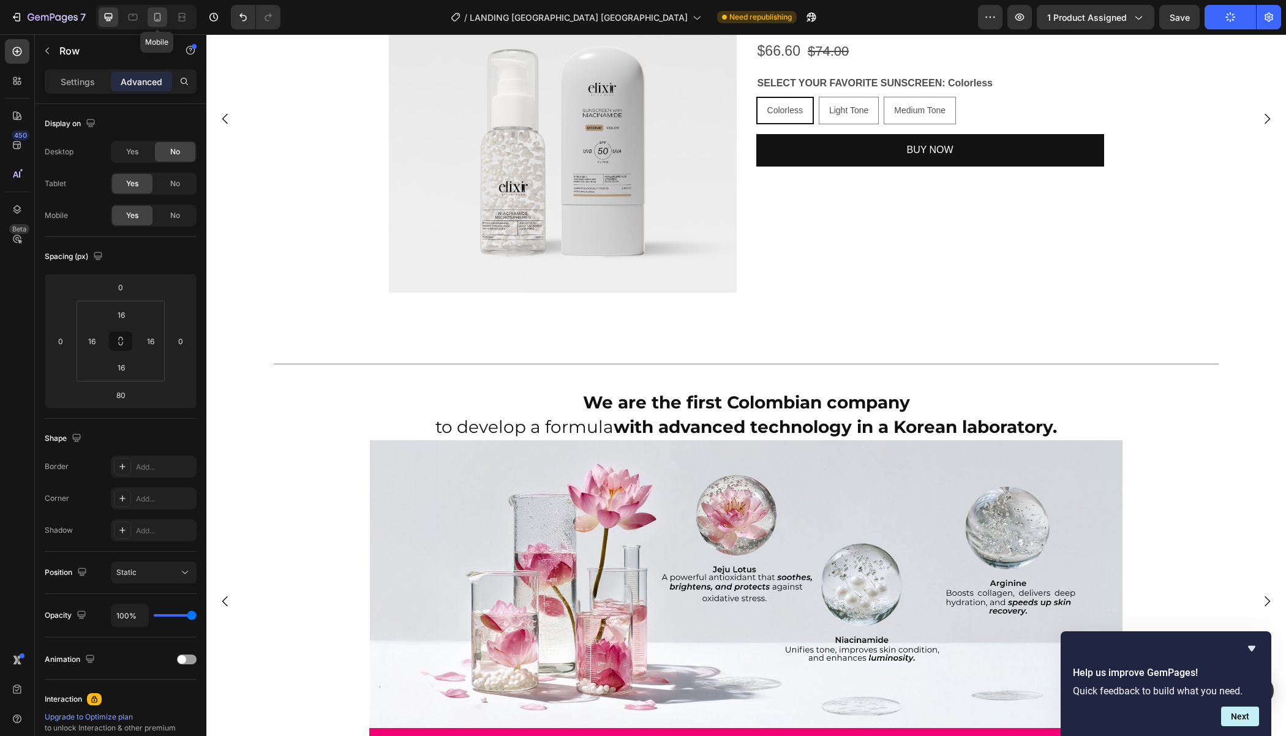
click at [160, 19] on icon at bounding box center [157, 17] width 12 height 12
type input "0"
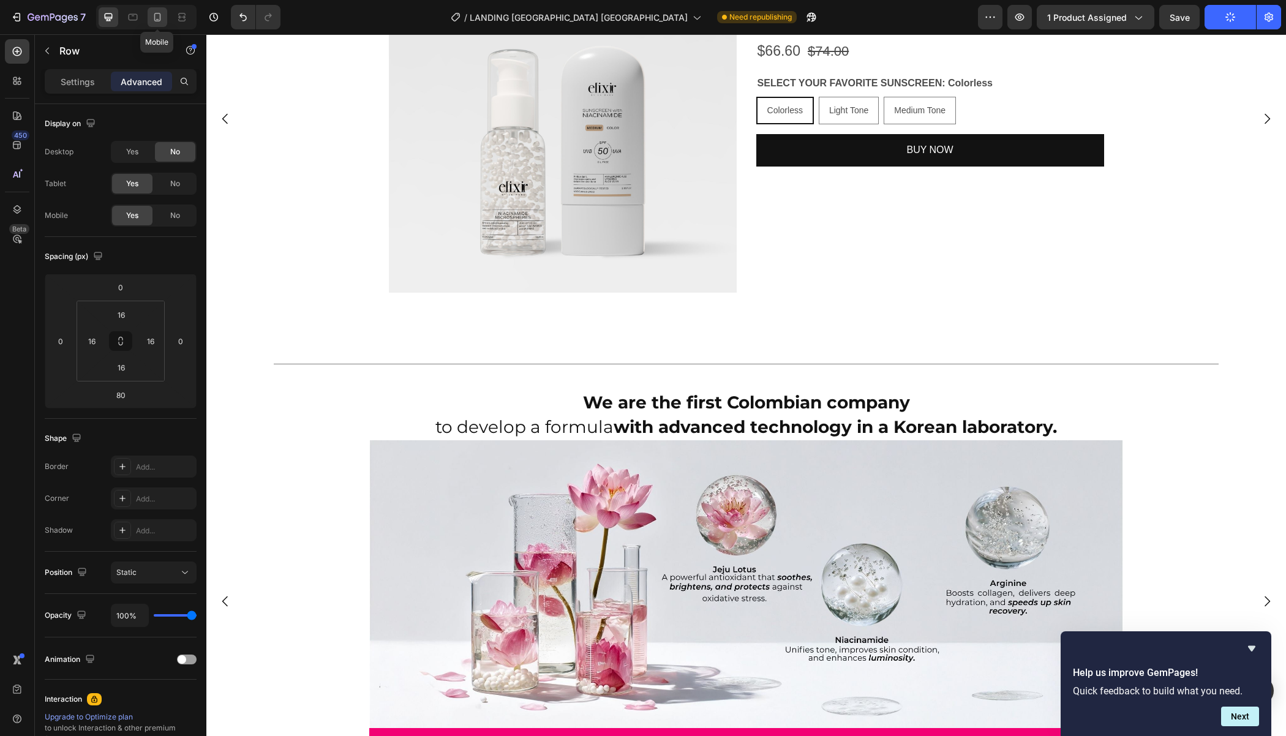
type input "0"
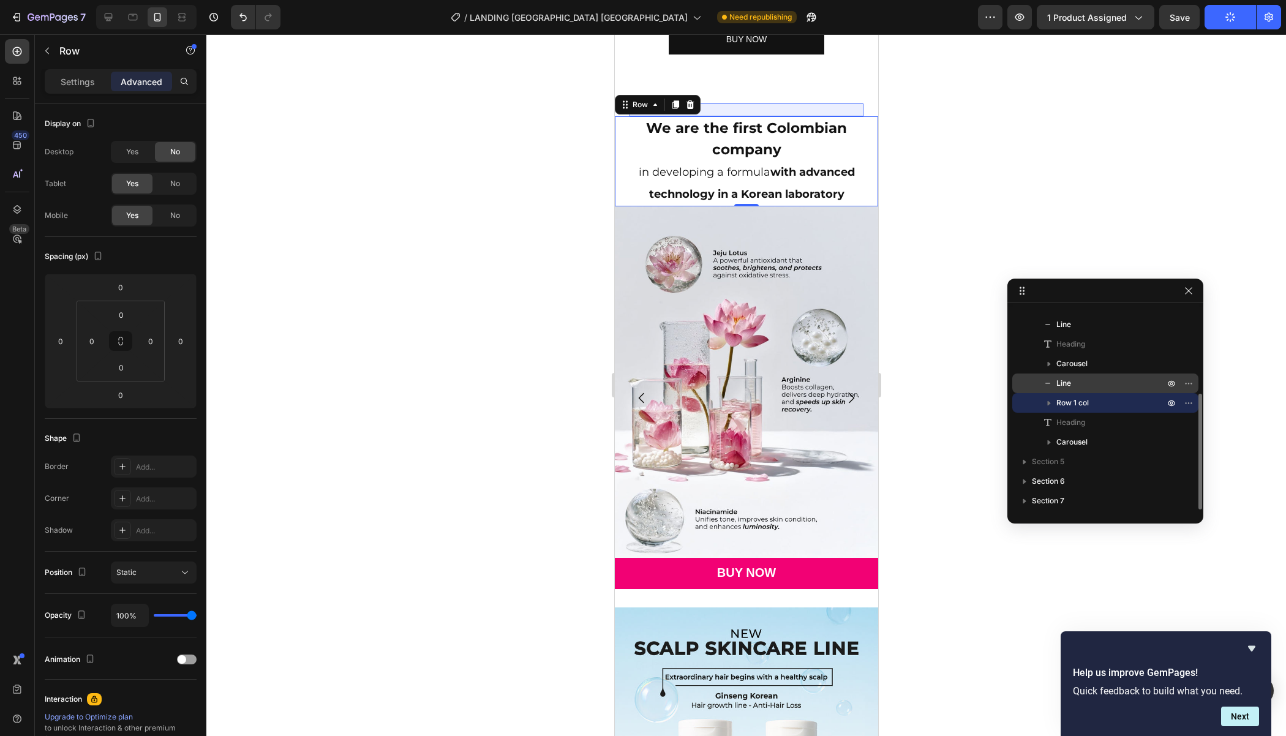
scroll to position [3444, 0]
click at [1084, 388] on p "Line" at bounding box center [1096, 383] width 110 height 12
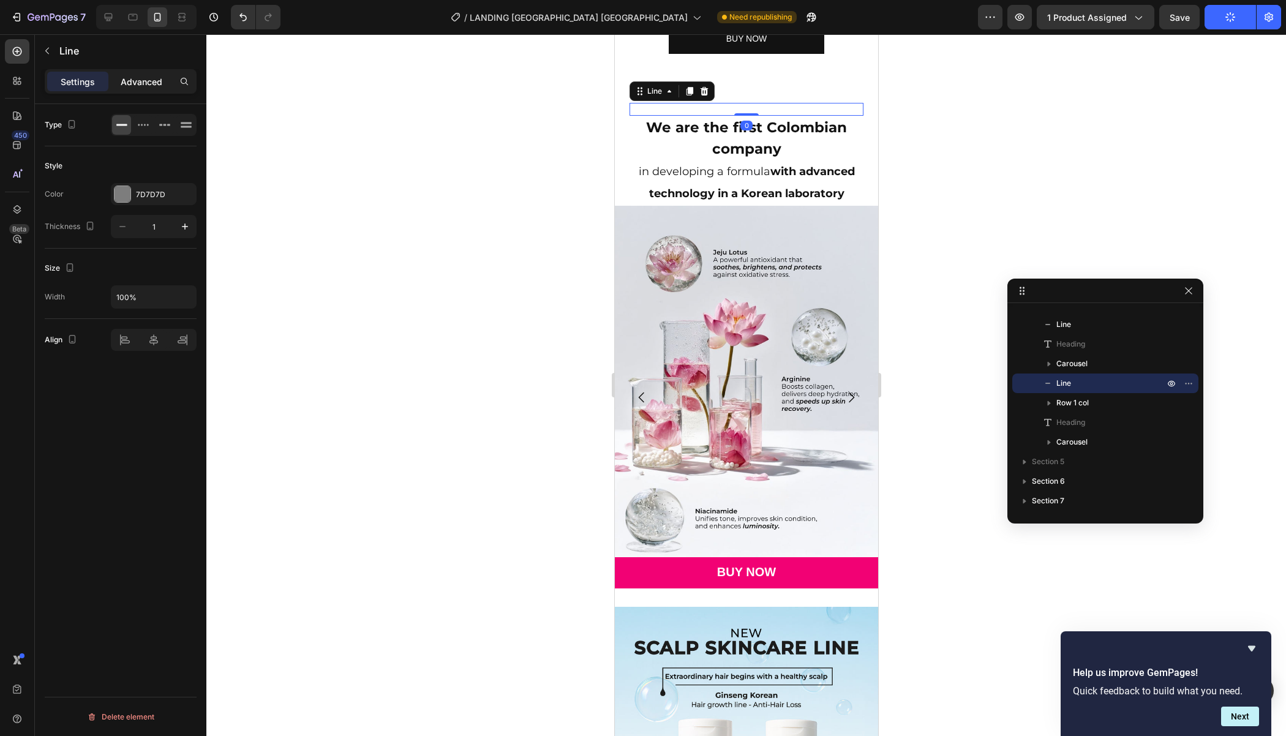
click at [137, 77] on p "Advanced" at bounding box center [142, 81] width 42 height 13
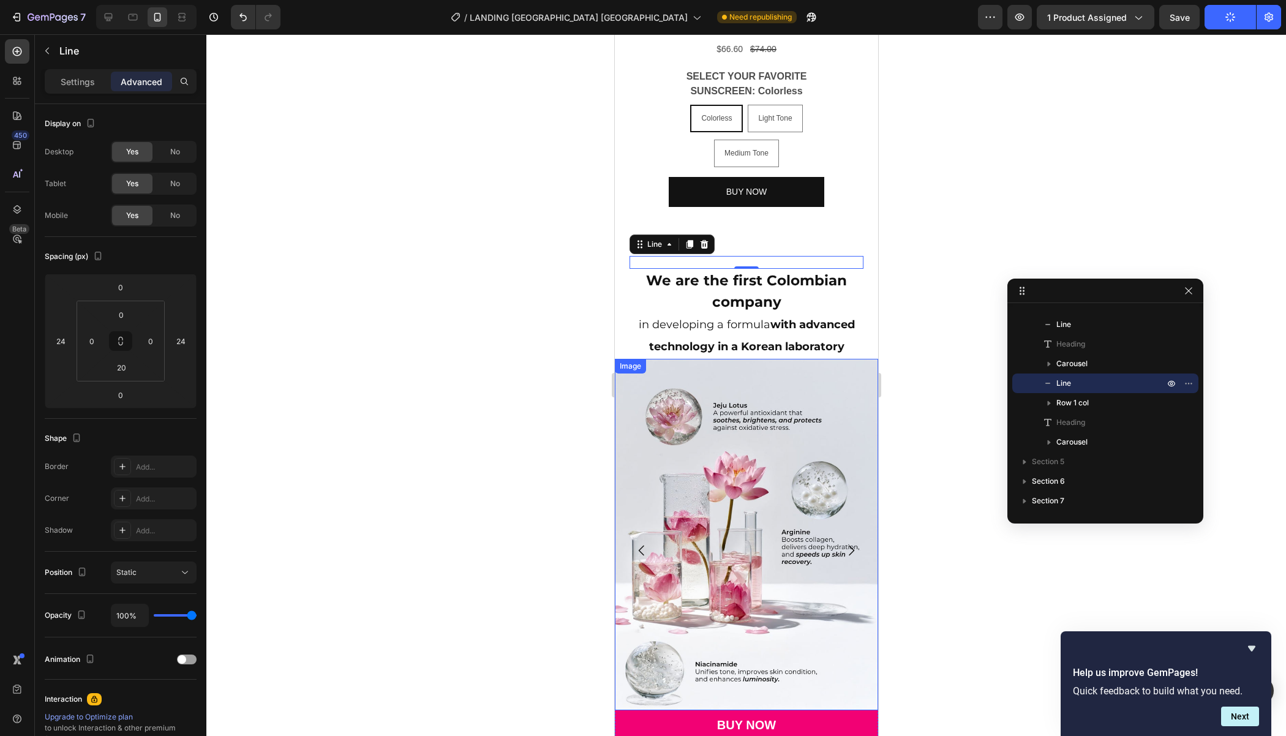
scroll to position [3282, 0]
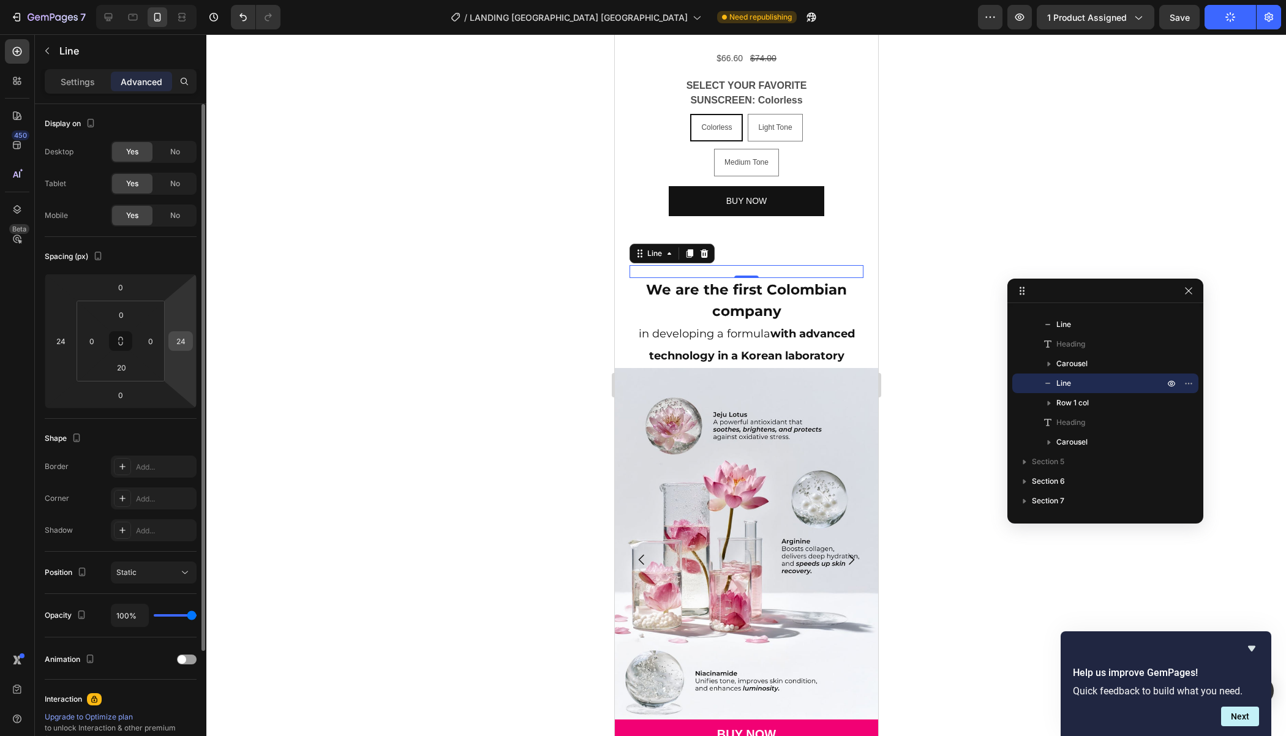
click at [182, 347] on input "24" at bounding box center [180, 341] width 18 height 18
type input "0"
click at [67, 338] on input "24" at bounding box center [60, 341] width 18 height 18
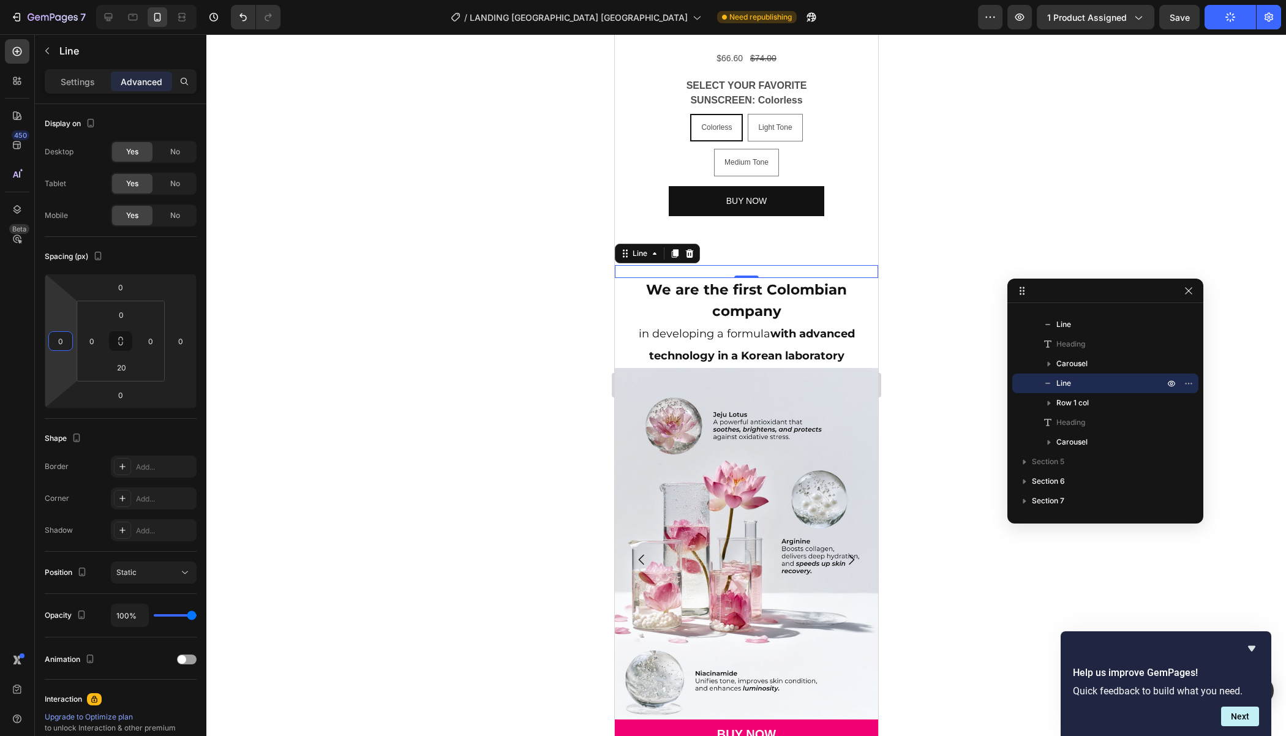
click at [402, 327] on div at bounding box center [745, 385] width 1079 height 702
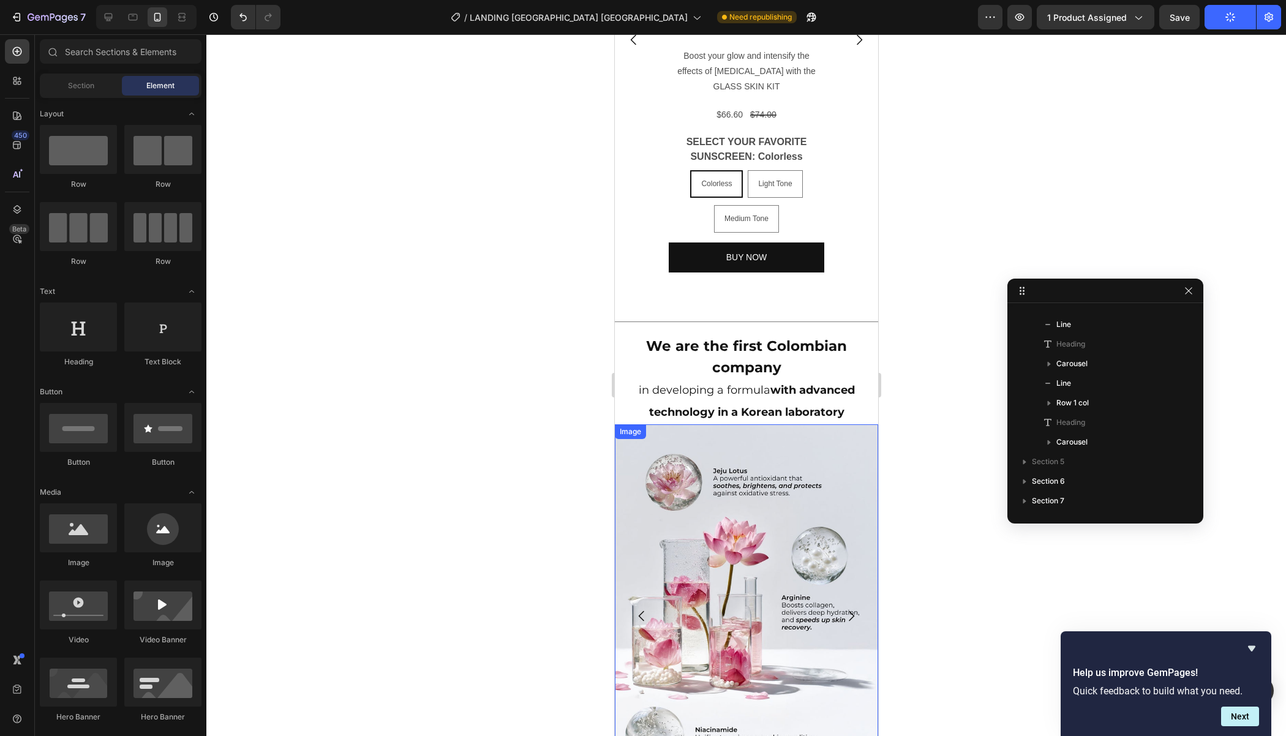
scroll to position [3203, 0]
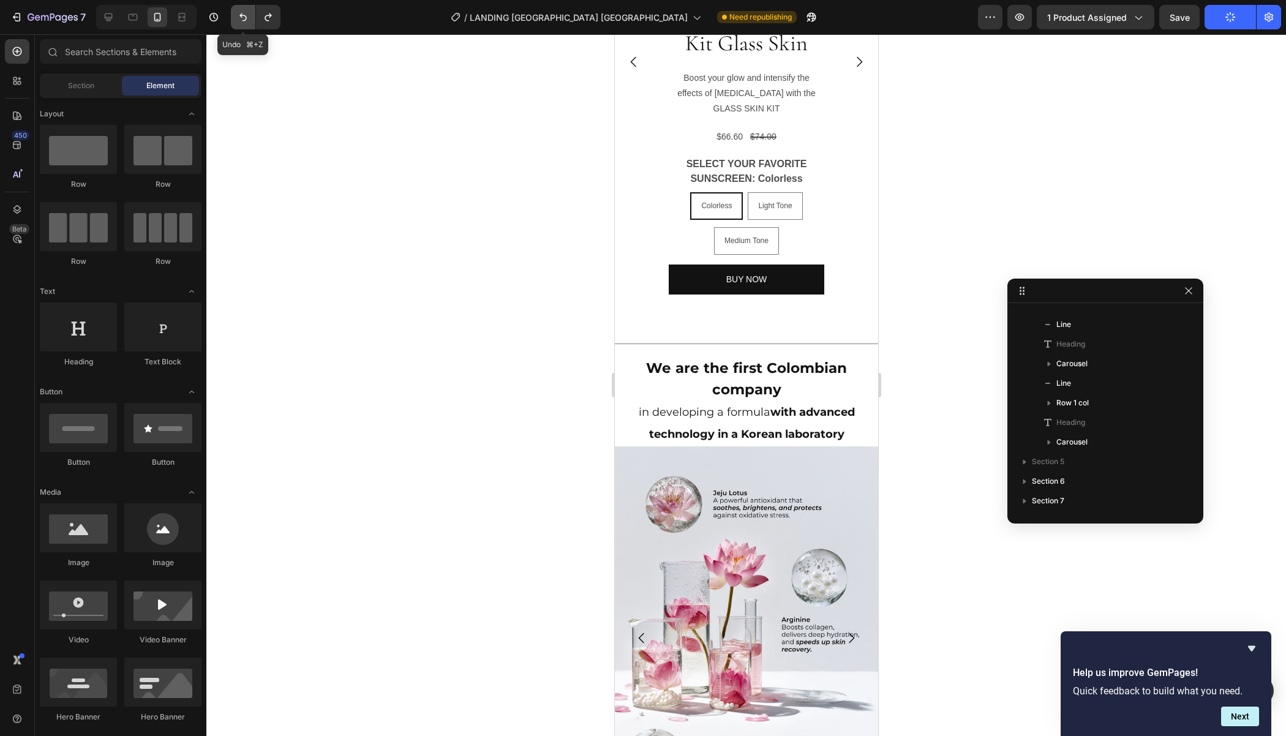
click at [244, 18] on icon "Undo/Redo" at bounding box center [243, 17] width 12 height 12
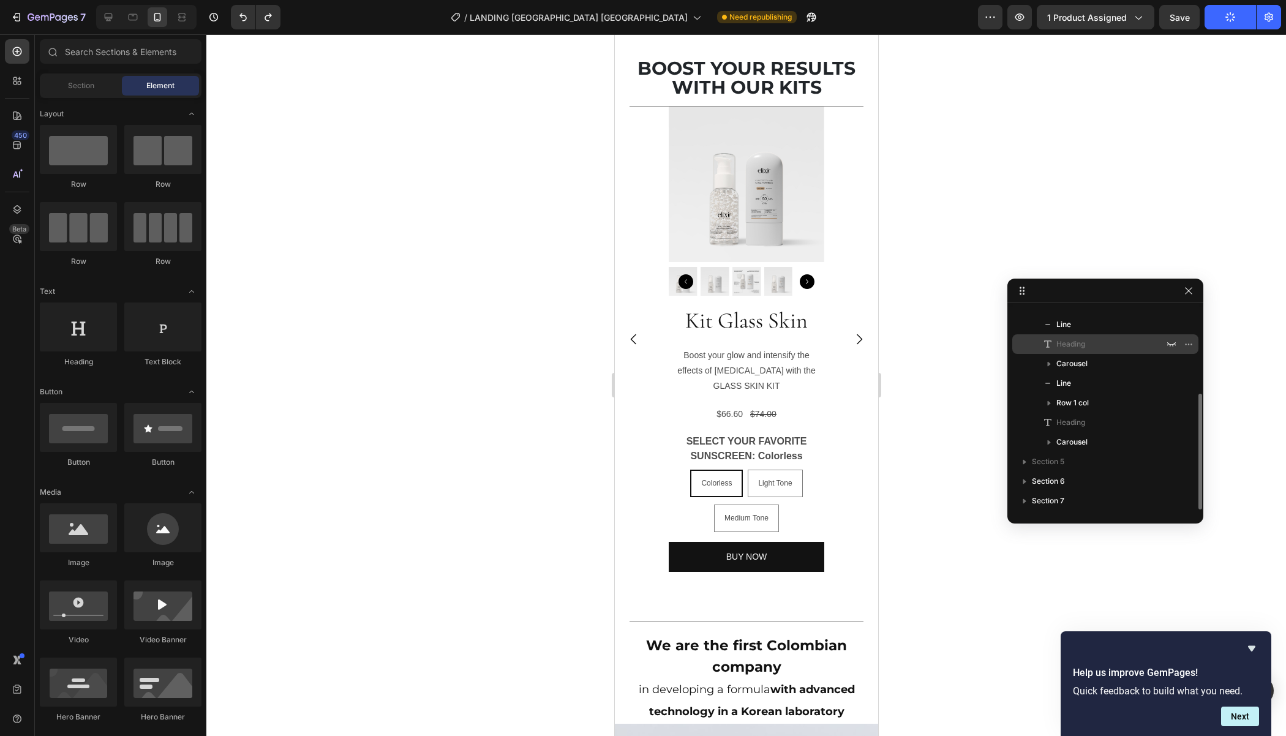
scroll to position [0, 0]
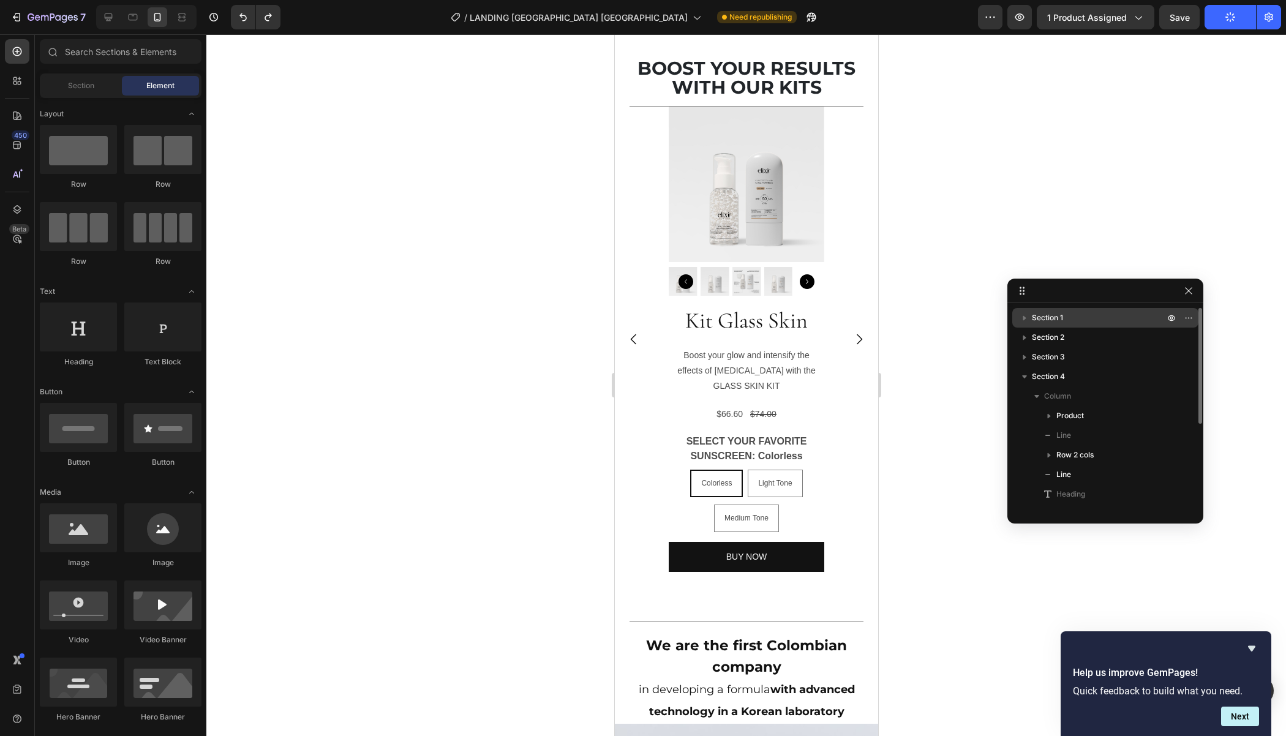
click at [1059, 317] on span "Section 1" at bounding box center [1046, 318] width 31 height 12
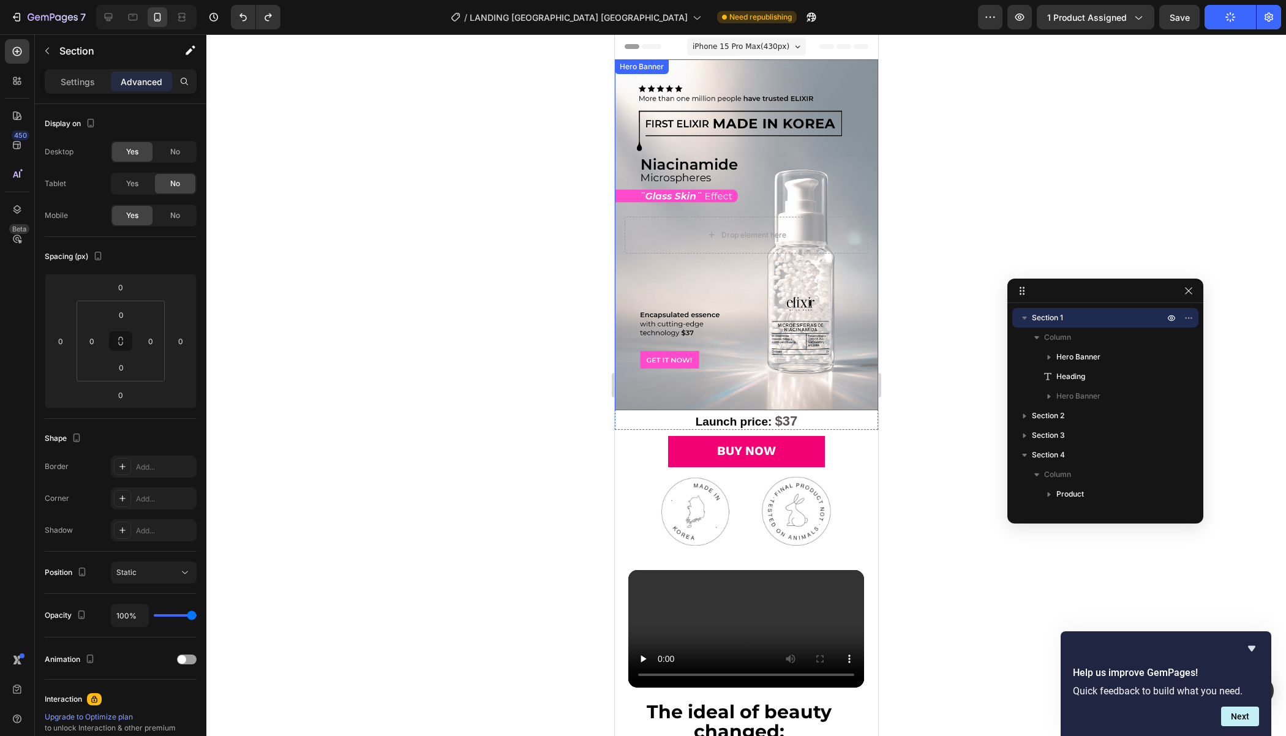
click at [845, 394] on div "Background Image" at bounding box center [745, 234] width 263 height 351
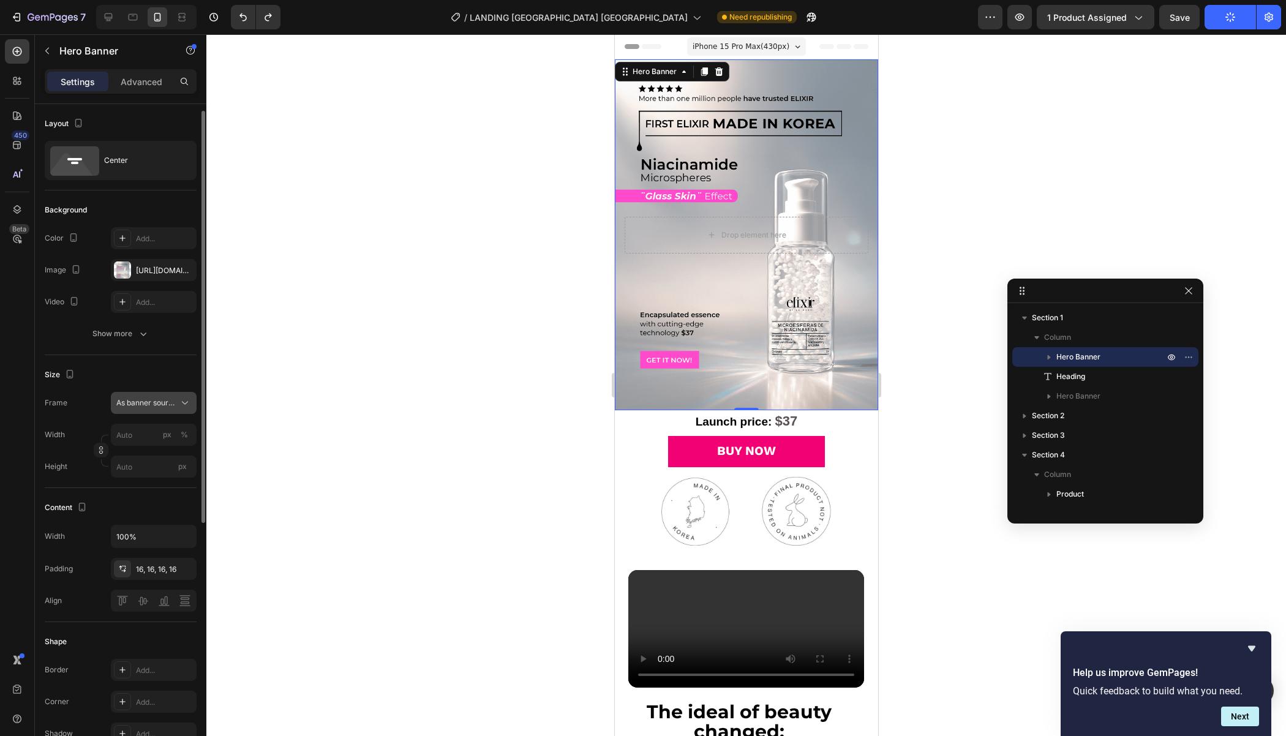
scroll to position [412, 0]
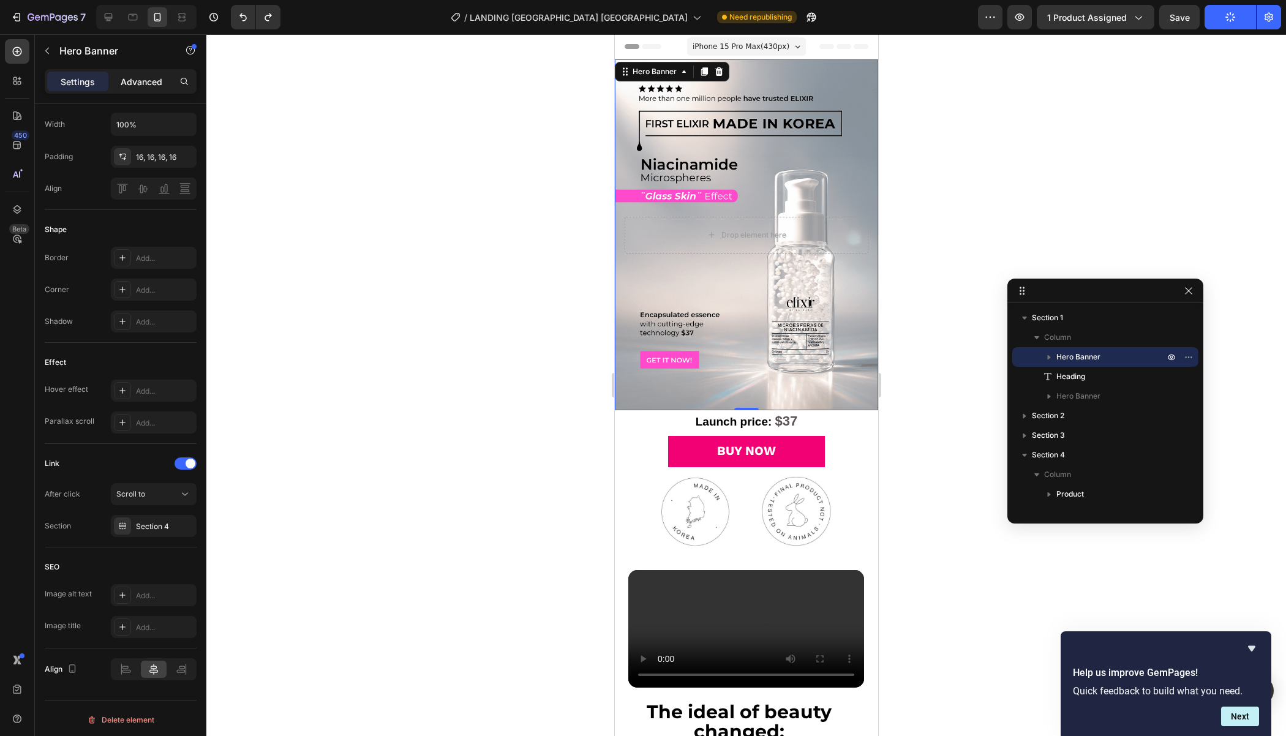
click at [140, 78] on p "Advanced" at bounding box center [142, 81] width 42 height 13
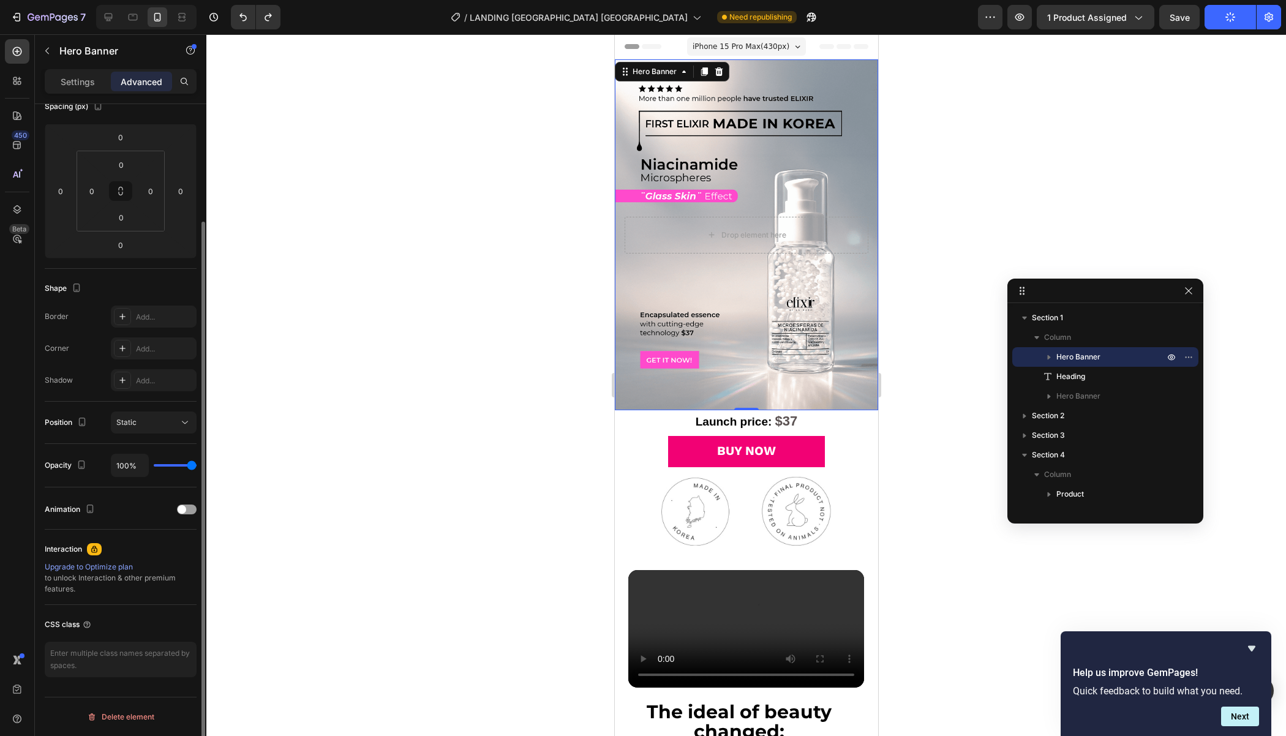
scroll to position [147, 0]
click at [624, 419] on h2 "Launch price: $37" at bounding box center [745, 420] width 245 height 20
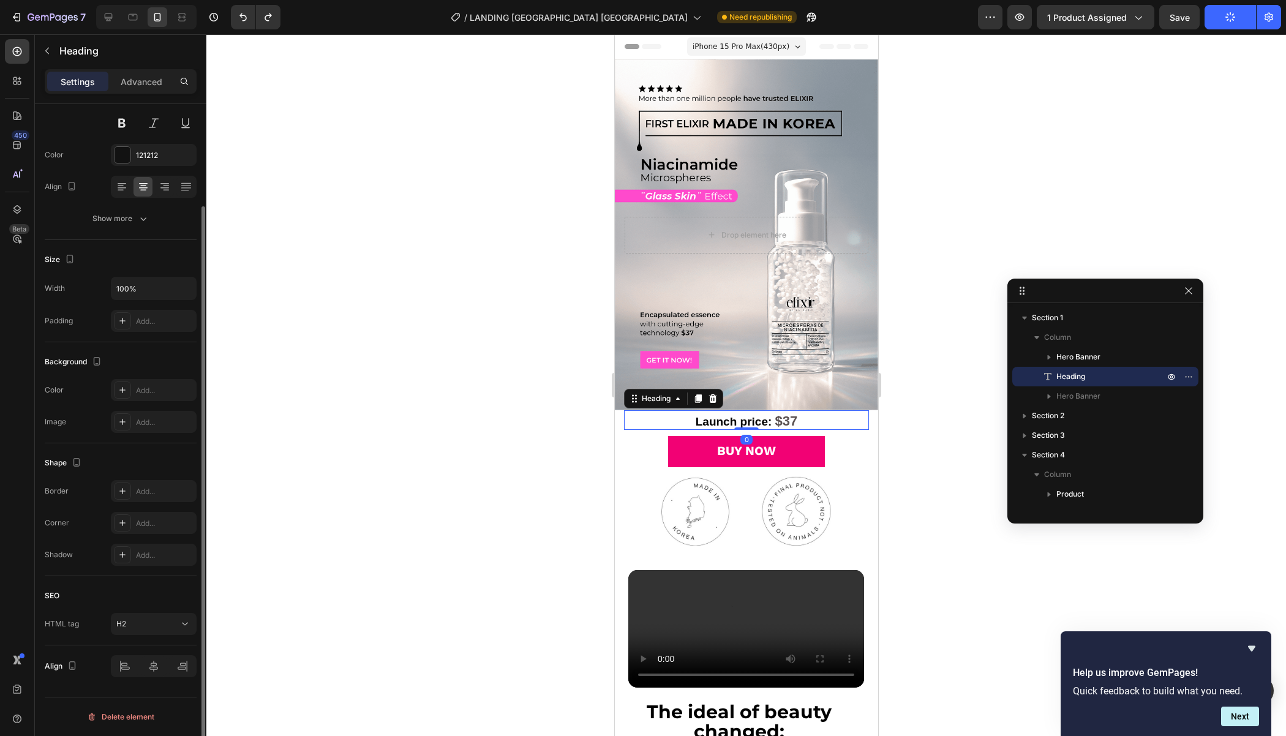
scroll to position [0, 0]
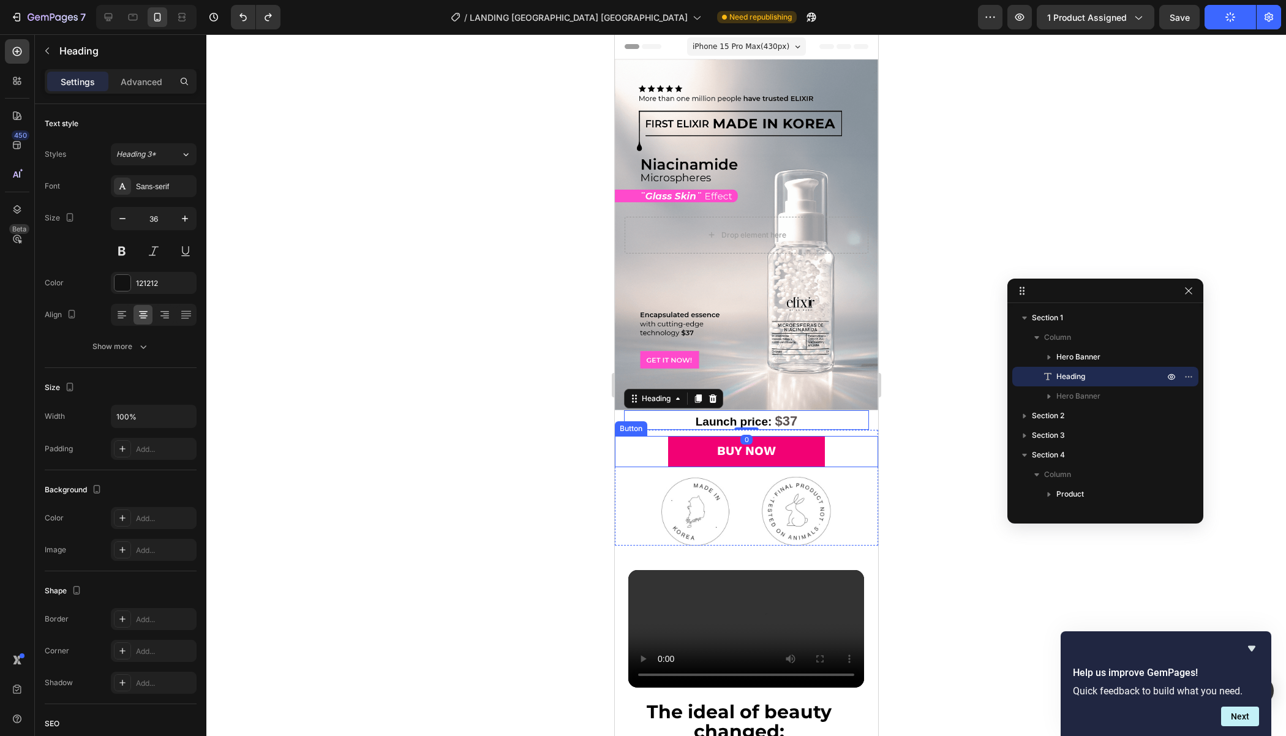
click at [631, 440] on div "BUY NOW Button" at bounding box center [745, 451] width 263 height 31
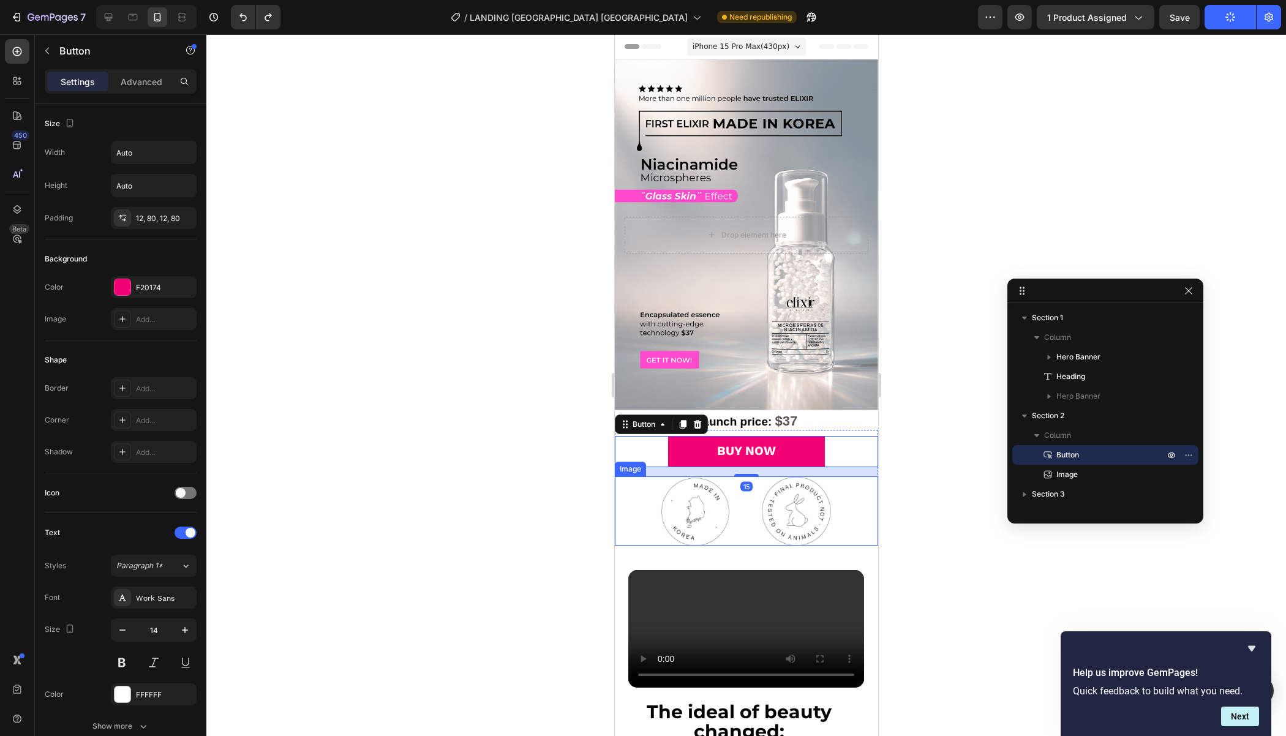
click at [634, 485] on div at bounding box center [745, 510] width 227 height 69
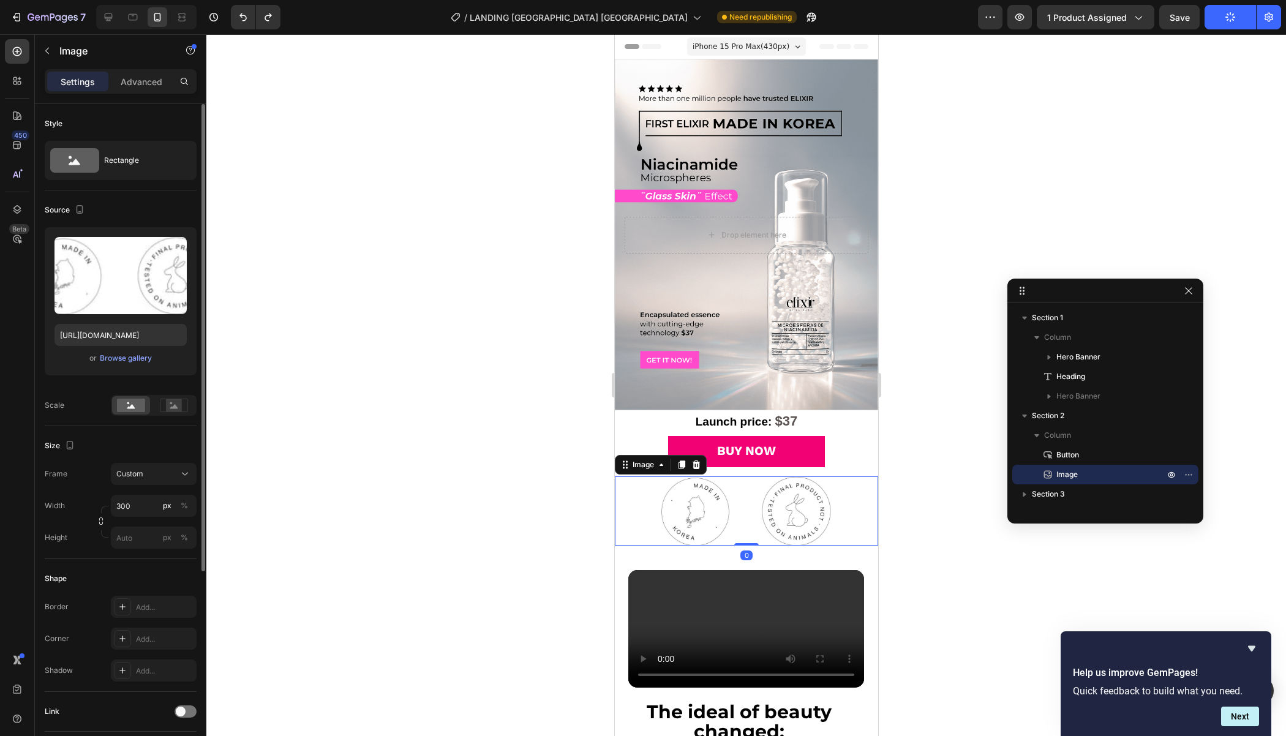
click at [194, 405] on div at bounding box center [154, 405] width 86 height 21
click at [186, 405] on icon at bounding box center [174, 405] width 28 height 13
click at [127, 402] on circle at bounding box center [128, 403] width 2 height 2
click at [168, 408] on rect at bounding box center [174, 405] width 16 height 12
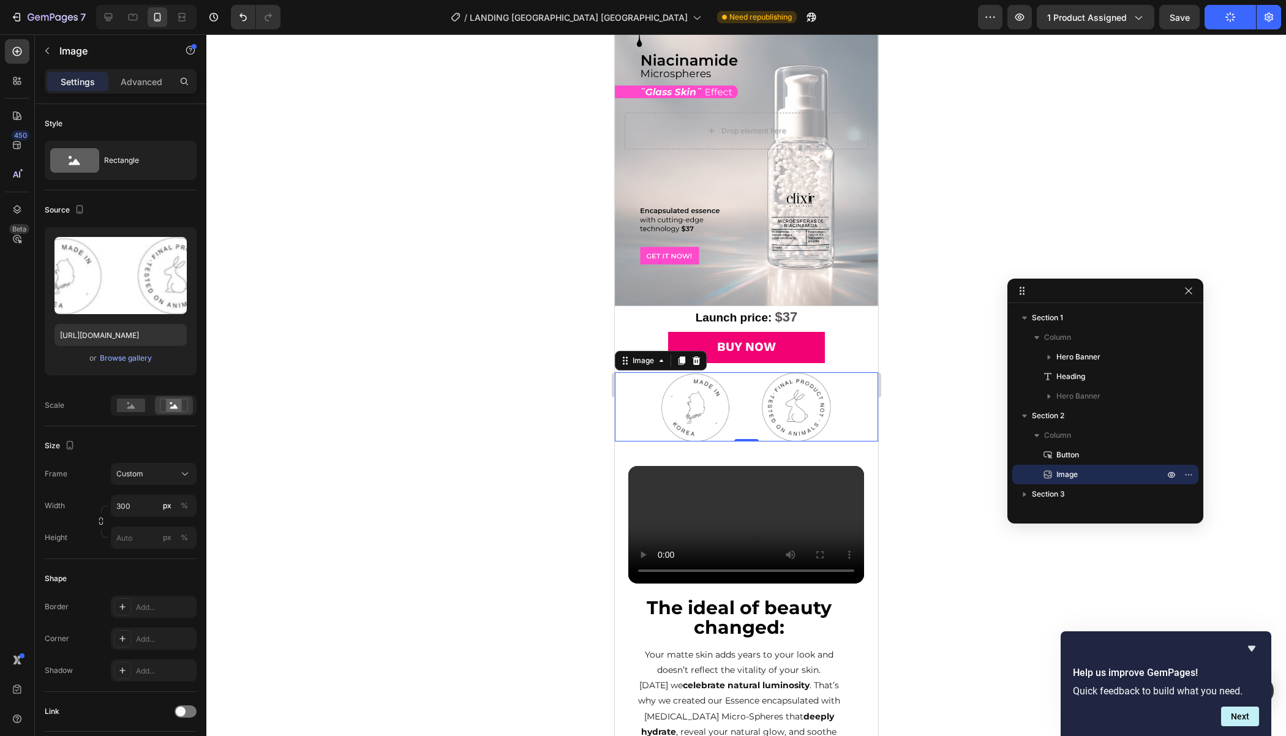
scroll to position [106, 0]
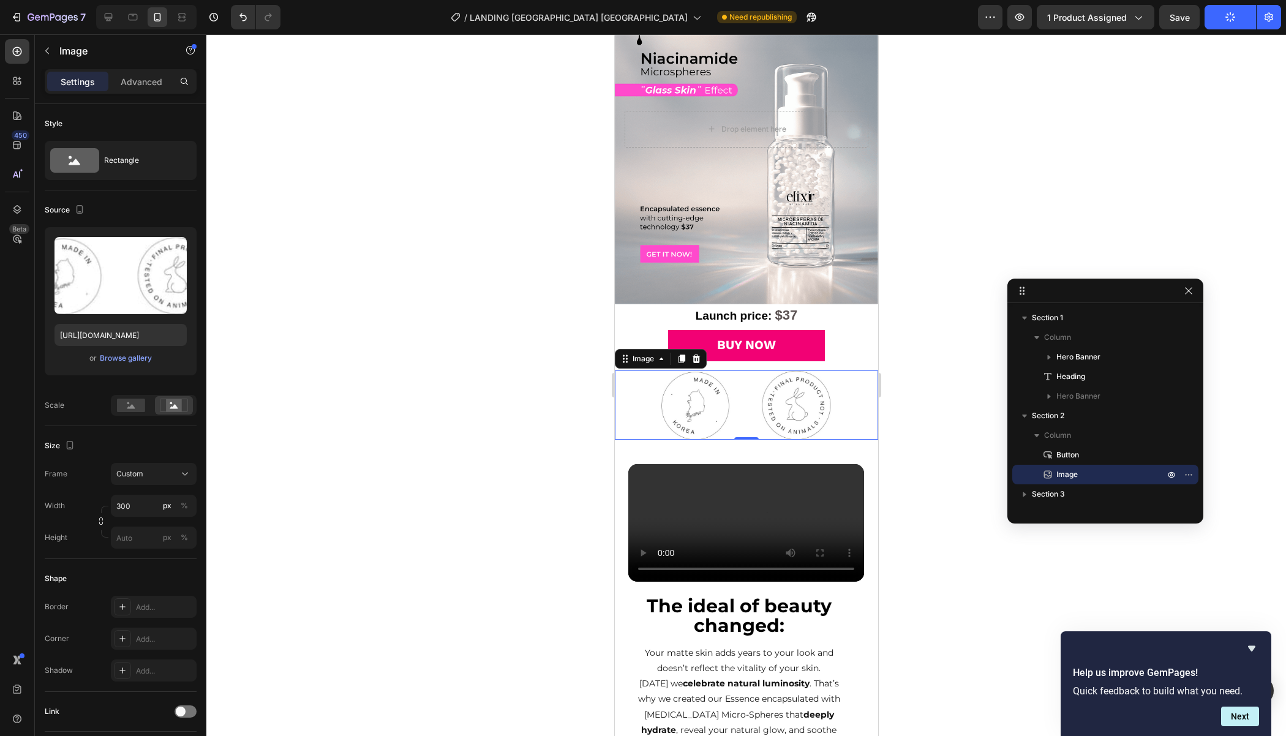
click at [488, 417] on div at bounding box center [745, 385] width 1079 height 702
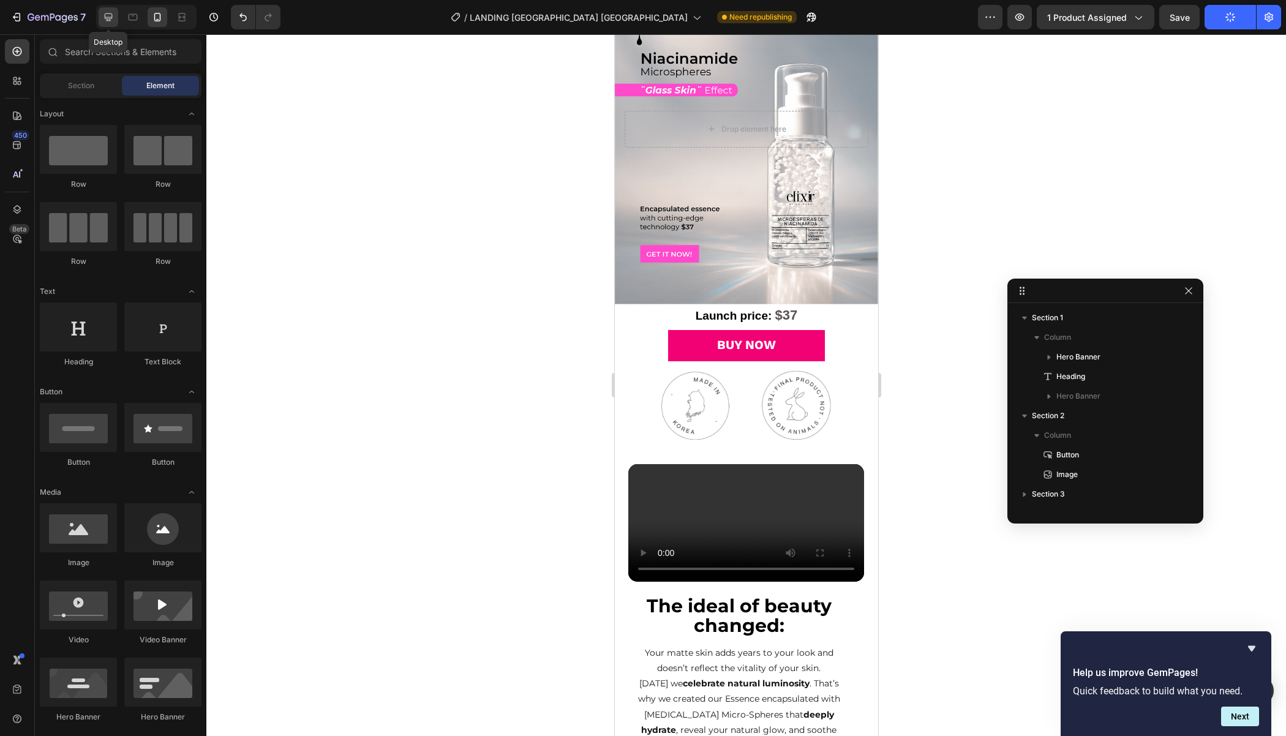
click at [111, 23] on div at bounding box center [109, 17] width 20 height 20
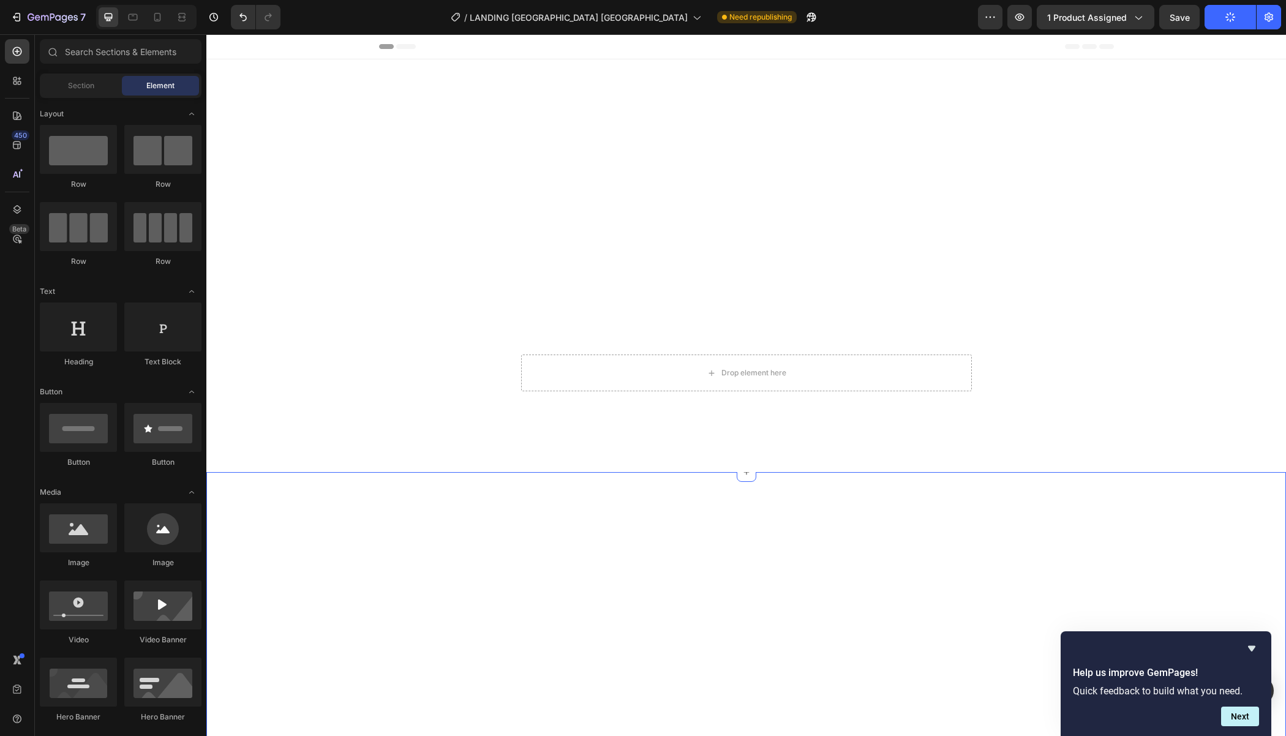
scroll to position [228, 0]
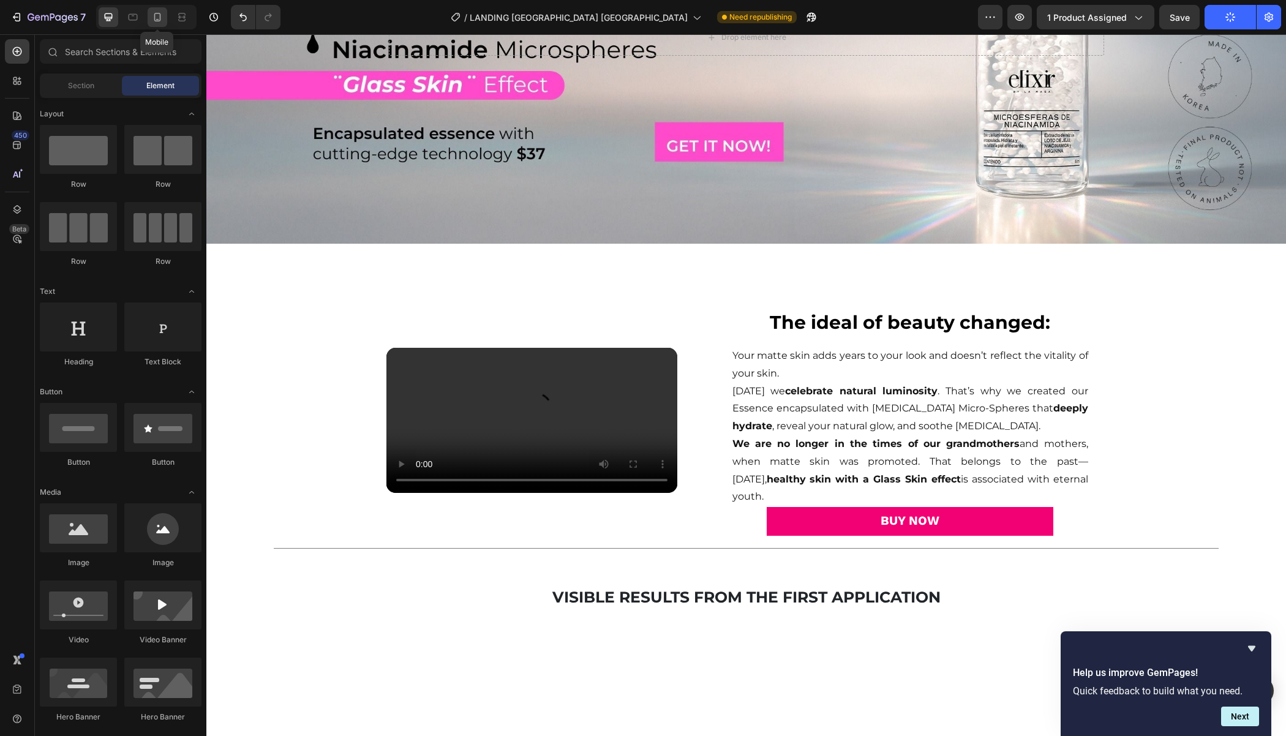
click at [154, 13] on icon at bounding box center [157, 17] width 7 height 9
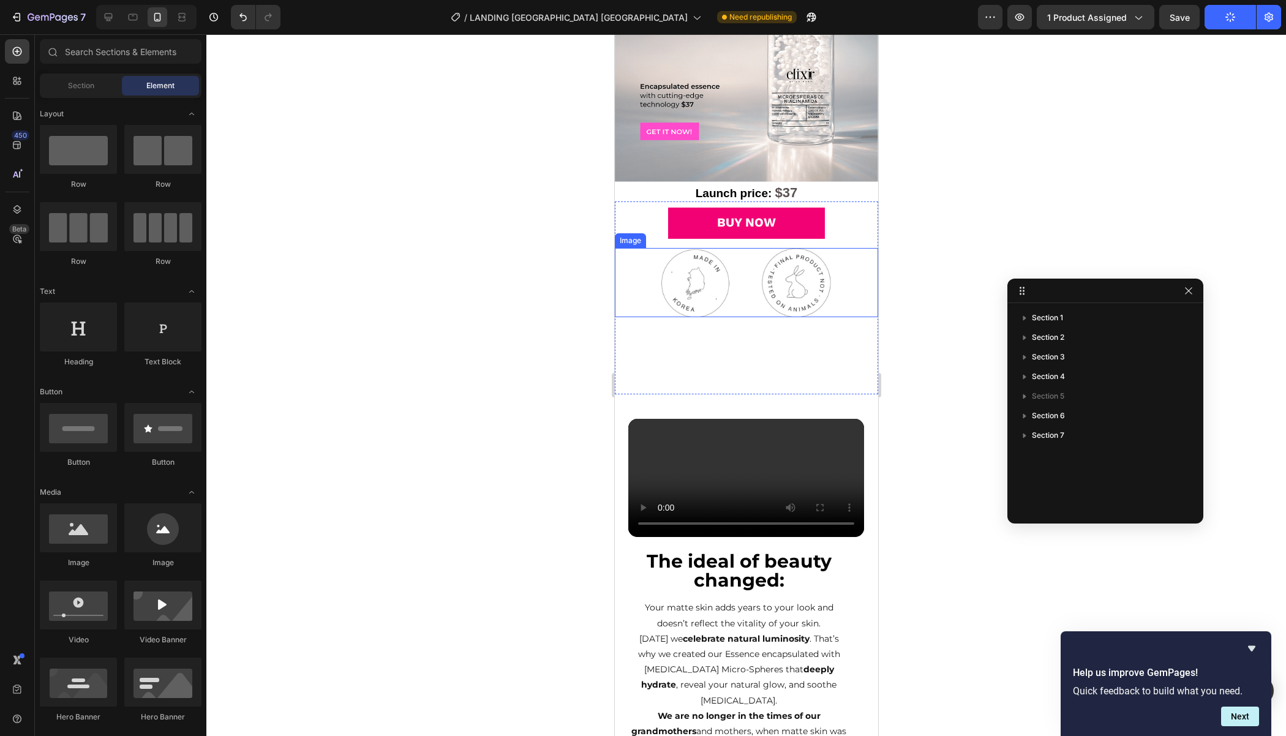
click at [683, 296] on img at bounding box center [746, 282] width 184 height 69
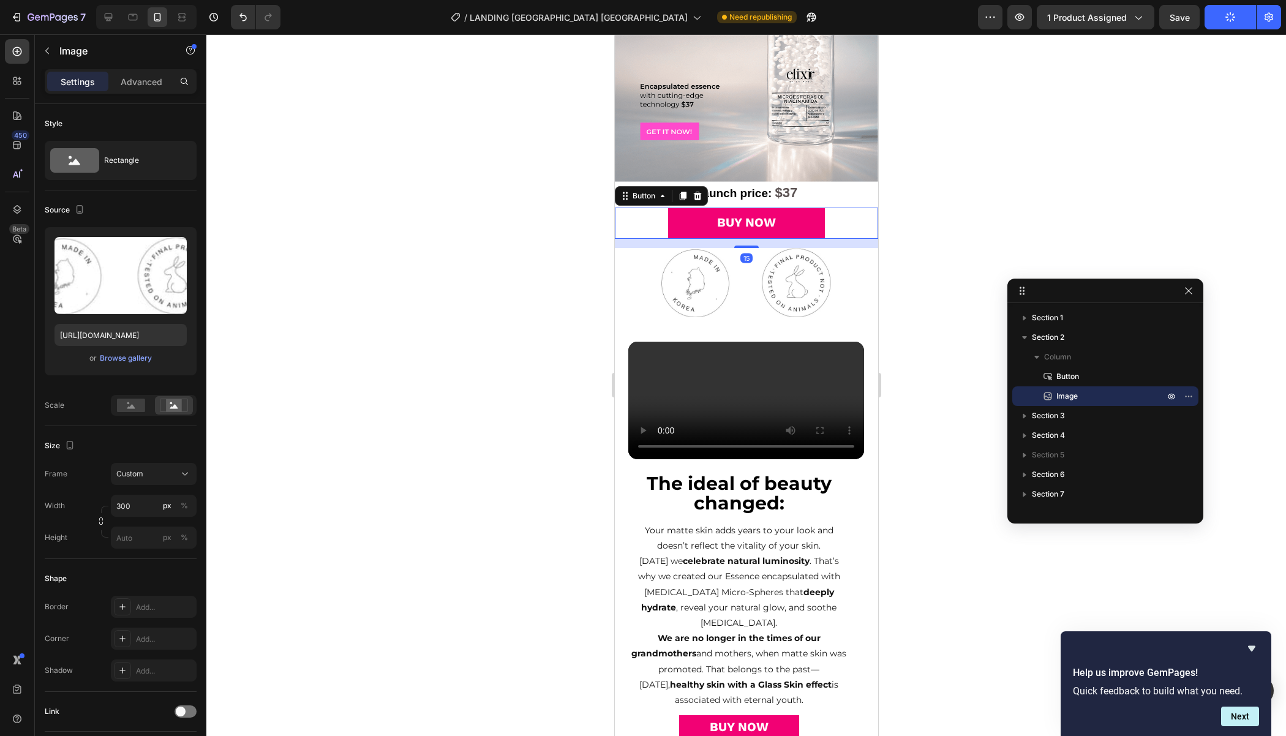
click at [645, 208] on div "BUY NOW Button 15" at bounding box center [745, 223] width 263 height 31
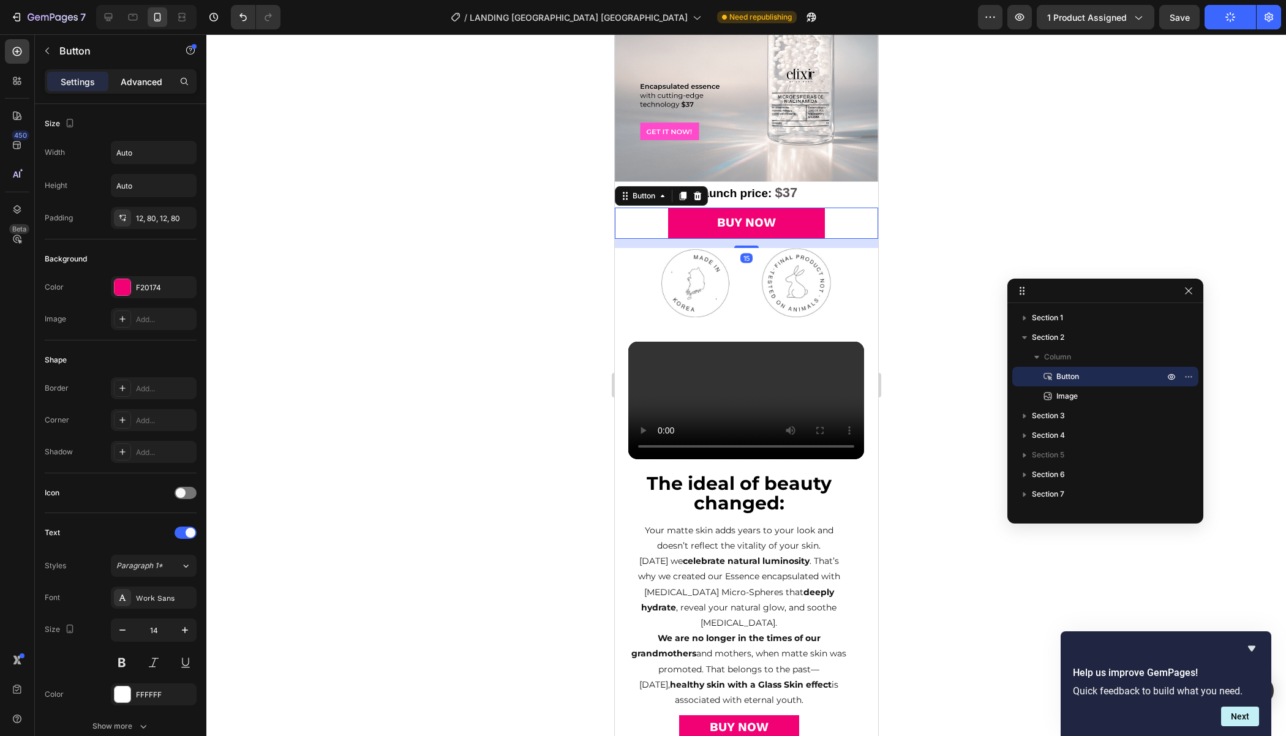
click at [136, 83] on p "Advanced" at bounding box center [142, 81] width 42 height 13
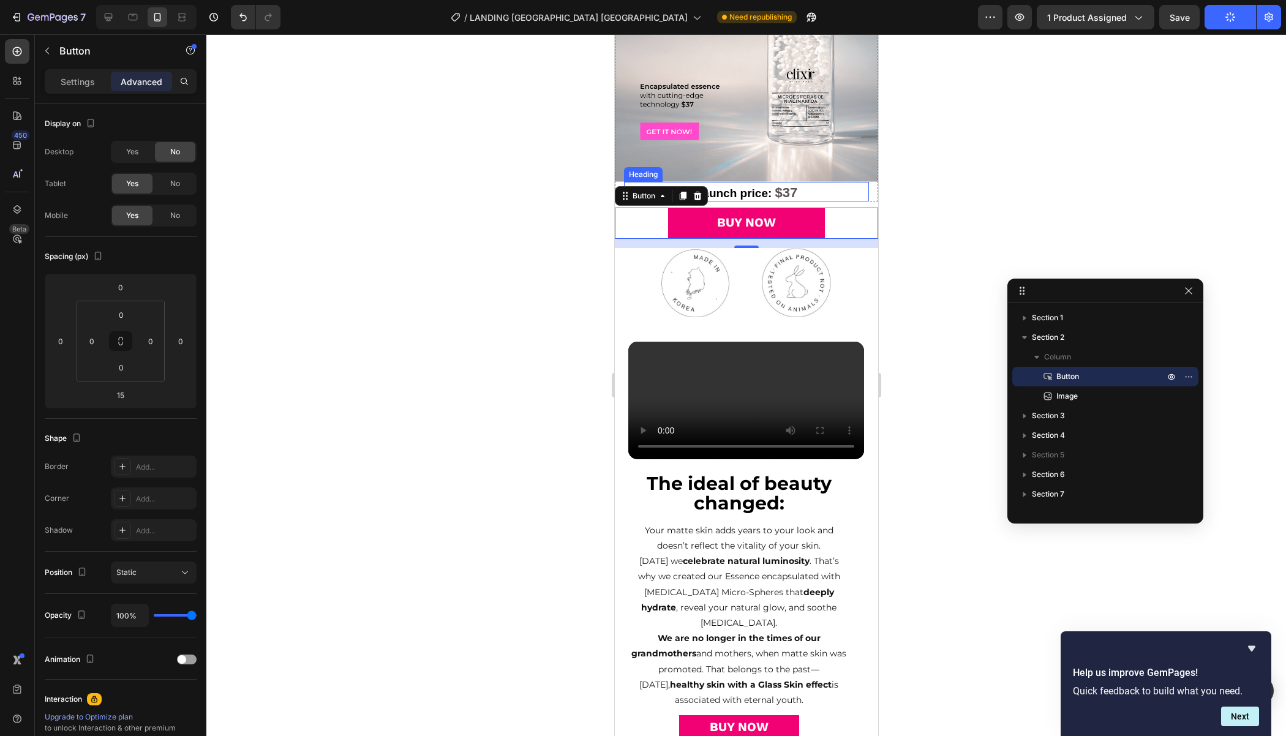
click at [756, 187] on strong "Launch price:" at bounding box center [733, 193] width 77 height 13
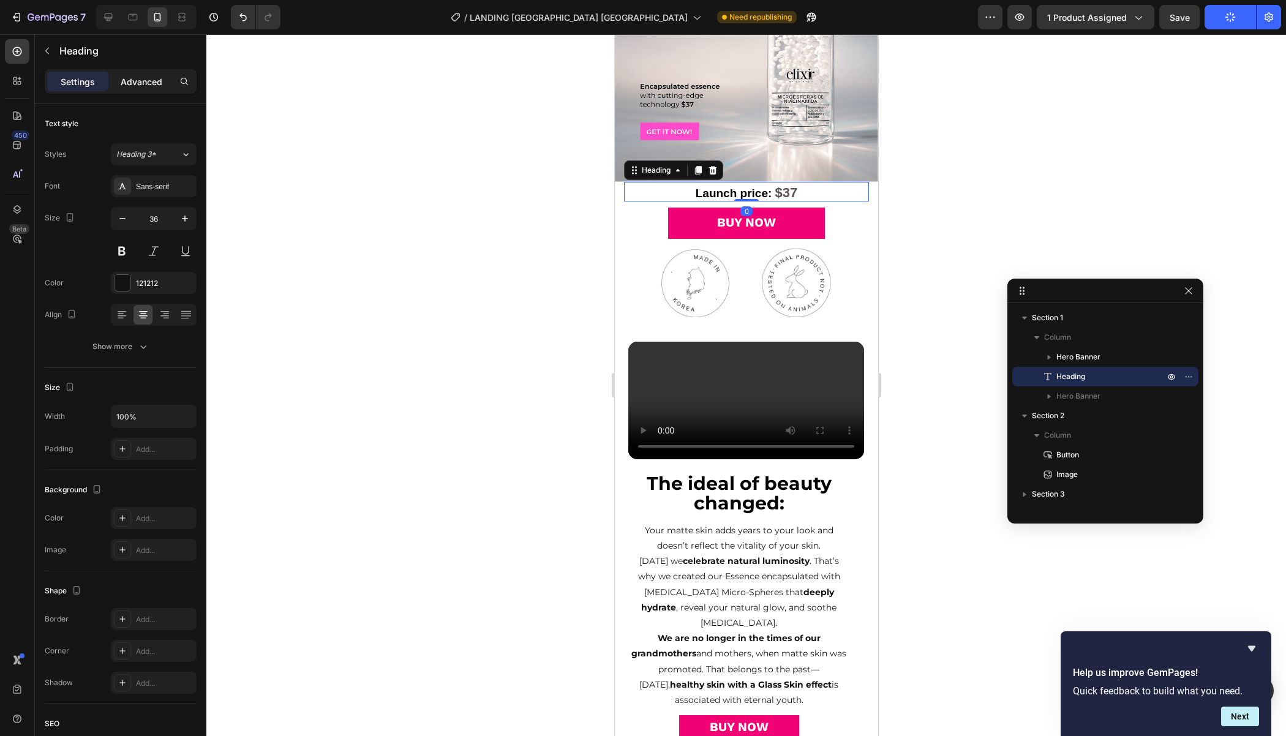
click at [155, 90] on div "Advanced" at bounding box center [141, 82] width 61 height 20
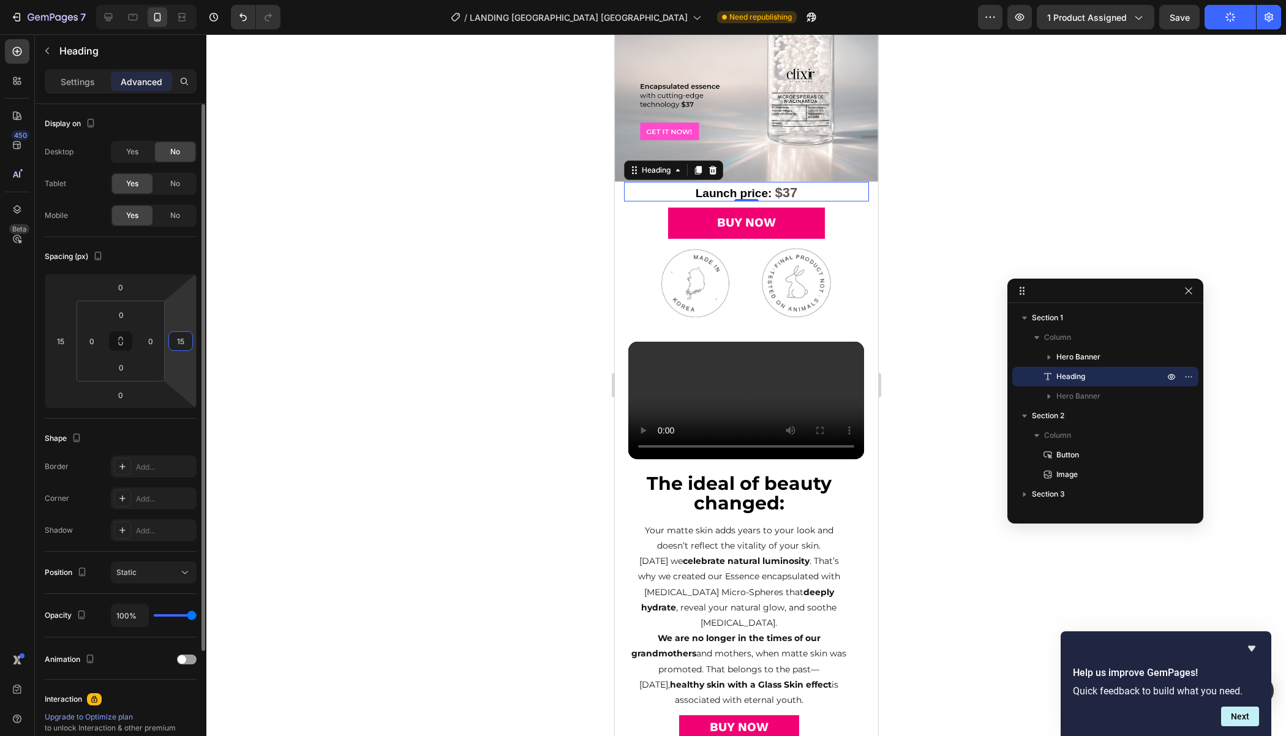
click at [180, 338] on input "15" at bounding box center [180, 341] width 18 height 18
type input "0"
click at [61, 337] on input "15" at bounding box center [60, 341] width 18 height 18
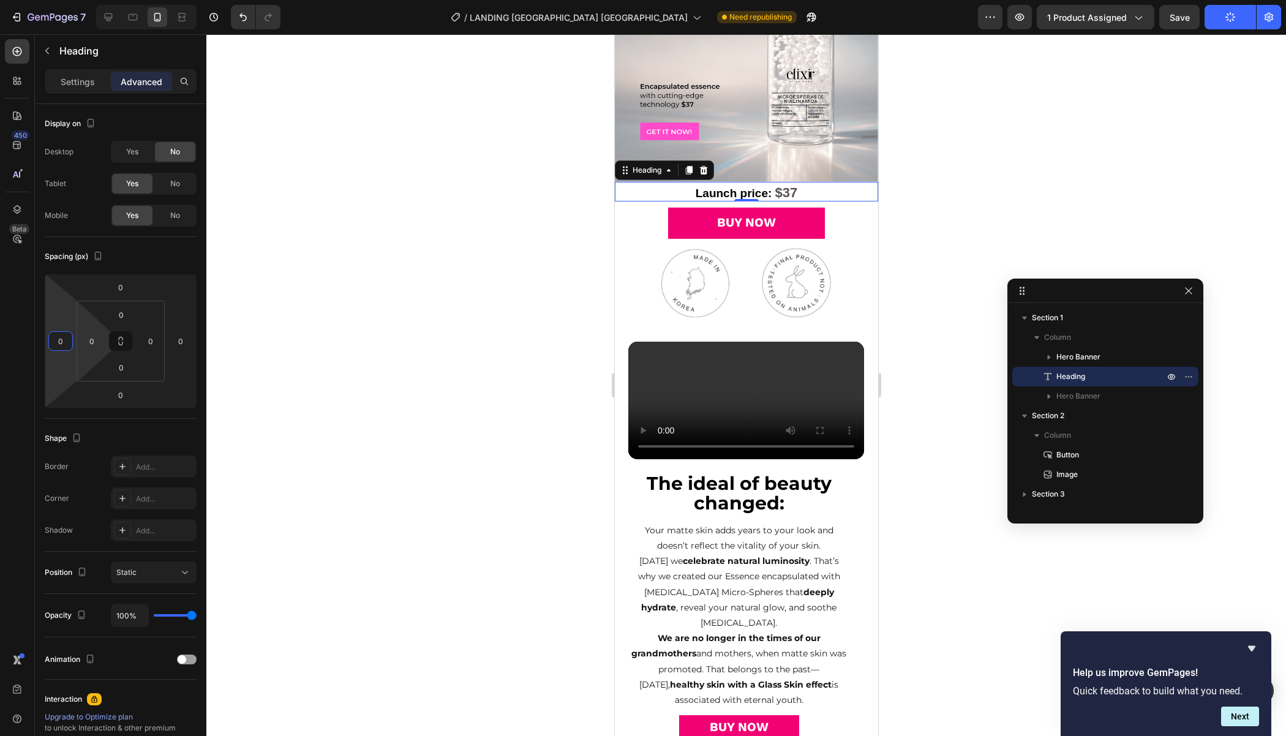
click at [403, 345] on div at bounding box center [745, 385] width 1079 height 702
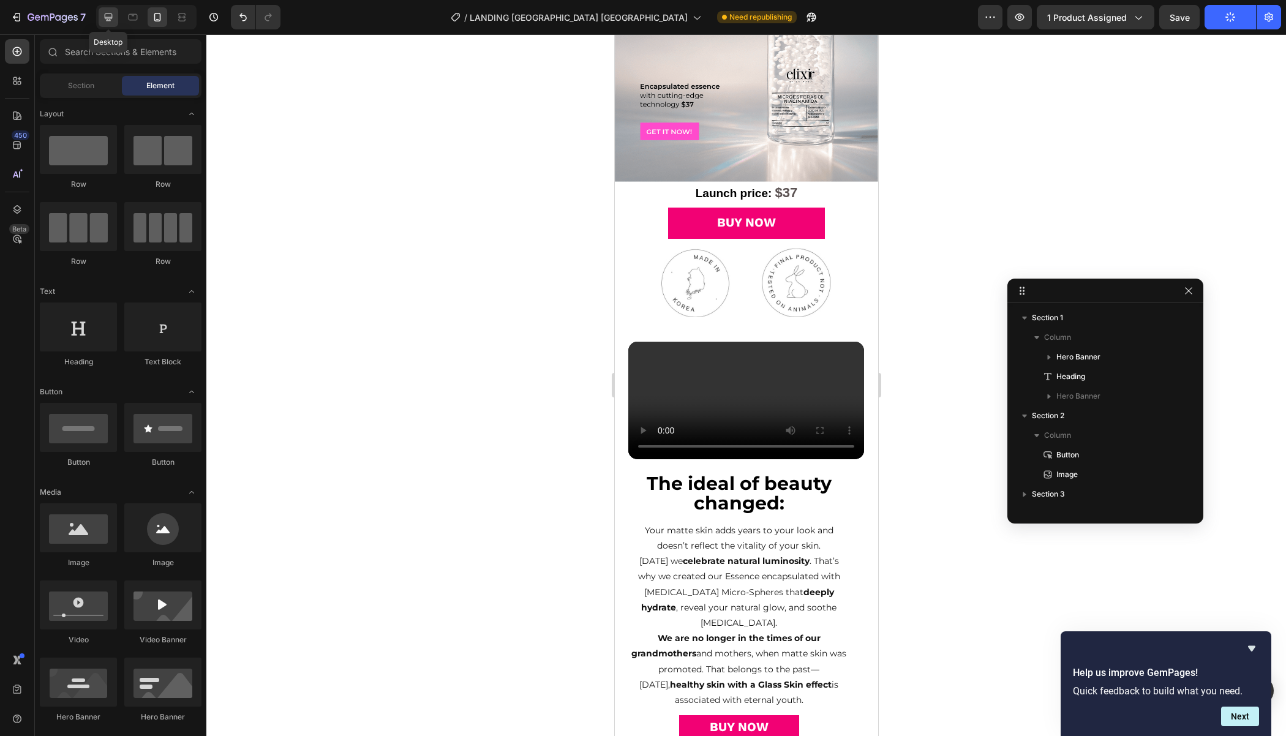
click at [114, 19] on div at bounding box center [109, 17] width 20 height 20
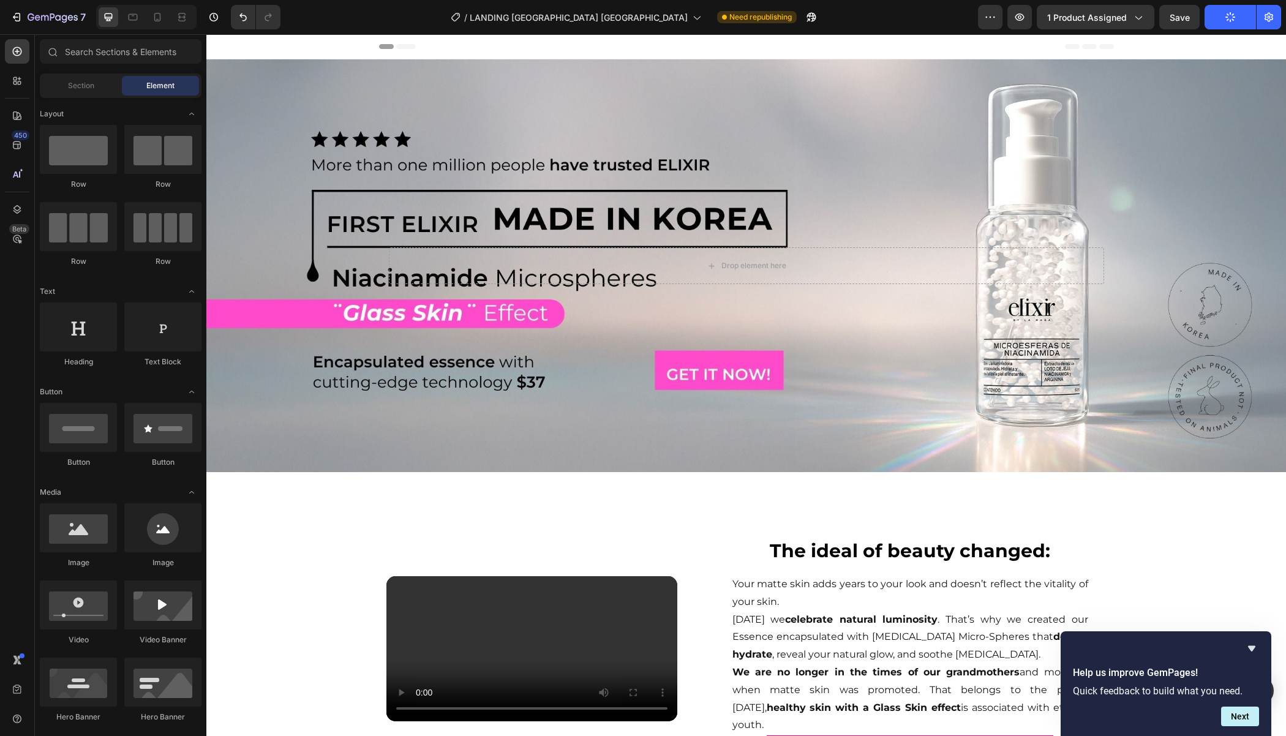
click at [1222, 20] on button "Publish" at bounding box center [1229, 17] width 51 height 24
click at [1196, 17] on button "Save" at bounding box center [1179, 17] width 40 height 24
